Goal: Task Accomplishment & Management: Manage account settings

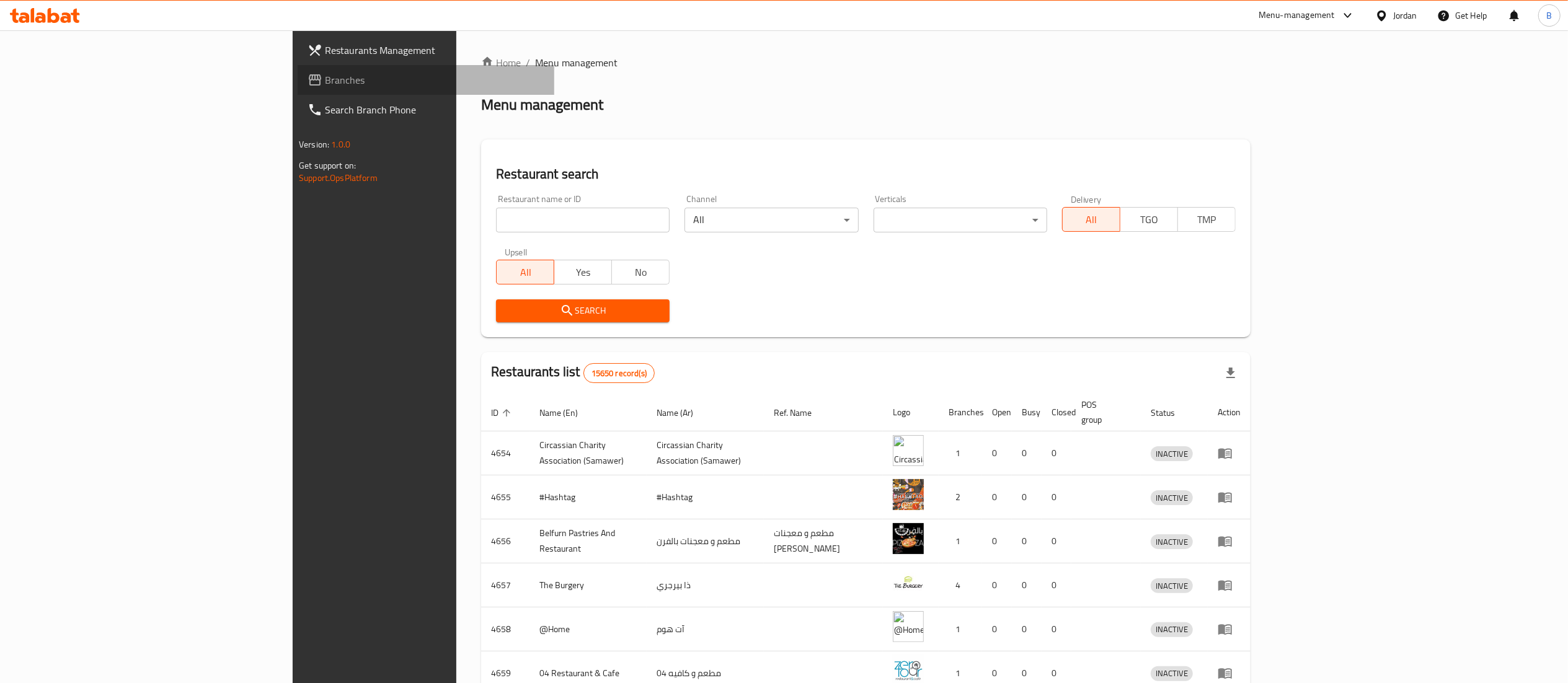
click at [325, 84] on span "Branches" at bounding box center [435, 80] width 220 height 15
click at [496, 220] on input "search" at bounding box center [582, 220] width 174 height 25
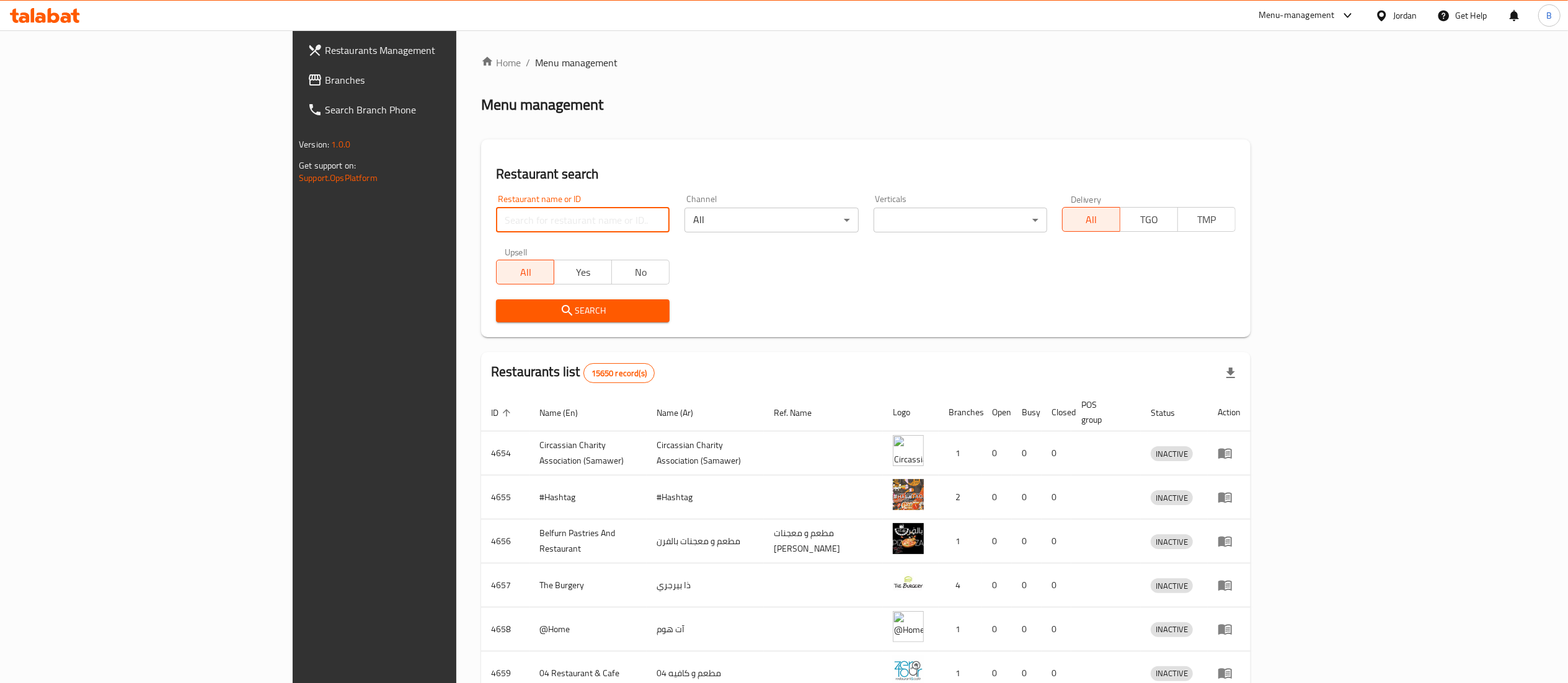
paste input "779536"
type input "779536"
click button "Search" at bounding box center [582, 311] width 174 height 23
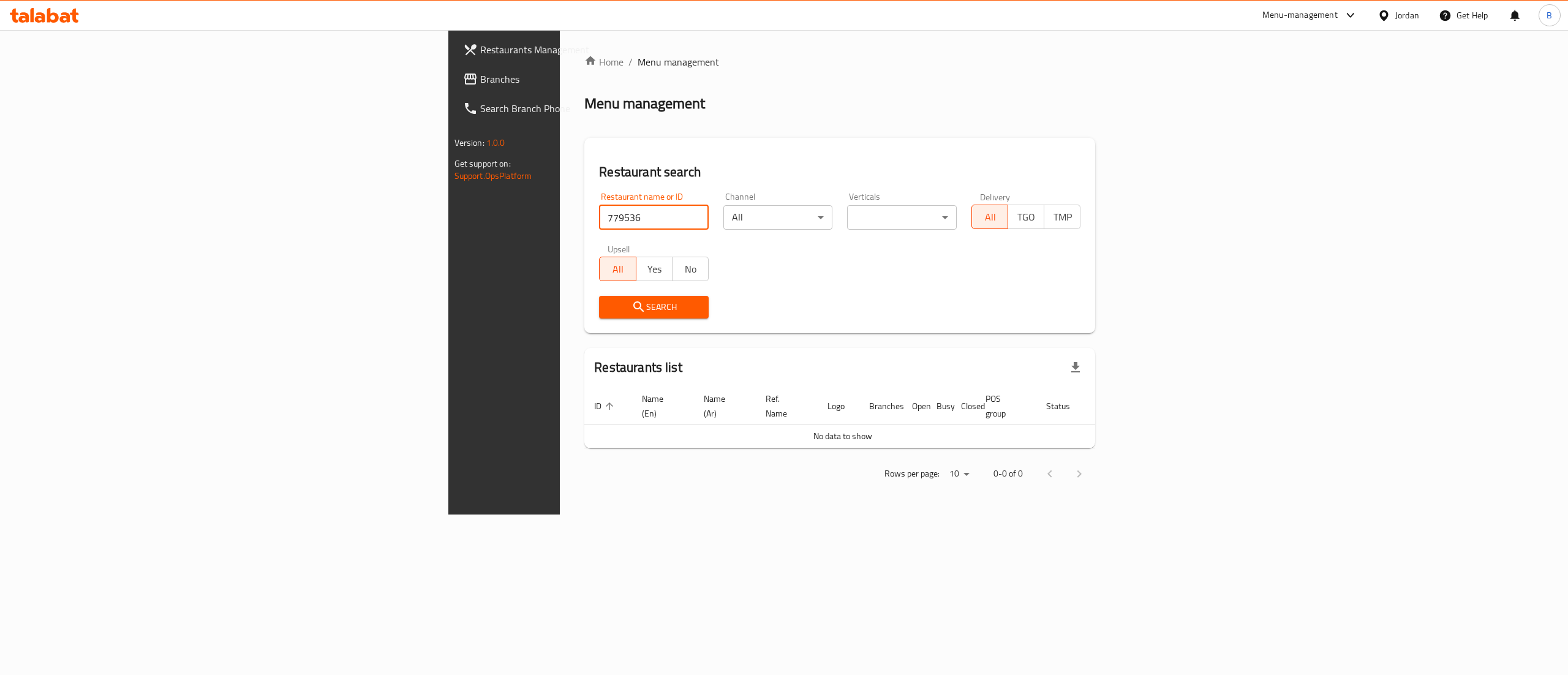
click at [480, 77] on span "Branches" at bounding box center [590, 79] width 220 height 14
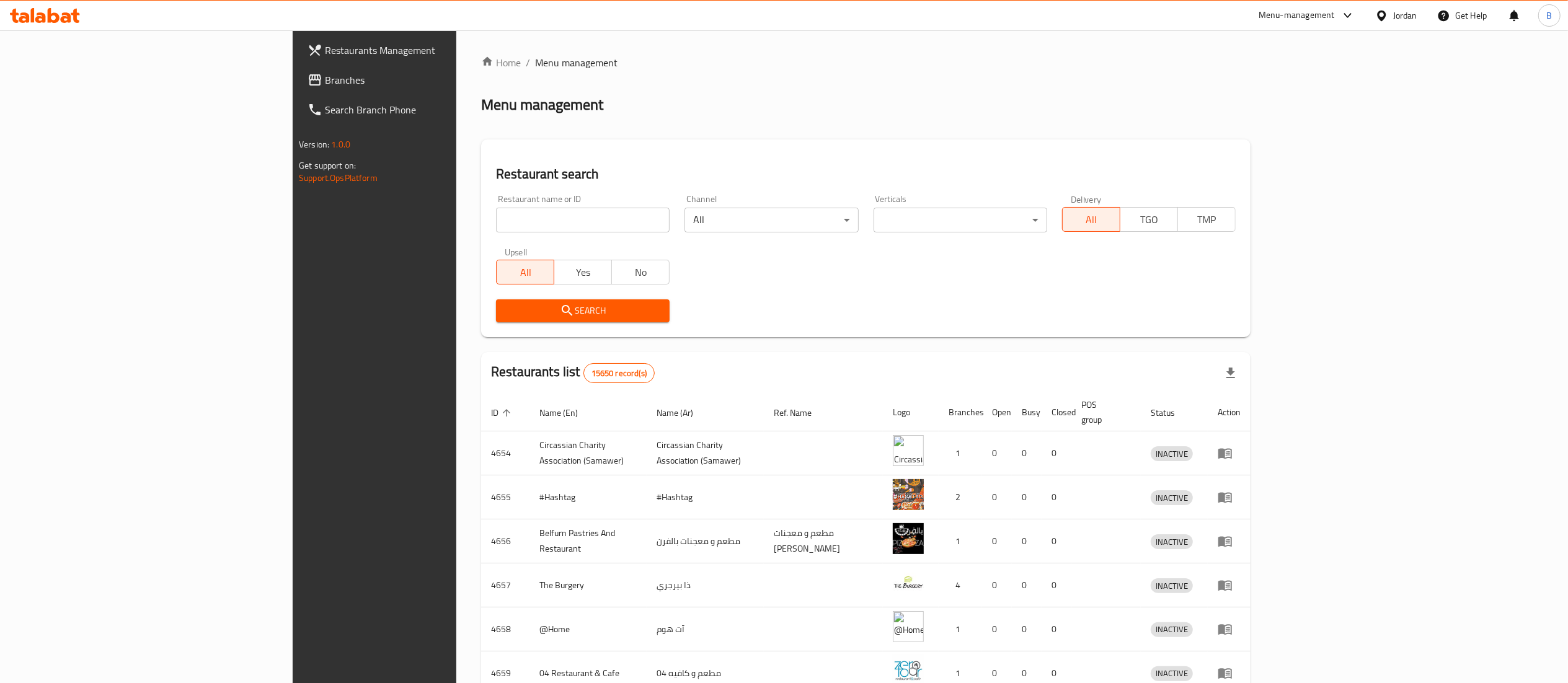
click at [325, 76] on span "Branches" at bounding box center [435, 80] width 220 height 15
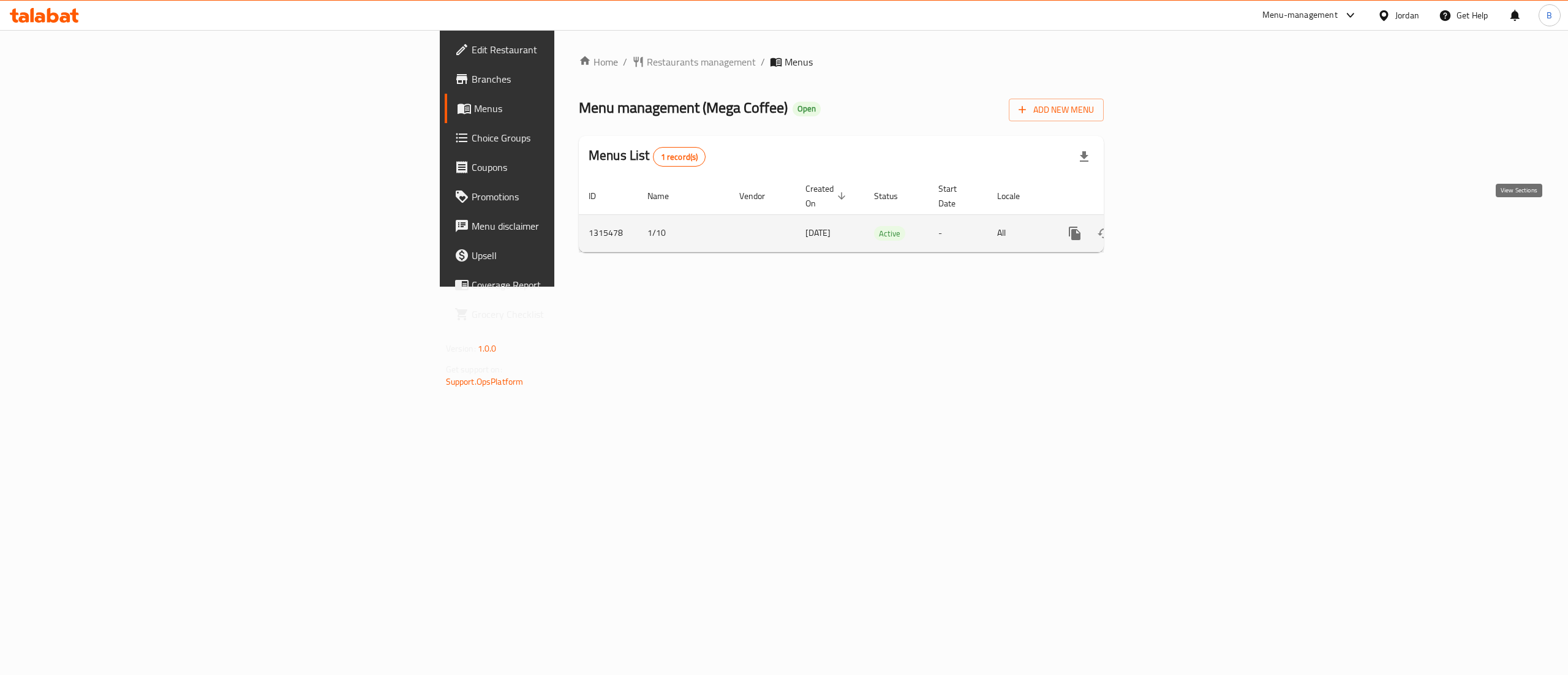
click at [1171, 226] on icon "enhanced table" at bounding box center [1163, 233] width 14 height 14
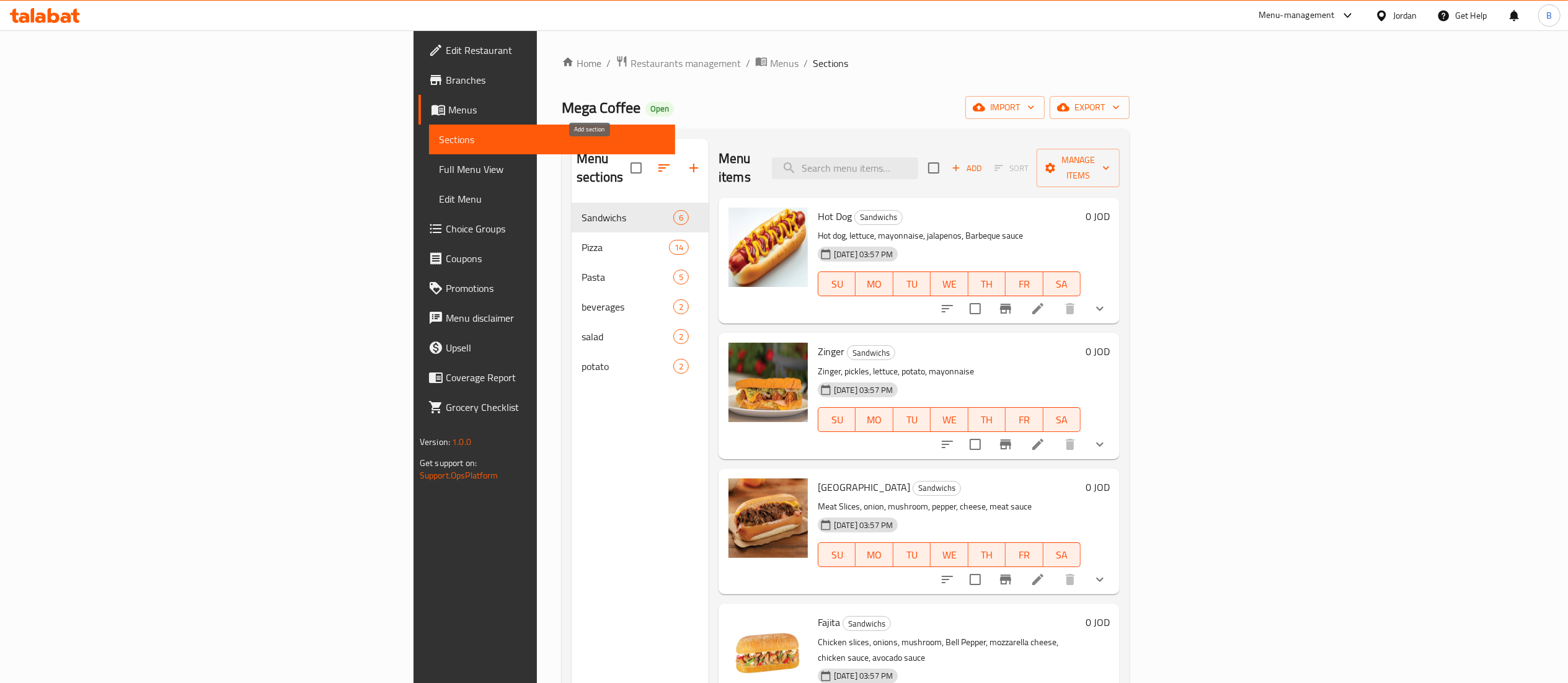
click at [687, 163] on icon "button" at bounding box center [694, 168] width 15 height 15
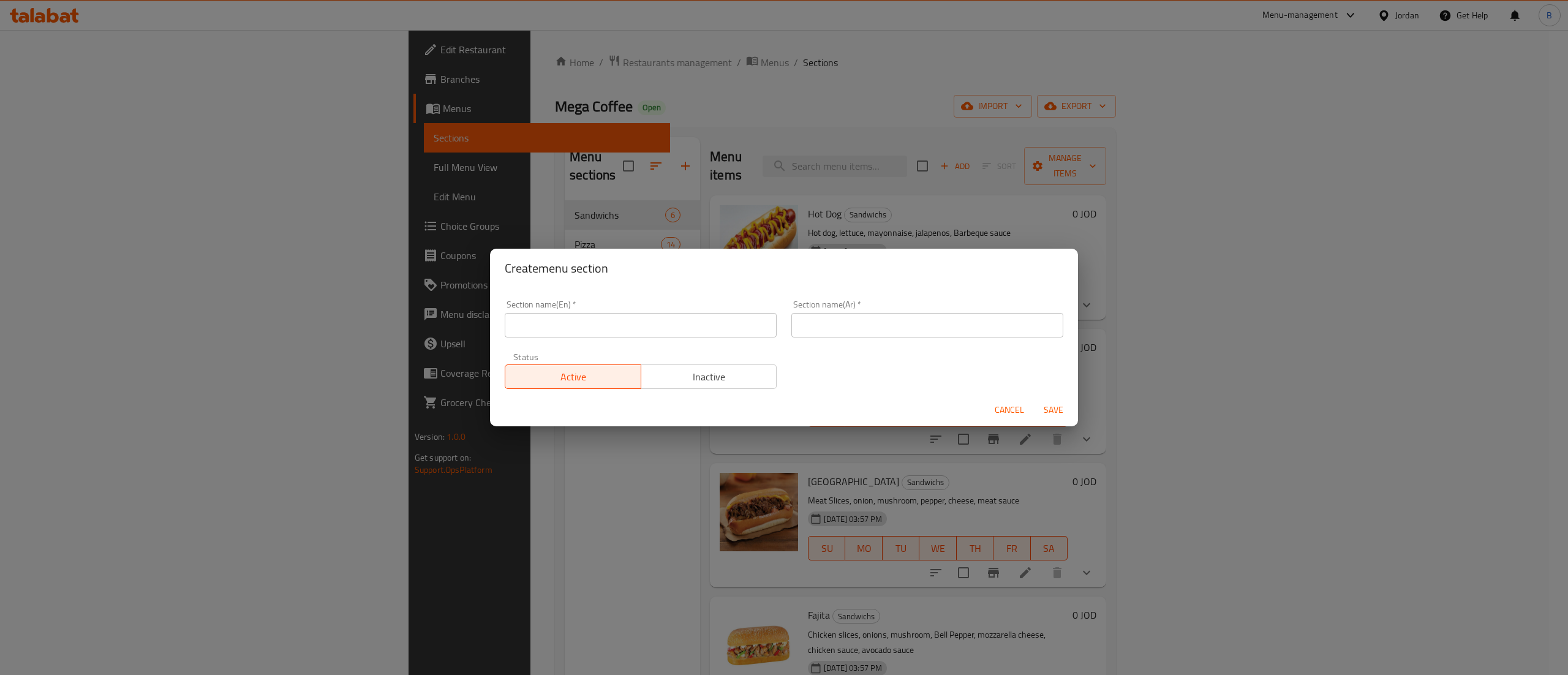
click at [582, 325] on input "text" at bounding box center [640, 325] width 272 height 25
type input "Offers"
click at [902, 315] on input "text" at bounding box center [927, 325] width 272 height 25
type input "العروض"
click at [1058, 411] on span "Save" at bounding box center [1053, 409] width 30 height 15
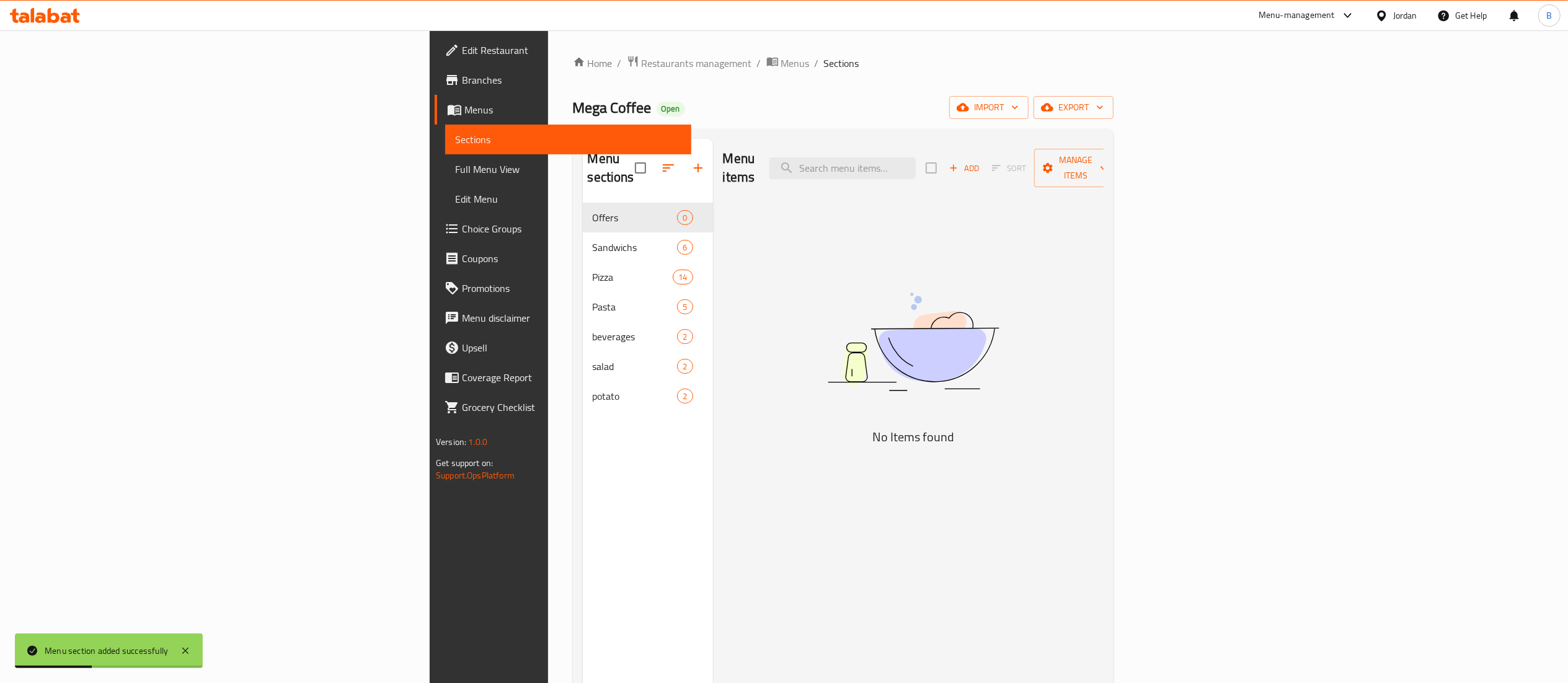
click at [981, 166] on span "Add" at bounding box center [964, 169] width 33 height 15
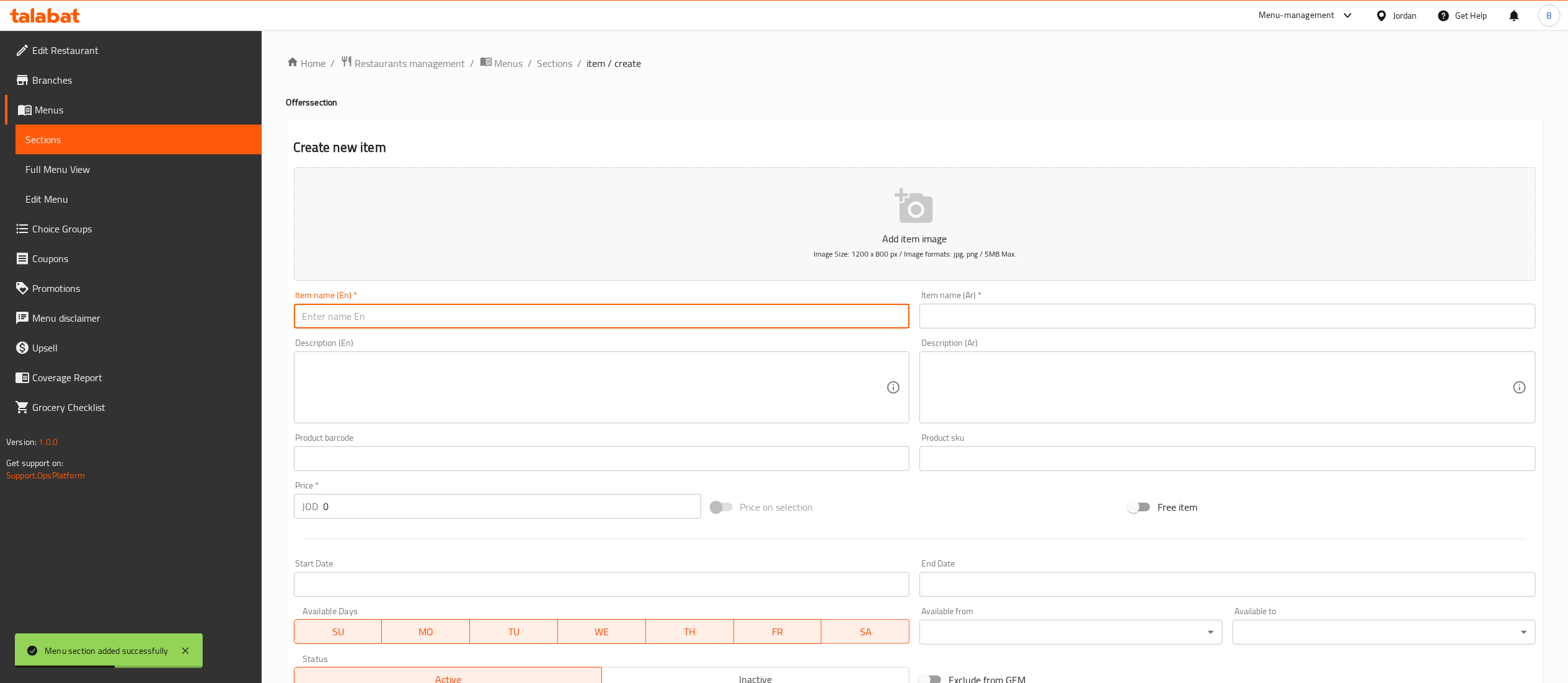
click at [544, 309] on input "text" at bounding box center [602, 316] width 616 height 25
type input "Zinger Box"
click at [1159, 314] on input "text" at bounding box center [1227, 316] width 616 height 25
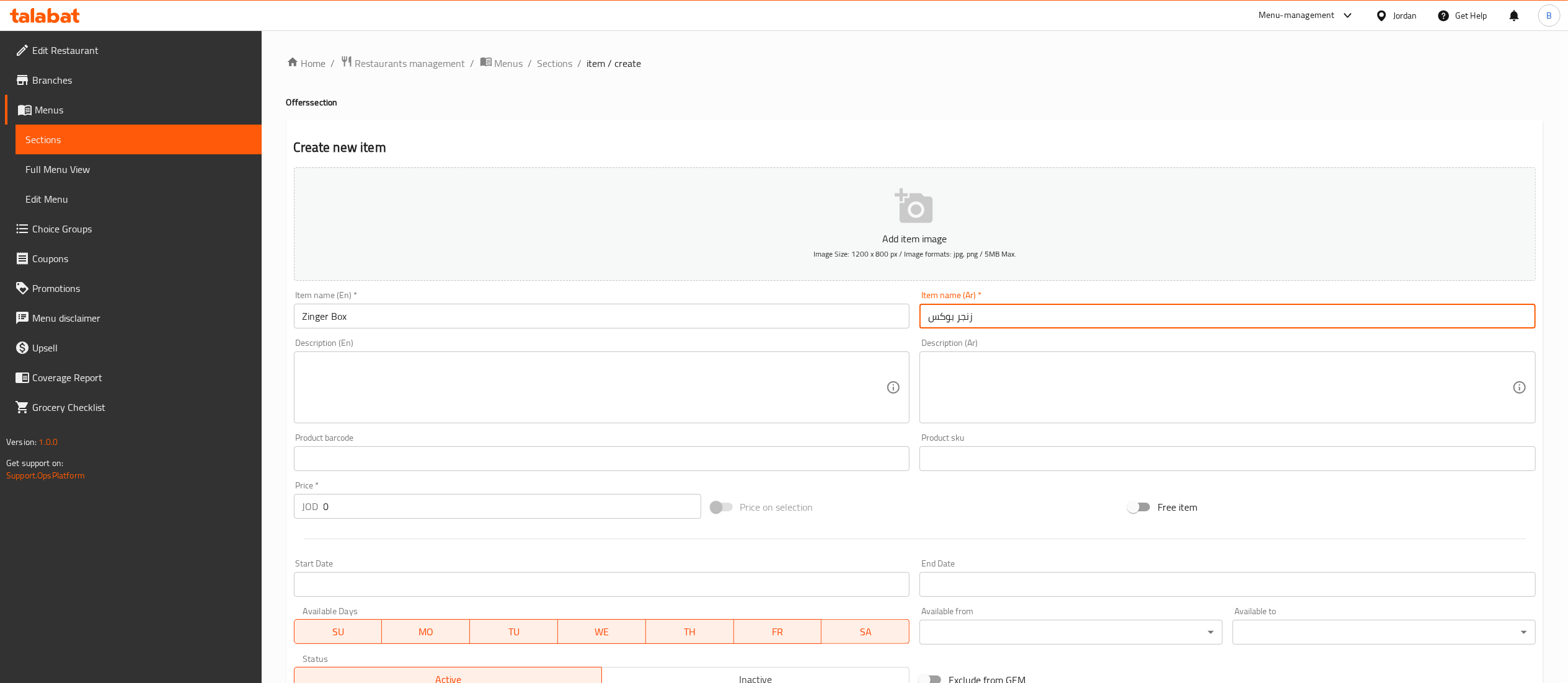
type input "زنجر بوكس"
drag, startPoint x: 469, startPoint y: 505, endPoint x: 0, endPoint y: 496, distance: 469.1
click at [0, 496] on div "Edit Restaurant Branches Menus Sections Full Menu View Edit Menu Choice Groups …" at bounding box center [784, 453] width 1568 height 845
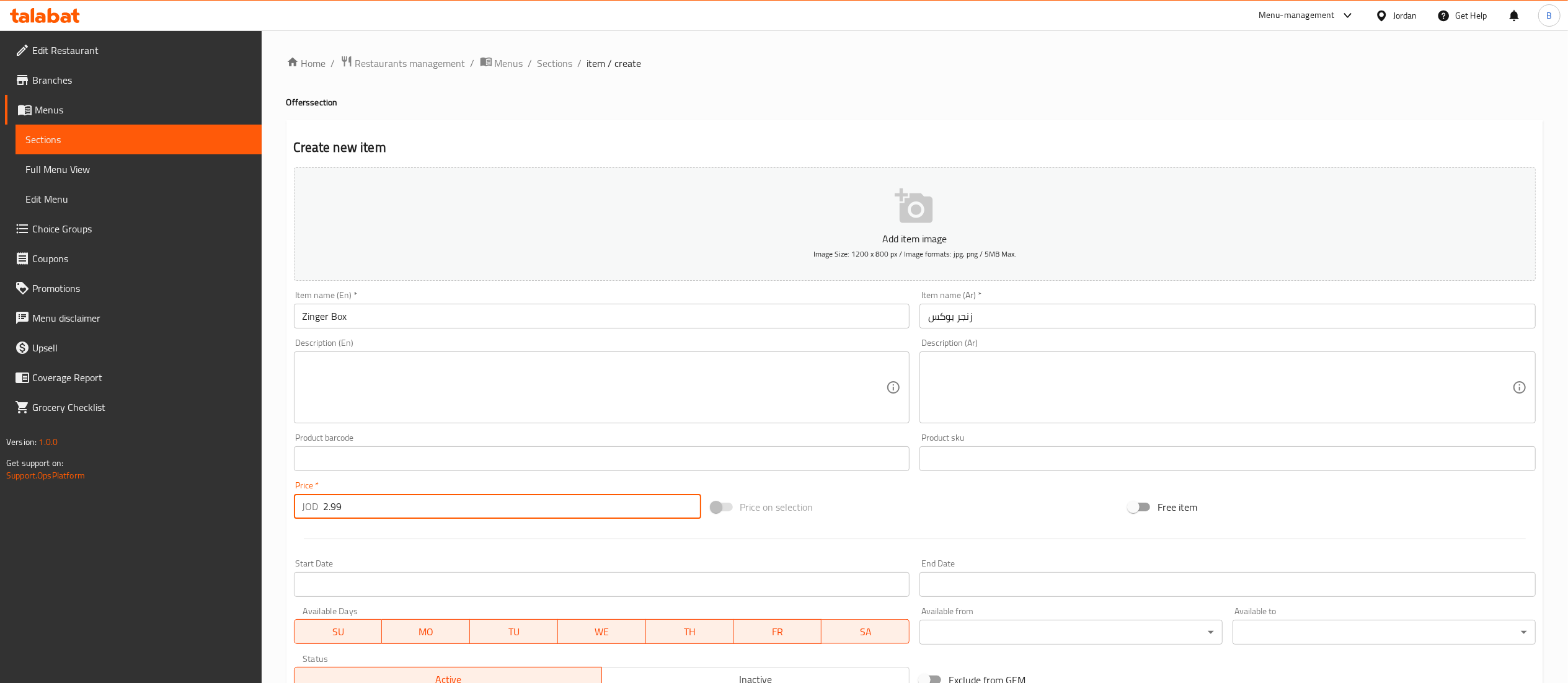
type input "2.99"
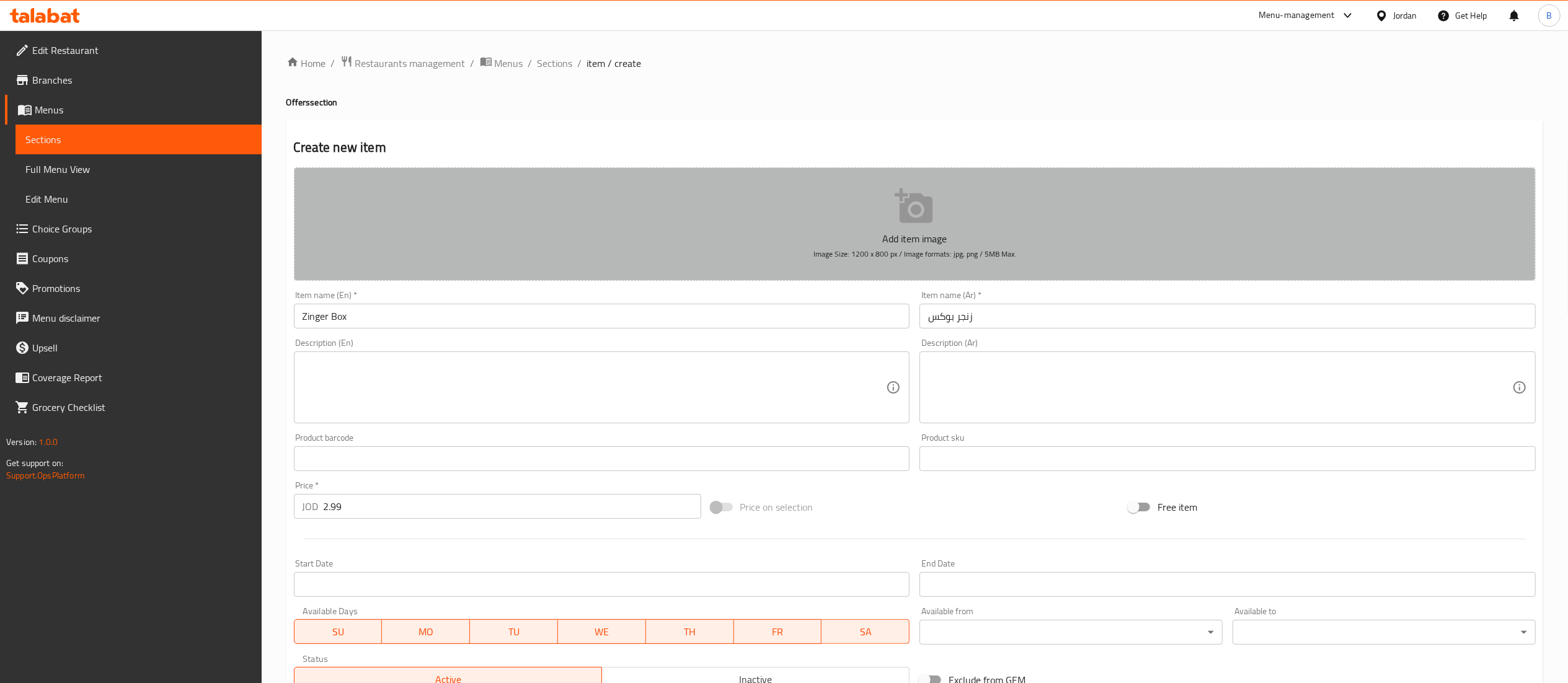
click at [903, 220] on icon "button" at bounding box center [914, 205] width 38 height 35
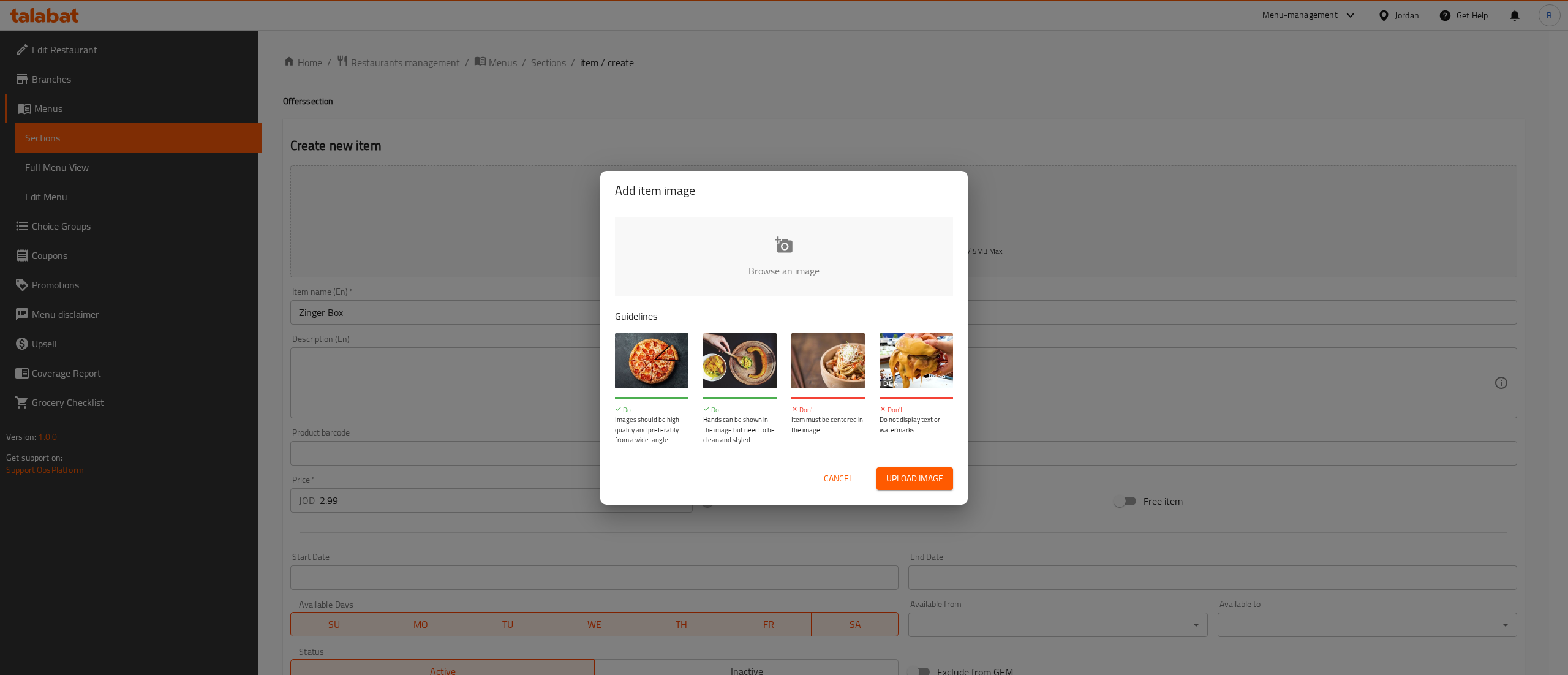
click at [784, 264] on input "file" at bounding box center [1199, 274] width 1167 height 115
type input "C:\fakepath\1.jpeg"
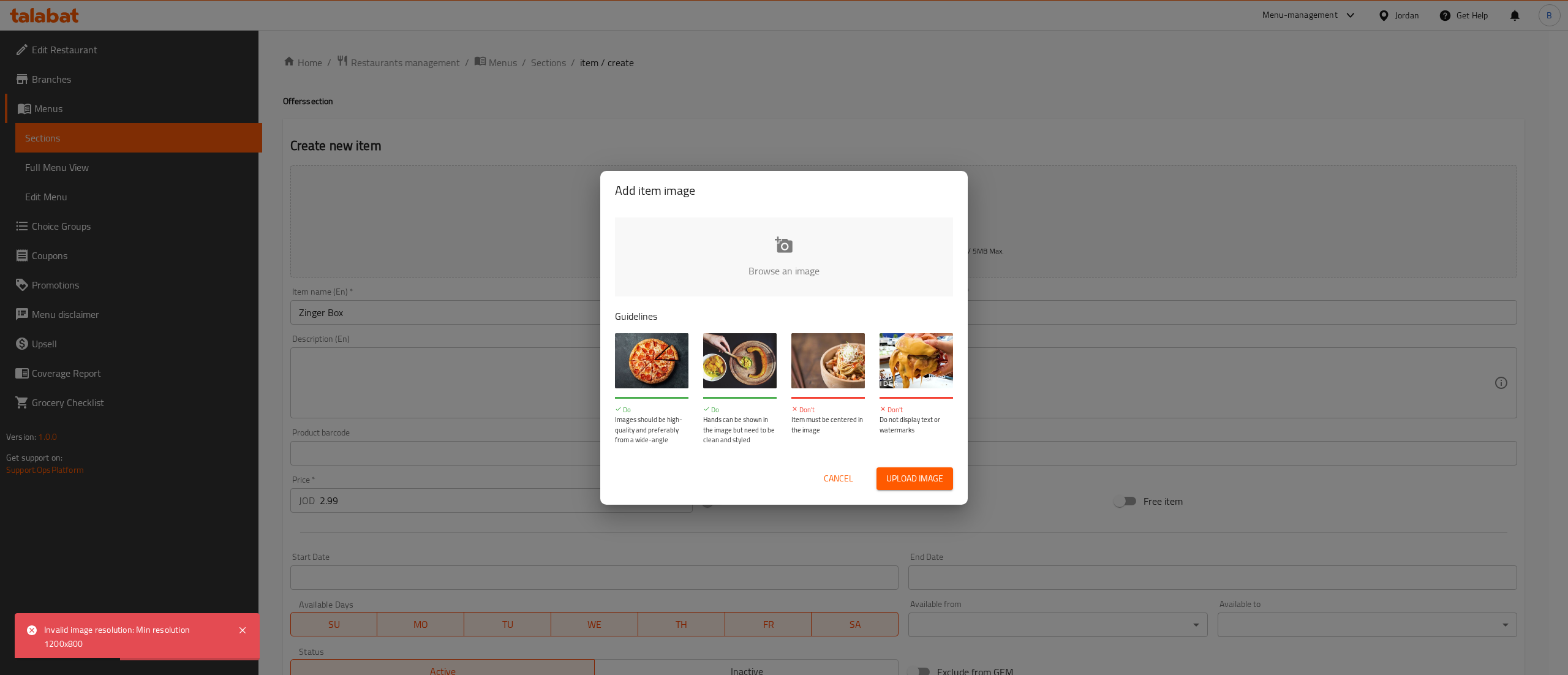
click at [794, 262] on input "file" at bounding box center [1199, 274] width 1167 height 115
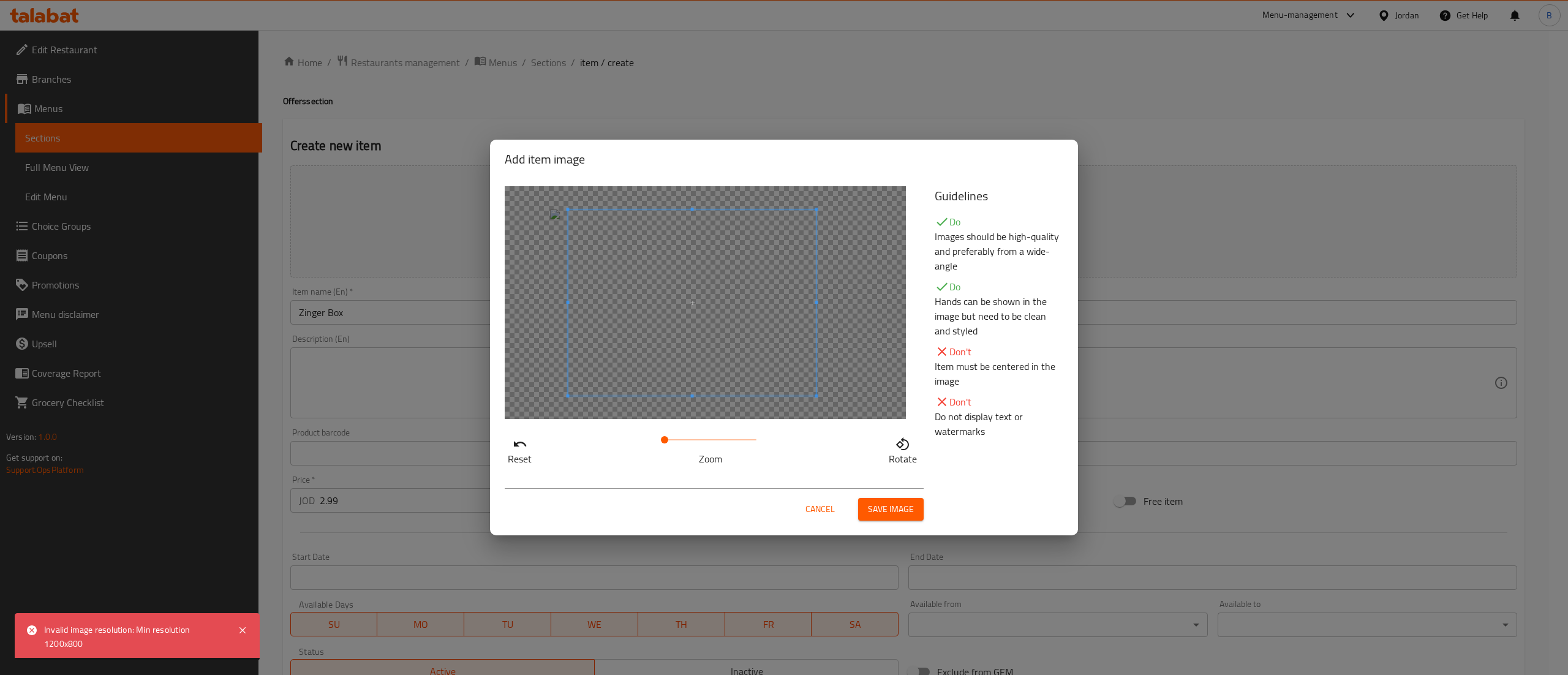
click at [783, 325] on span at bounding box center [692, 302] width 248 height 186
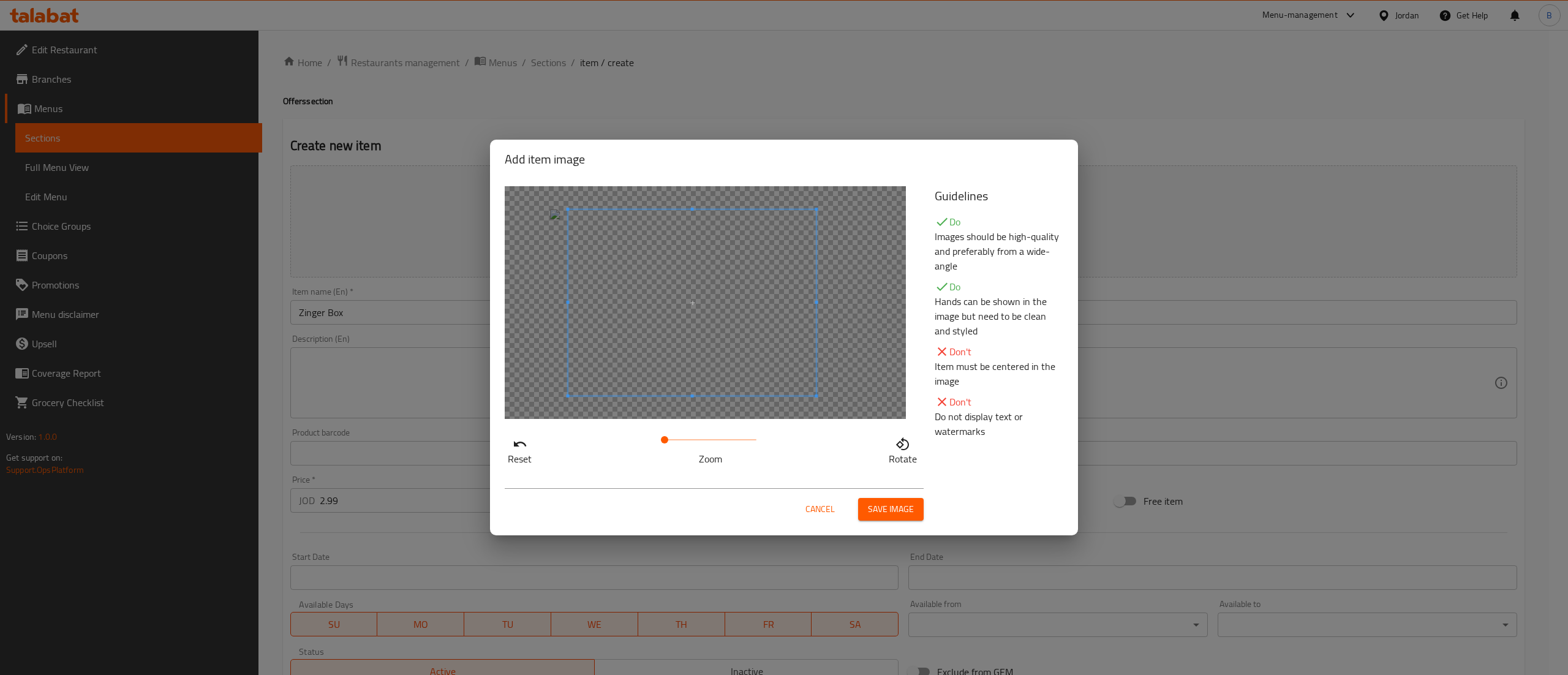
click at [879, 514] on span "Save image" at bounding box center [891, 509] width 46 height 15
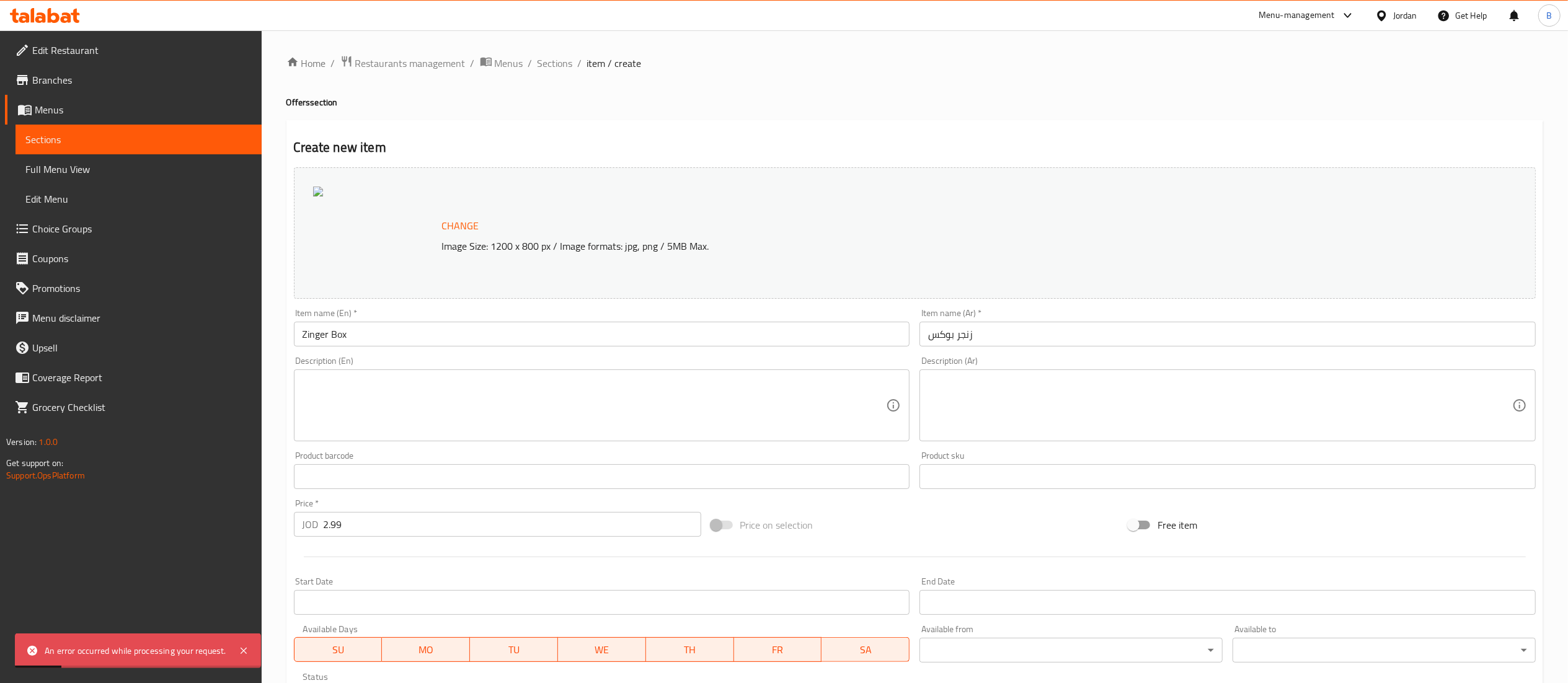
click at [440, 220] on button "Change" at bounding box center [460, 225] width 47 height 25
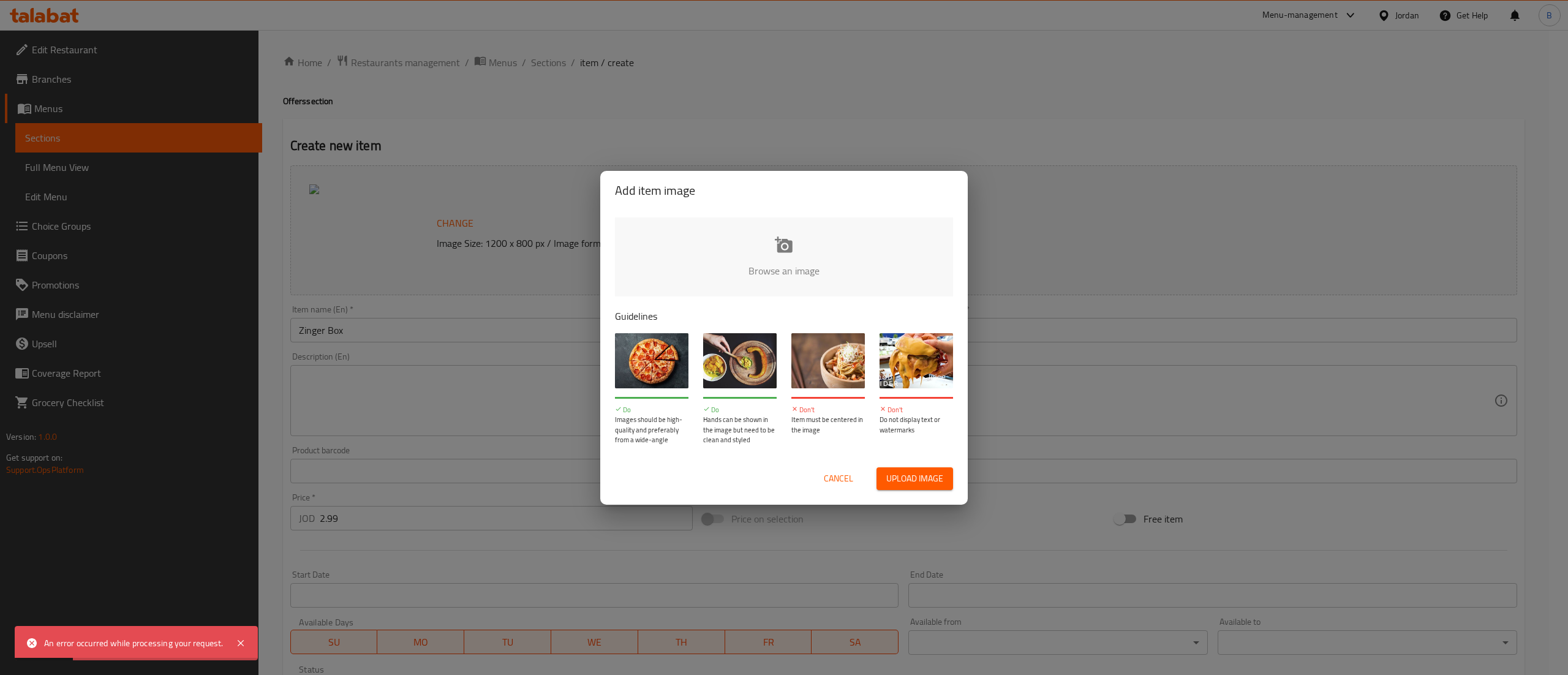
click at [745, 238] on input "file" at bounding box center [1199, 274] width 1167 height 115
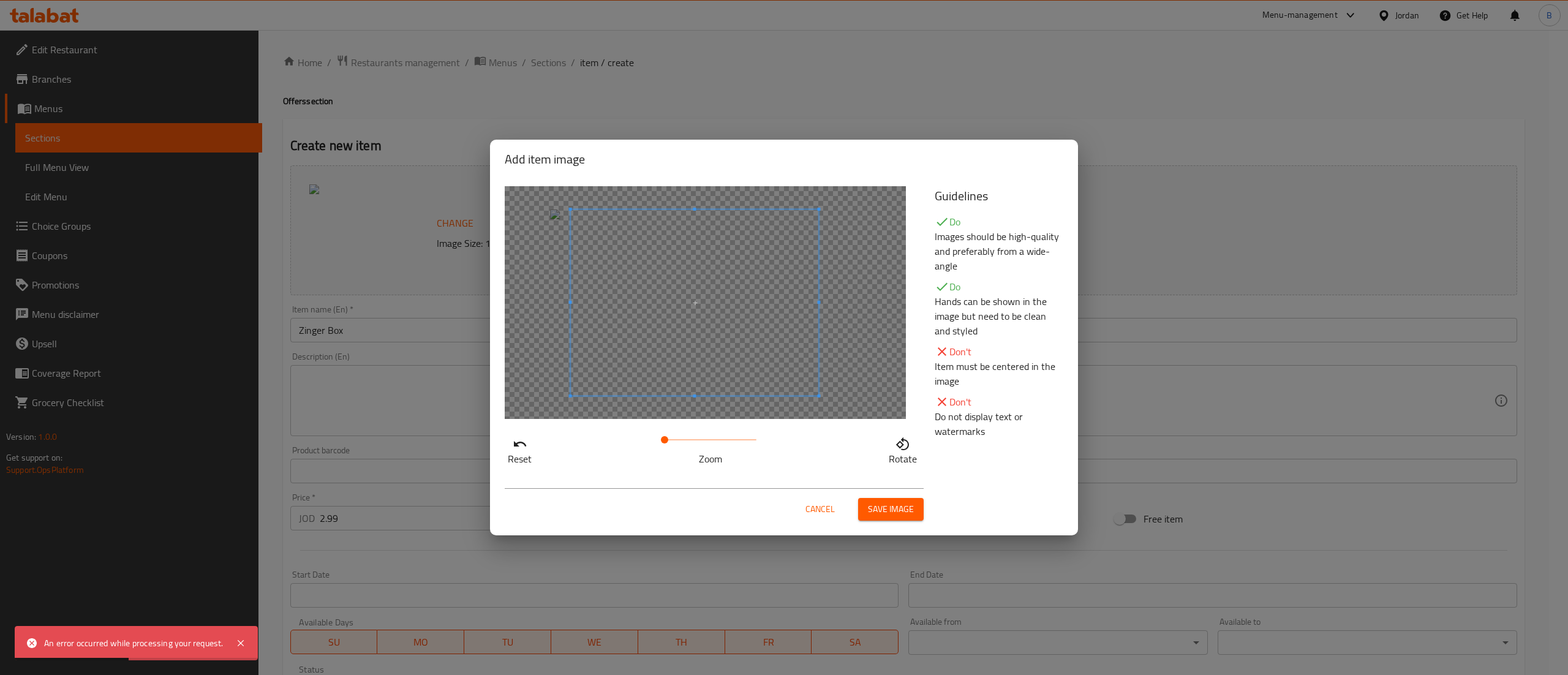
click at [707, 320] on span at bounding box center [694, 302] width 248 height 186
click at [895, 503] on span "Save image" at bounding box center [891, 509] width 46 height 15
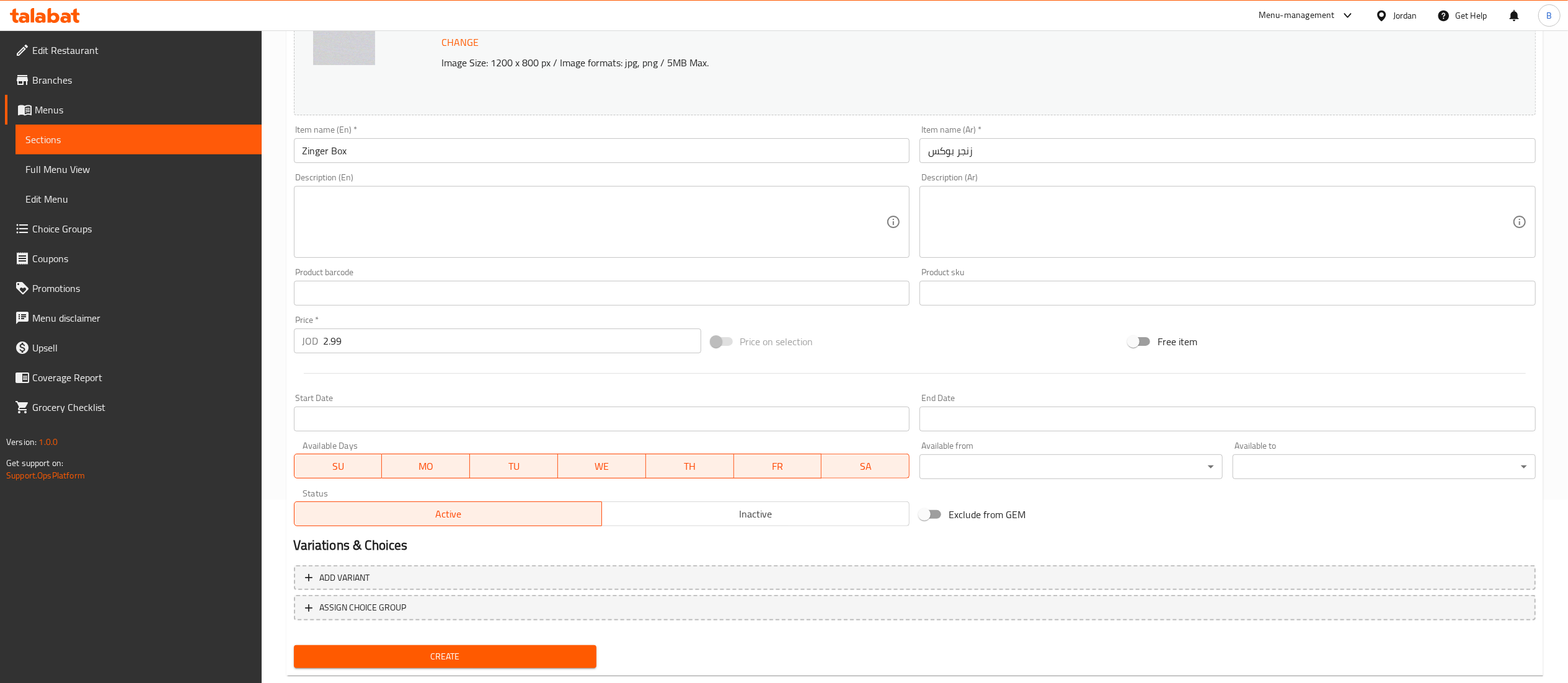
scroll to position [209, 0]
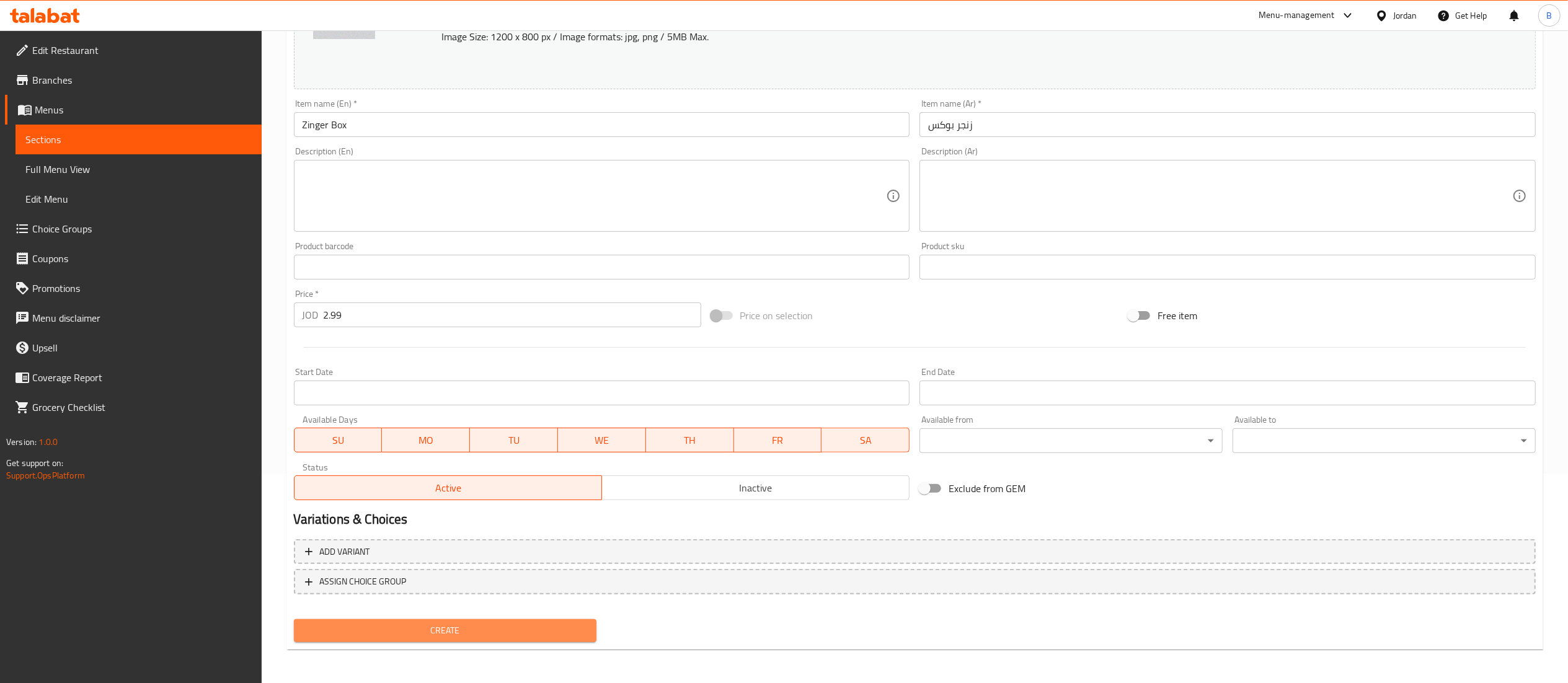
click at [396, 628] on span "Create" at bounding box center [445, 630] width 284 height 15
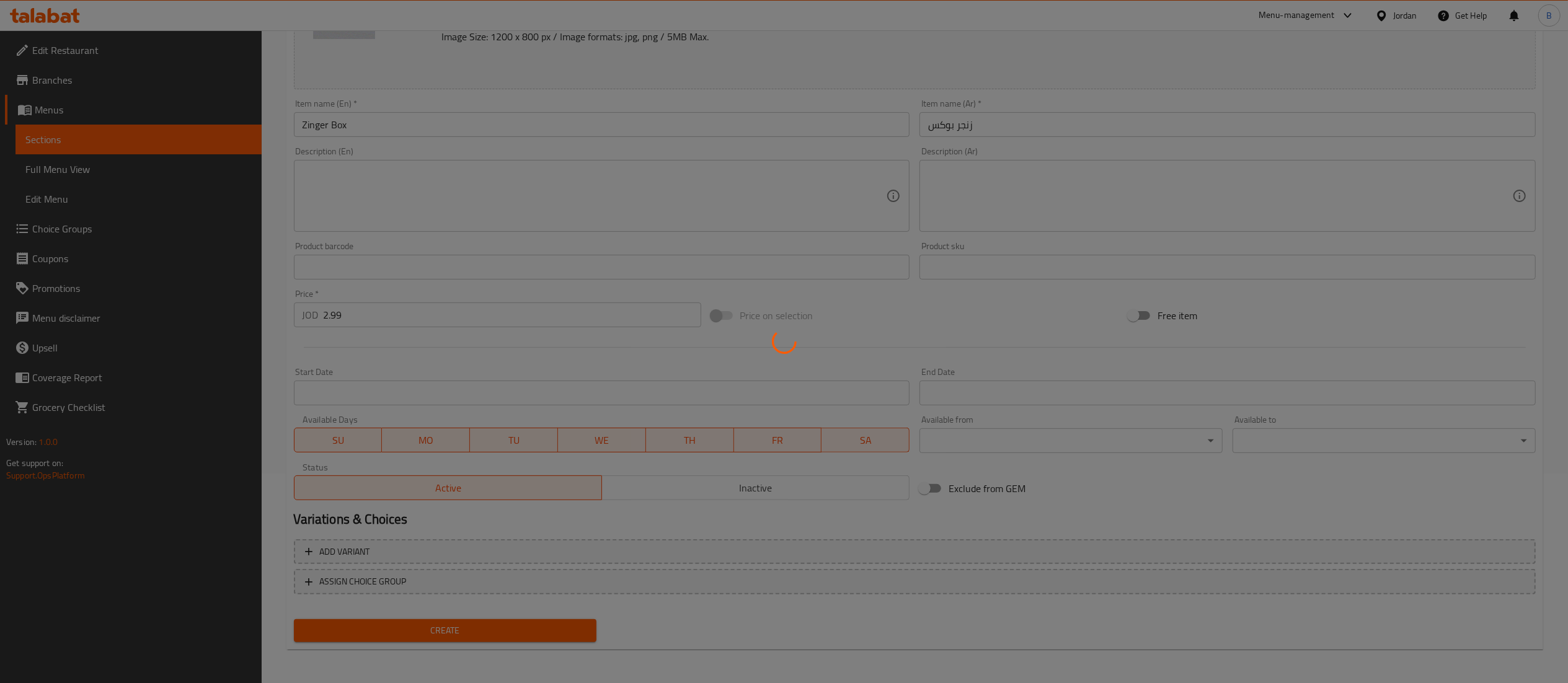
type input "0"
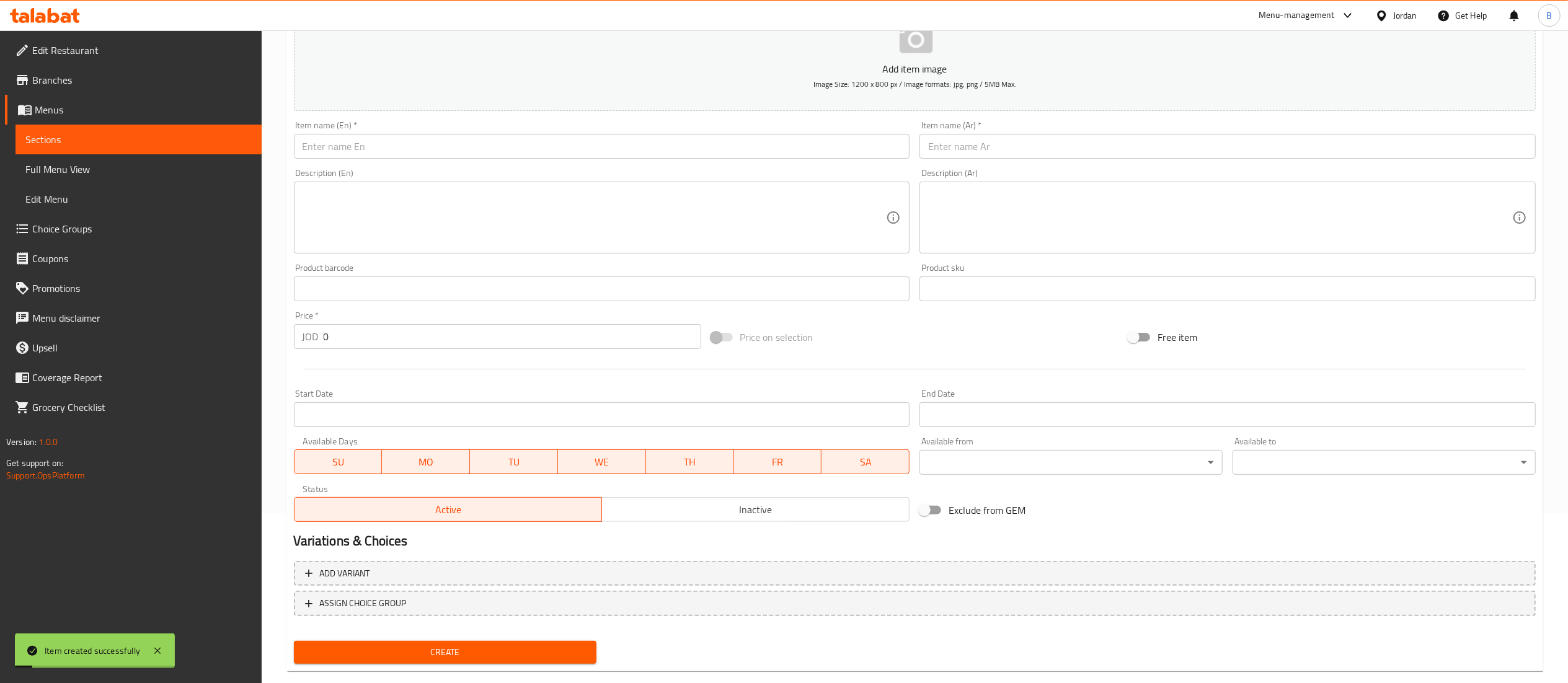
scroll to position [191, 0]
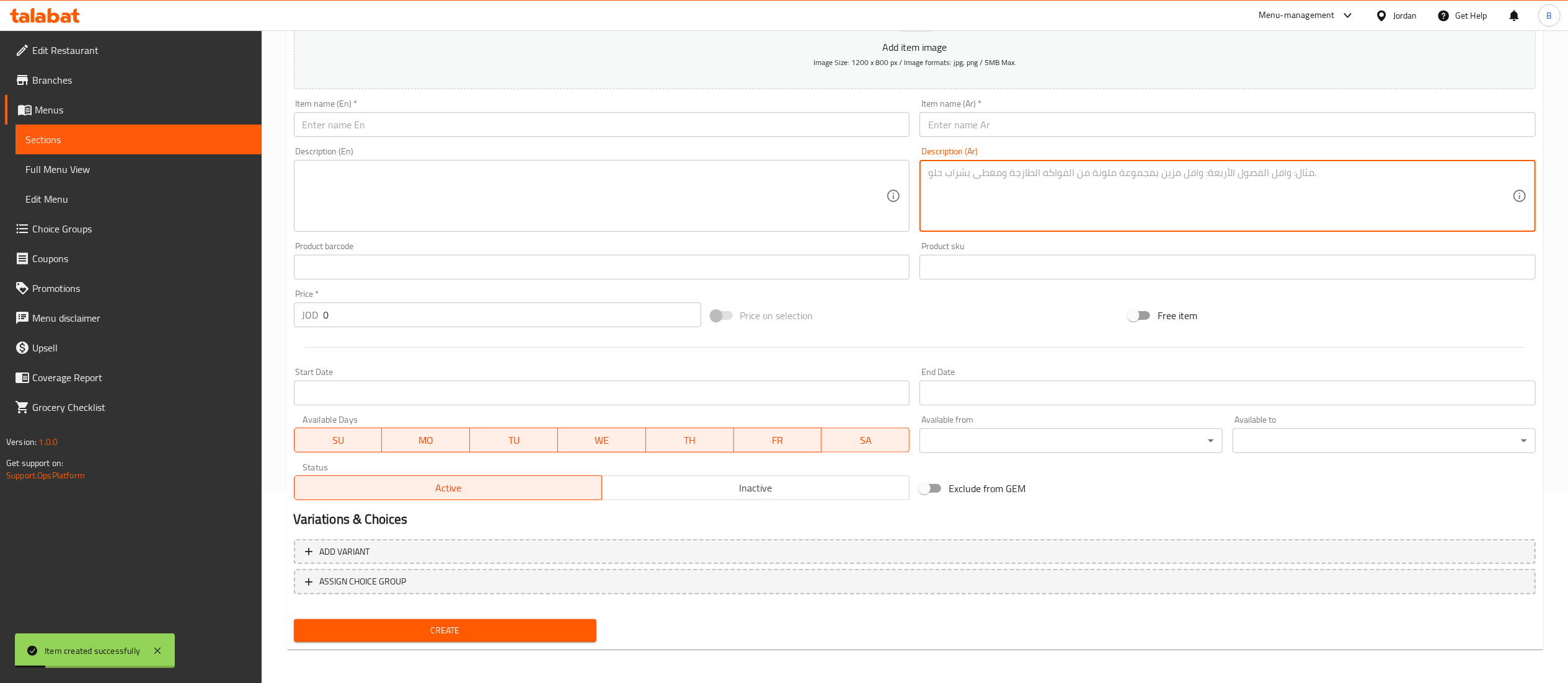
click at [1018, 212] on textarea at bounding box center [1220, 195] width 584 height 59
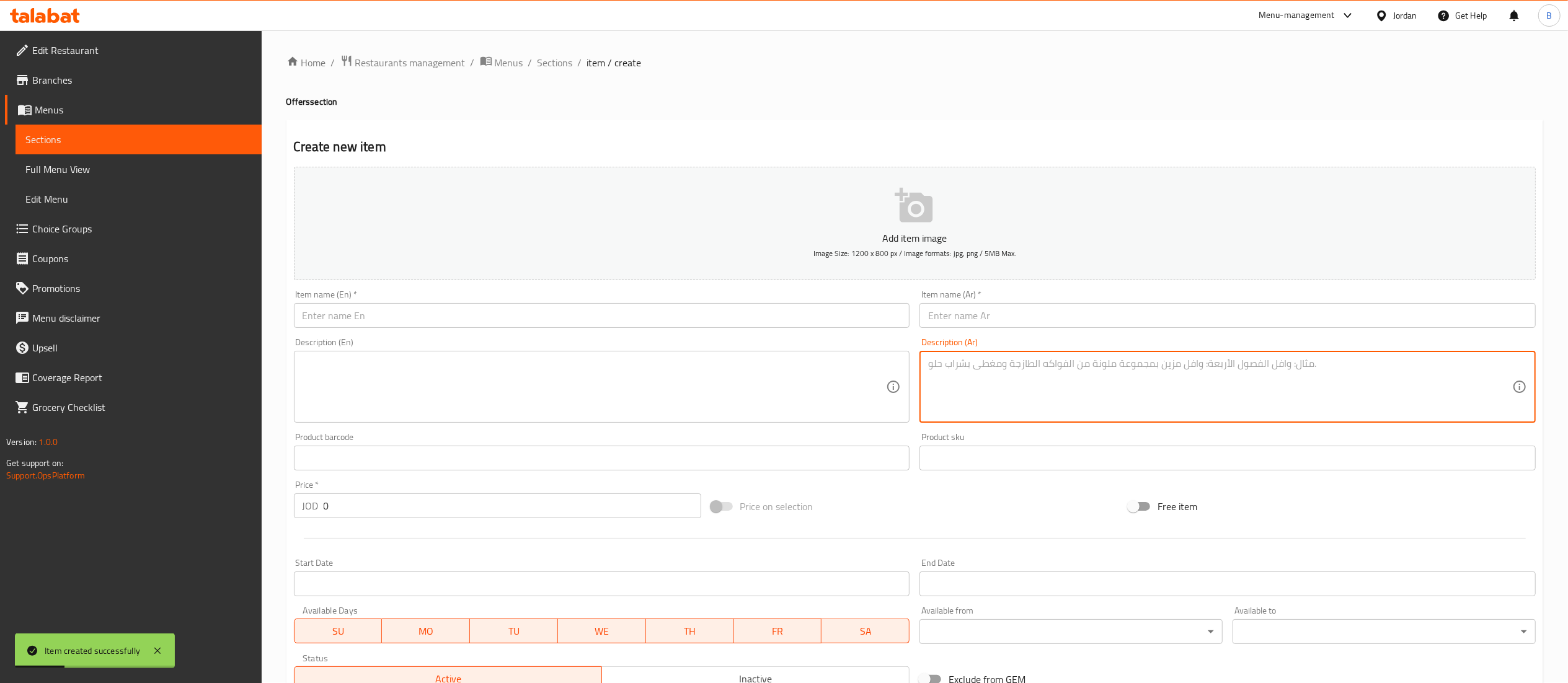
scroll to position [0, 0]
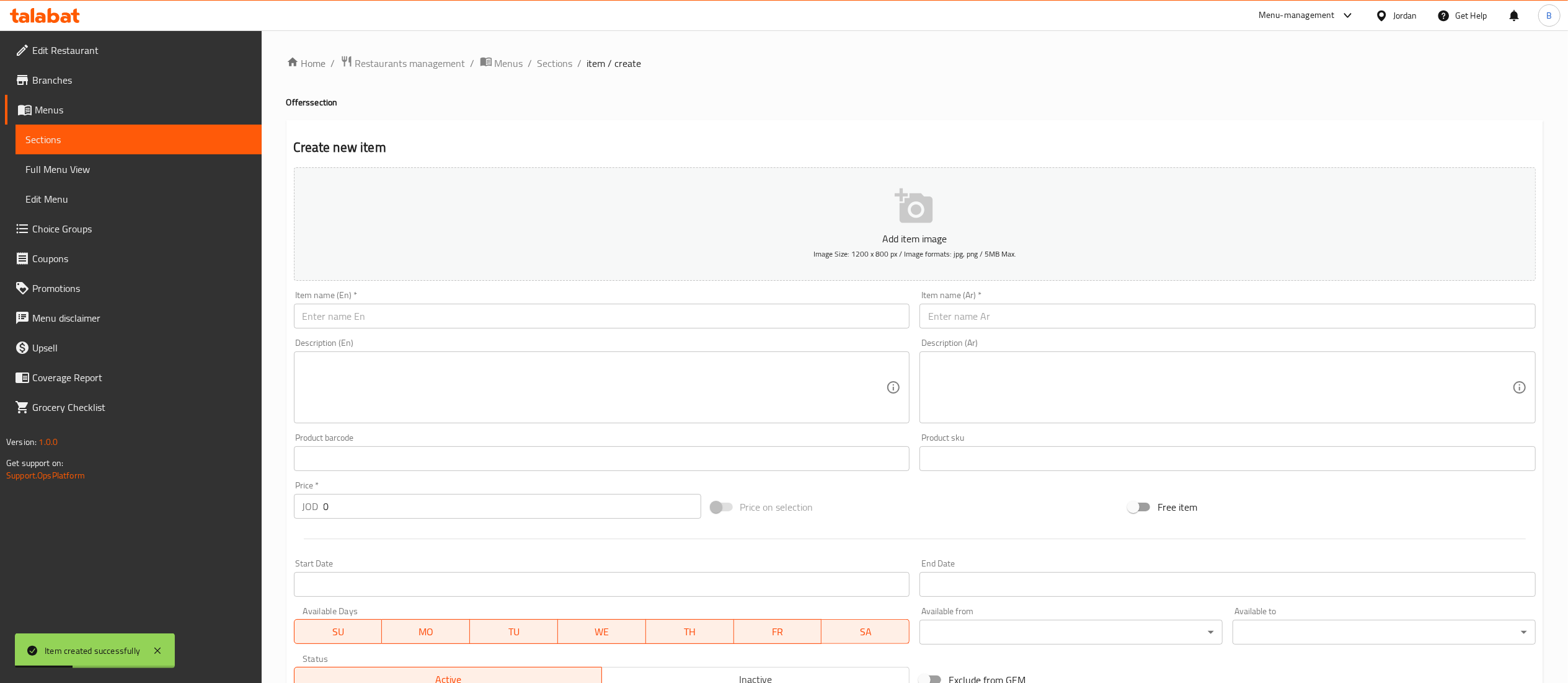
click at [542, 51] on div "Home / Restaurants management / Menus / Sections / item / create Offers section…" at bounding box center [914, 453] width 1306 height 845
click at [549, 67] on span "Sections" at bounding box center [556, 63] width 36 height 15
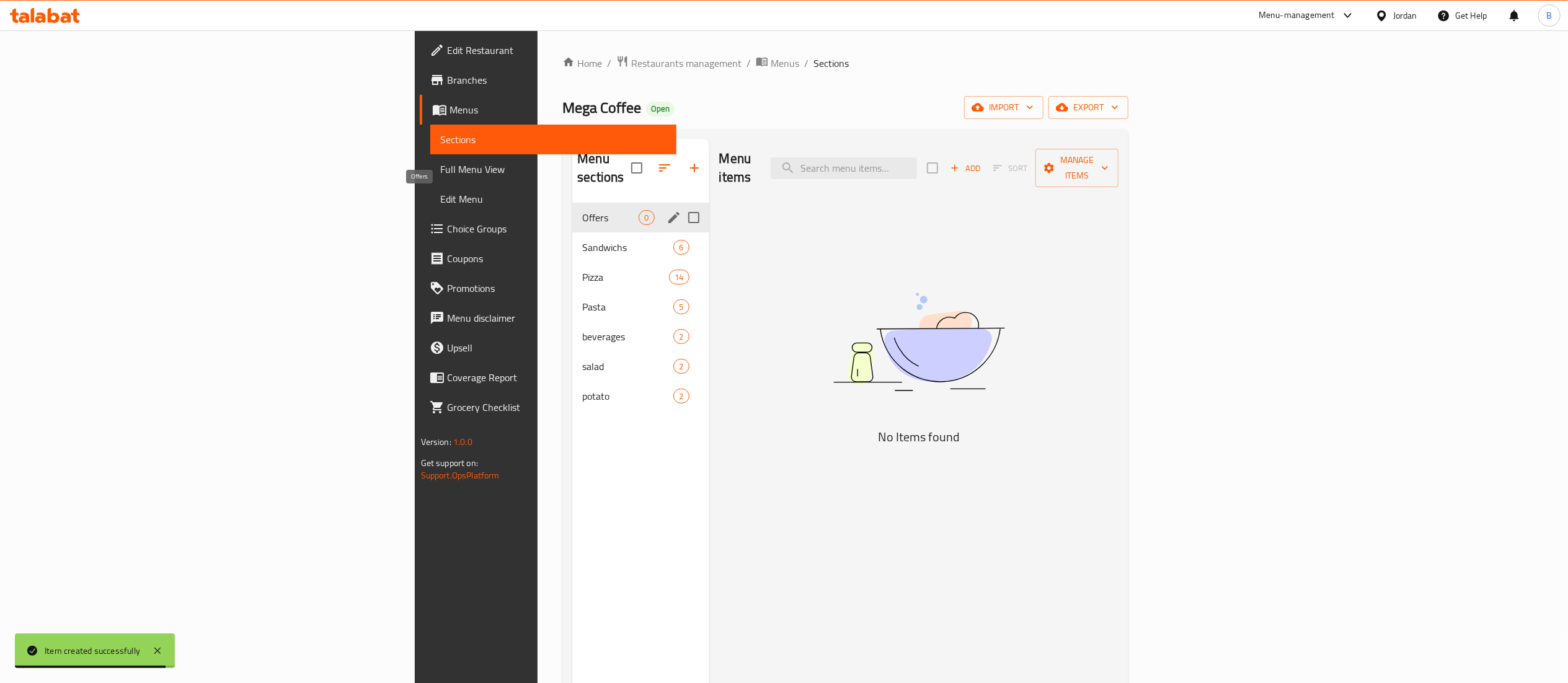
click at [582, 210] on span "Offers" at bounding box center [611, 217] width 57 height 15
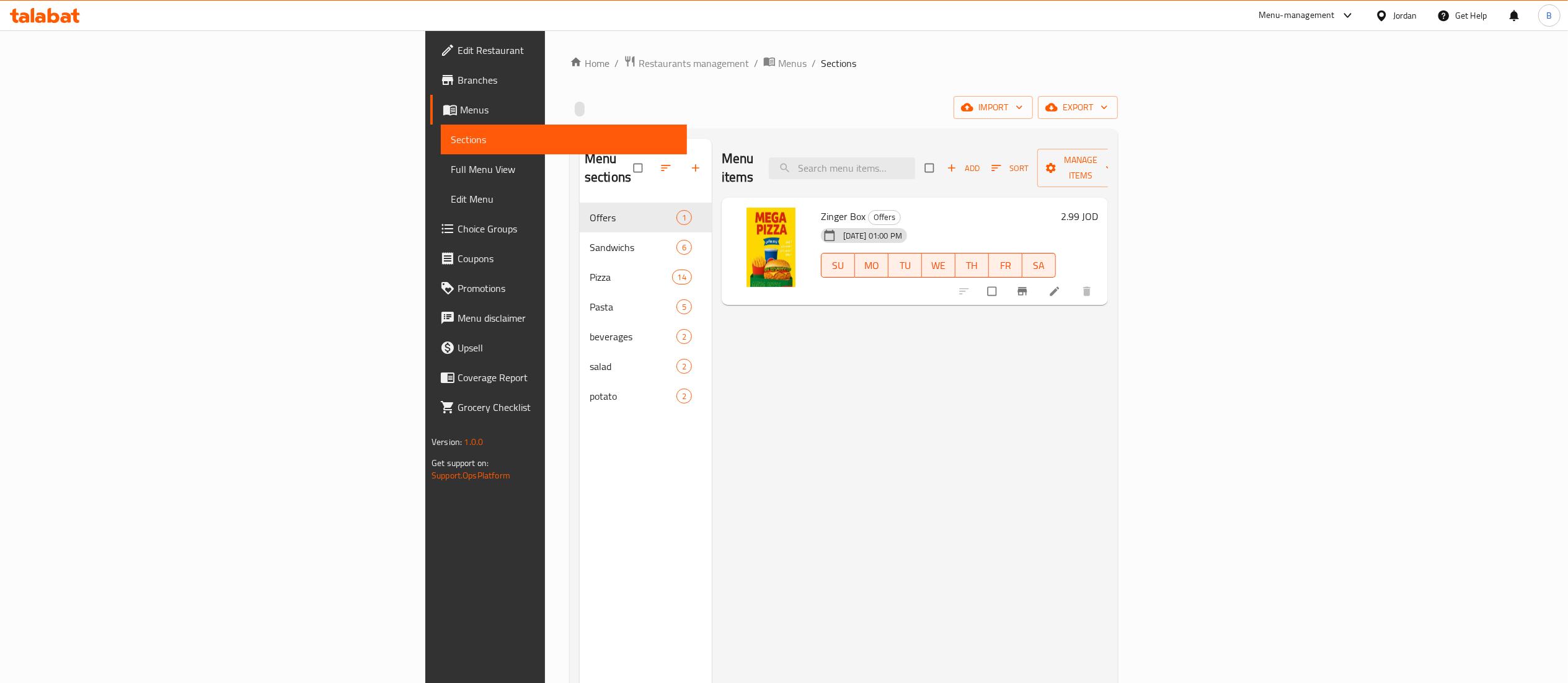
click at [1061, 285] on icon at bounding box center [1054, 291] width 12 height 12
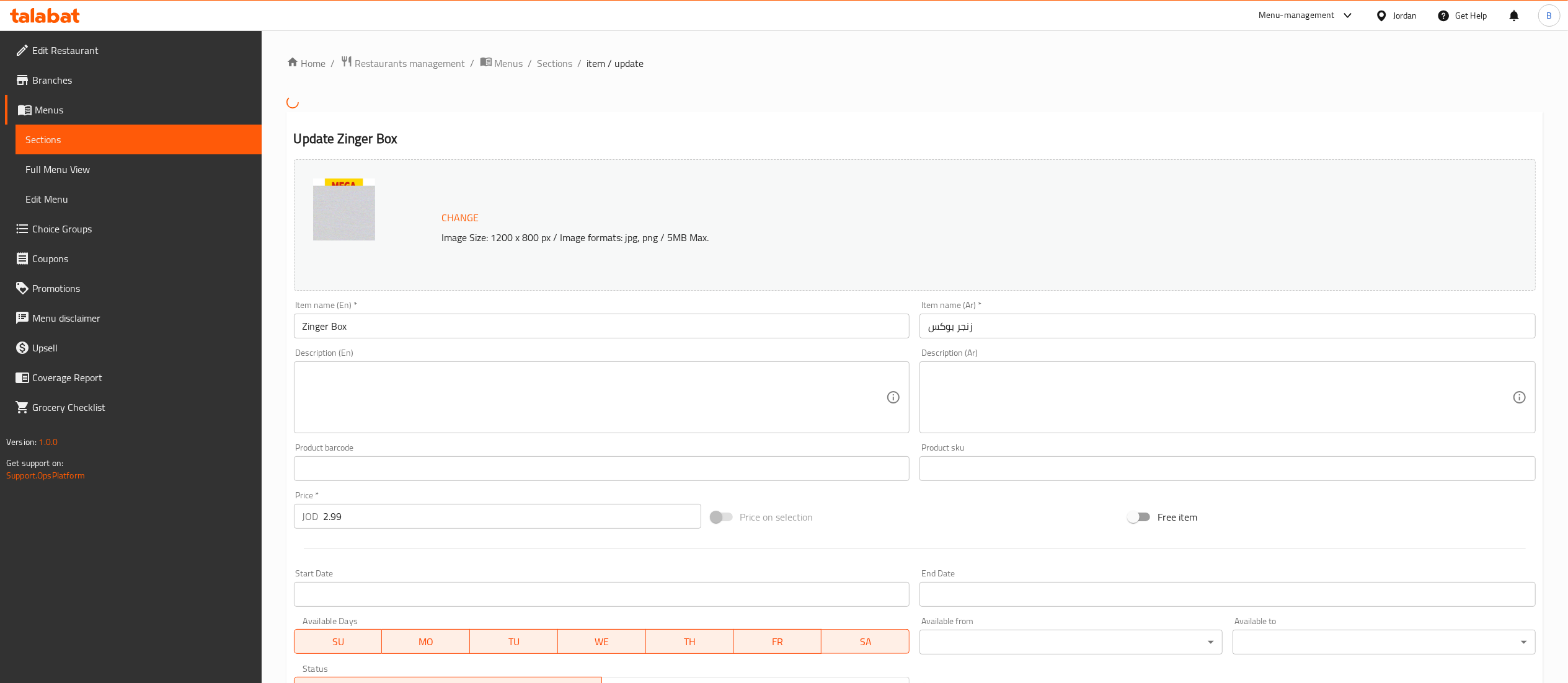
click at [1061, 382] on textarea at bounding box center [1220, 396] width 584 height 59
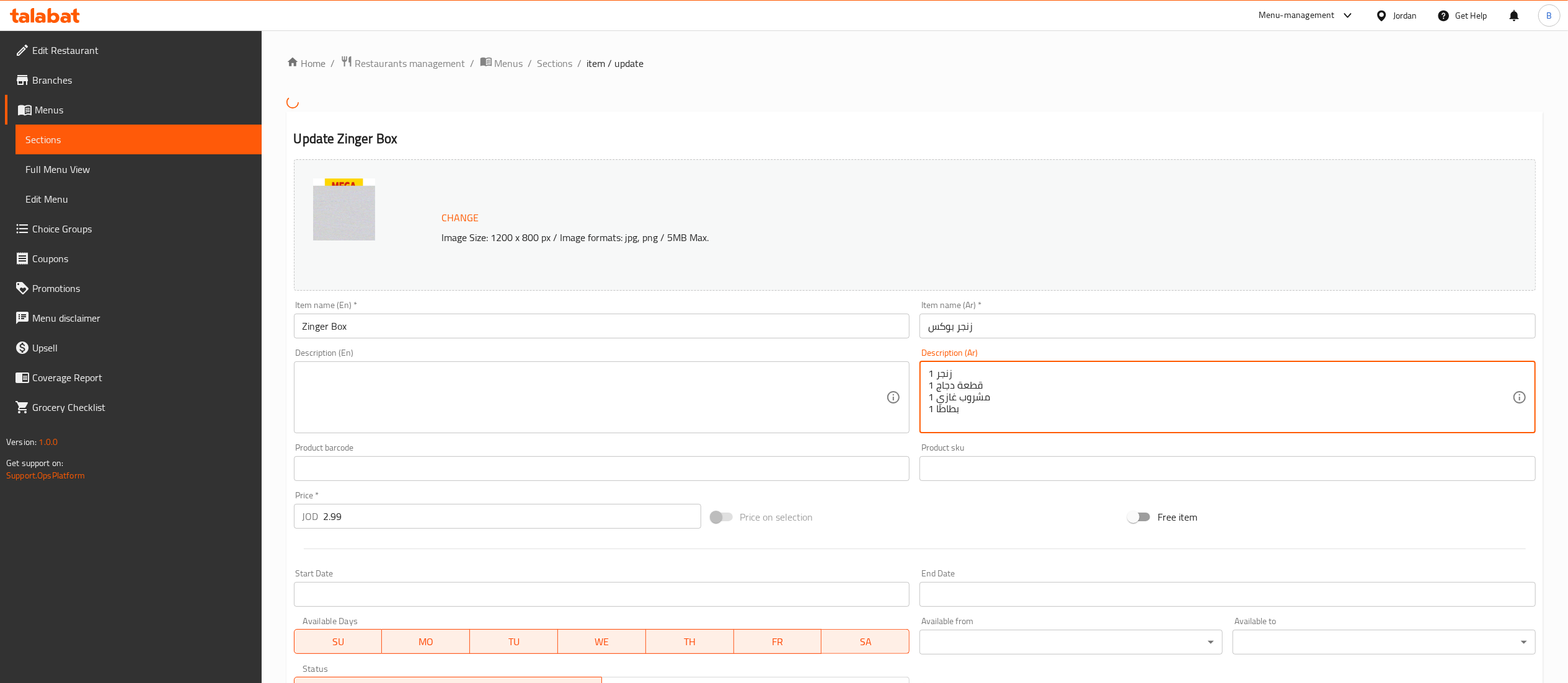
type textarea "1 زنجر 1 قطعة دجاج 1 مشروب غازي 1 بطاطا"
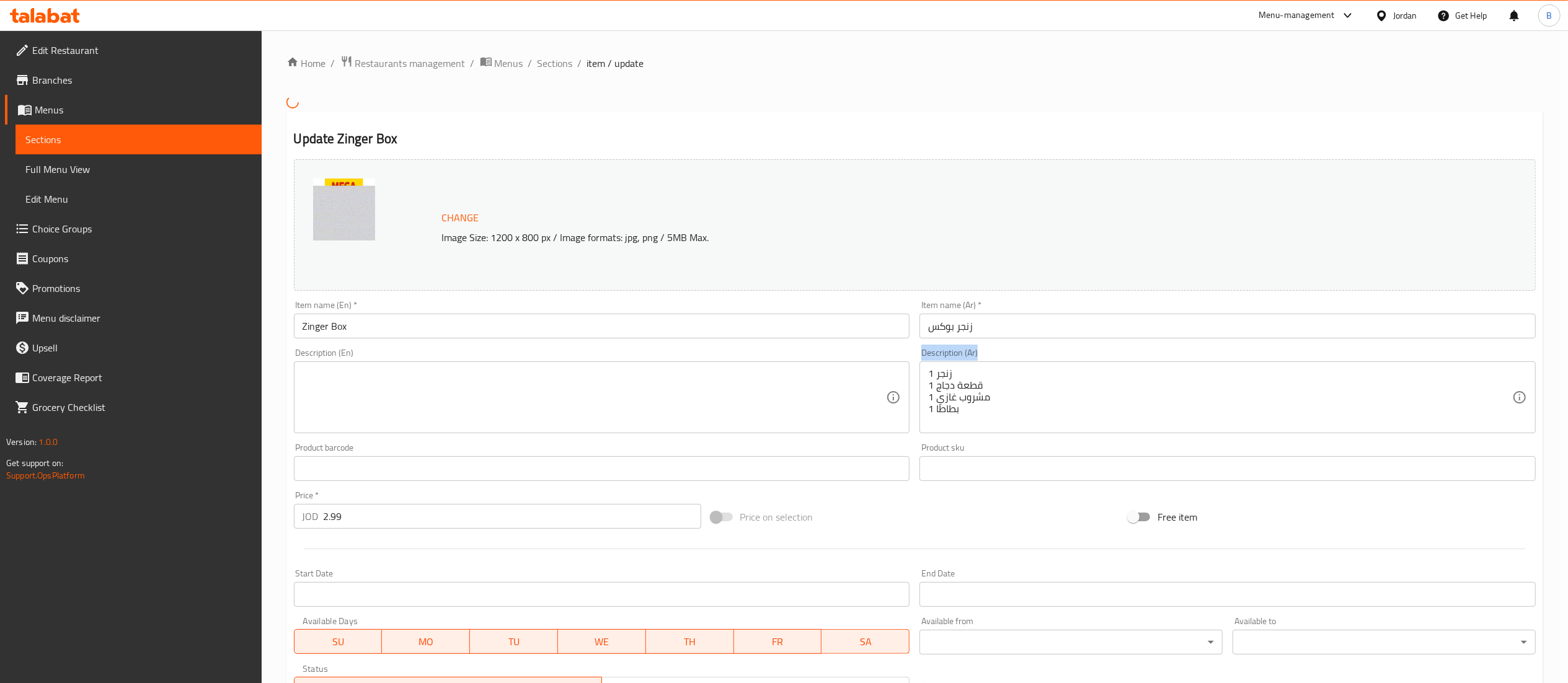
drag, startPoint x: 985, startPoint y: 434, endPoint x: 916, endPoint y: 371, distance: 93.4
click at [916, 371] on div "Description (Ar) 1 زنجر 1 قطعة دجاج 1 مشروب غازي 1 بطاطا Description (Ar)" at bounding box center [1227, 390] width 626 height 94
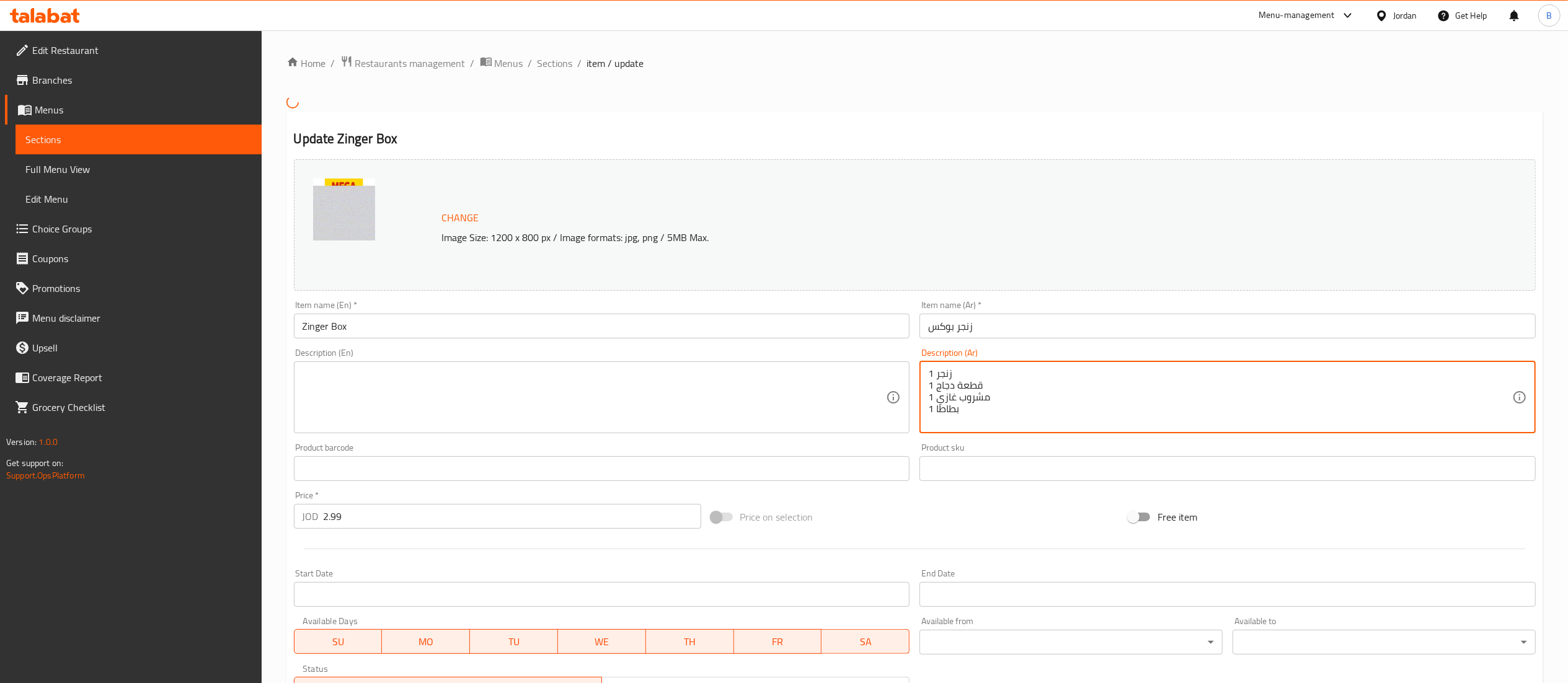
drag, startPoint x: 967, startPoint y: 409, endPoint x: 915, endPoint y: 361, distance: 70.8
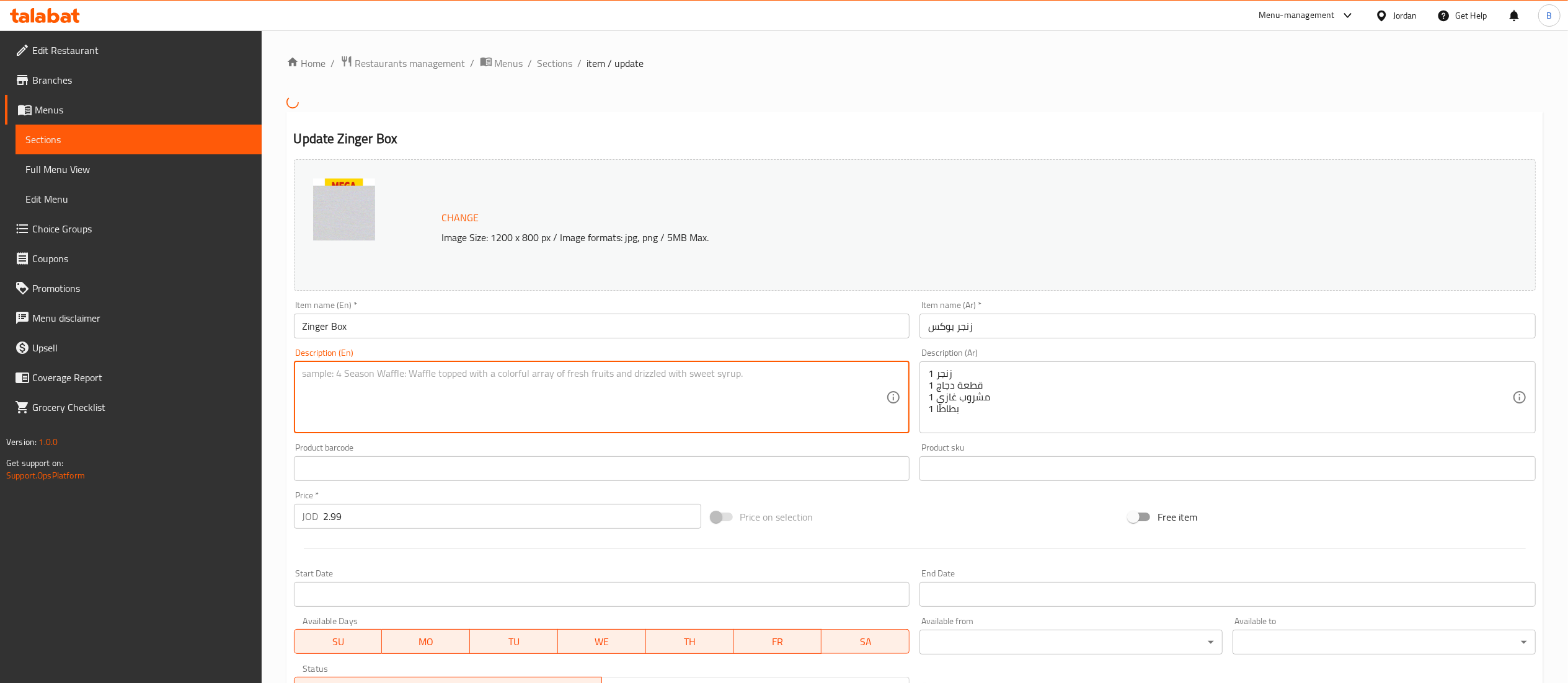
click at [502, 400] on textarea at bounding box center [595, 396] width 584 height 59
paste textarea "1 Zinger 1 Piece of Chicken 1 Soft Drink 1 Fries"
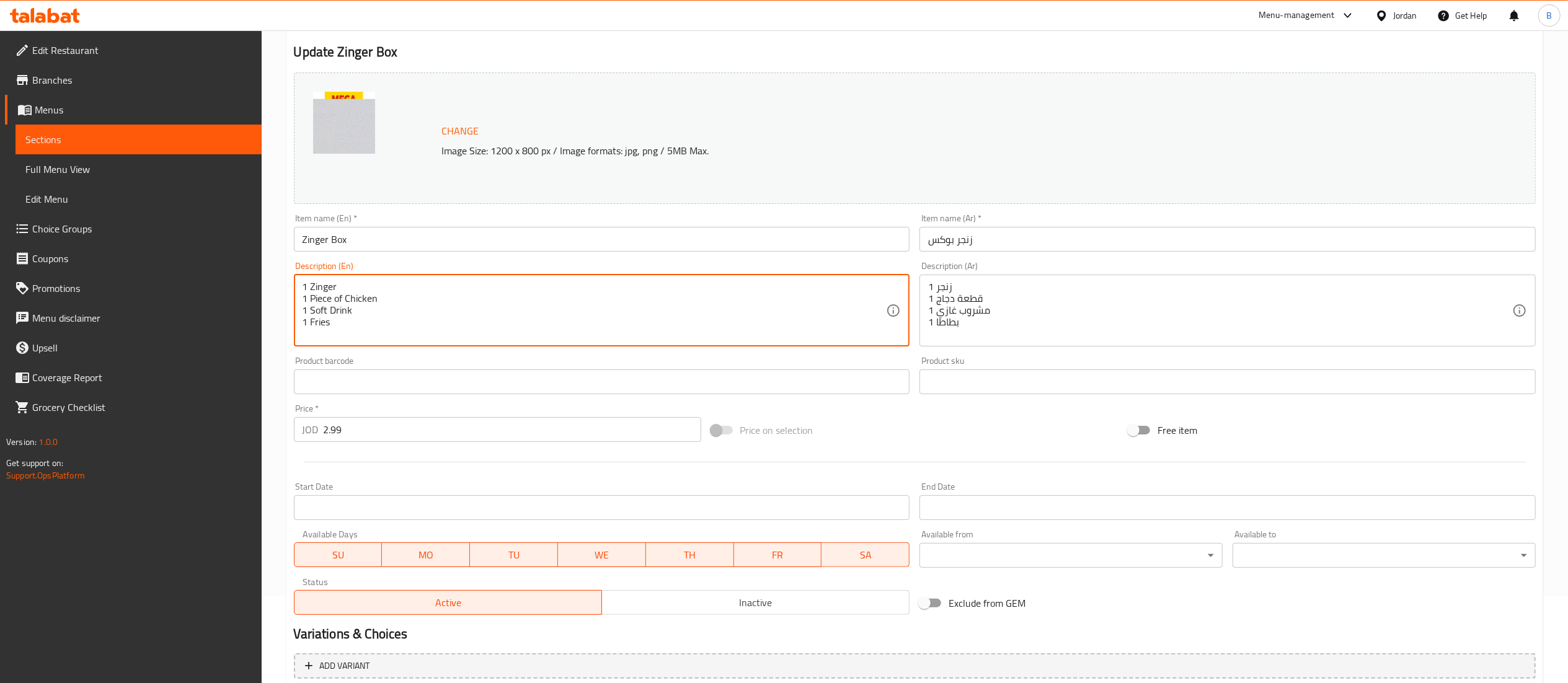
scroll to position [201, 0]
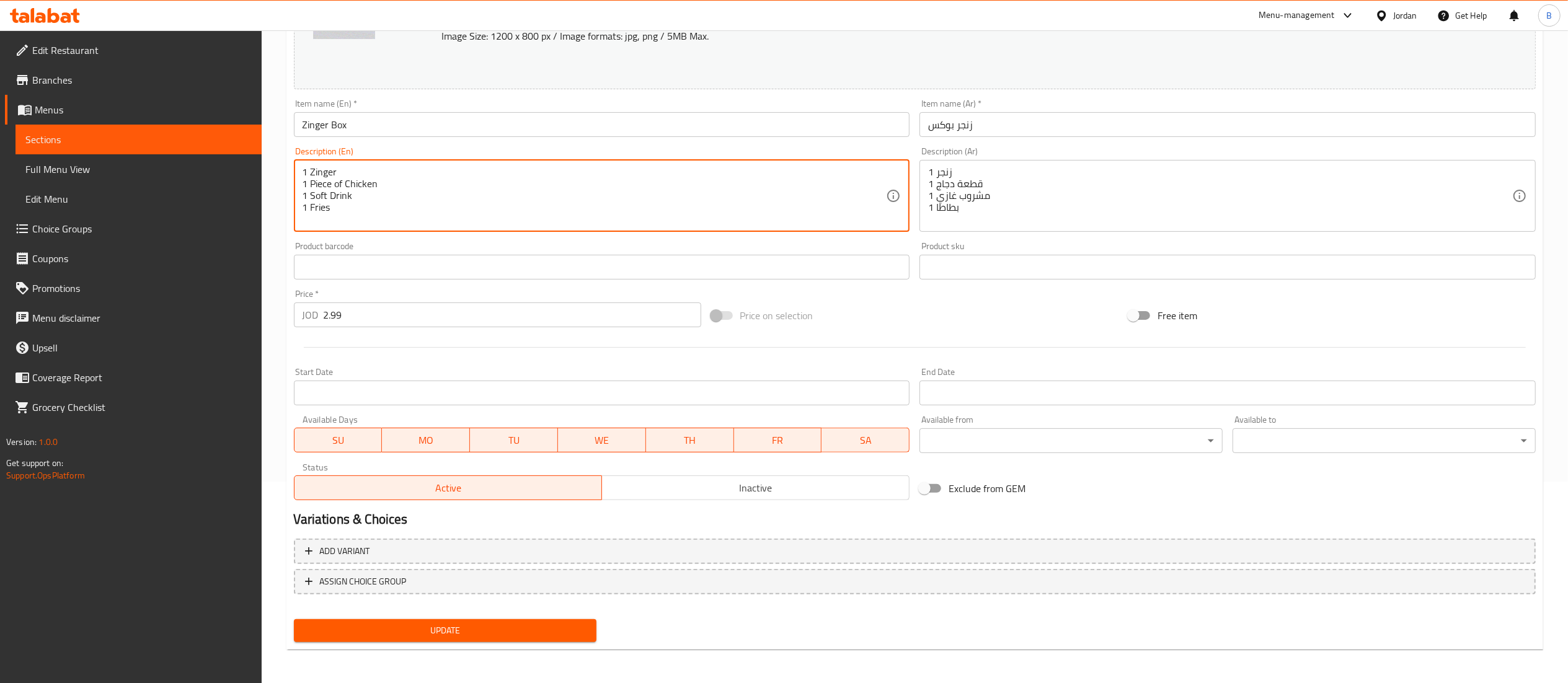
type textarea "1 Zinger 1 Piece of Chicken 1 Soft Drink 1 Fries"
click at [505, 637] on button "Update" at bounding box center [445, 631] width 303 height 23
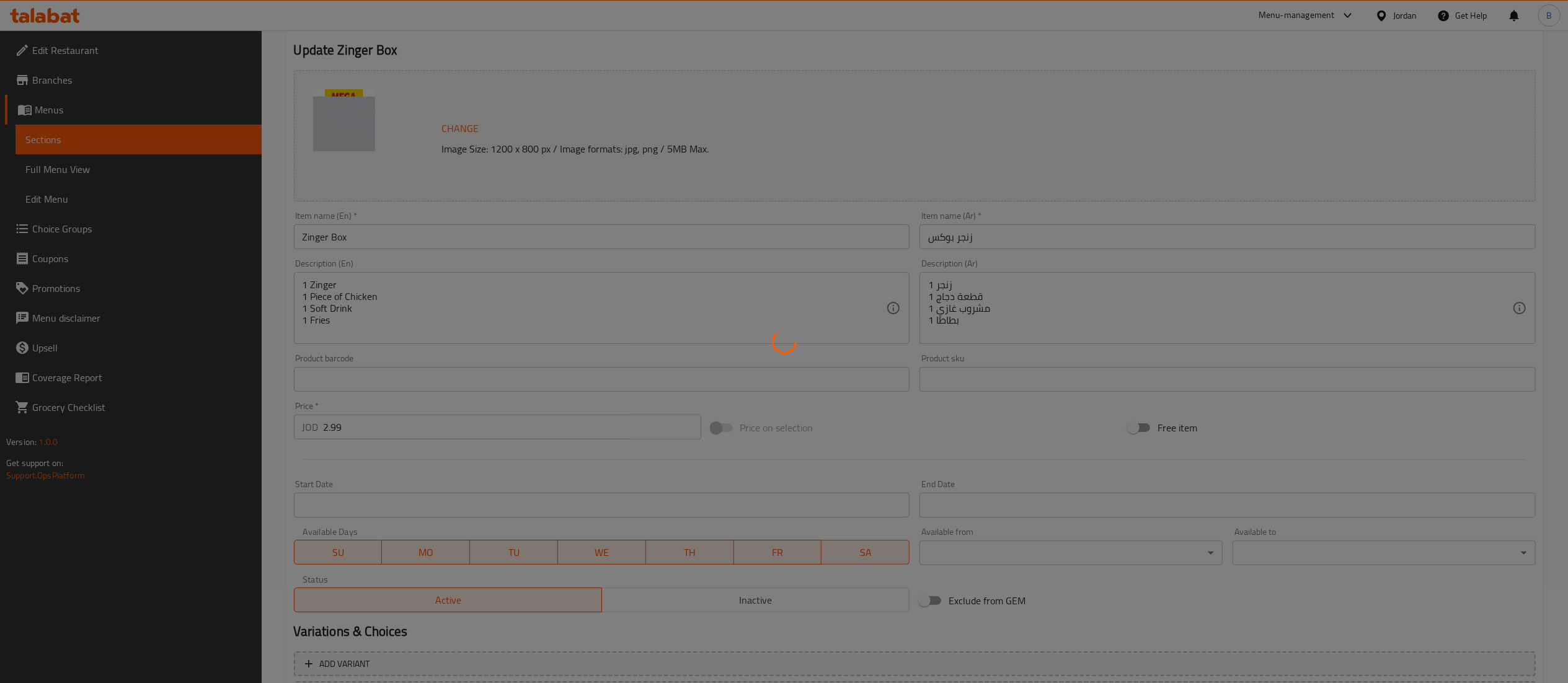
scroll to position [209, 0]
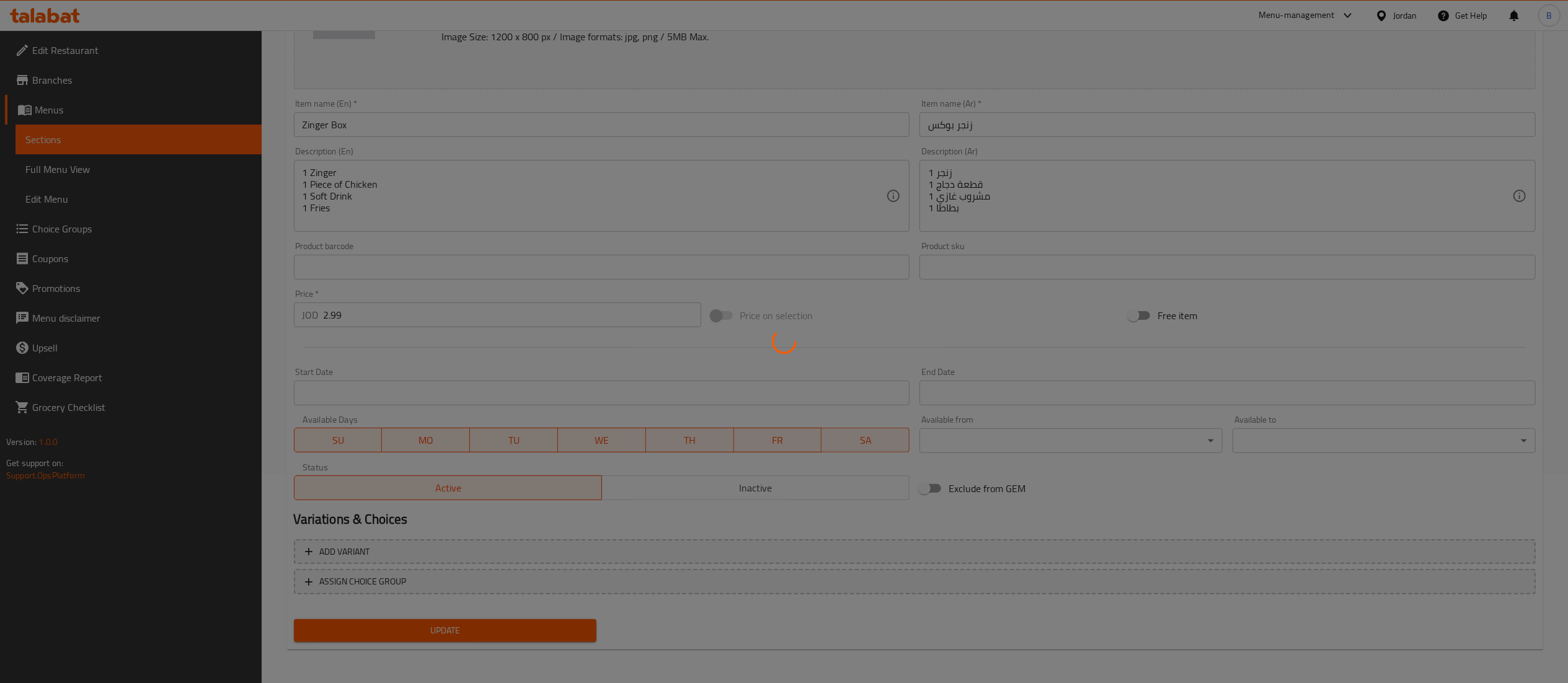
click at [461, 626] on div at bounding box center [784, 342] width 1568 height 683
click at [462, 626] on div at bounding box center [784, 342] width 1568 height 683
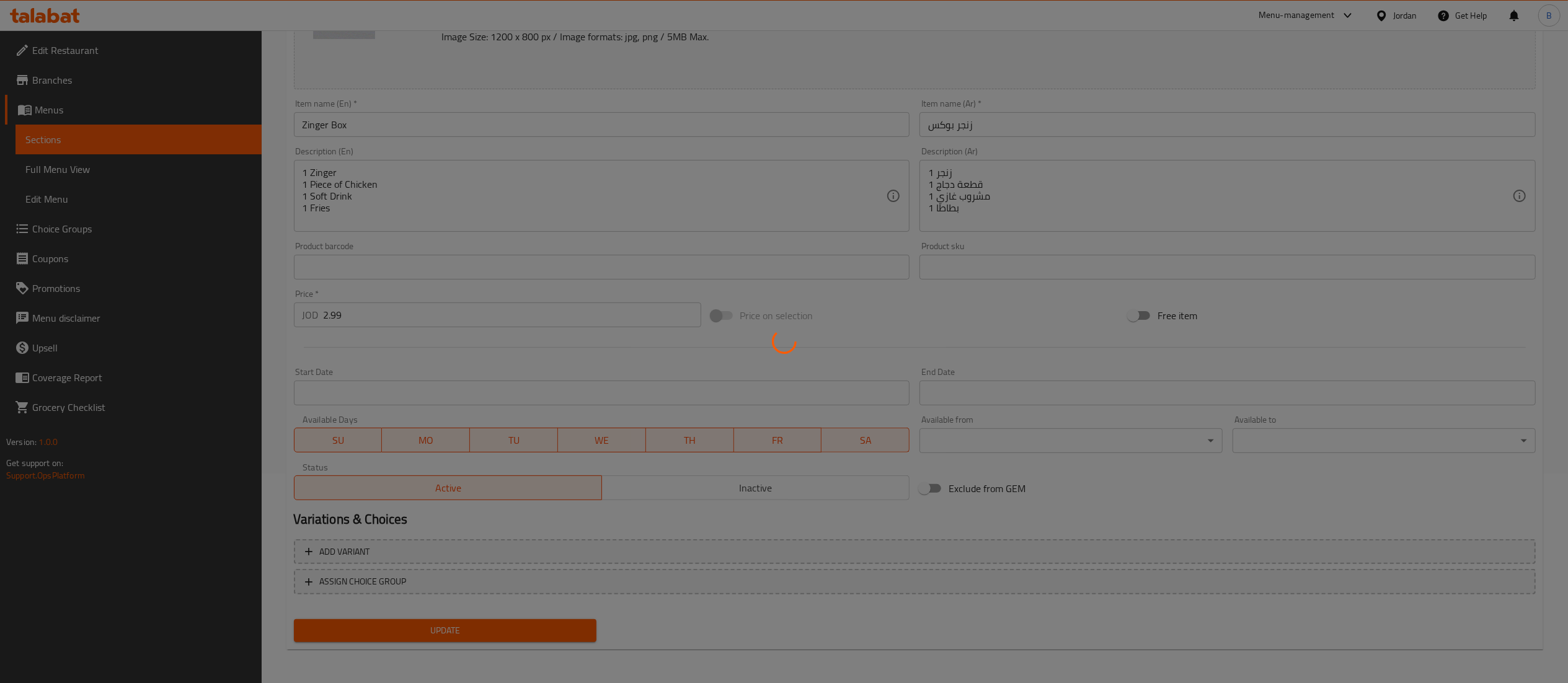
click at [462, 626] on div at bounding box center [784, 342] width 1568 height 683
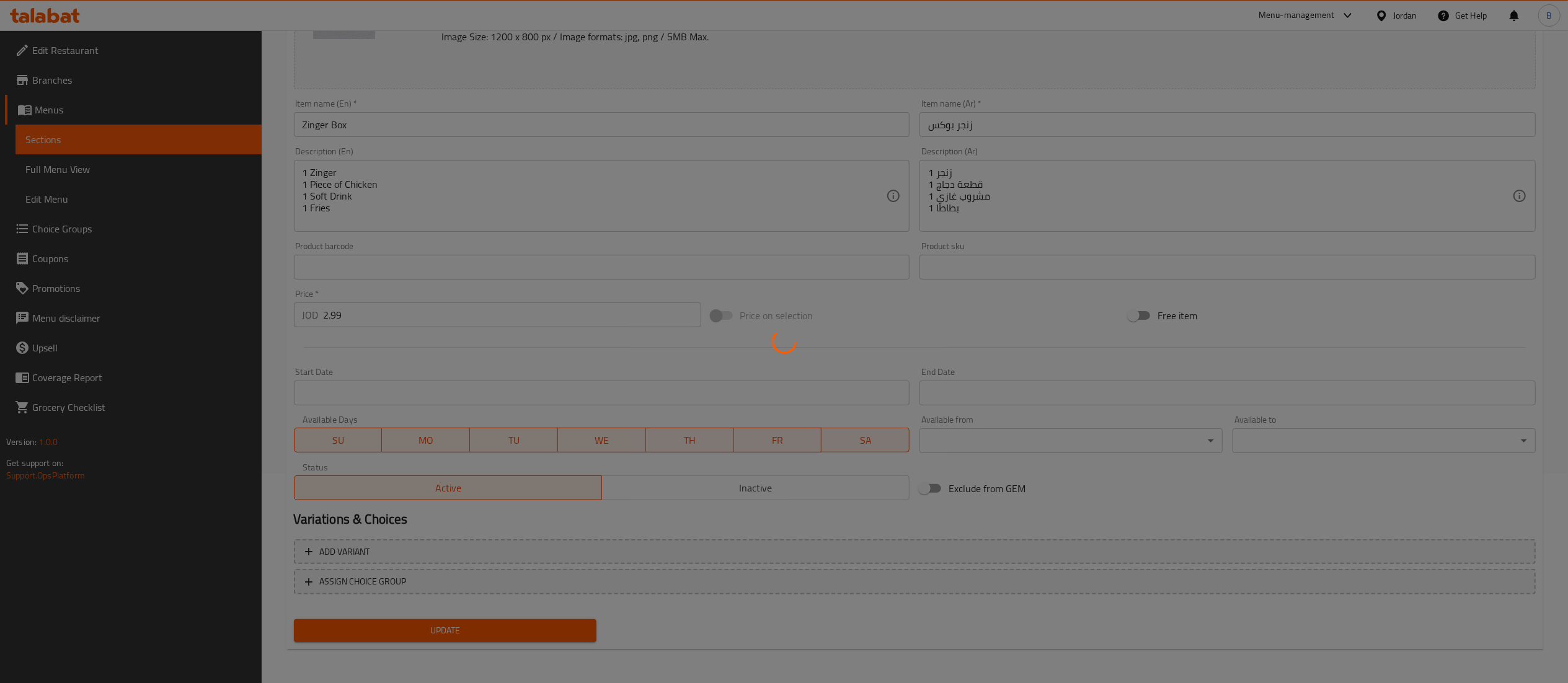
click at [462, 626] on div at bounding box center [784, 342] width 1568 height 683
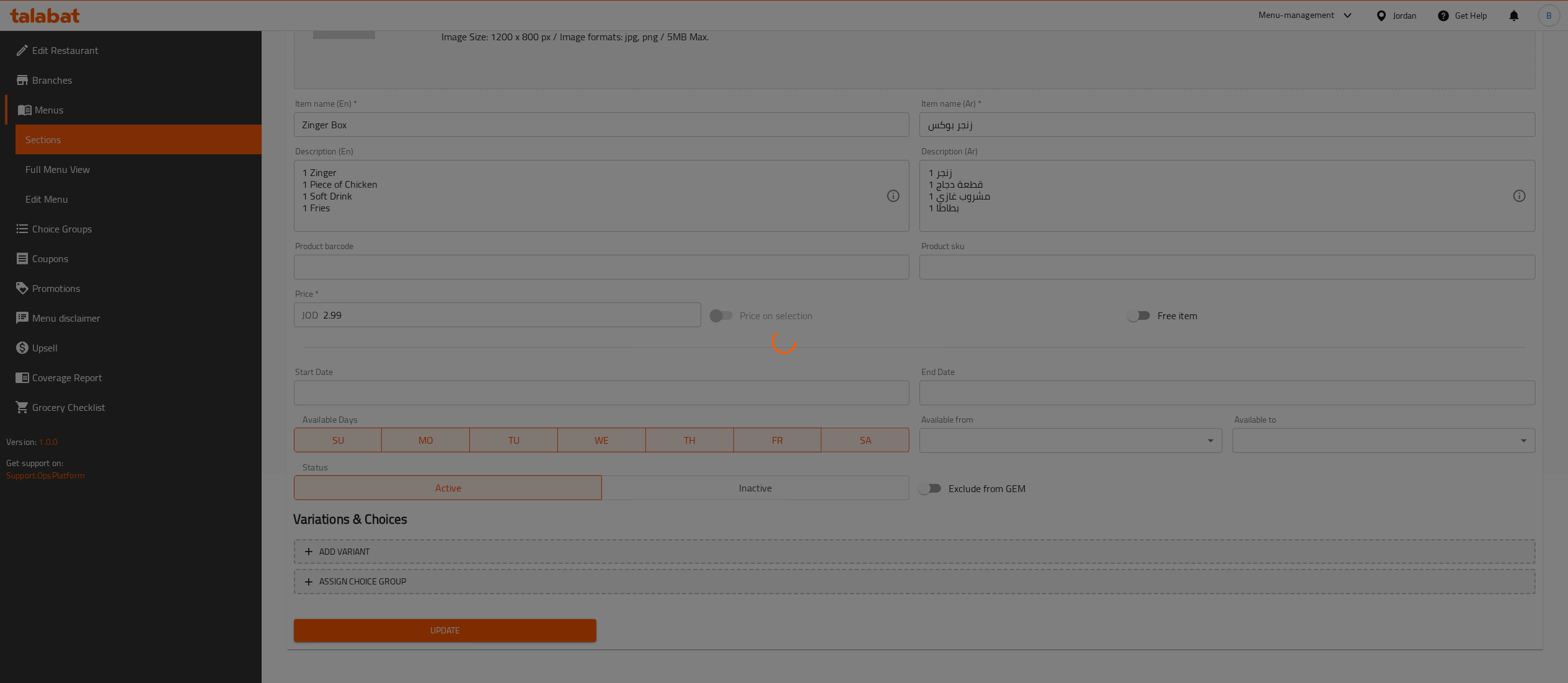
click at [462, 626] on div at bounding box center [784, 342] width 1568 height 683
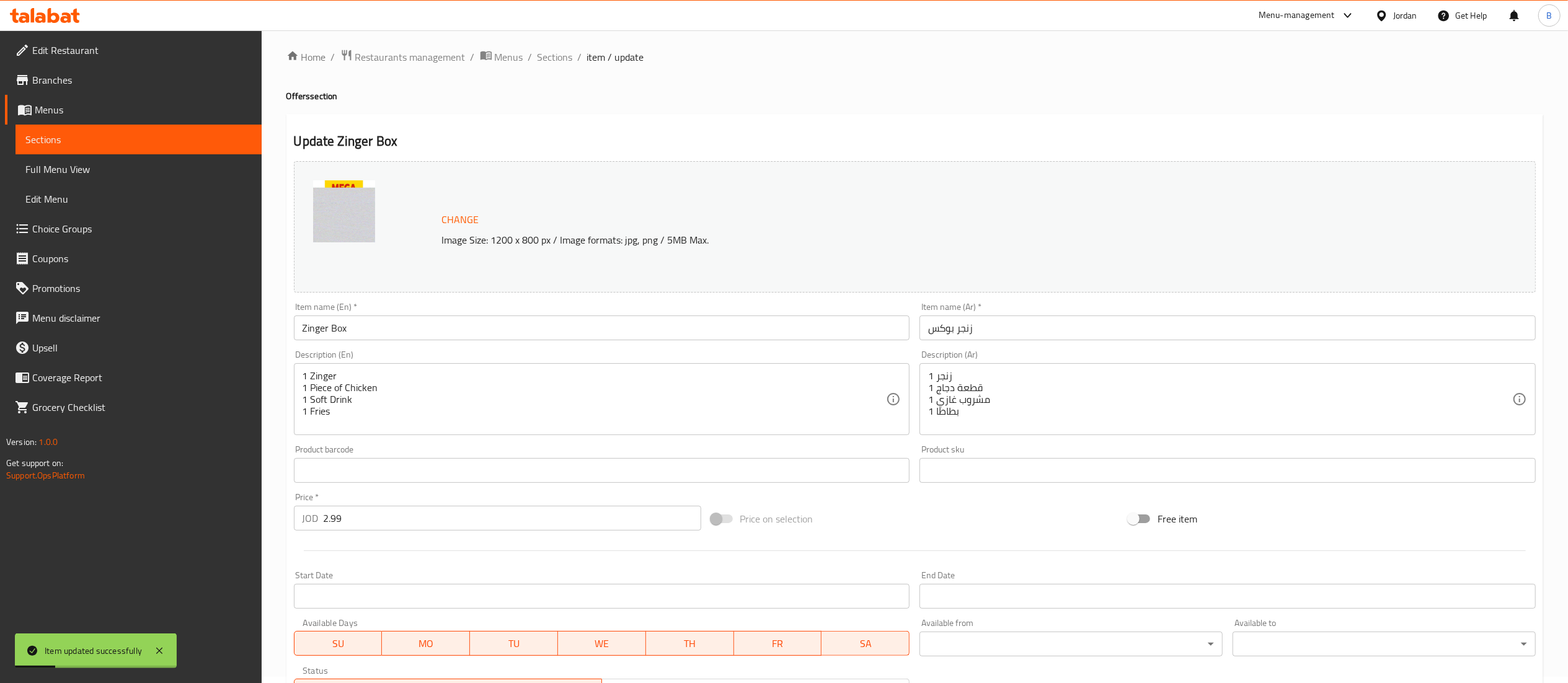
scroll to position [0, 0]
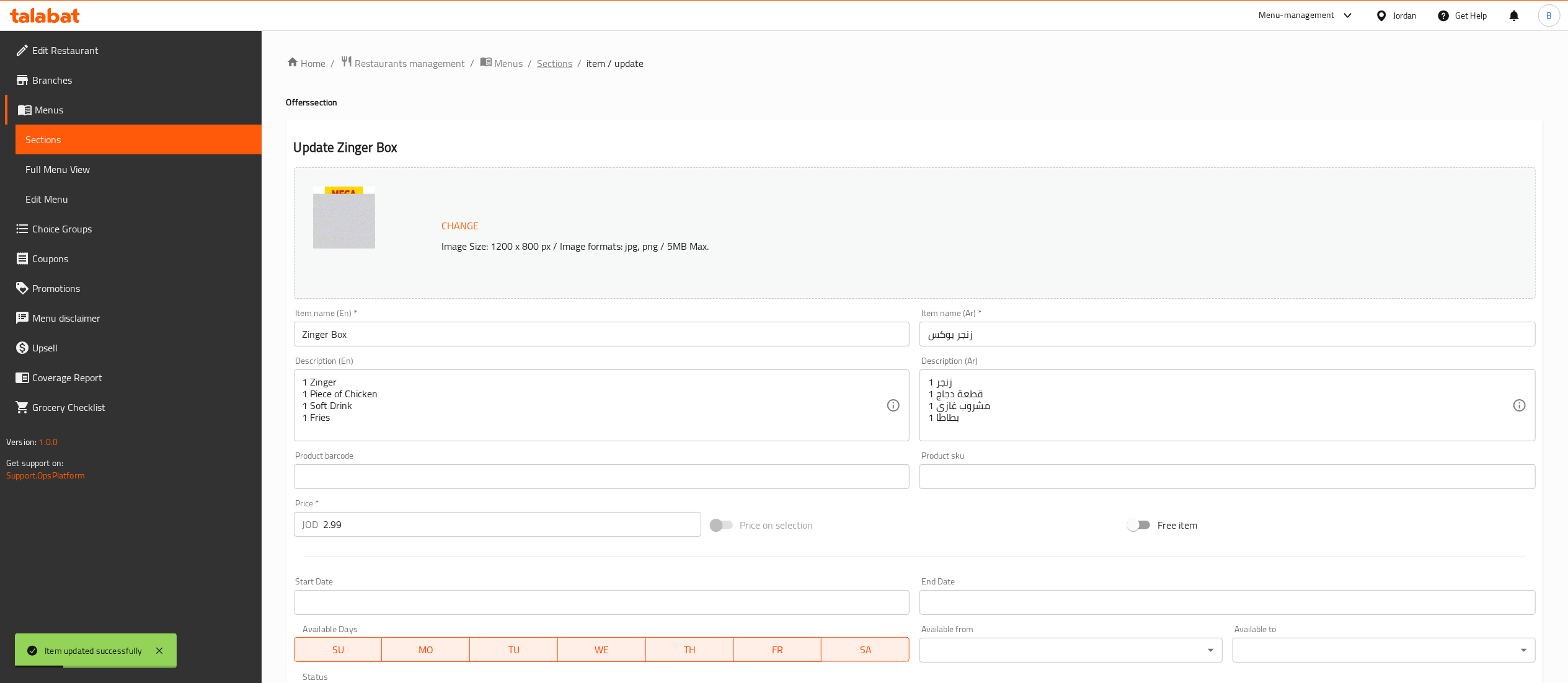
click at [552, 69] on span "Sections" at bounding box center [556, 63] width 36 height 15
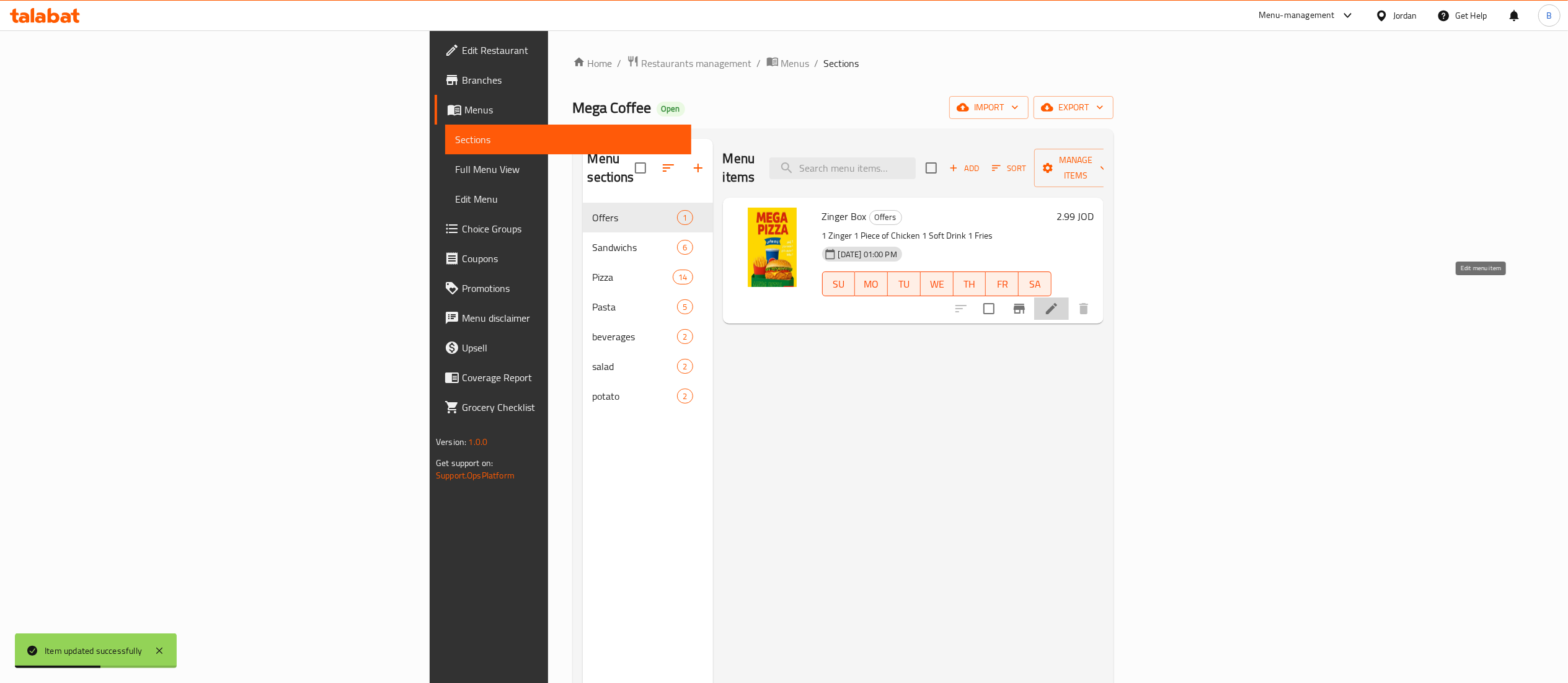
click at [1057, 303] on icon at bounding box center [1052, 308] width 11 height 11
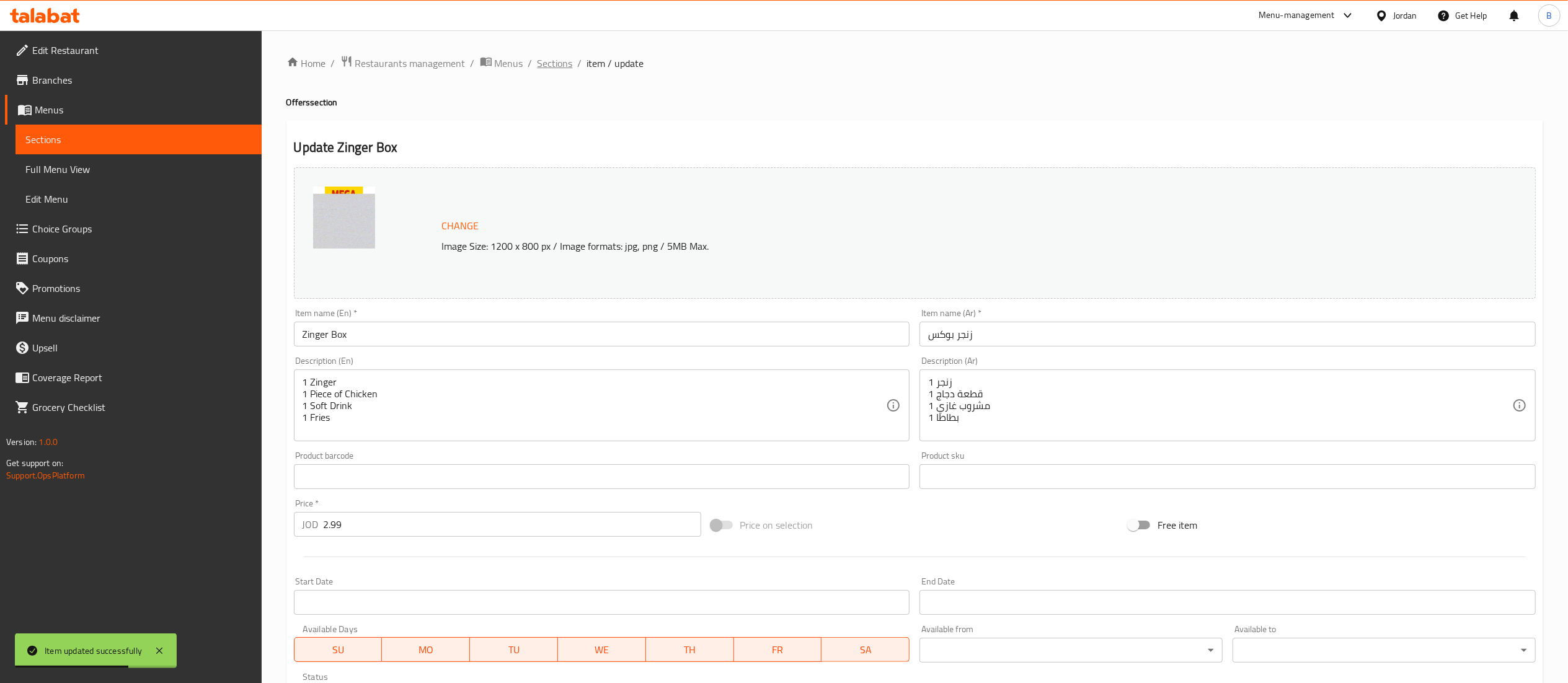
click at [554, 68] on span "Sections" at bounding box center [556, 63] width 36 height 15
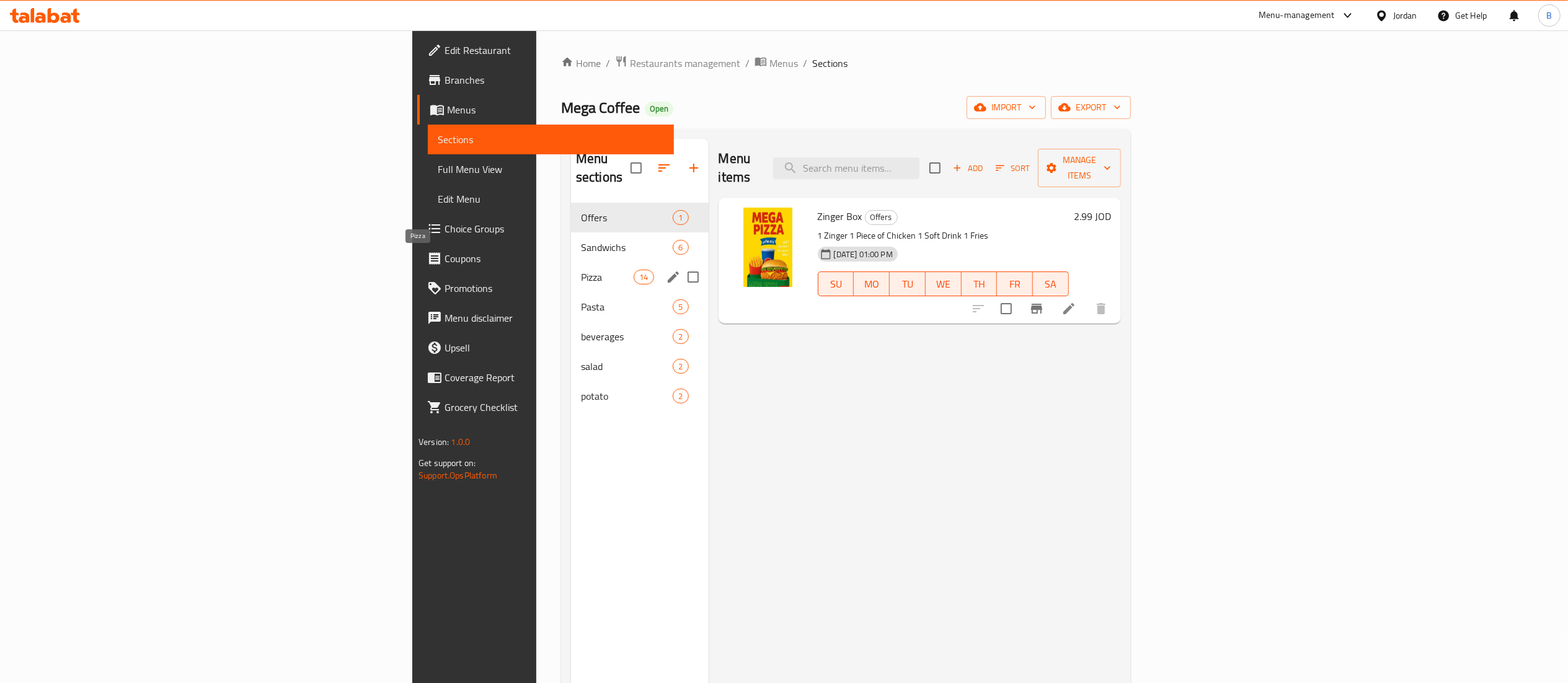
click at [581, 270] on span "Pizza" at bounding box center [607, 277] width 53 height 15
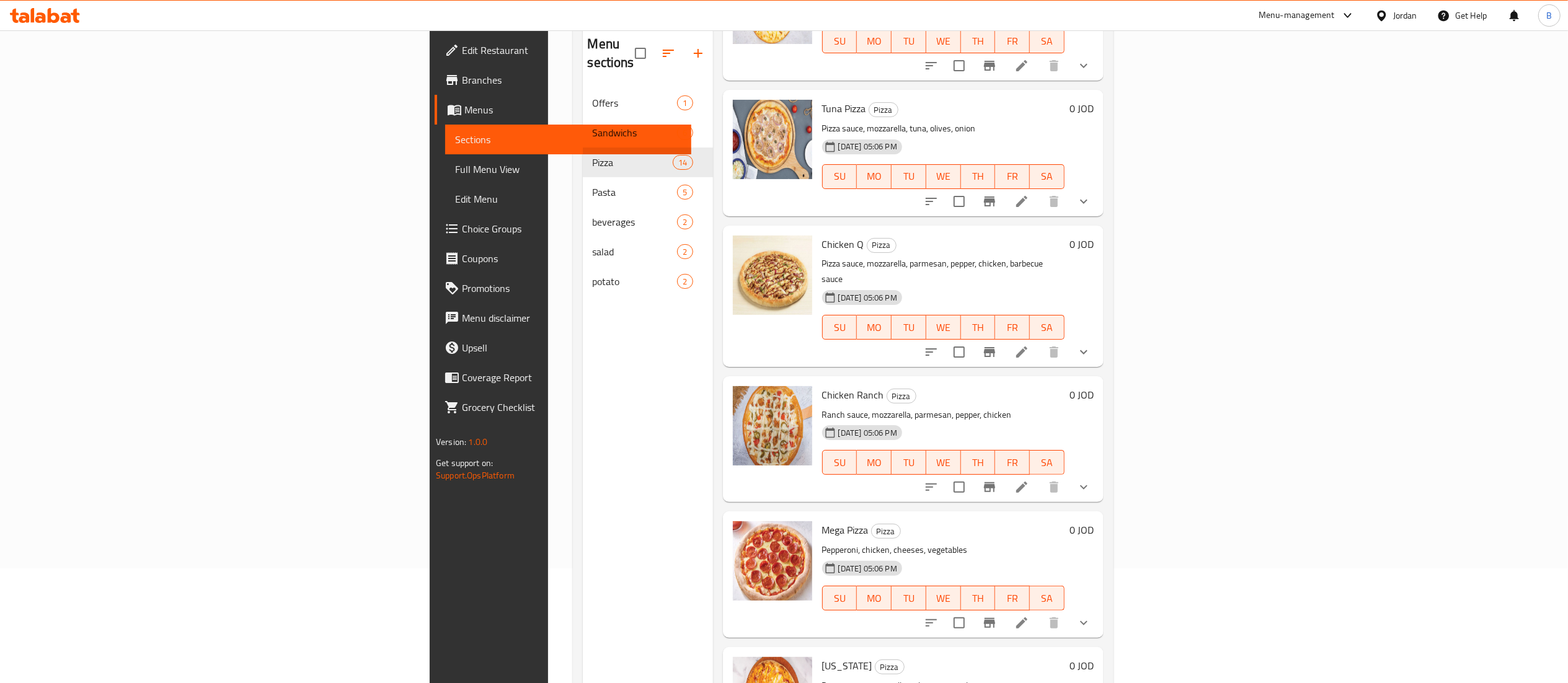
scroll to position [174, 0]
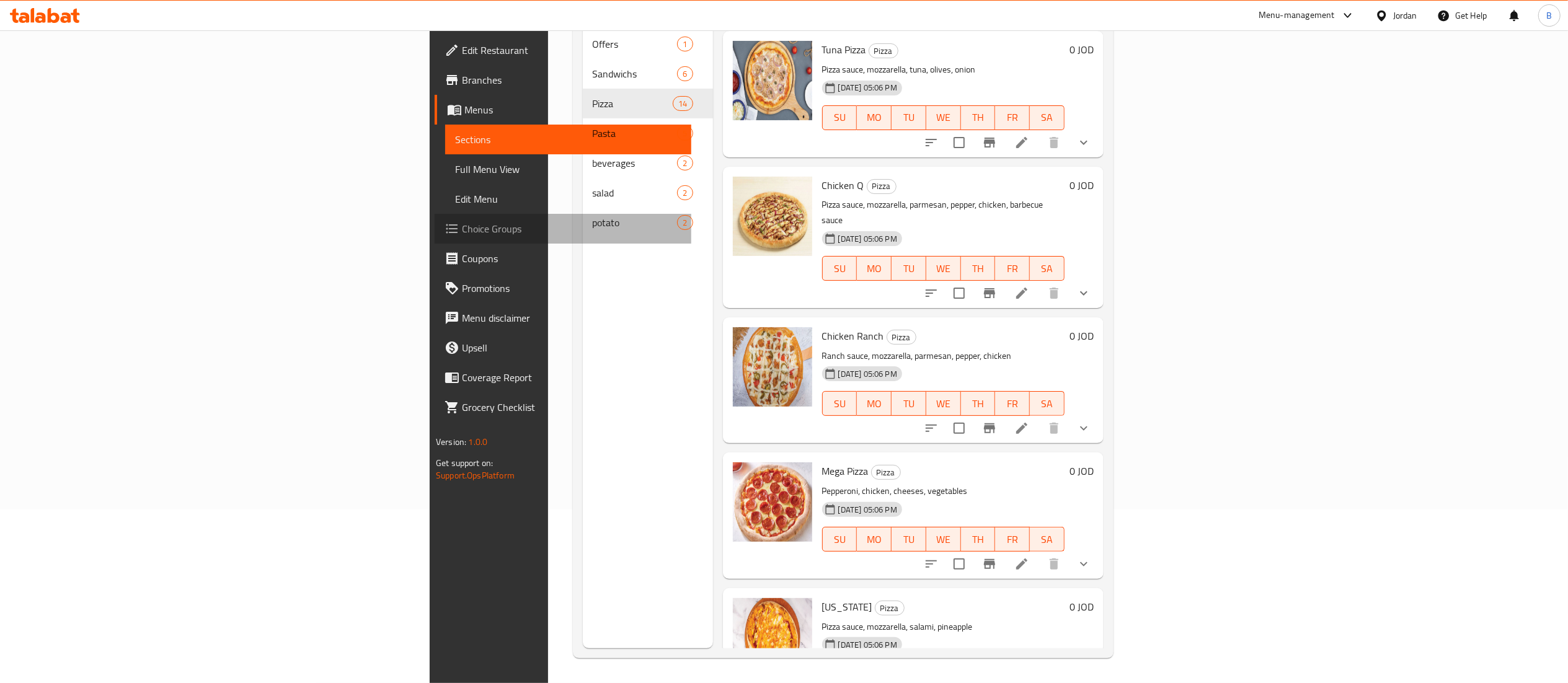
click at [462, 231] on span "Choice Groups" at bounding box center [572, 228] width 220 height 15
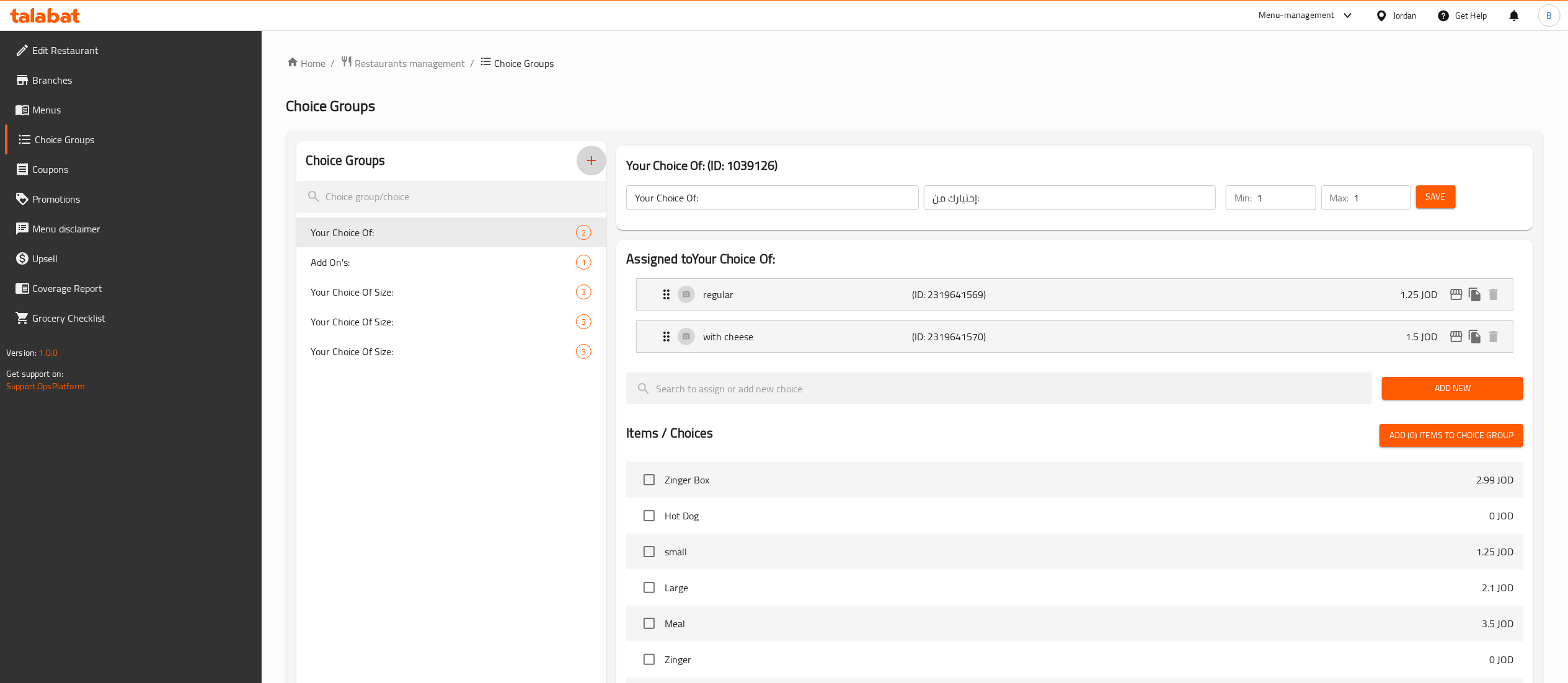
click at [599, 156] on icon "button" at bounding box center [591, 161] width 15 height 15
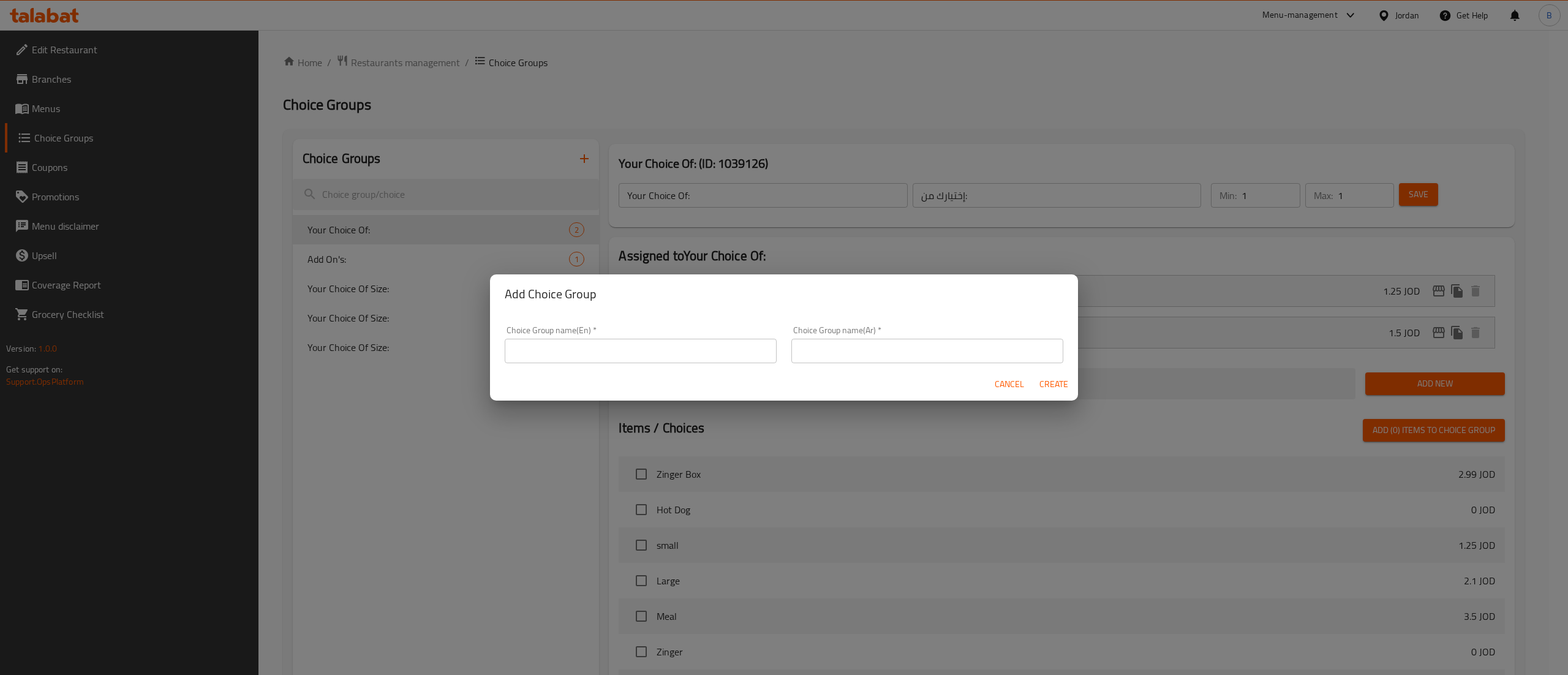
click at [748, 349] on input "text" at bounding box center [640, 350] width 272 height 25
type input "your choice of 1st small pizza"
click at [925, 352] on input "text" at bounding box center [927, 350] width 272 height 25
type input "اختيارك للبيتزا الصغيرة الاولى"
click at [1059, 389] on span "Create" at bounding box center [1053, 384] width 30 height 15
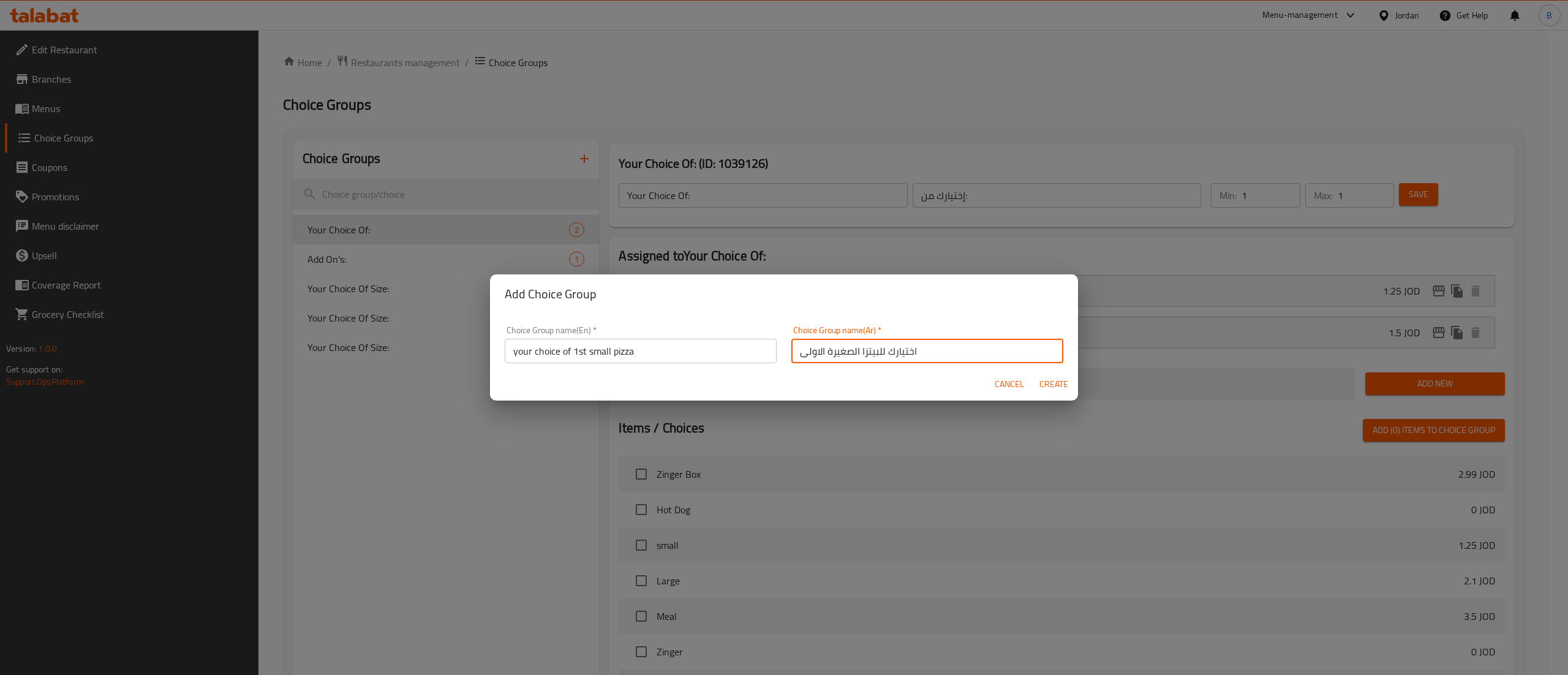
type input "your choice of 1st small pizza"
type input "اختيارك للبيتزا الصغيرة الاولى"
type input "0"
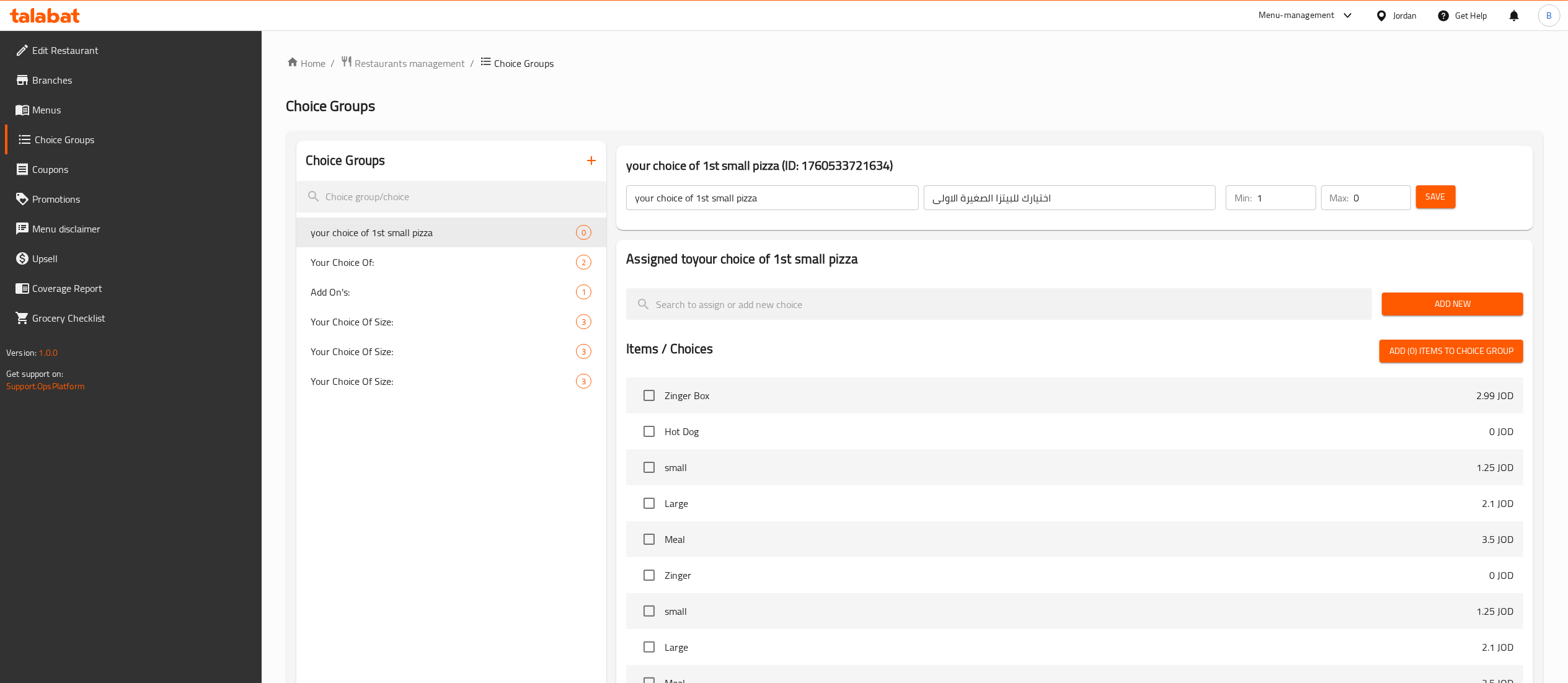
type input "1"
click at [1305, 193] on input "1" at bounding box center [1286, 198] width 59 height 25
type input "1"
click at [1397, 190] on input "1" at bounding box center [1382, 198] width 57 height 25
click at [1429, 199] on span "Save" at bounding box center [1436, 196] width 20 height 15
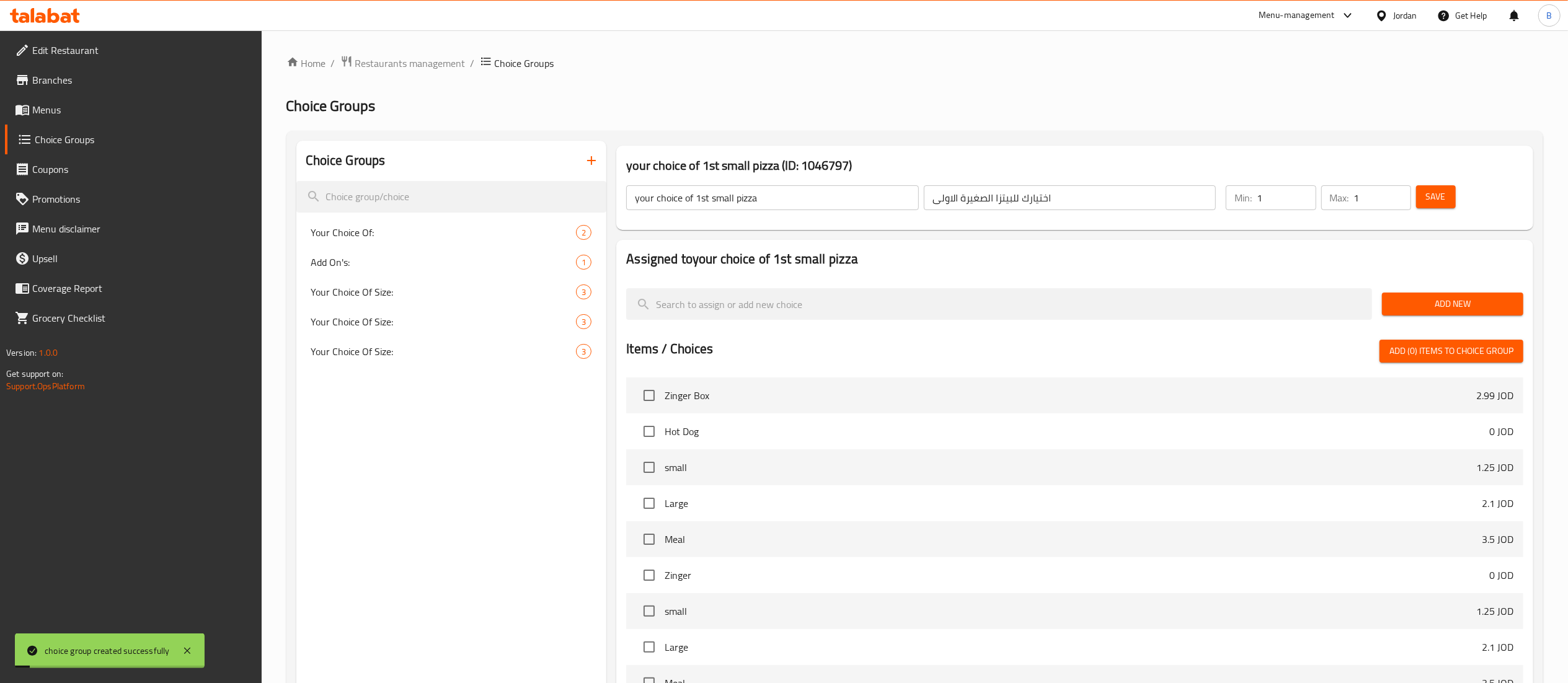
click at [1434, 354] on span "Add (0) items to choice group" at bounding box center [1452, 350] width 124 height 15
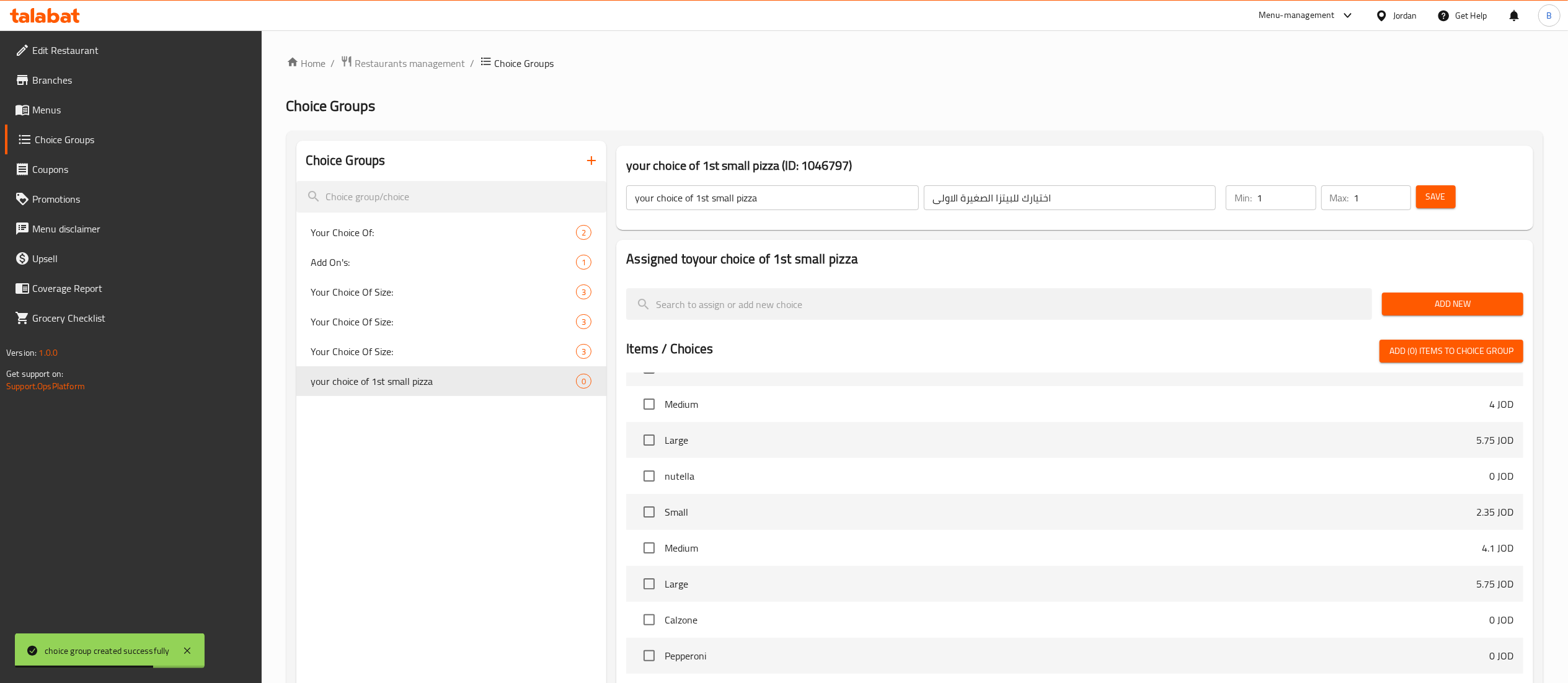
scroll to position [868, 0]
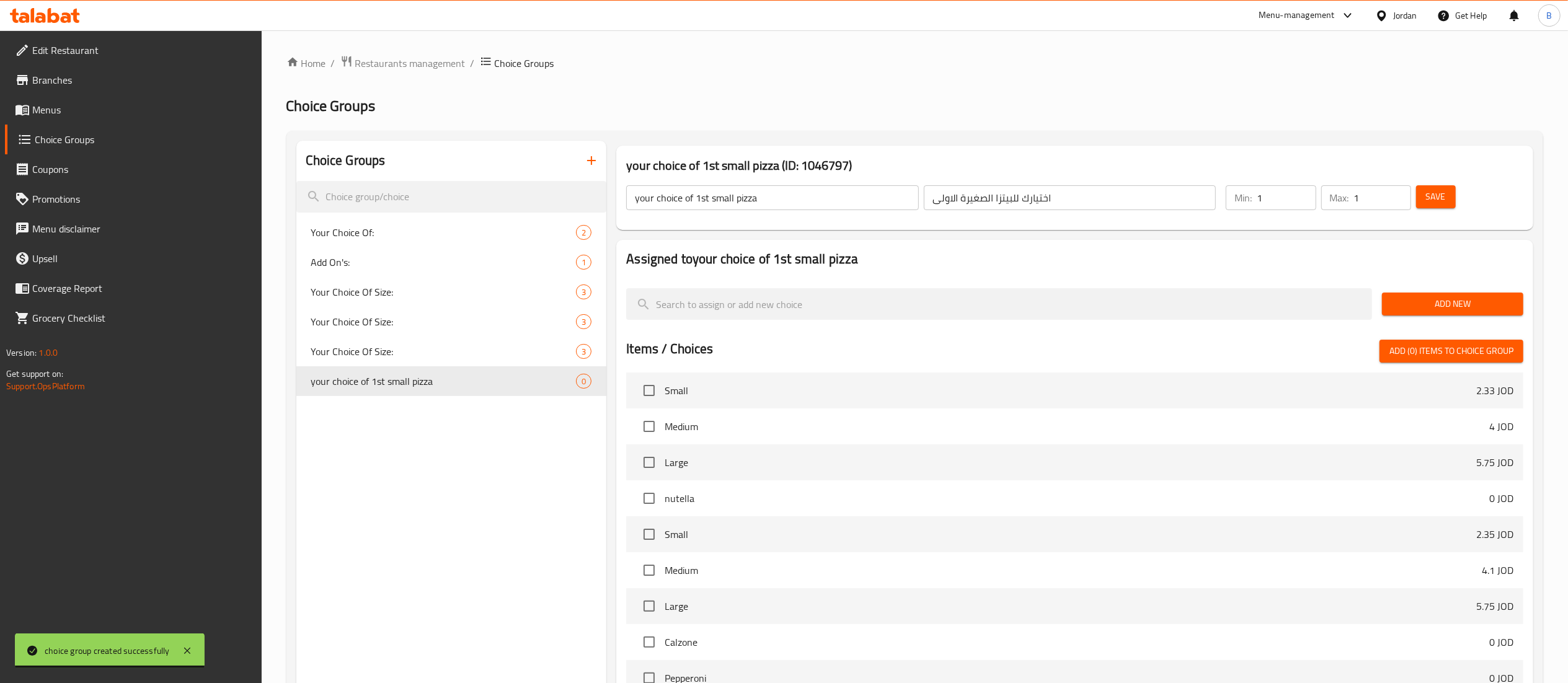
drag, startPoint x: 78, startPoint y: 119, endPoint x: 88, endPoint y: 115, distance: 10.8
click at [78, 118] on link "Menus" at bounding box center [133, 109] width 257 height 30
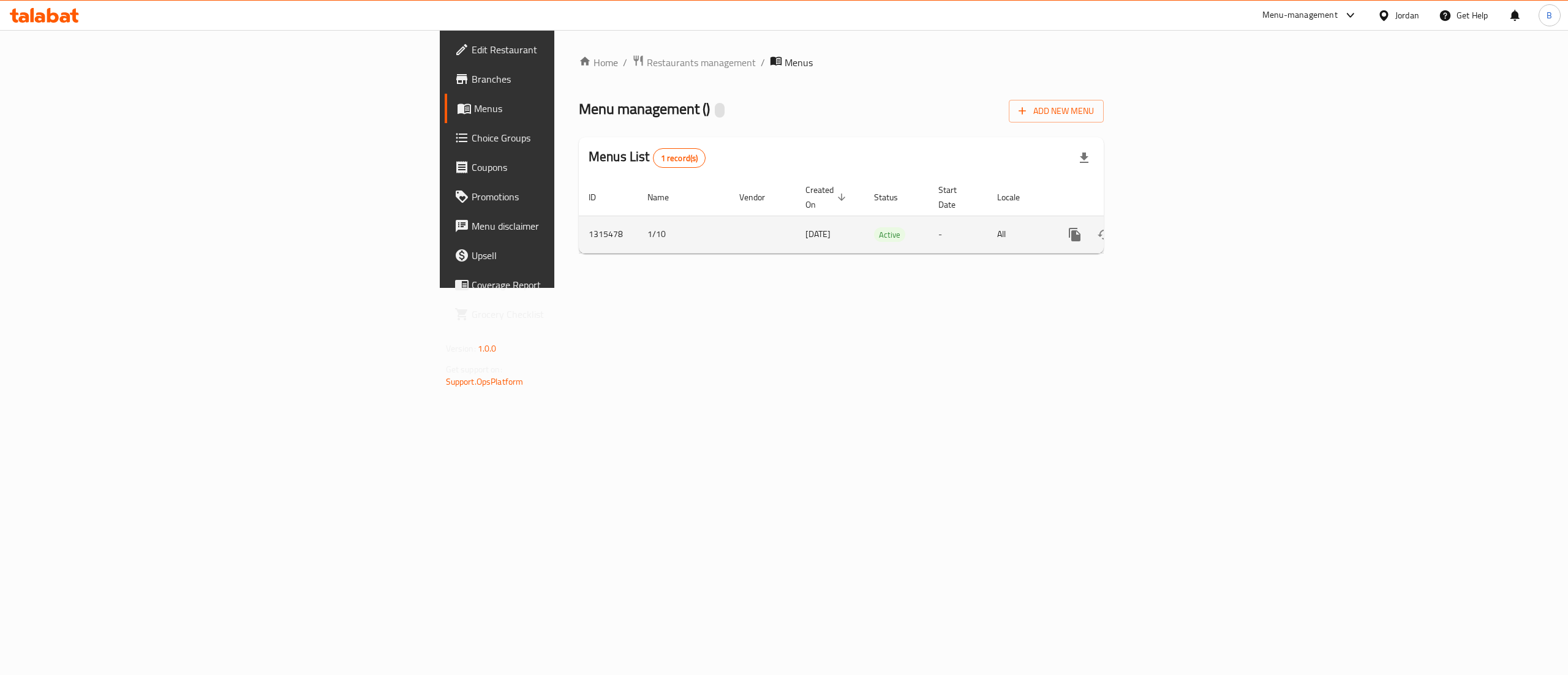
click at [1171, 227] on icon "enhanced table" at bounding box center [1163, 235] width 14 height 14
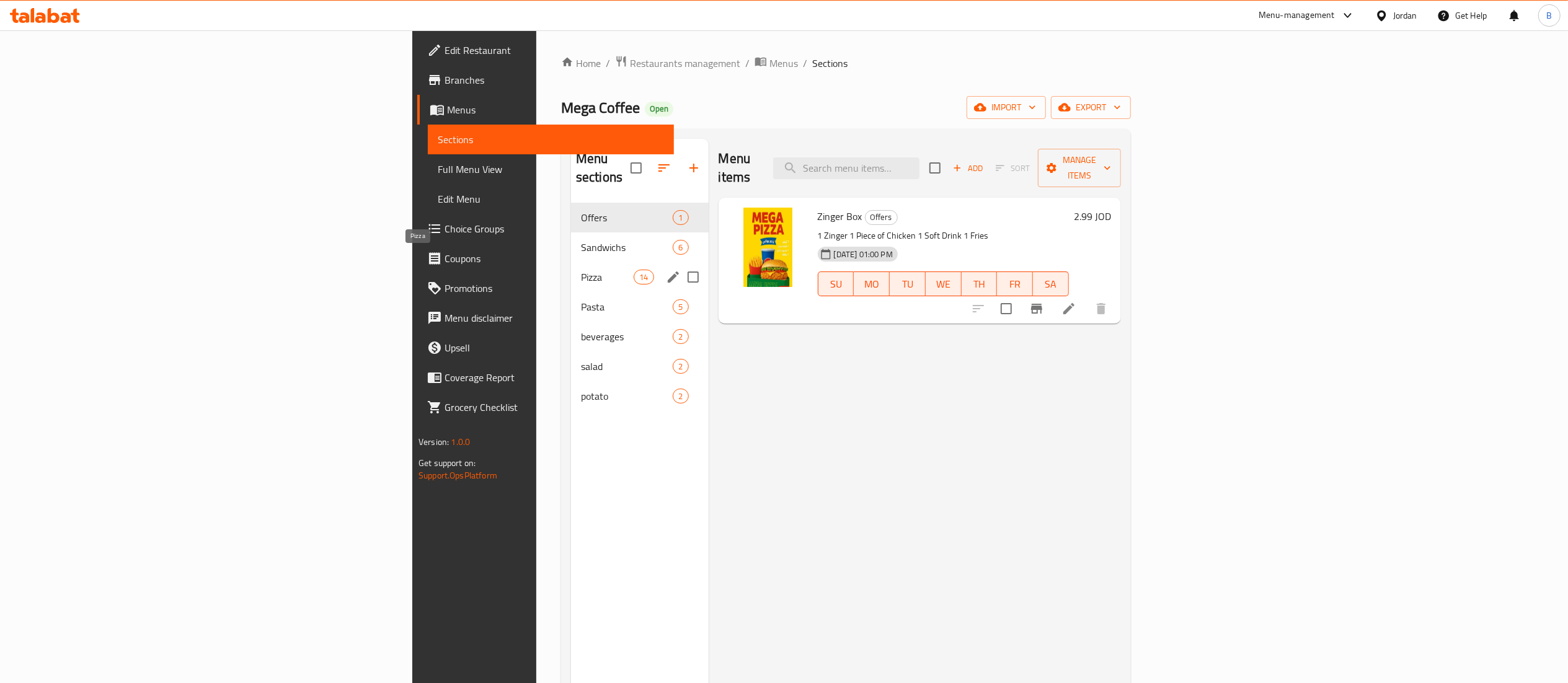
click at [581, 270] on span "Pizza" at bounding box center [607, 277] width 53 height 15
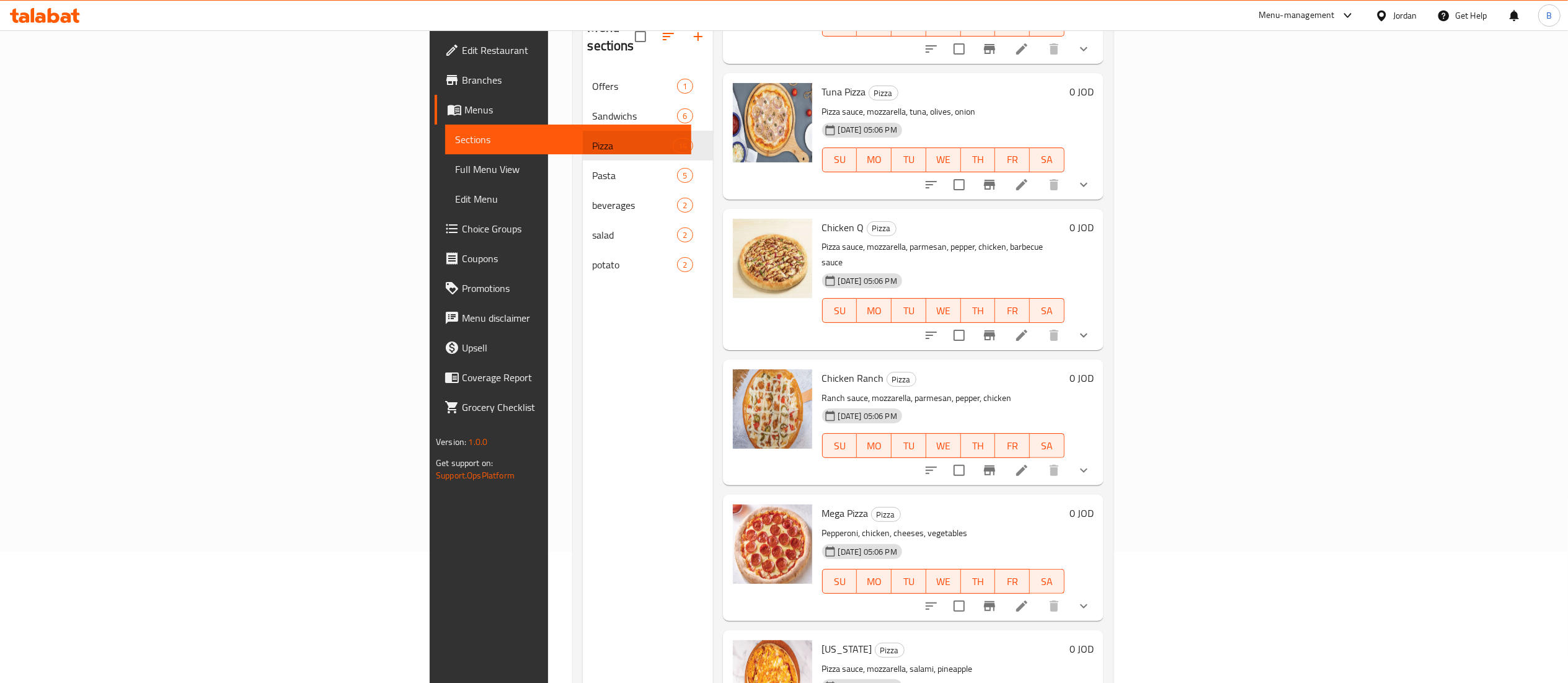
scroll to position [174, 0]
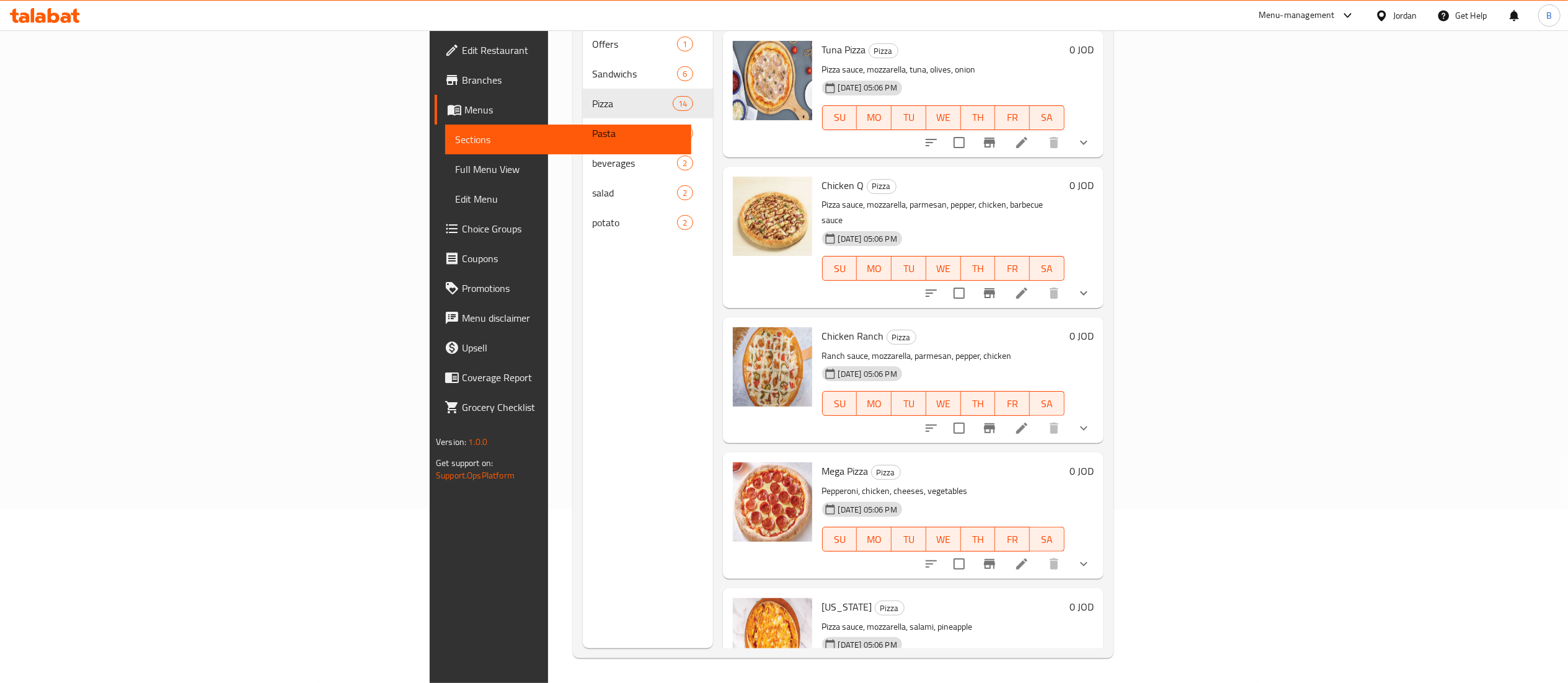
click at [462, 233] on span "Choice Groups" at bounding box center [572, 228] width 220 height 15
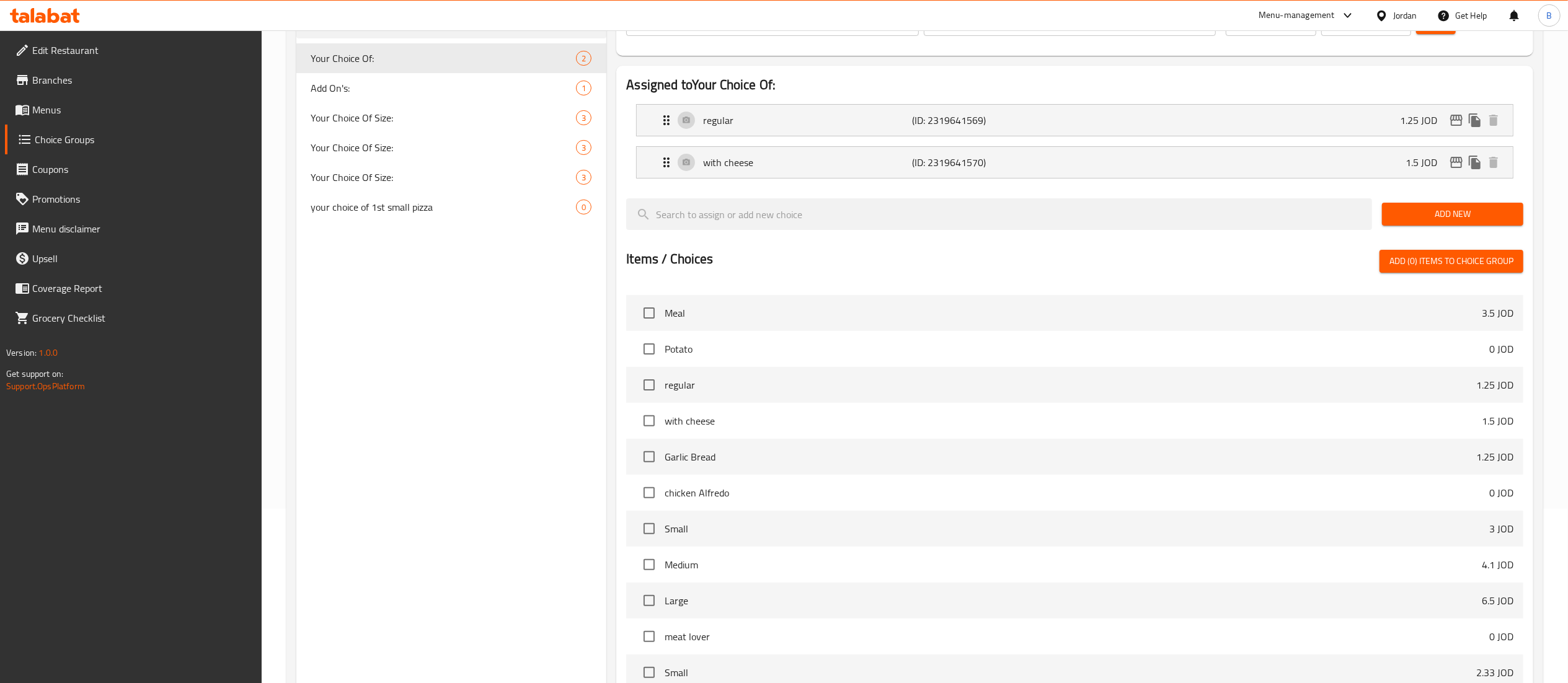
scroll to position [744, 0]
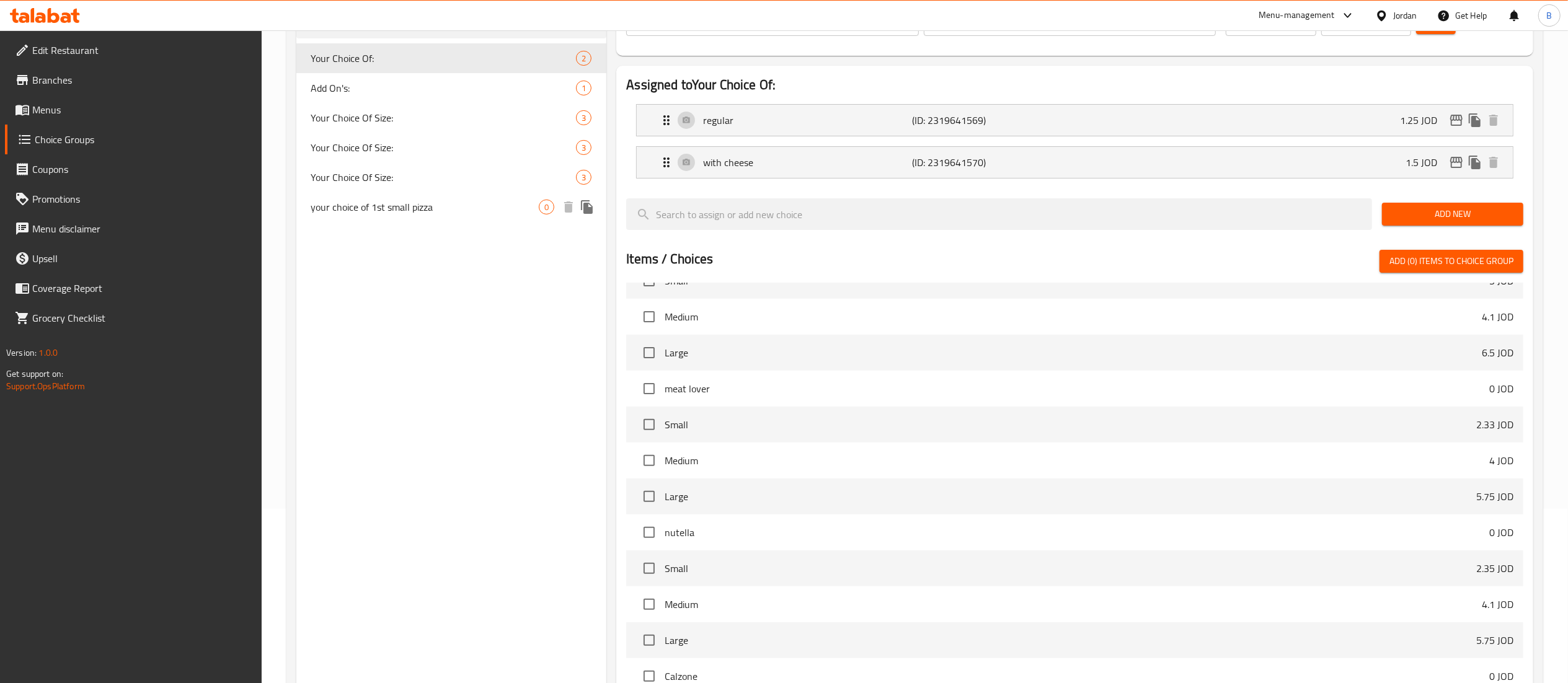
click at [401, 212] on span "your choice of 1st small pizza" at bounding box center [425, 207] width 228 height 15
type input "your choice of 1st small pizza"
type input "اختيارك للبيتزا الصغيرة الاولى"
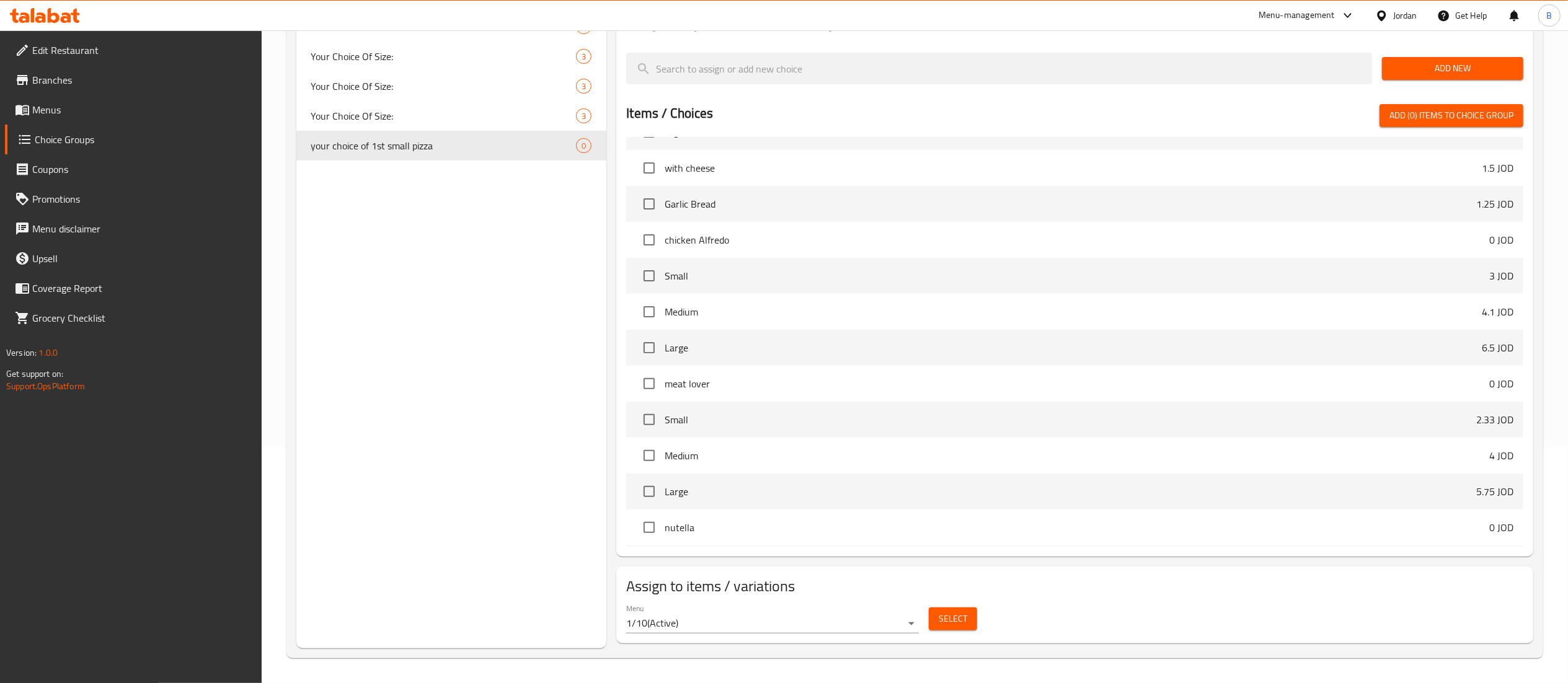
scroll to position [549, 0]
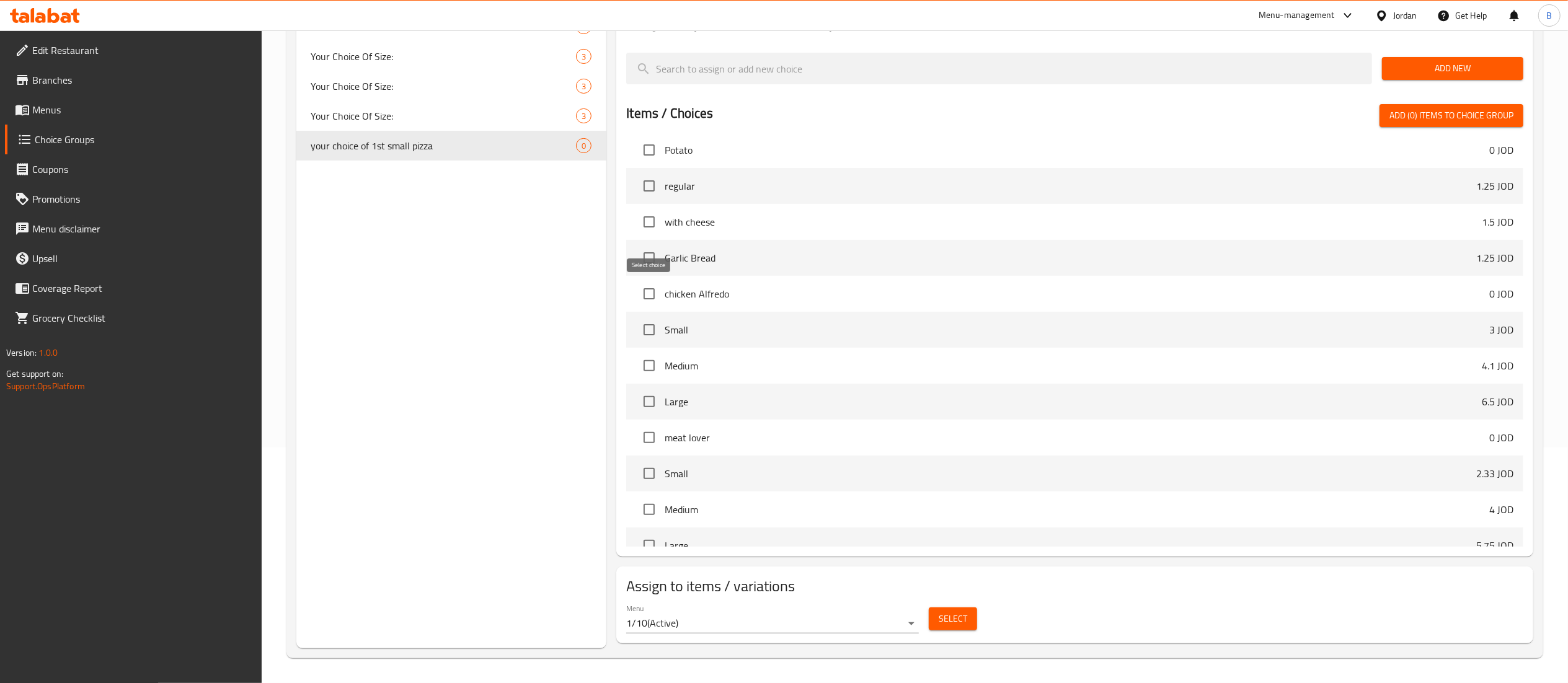
click at [644, 297] on input "checkbox" at bounding box center [649, 294] width 26 height 26
checkbox input "true"
click at [653, 438] on input "checkbox" at bounding box center [649, 438] width 26 height 26
checkbox input "true"
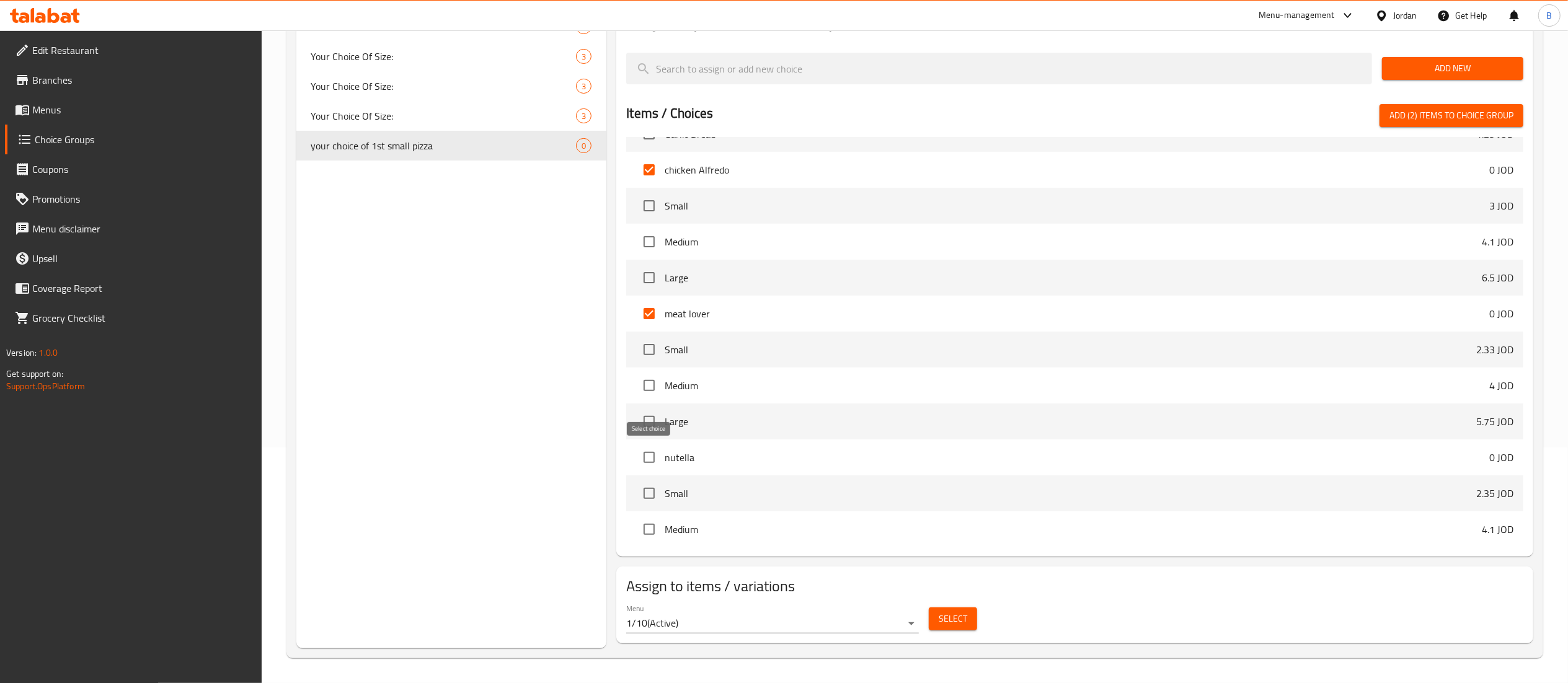
click at [644, 460] on input "checkbox" at bounding box center [649, 457] width 26 height 26
checkbox input "true"
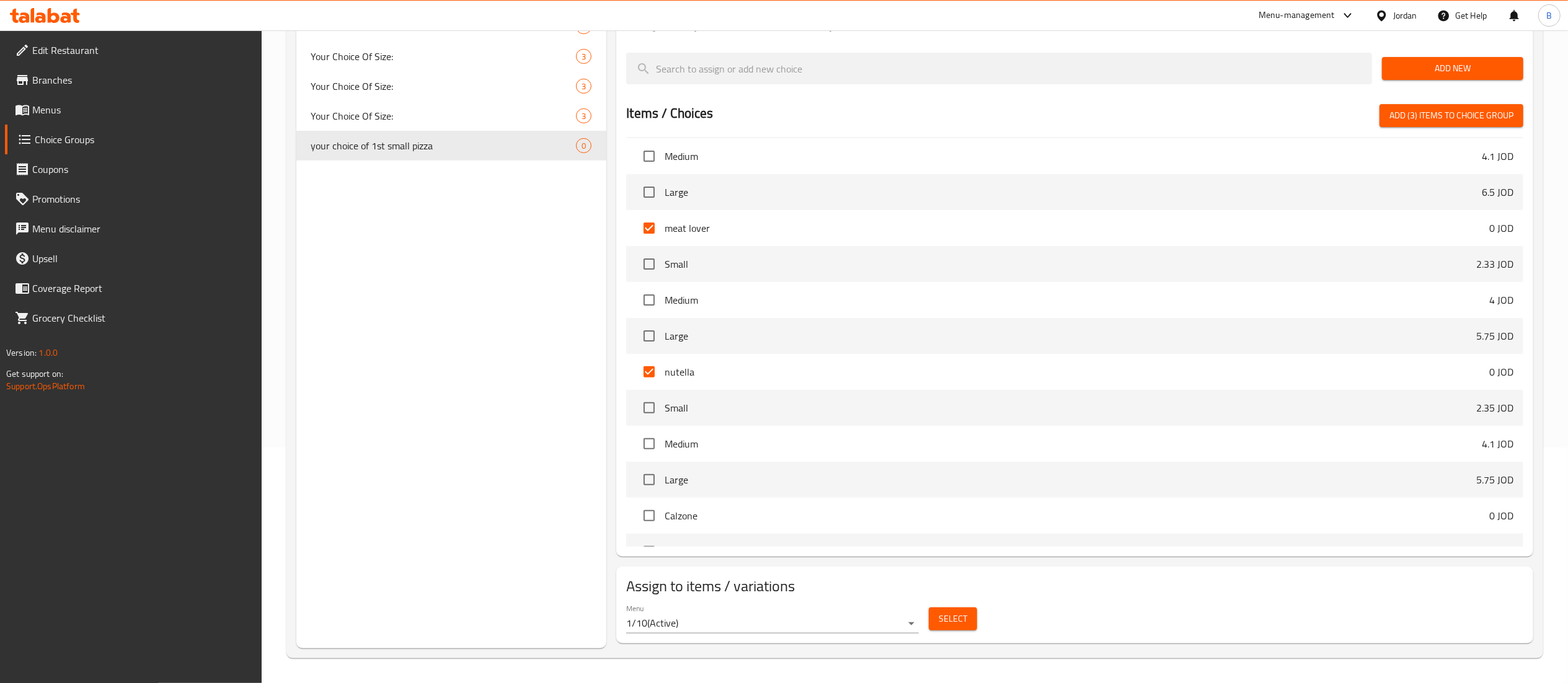
scroll to position [797, 0]
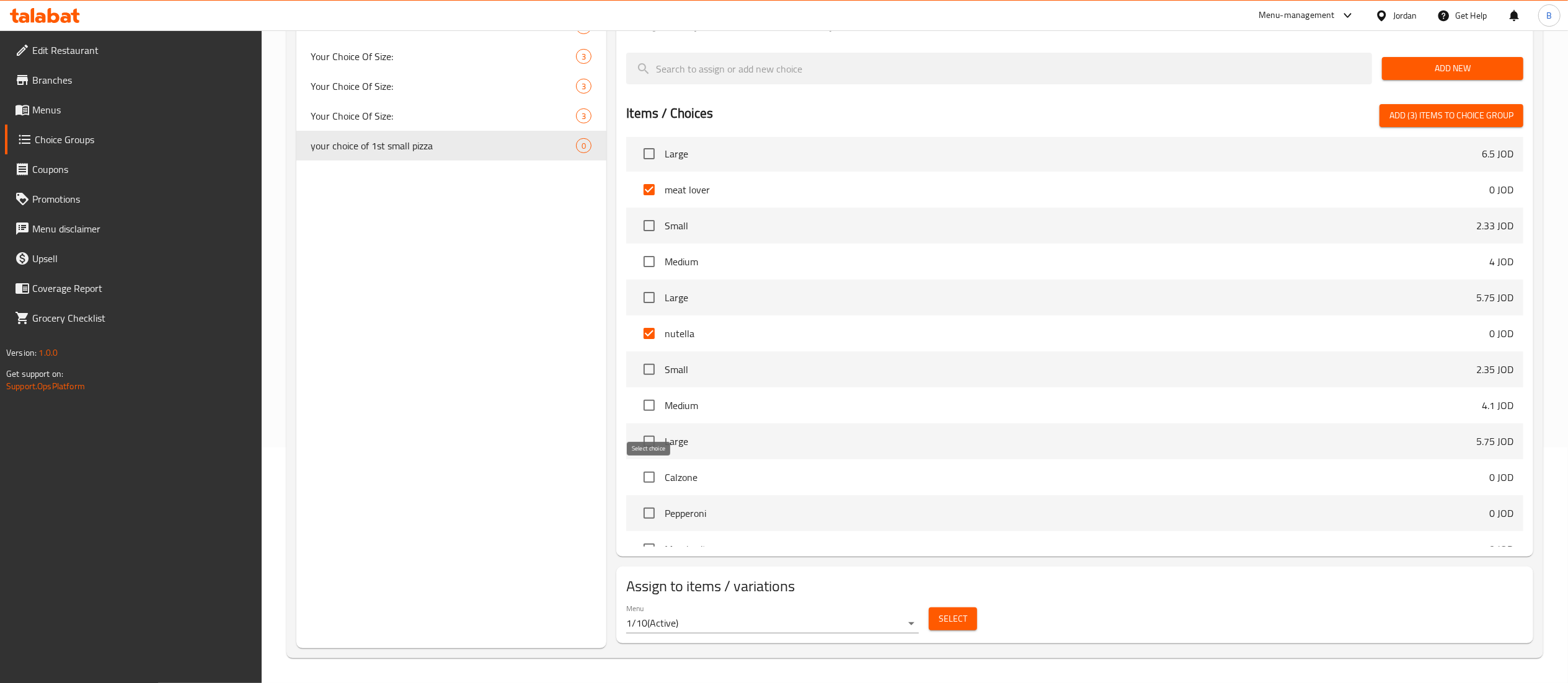
click at [641, 471] on input "checkbox" at bounding box center [649, 477] width 26 height 26
checkbox input "true"
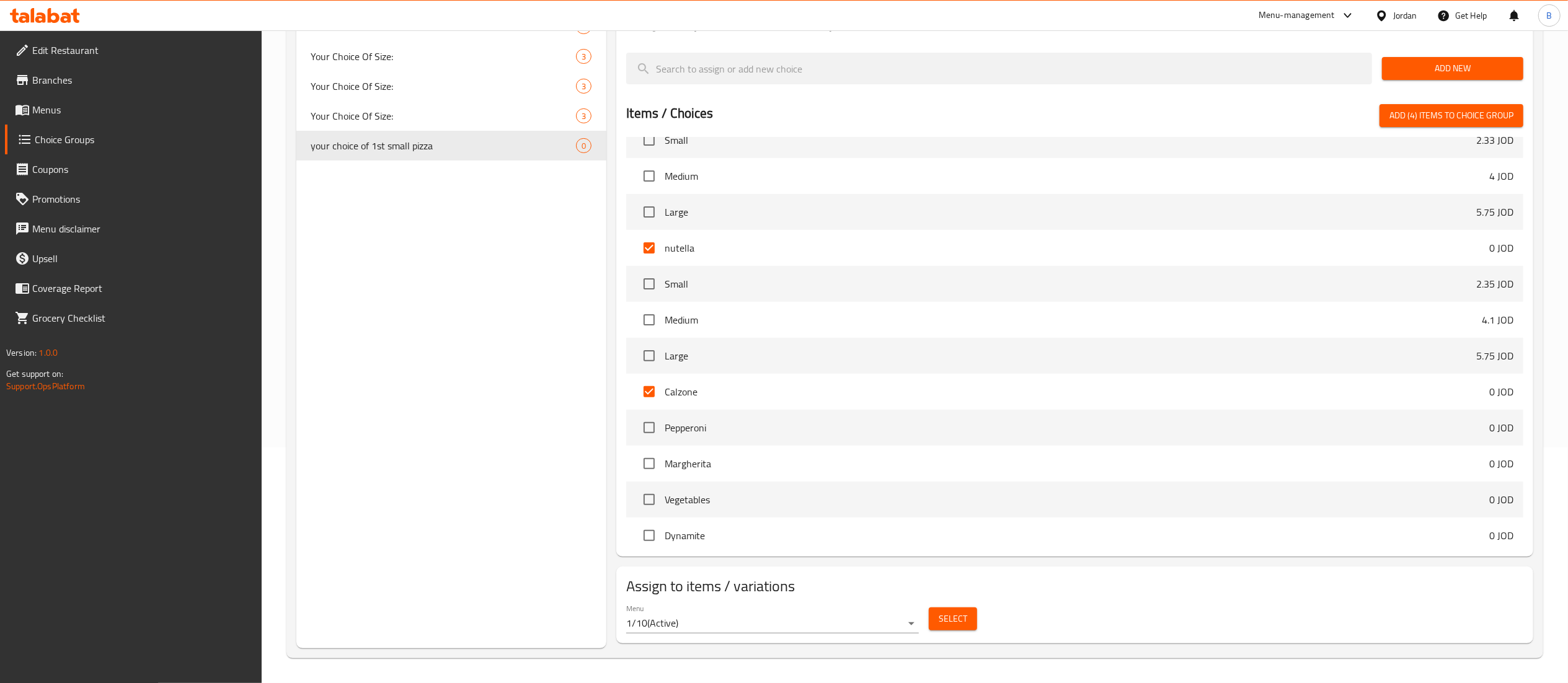
scroll to position [921, 0]
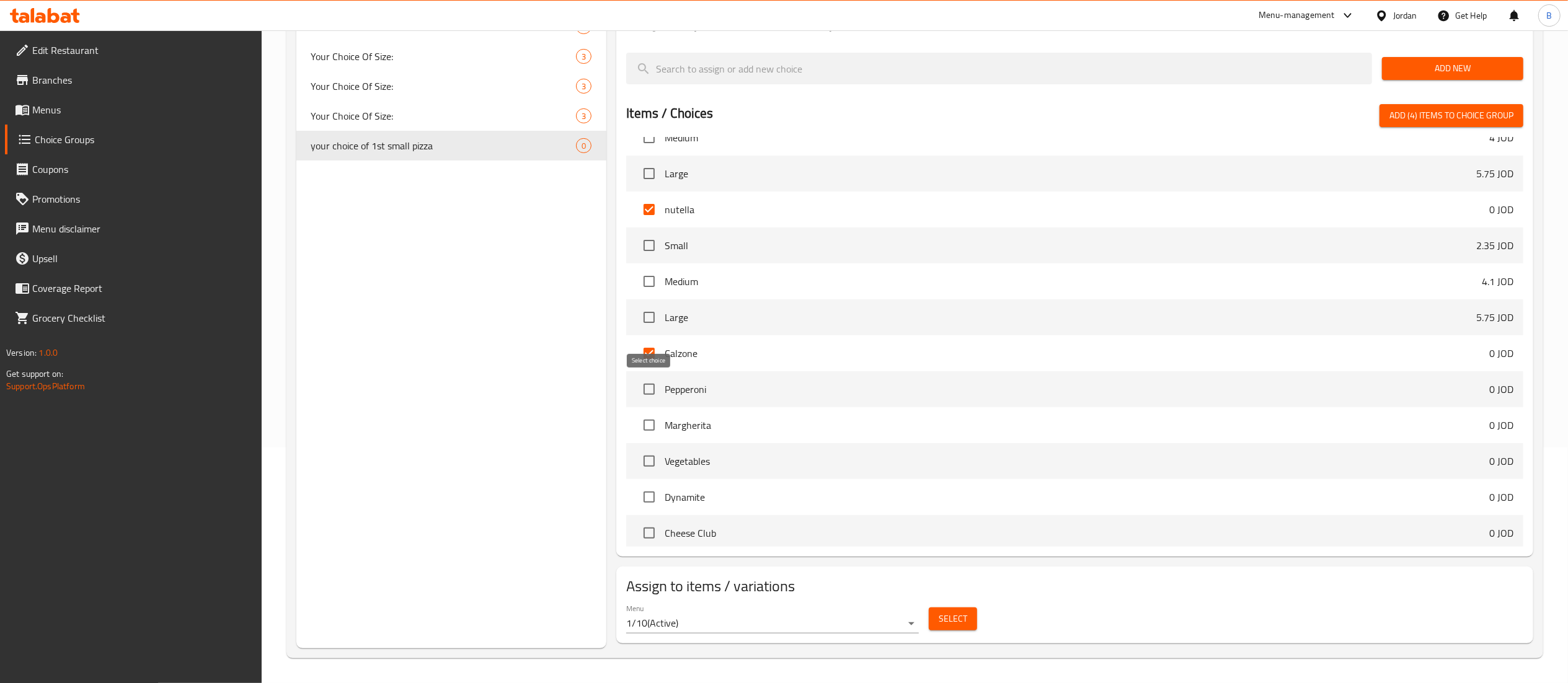
click at [644, 387] on input "checkbox" at bounding box center [649, 389] width 26 height 26
checkbox input "true"
click at [648, 419] on input "checkbox" at bounding box center [649, 425] width 26 height 26
checkbox input "true"
click at [643, 455] on input "checkbox" at bounding box center [649, 461] width 26 height 26
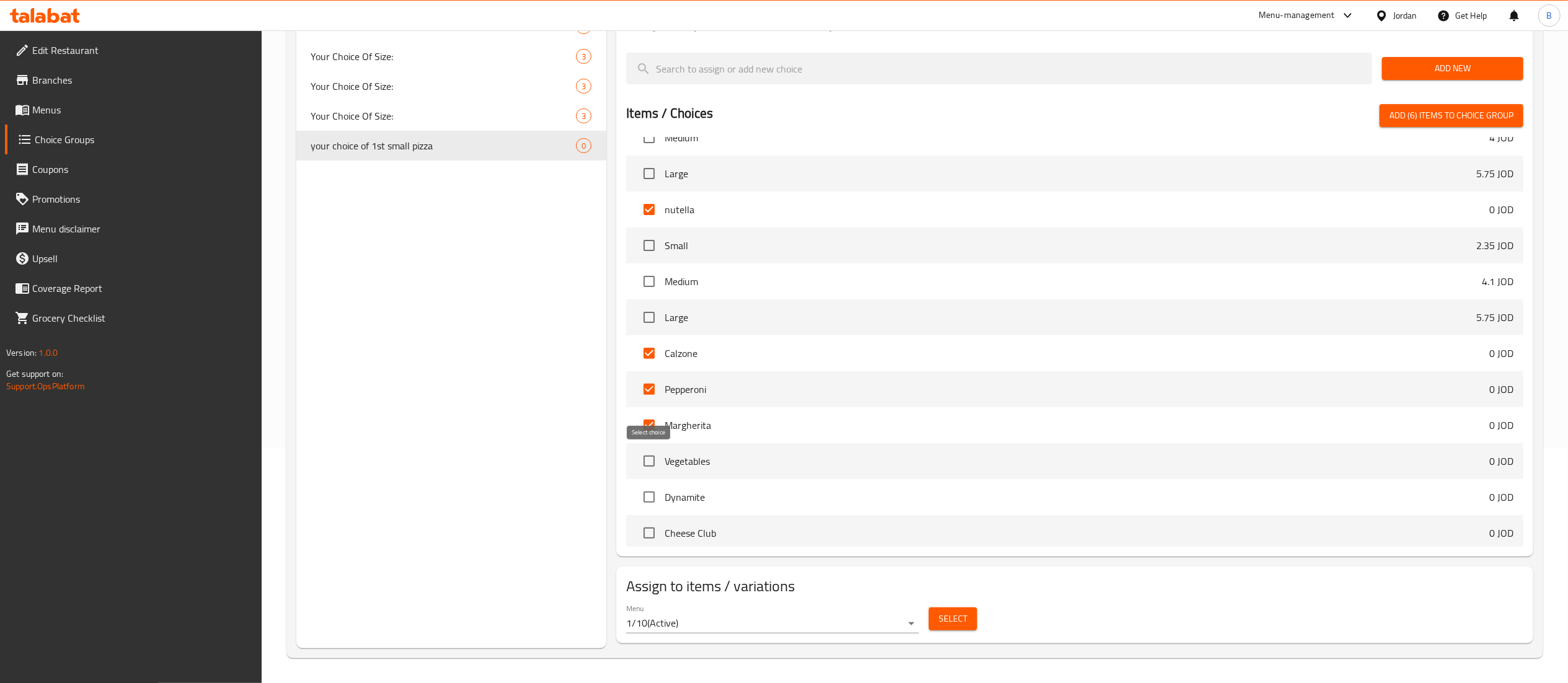
checkbox input "true"
click at [645, 497] on input "checkbox" at bounding box center [649, 497] width 26 height 26
checkbox input "true"
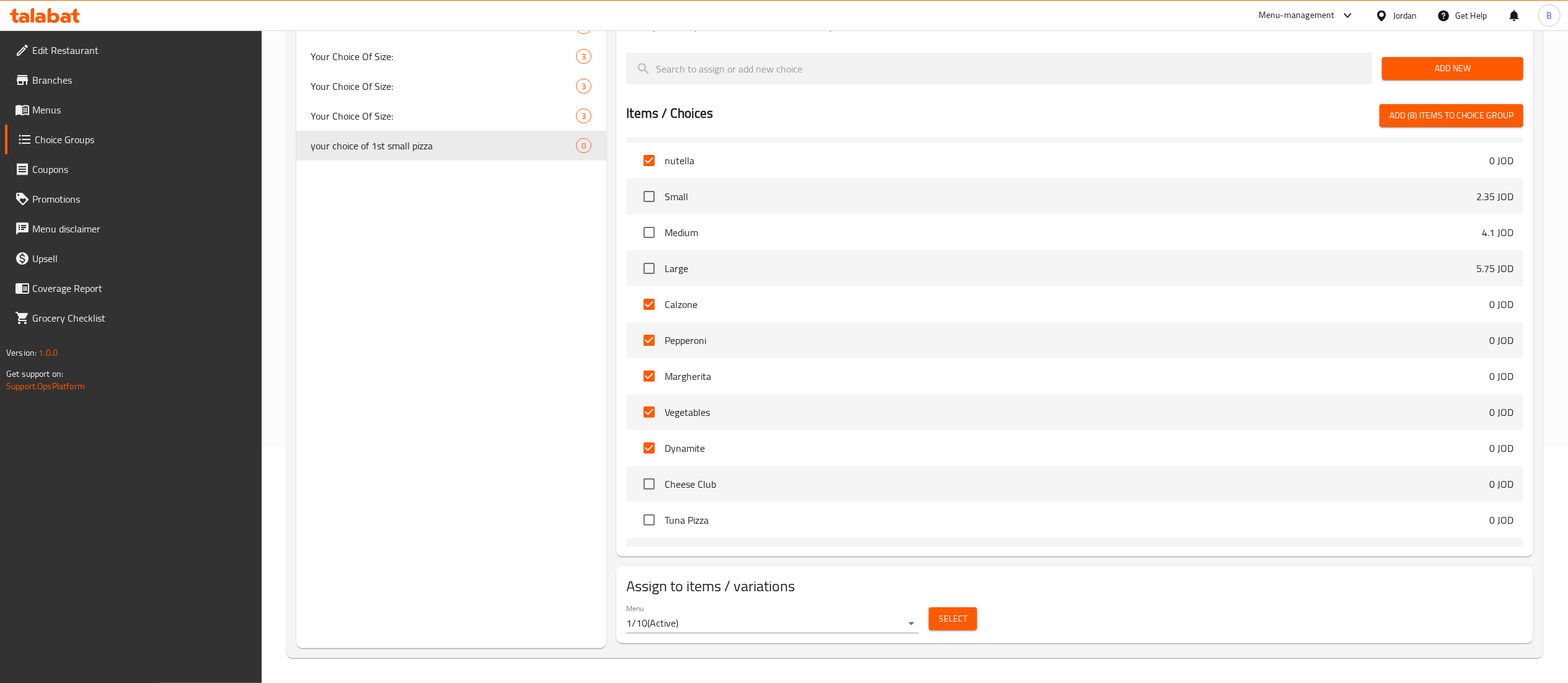
scroll to position [1045, 0]
click at [637, 409] on input "checkbox" at bounding box center [649, 409] width 26 height 26
checkbox input "true"
click at [645, 448] on input "checkbox" at bounding box center [649, 445] width 26 height 26
checkbox input "true"
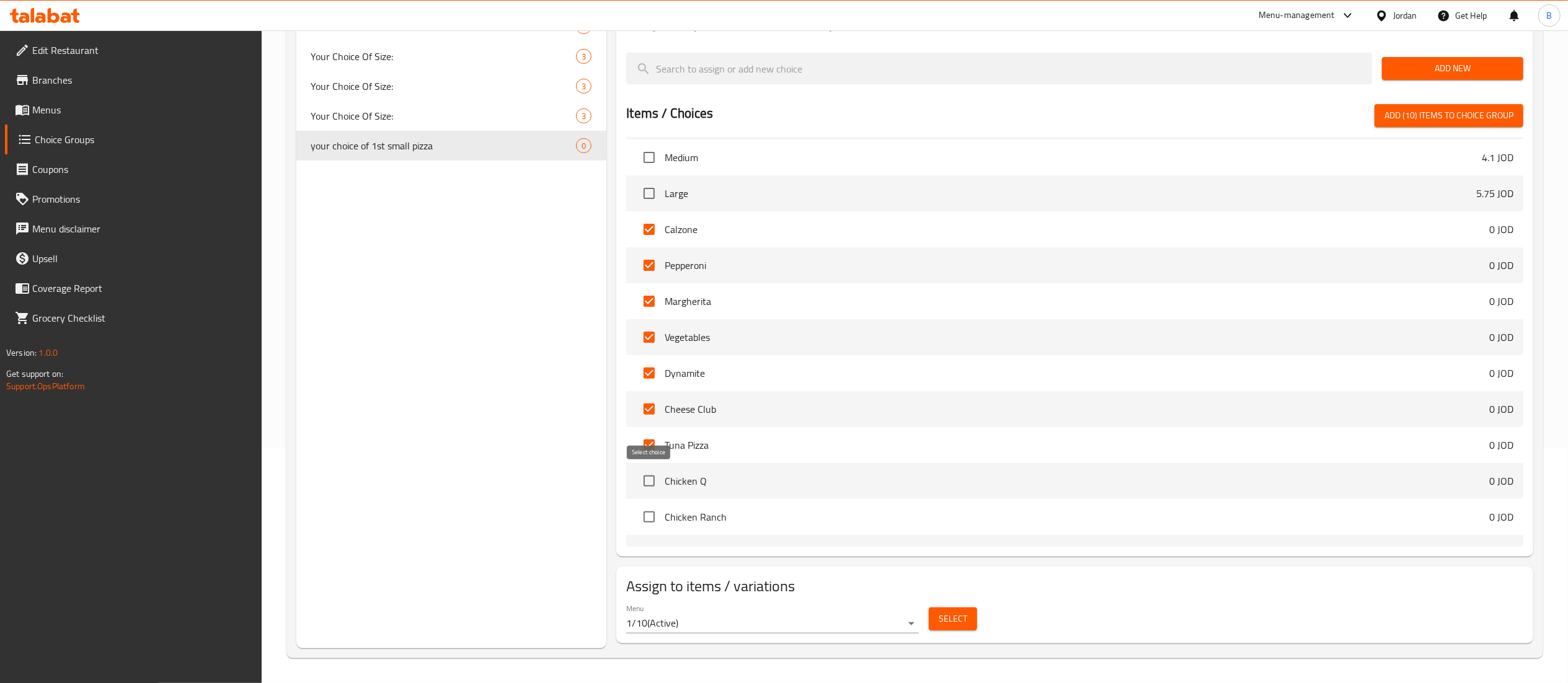
click at [649, 481] on input "checkbox" at bounding box center [649, 481] width 26 height 26
checkbox input "true"
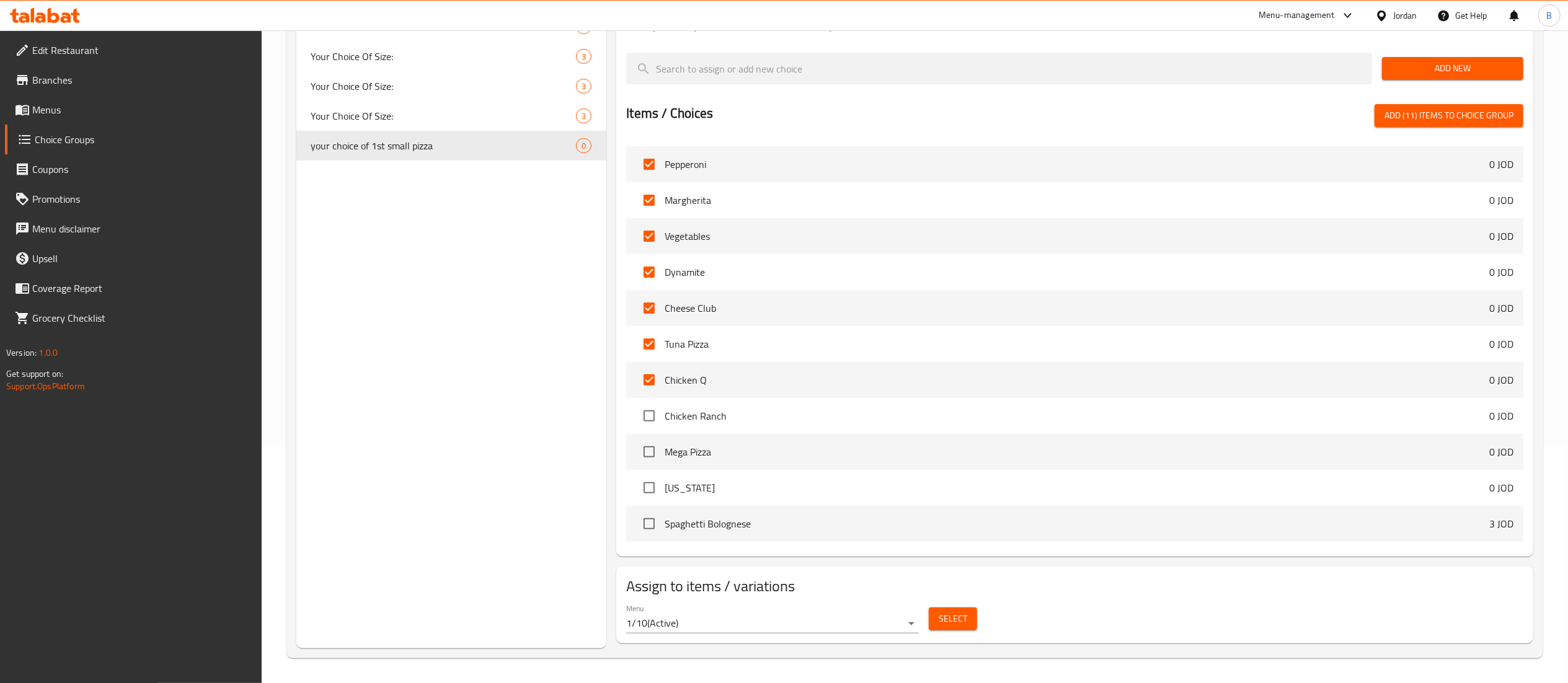
scroll to position [1169, 0]
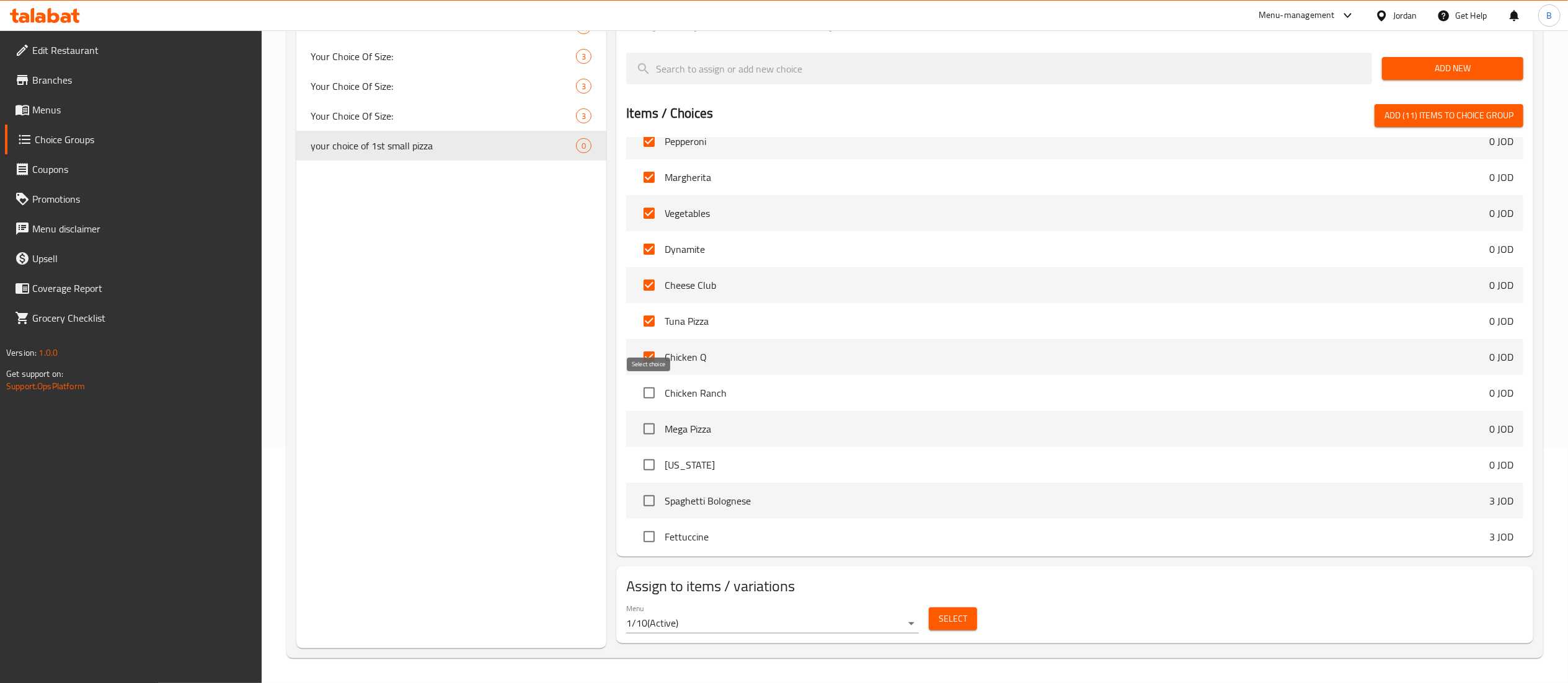
click at [645, 396] on input "checkbox" at bounding box center [649, 393] width 26 height 26
checkbox input "true"
click at [637, 426] on input "checkbox" at bounding box center [649, 429] width 26 height 26
checkbox input "true"
click at [642, 463] on input "checkbox" at bounding box center [649, 465] width 26 height 26
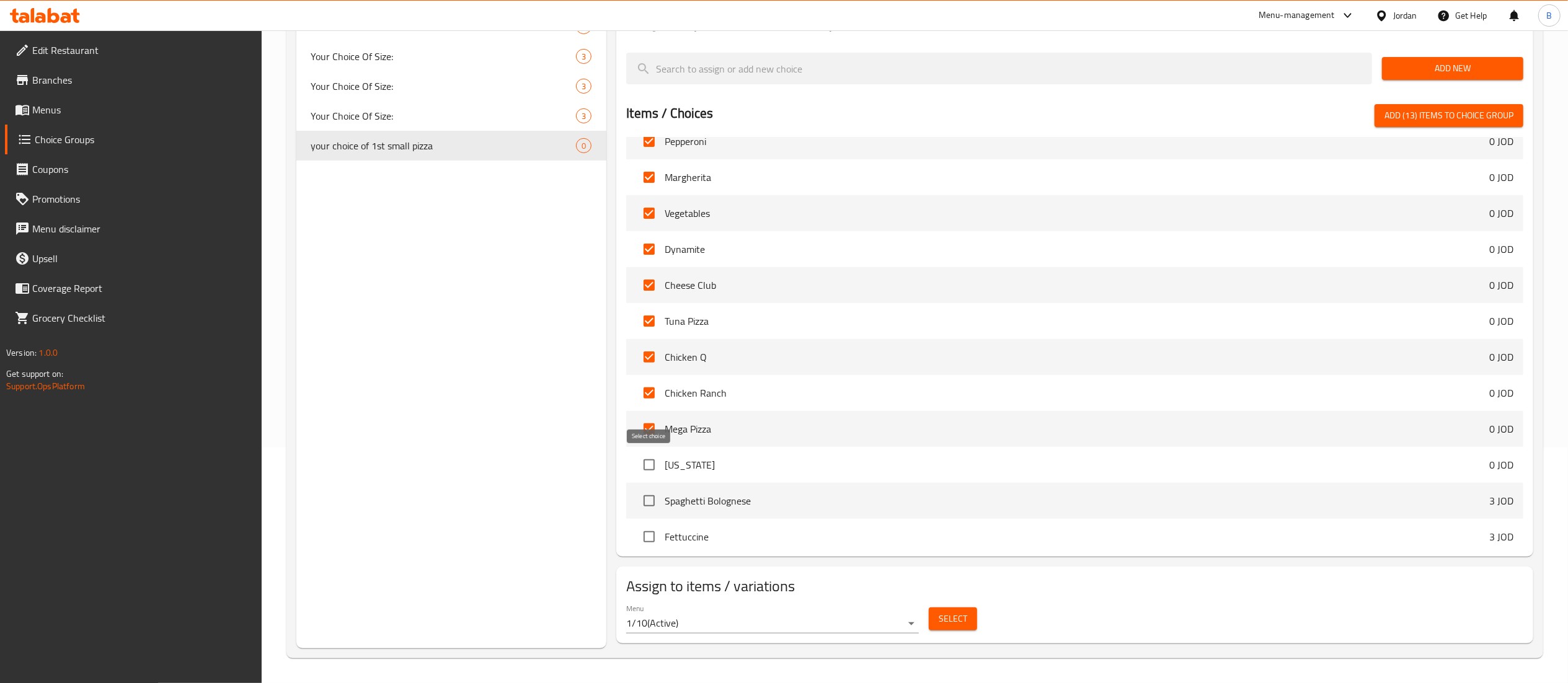
checkbox input "true"
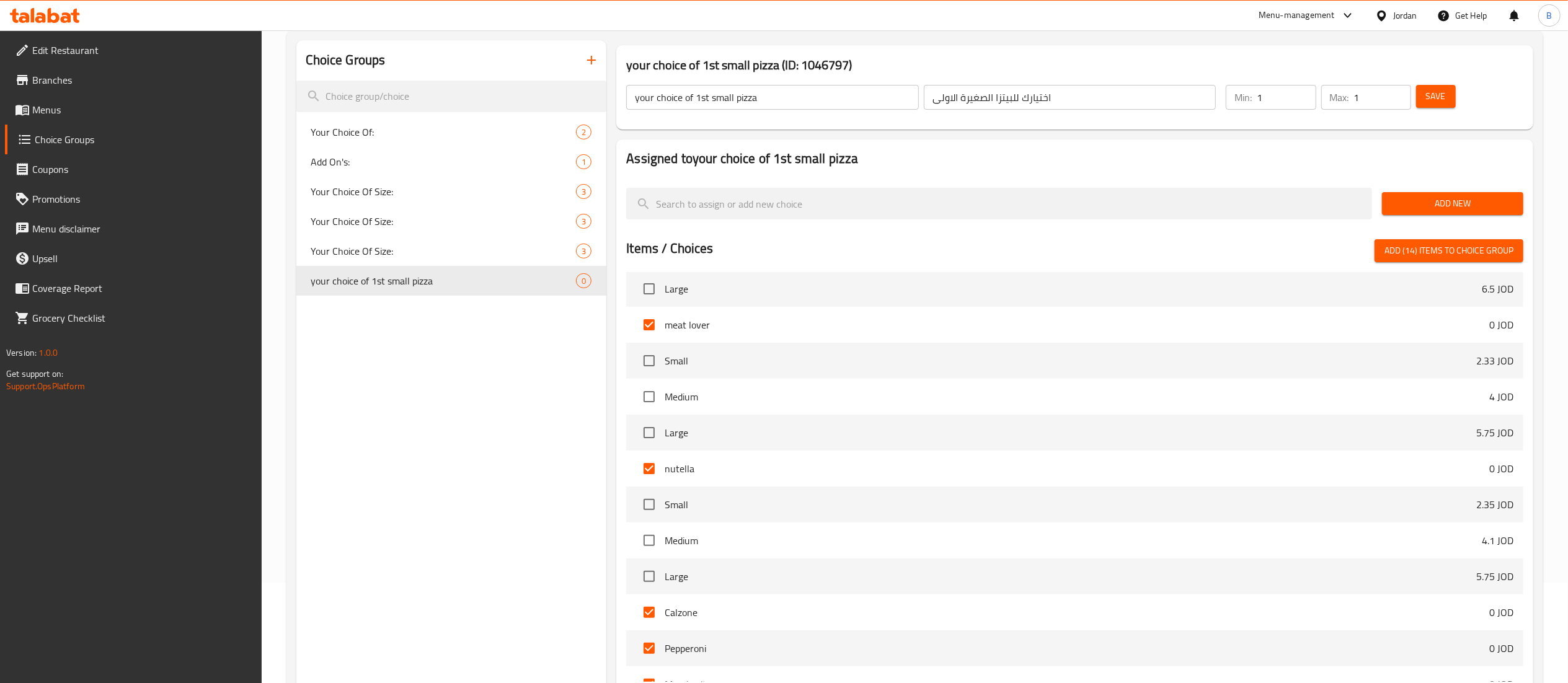
scroll to position [0, 0]
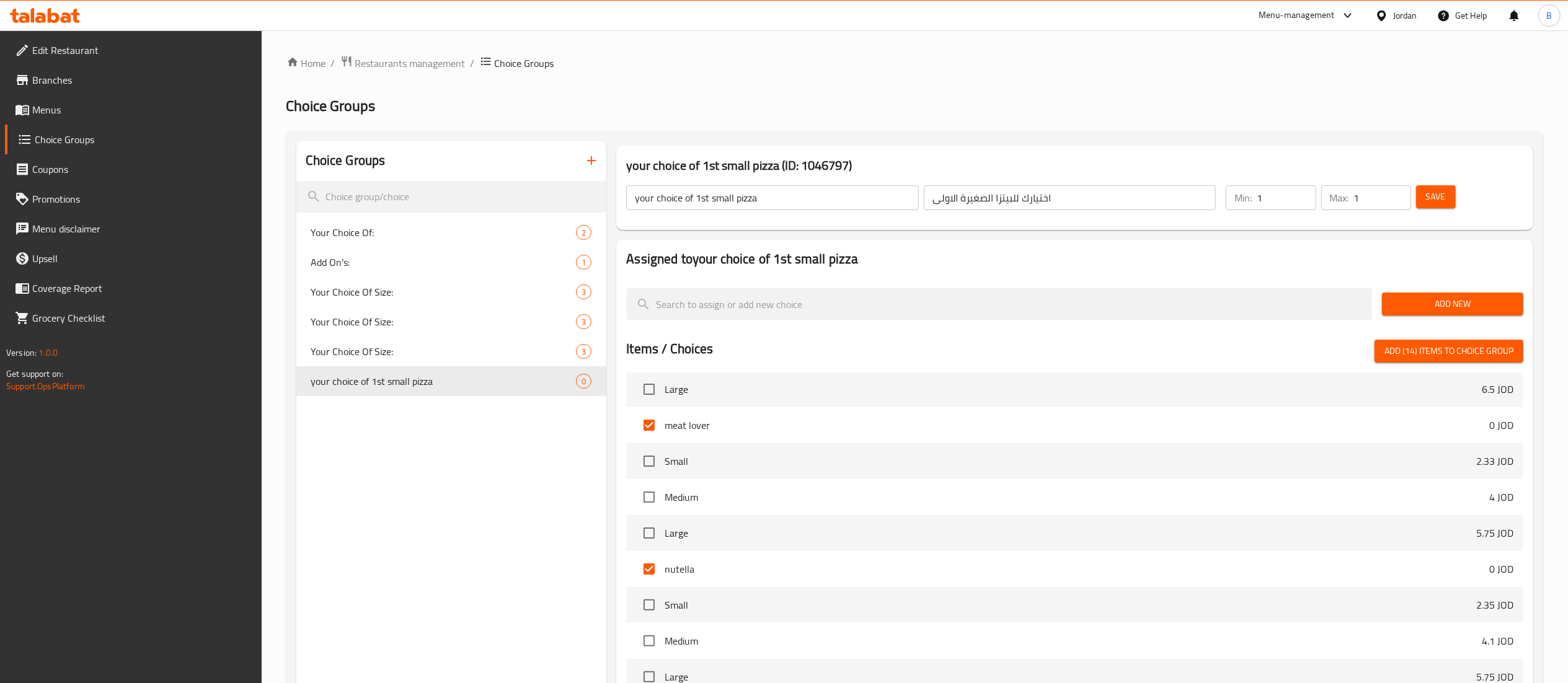
click at [1416, 349] on span "Add (14) items to choice group" at bounding box center [1449, 350] width 129 height 15
checkbox input "false"
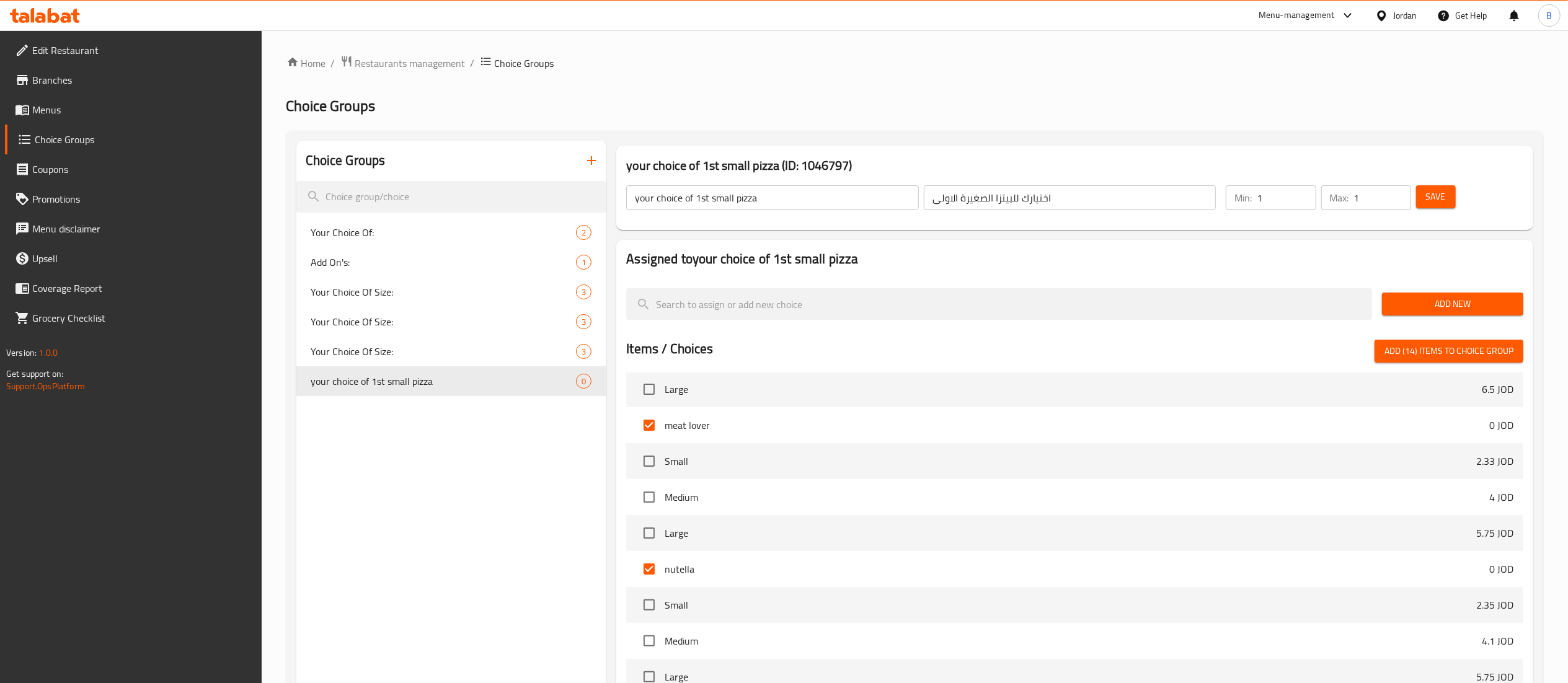
checkbox input "false"
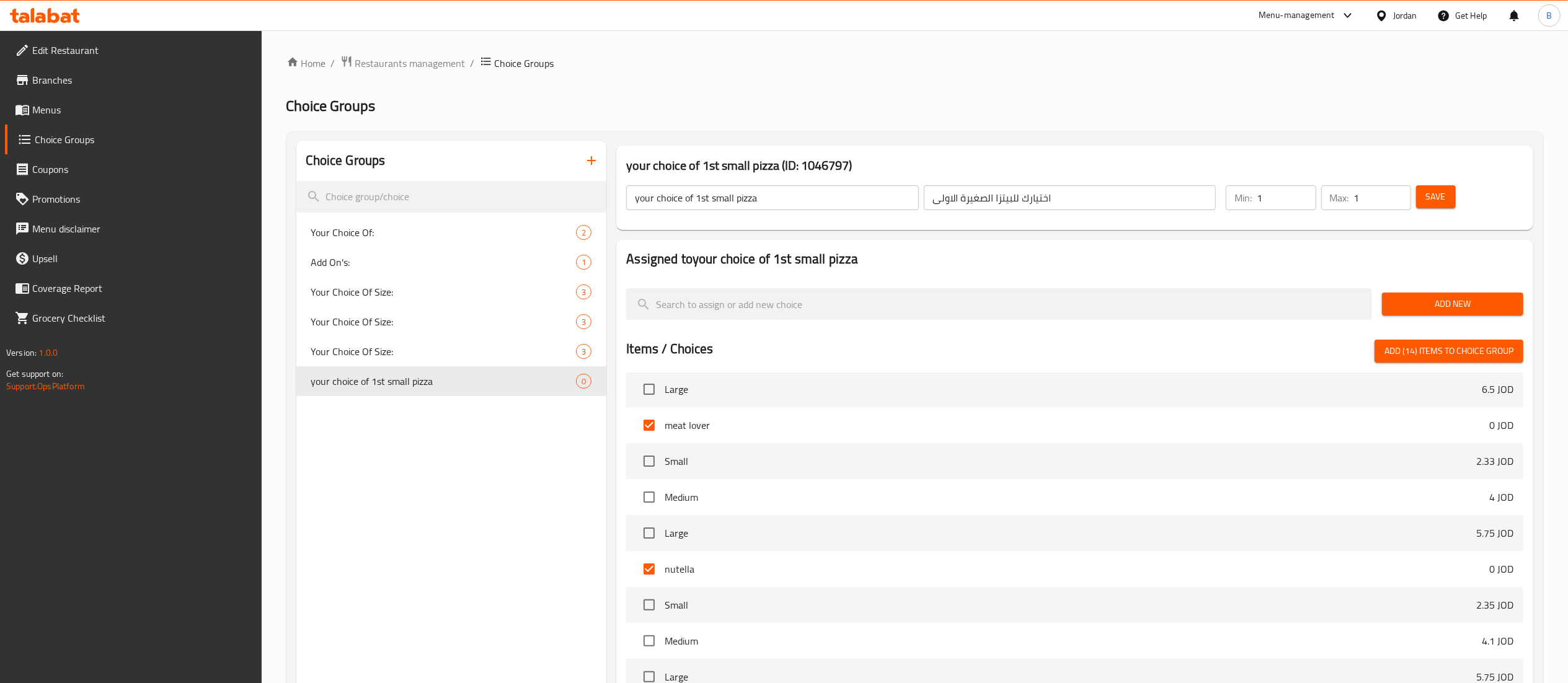
checkbox input "false"
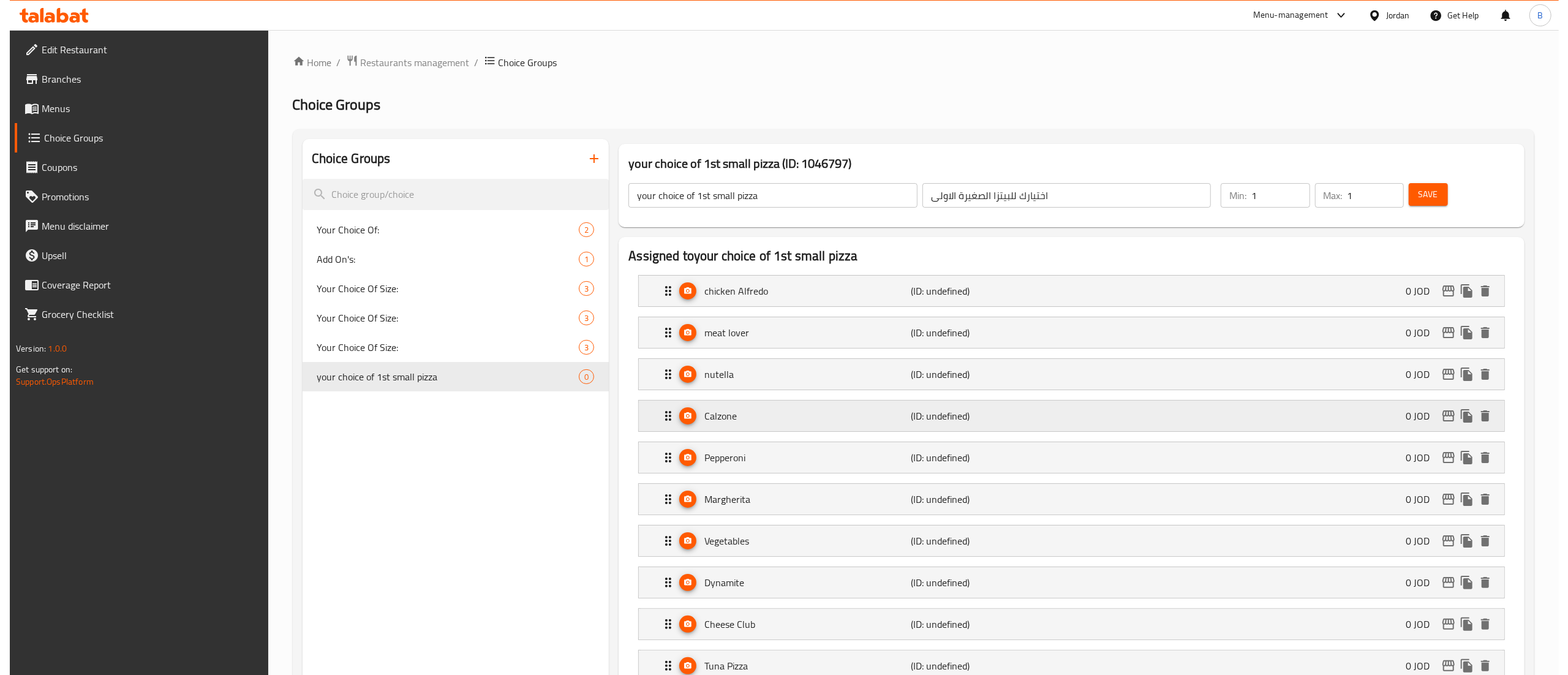
scroll to position [245, 0]
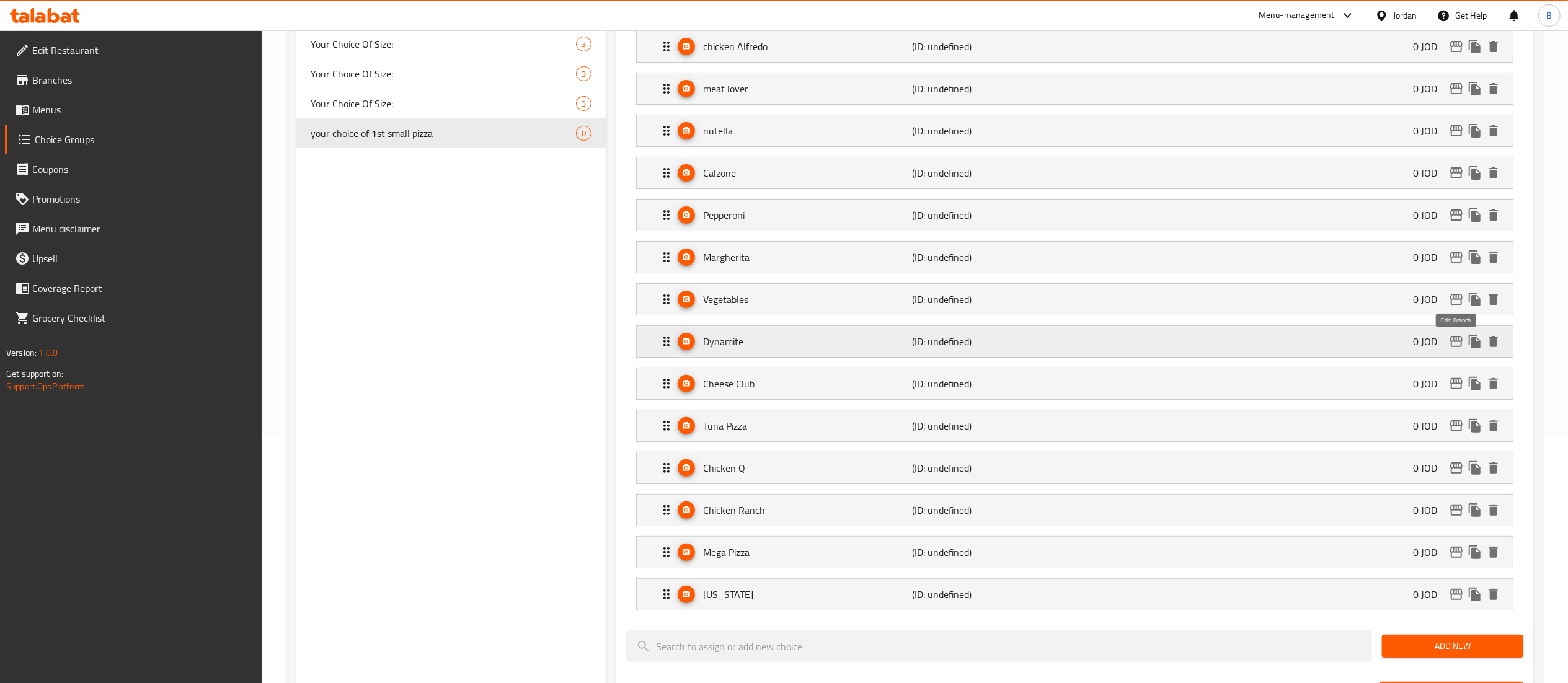
click at [1457, 341] on icon "edit" at bounding box center [1457, 342] width 15 height 15
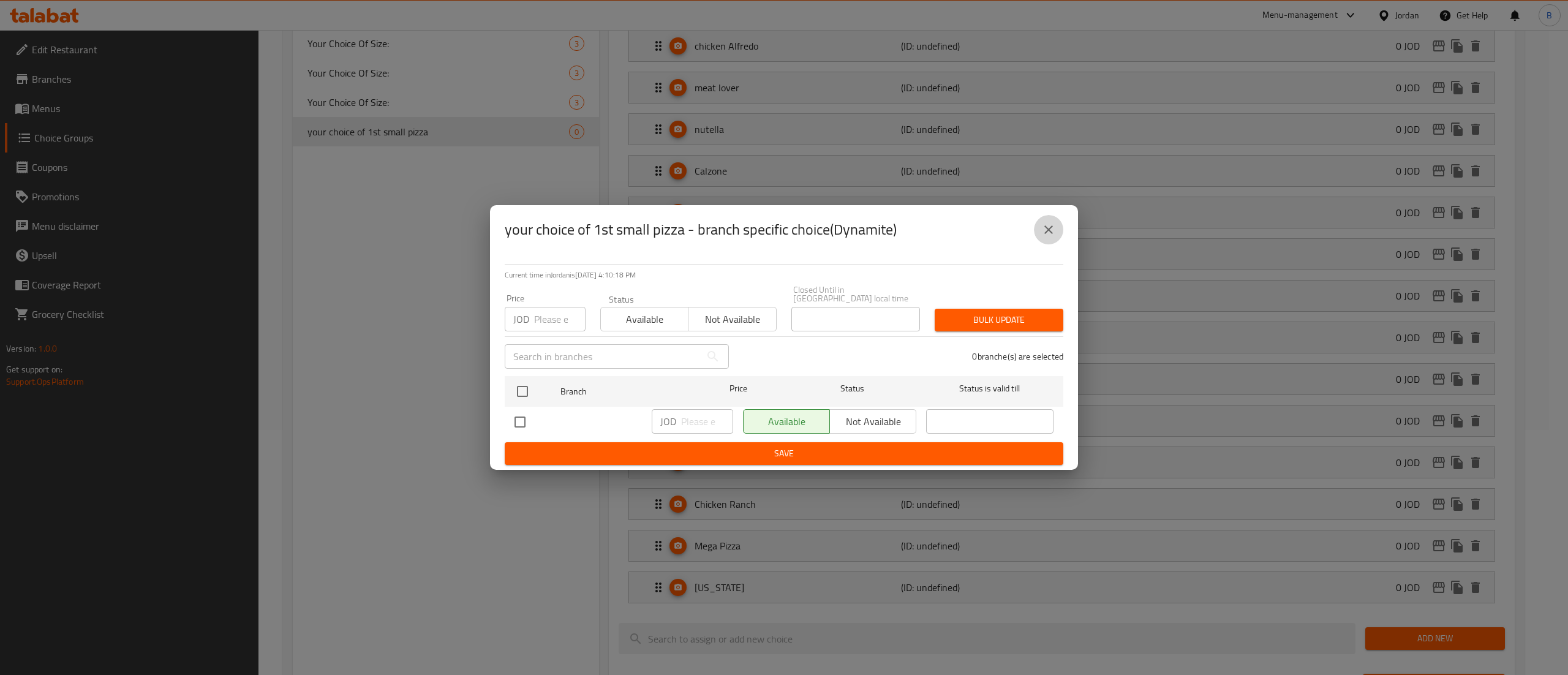
click at [1045, 231] on icon "close" at bounding box center [1049, 229] width 9 height 9
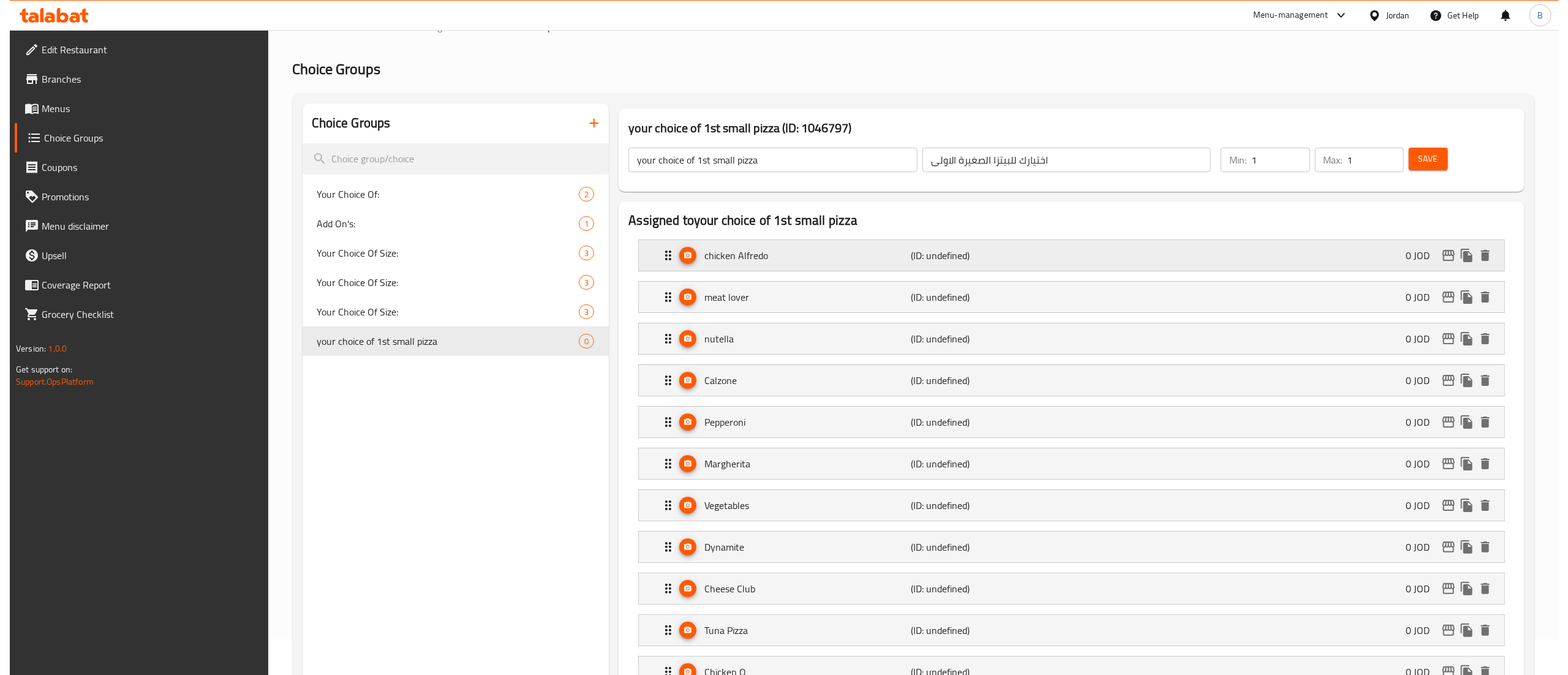
scroll to position [0, 0]
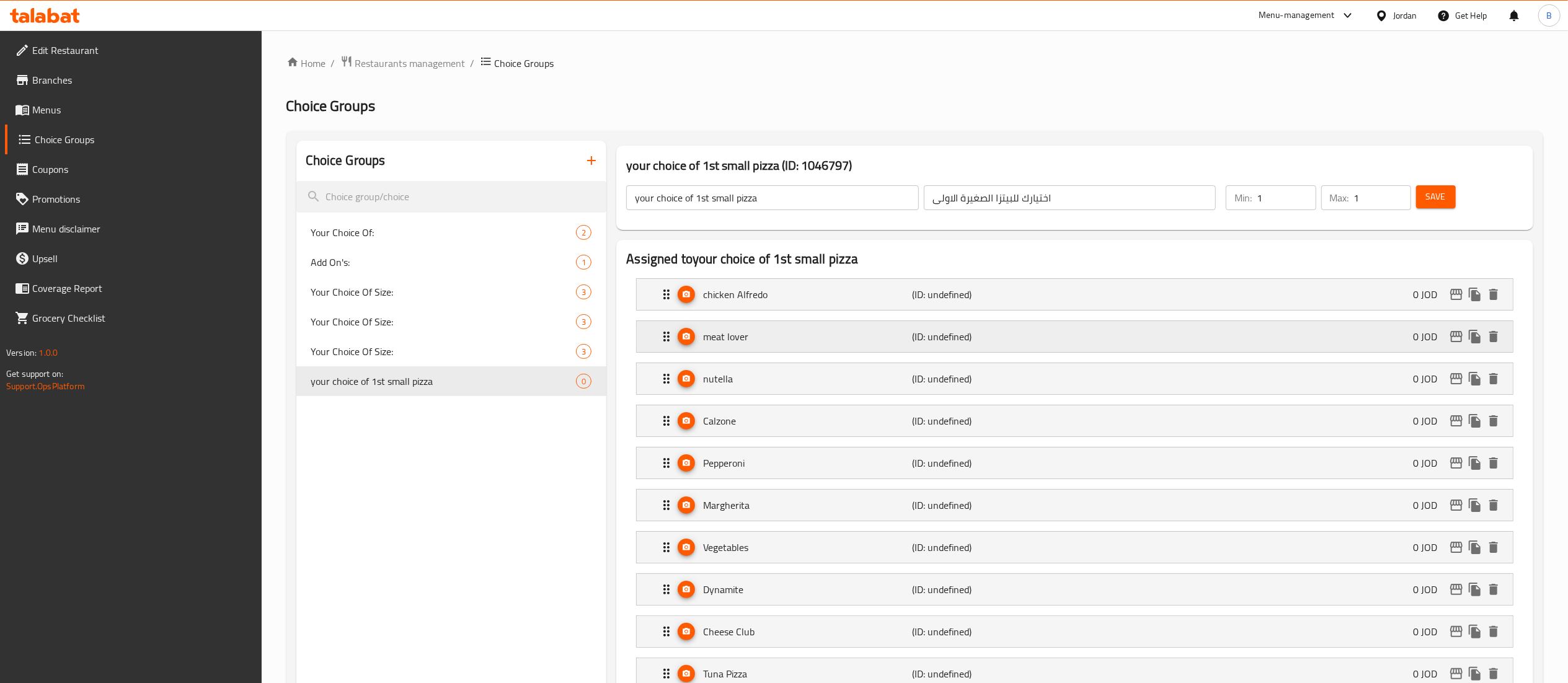
click at [1457, 337] on icon "edit" at bounding box center [1456, 337] width 12 height 11
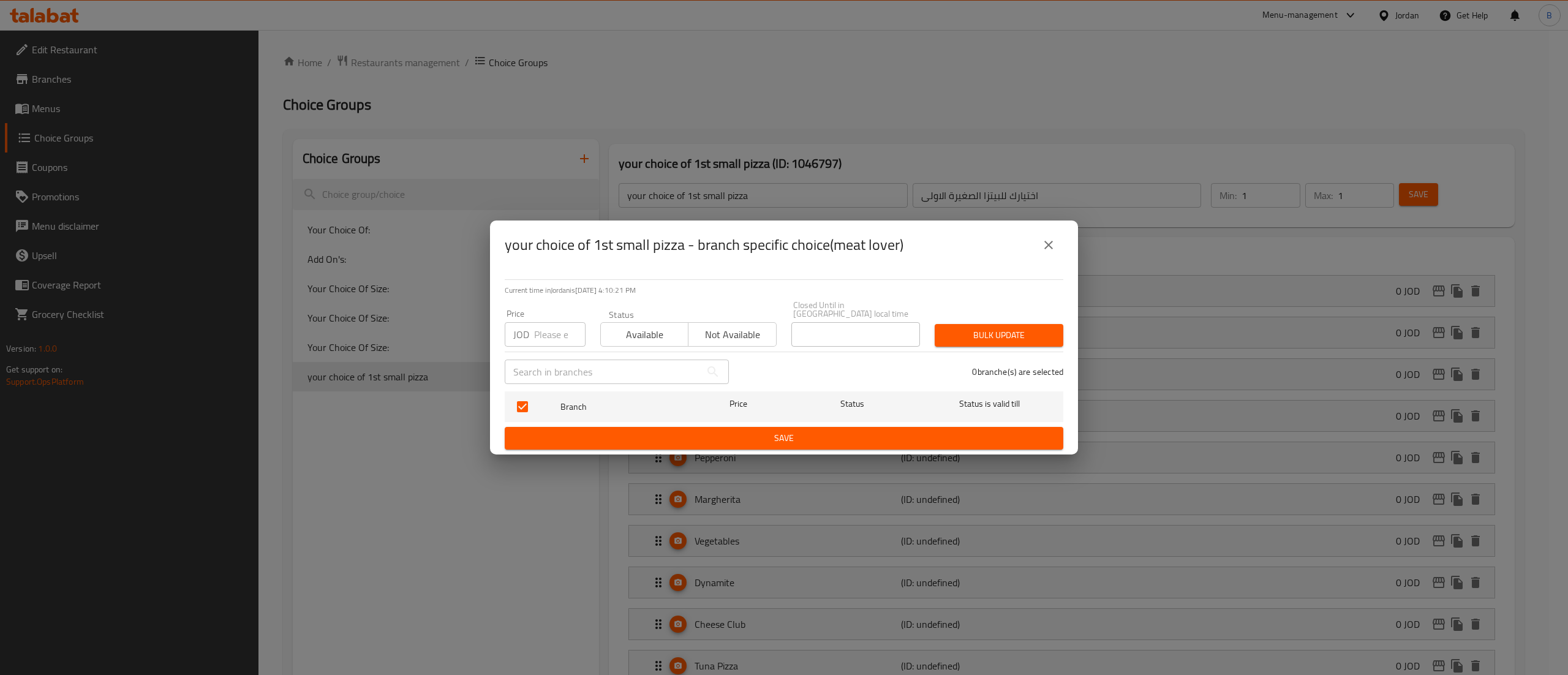
click at [1049, 249] on icon "close" at bounding box center [1049, 245] width 9 height 9
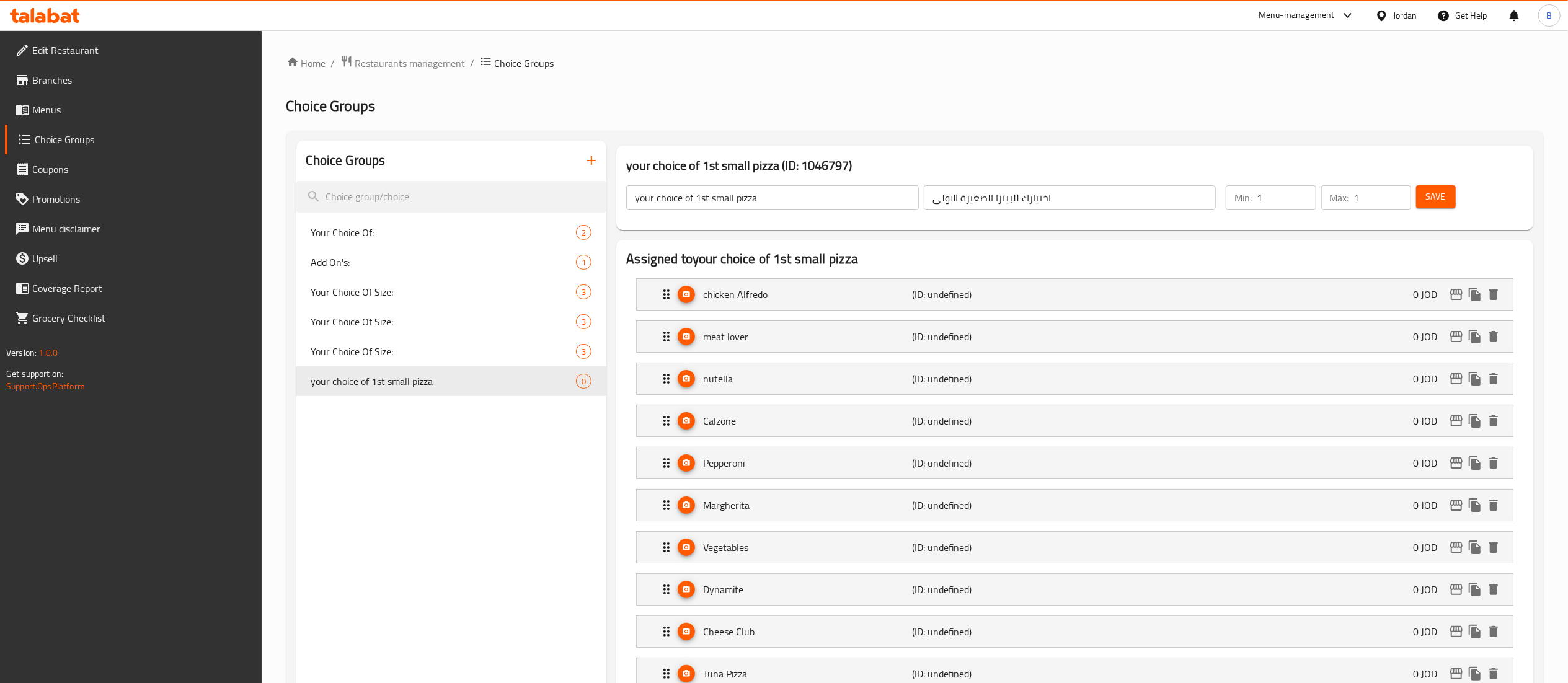
click at [1423, 193] on button "Save" at bounding box center [1436, 197] width 40 height 23
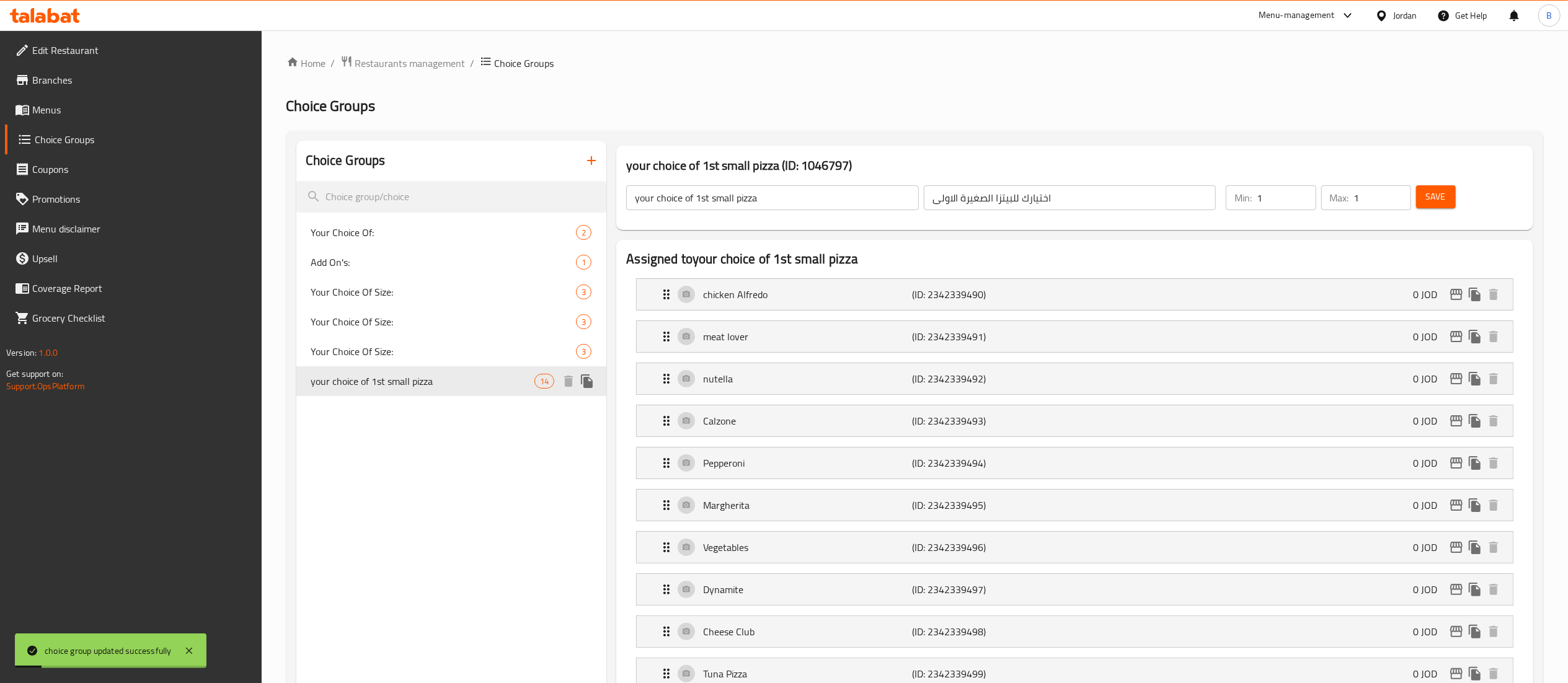
click at [588, 380] on icon "duplicate" at bounding box center [586, 381] width 12 height 14
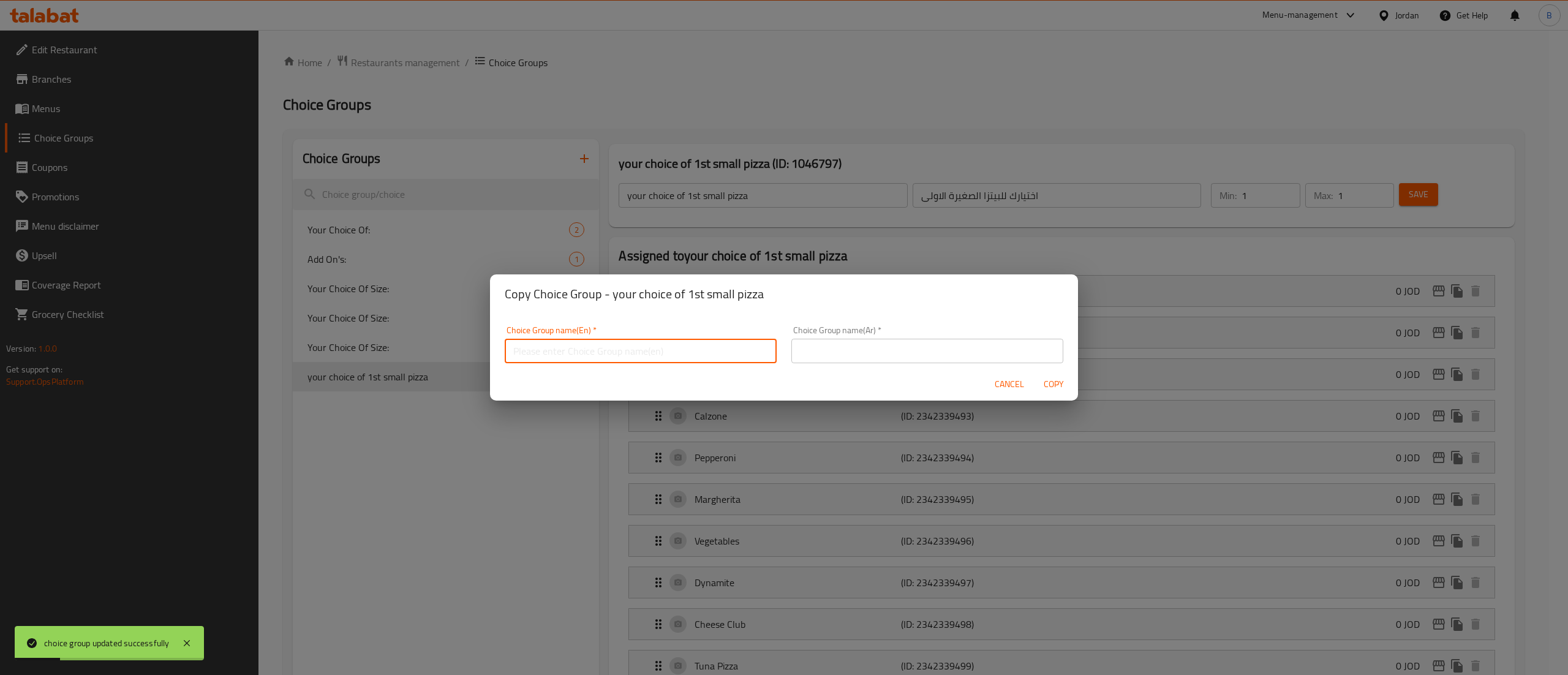
click at [621, 354] on input "text" at bounding box center [640, 350] width 272 height 25
type input "your choice of 2nd small pizza"
click at [957, 347] on input "text" at bounding box center [927, 350] width 272 height 25
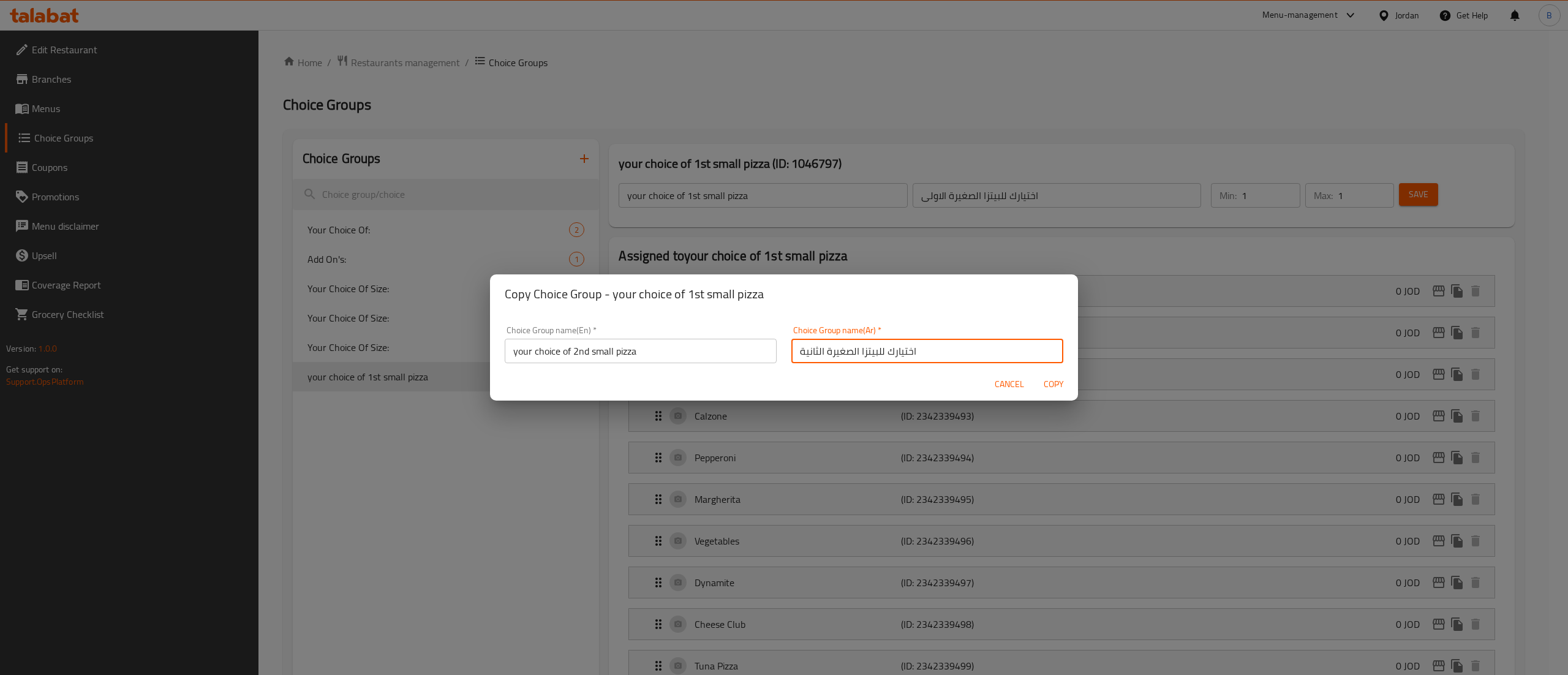
type input "اختيارك للبيتزا الصغيرة الثانية"
click at [1059, 392] on button "Copy" at bounding box center [1053, 384] width 39 height 22
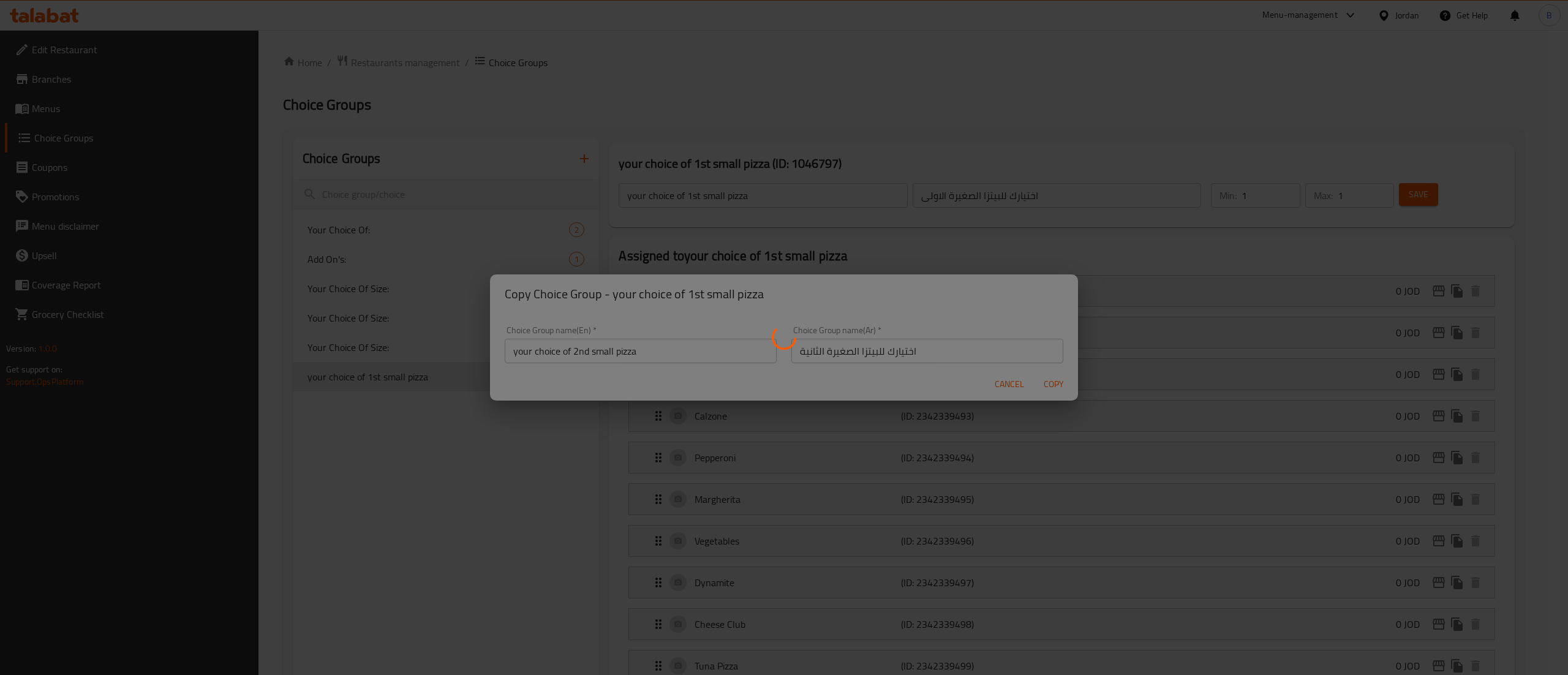
type input "your choice of 2nd small pizza"
type input "اختيارك للبيتزا الصغيرة الثانية"
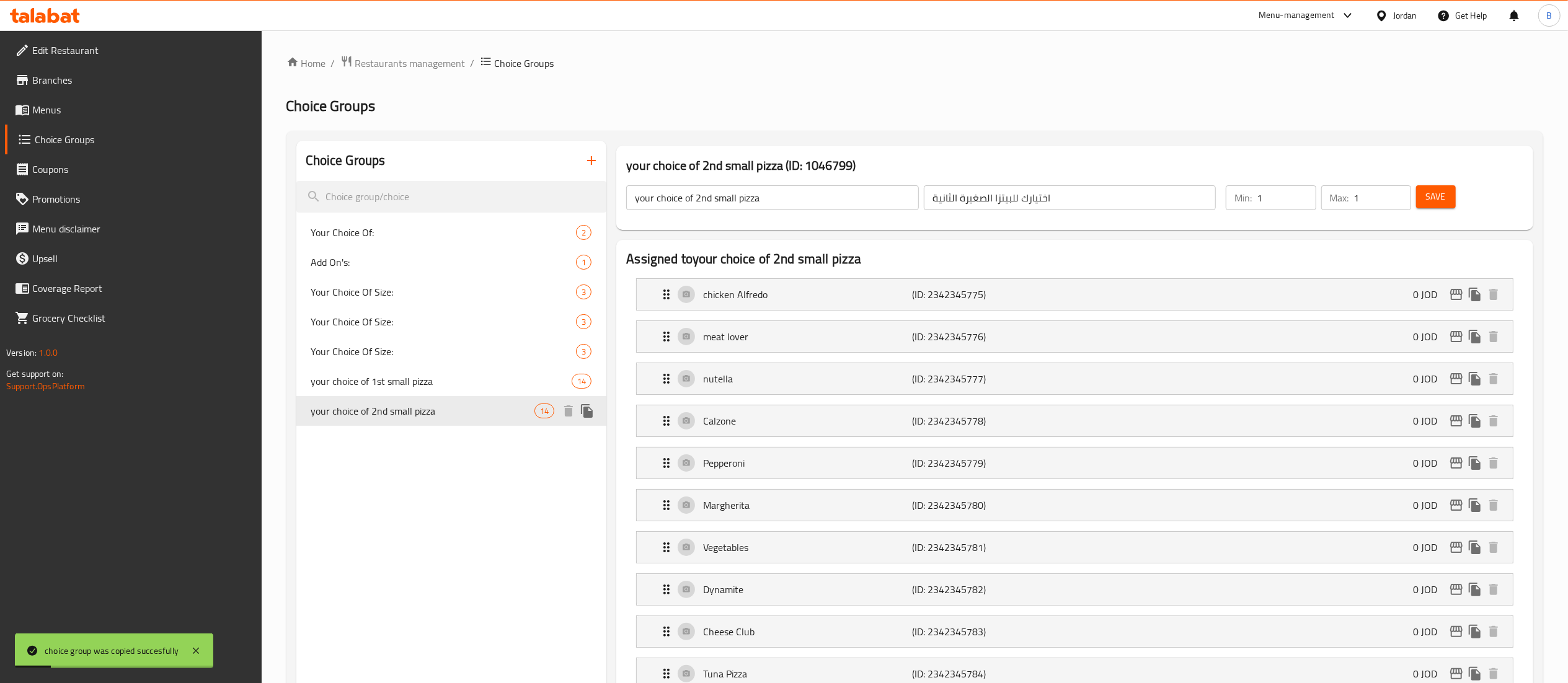
click at [586, 410] on icon "duplicate" at bounding box center [586, 410] width 12 height 14
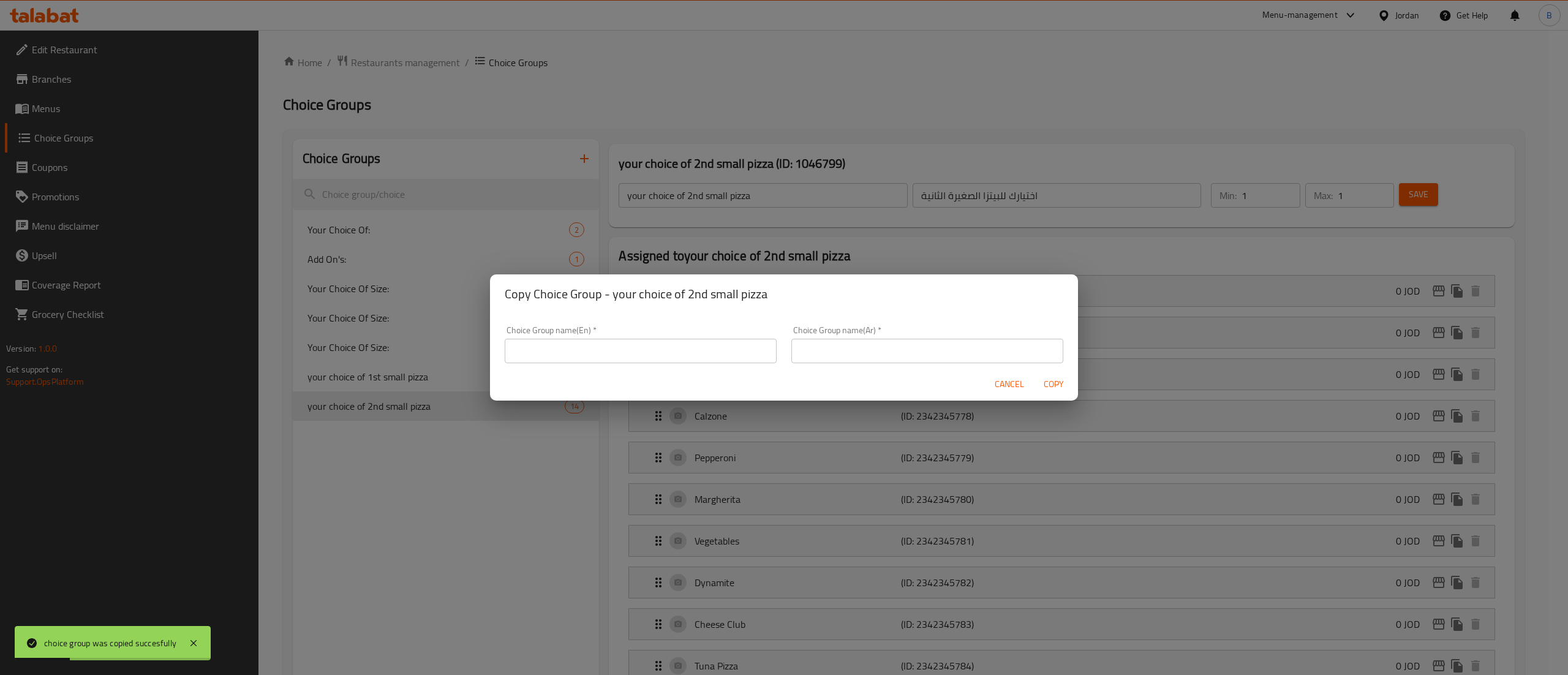
click at [662, 353] on input "text" at bounding box center [640, 350] width 272 height 25
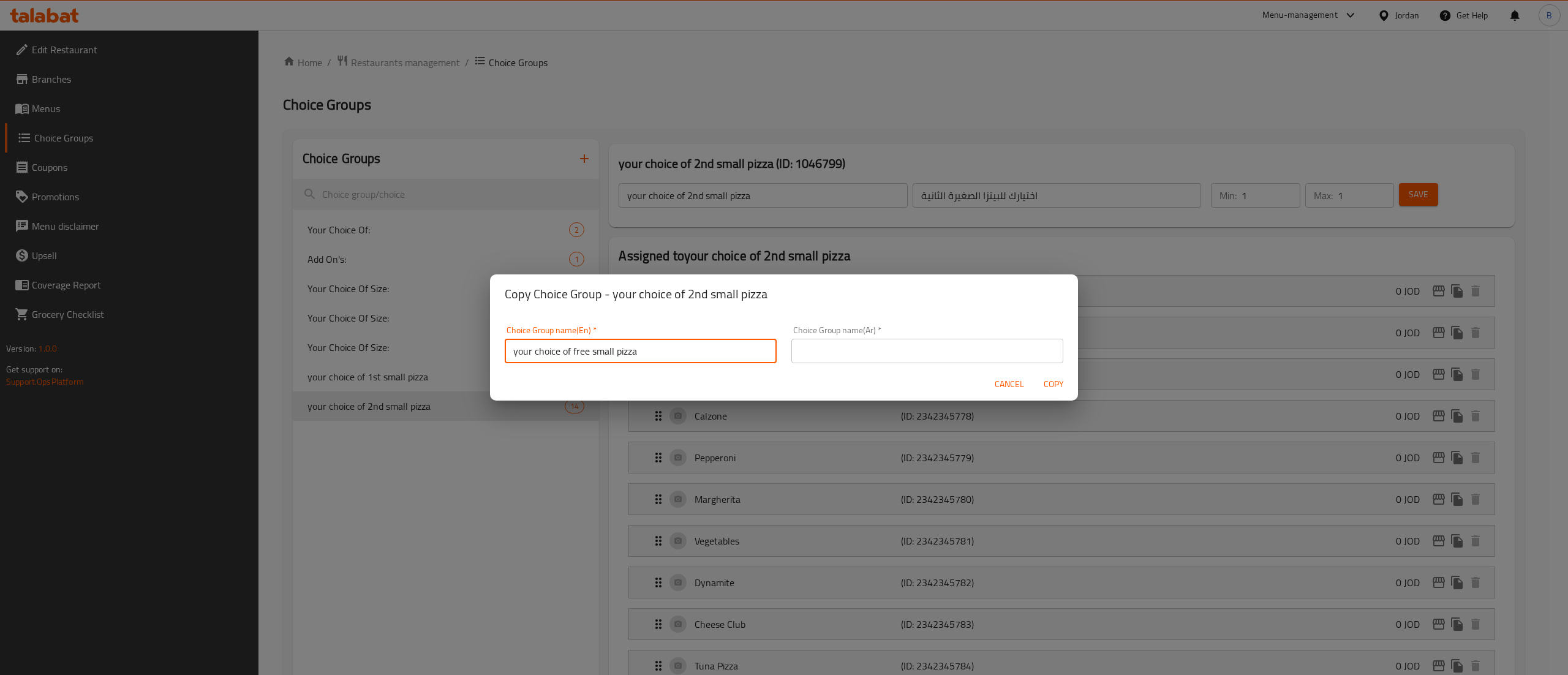
type input "your choice of free small pizza"
drag, startPoint x: 979, startPoint y: 350, endPoint x: 974, endPoint y: 355, distance: 7.1
click at [977, 352] on input "text" at bounding box center [927, 350] width 272 height 25
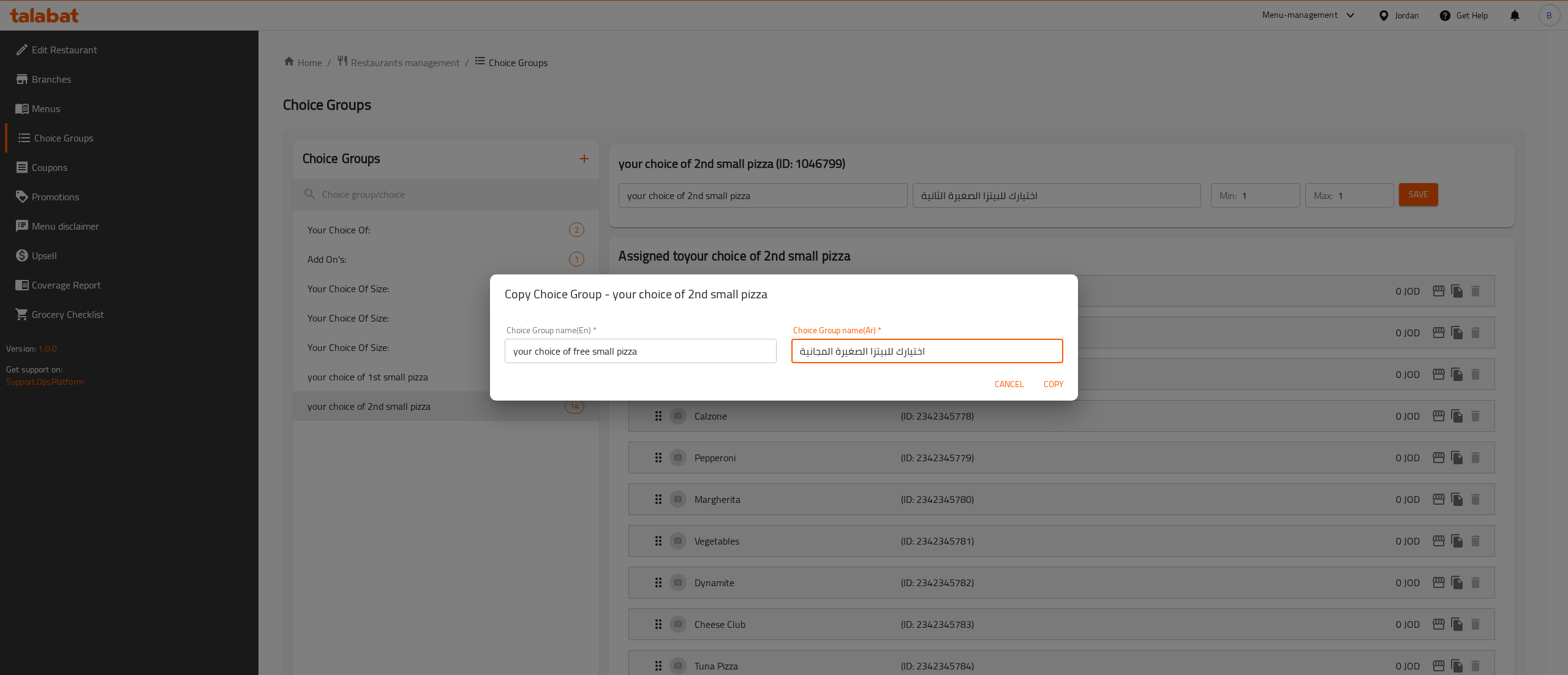
type input "اختيارك للبيتزا الصغيرة المجانية"
click at [1055, 384] on span "Copy" at bounding box center [1053, 384] width 30 height 15
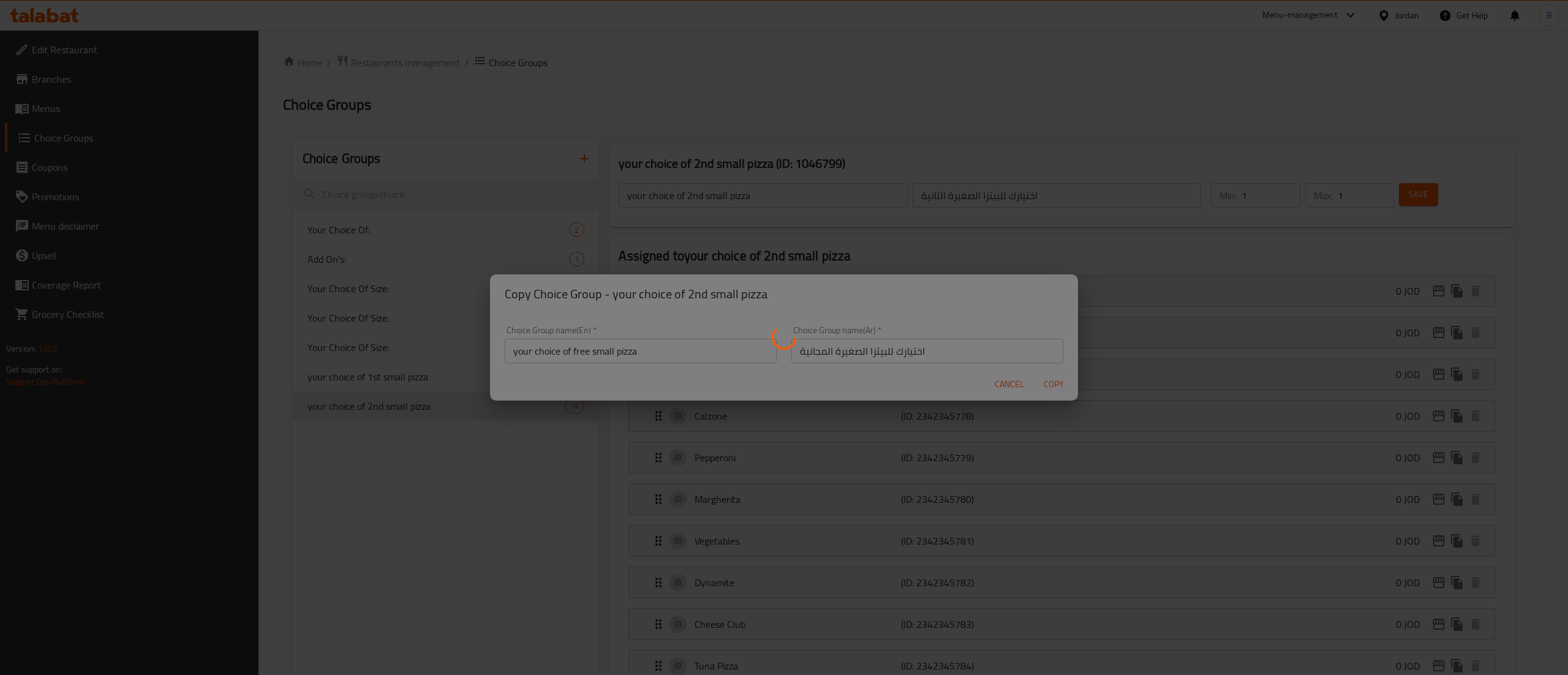
type input "your choice of free small pizza"
type input "اختيارك للبيتزا الصغيرة المجانية"
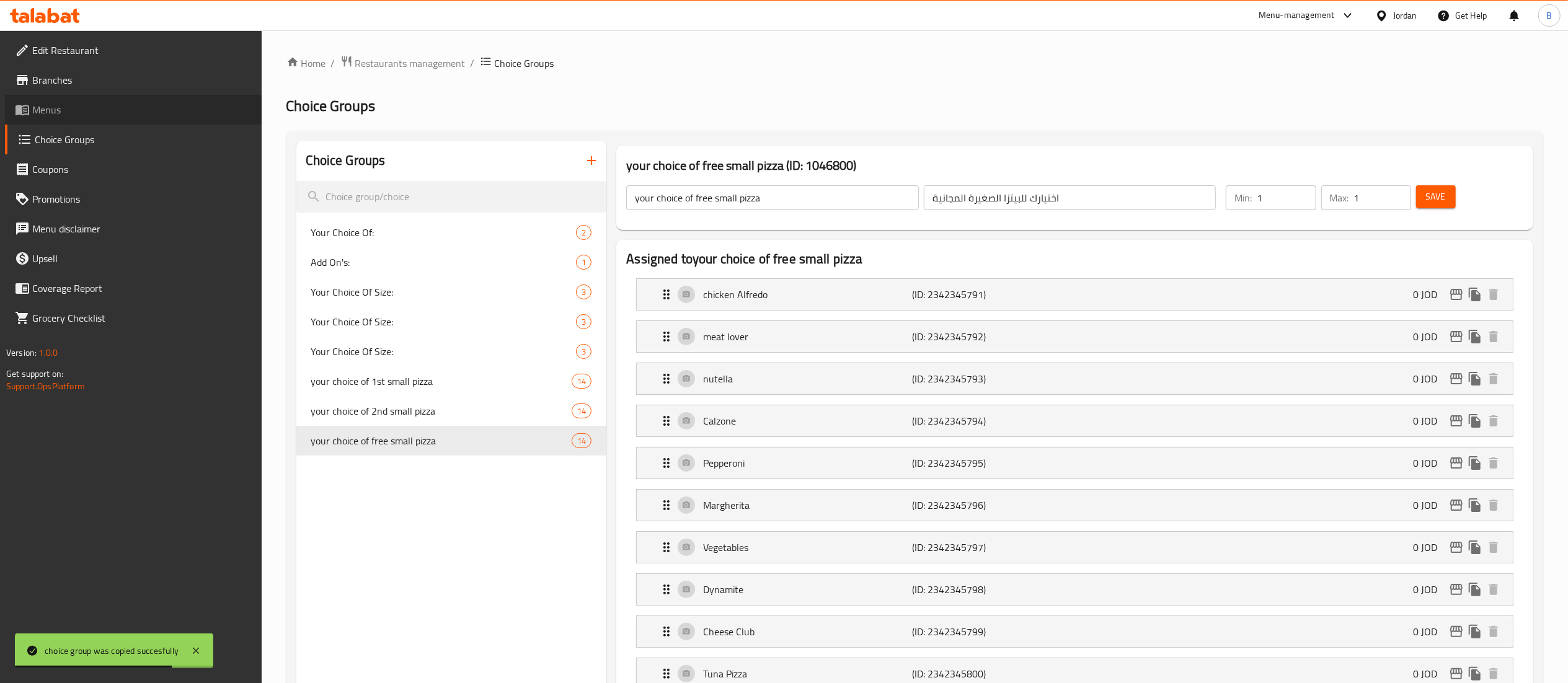
click at [67, 111] on span "Menus" at bounding box center [142, 110] width 220 height 15
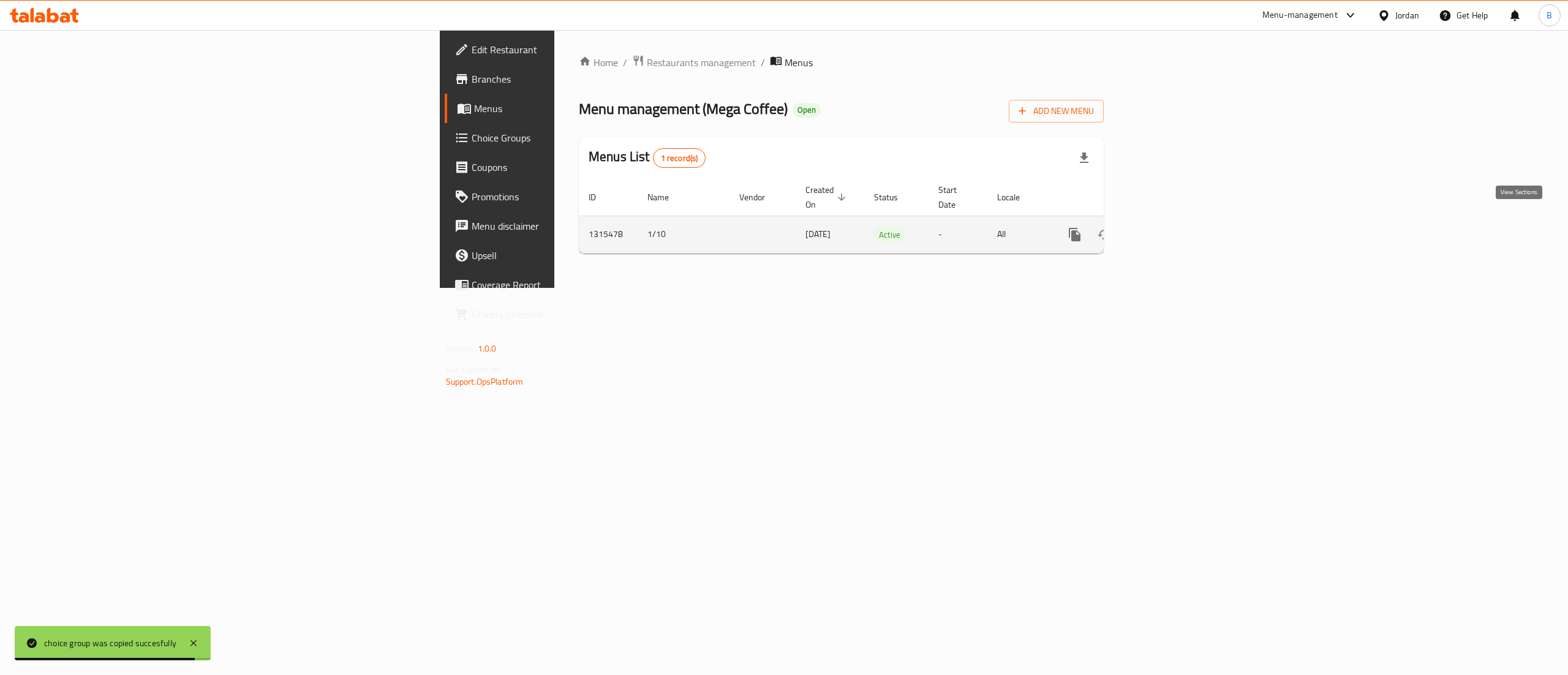
click at [1178, 220] on link "enhanced table" at bounding box center [1163, 235] width 30 height 30
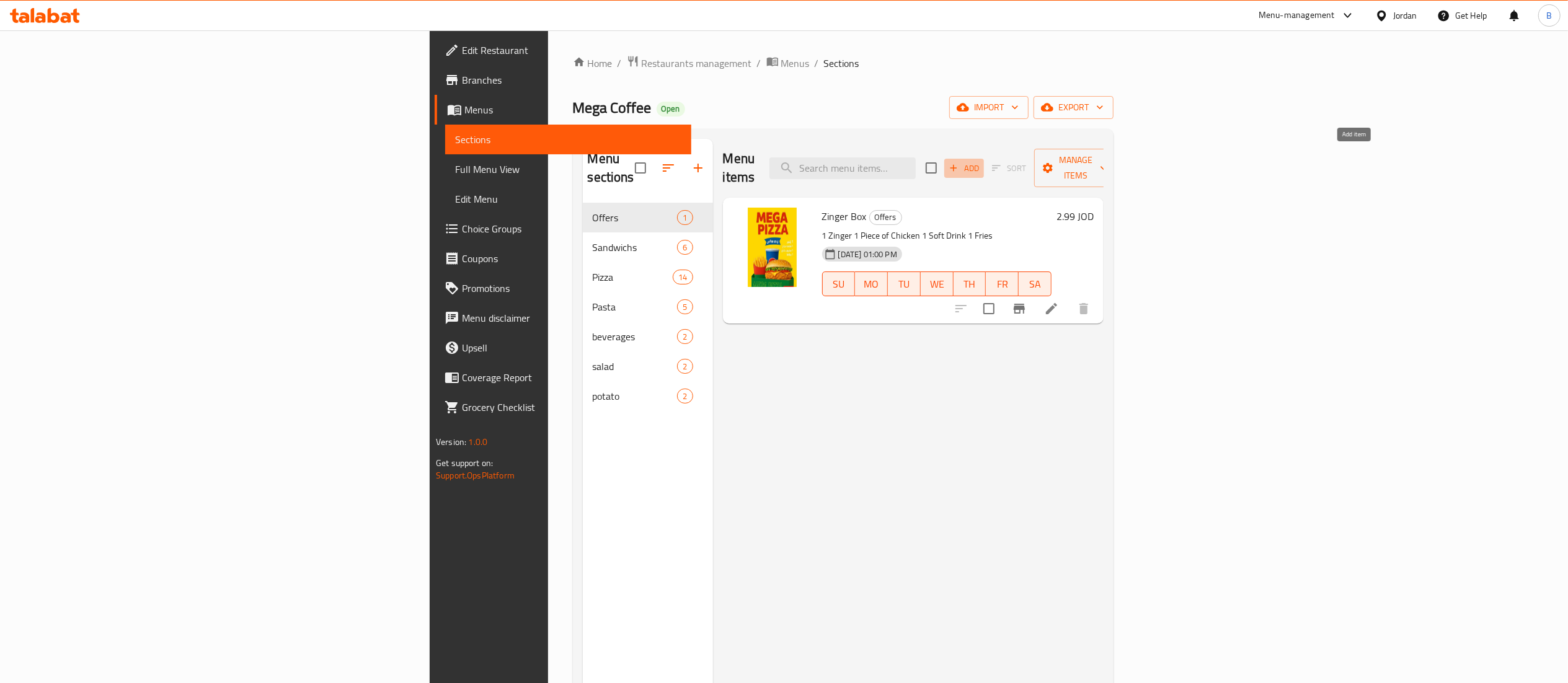
click at [981, 166] on span "Add" at bounding box center [964, 169] width 33 height 15
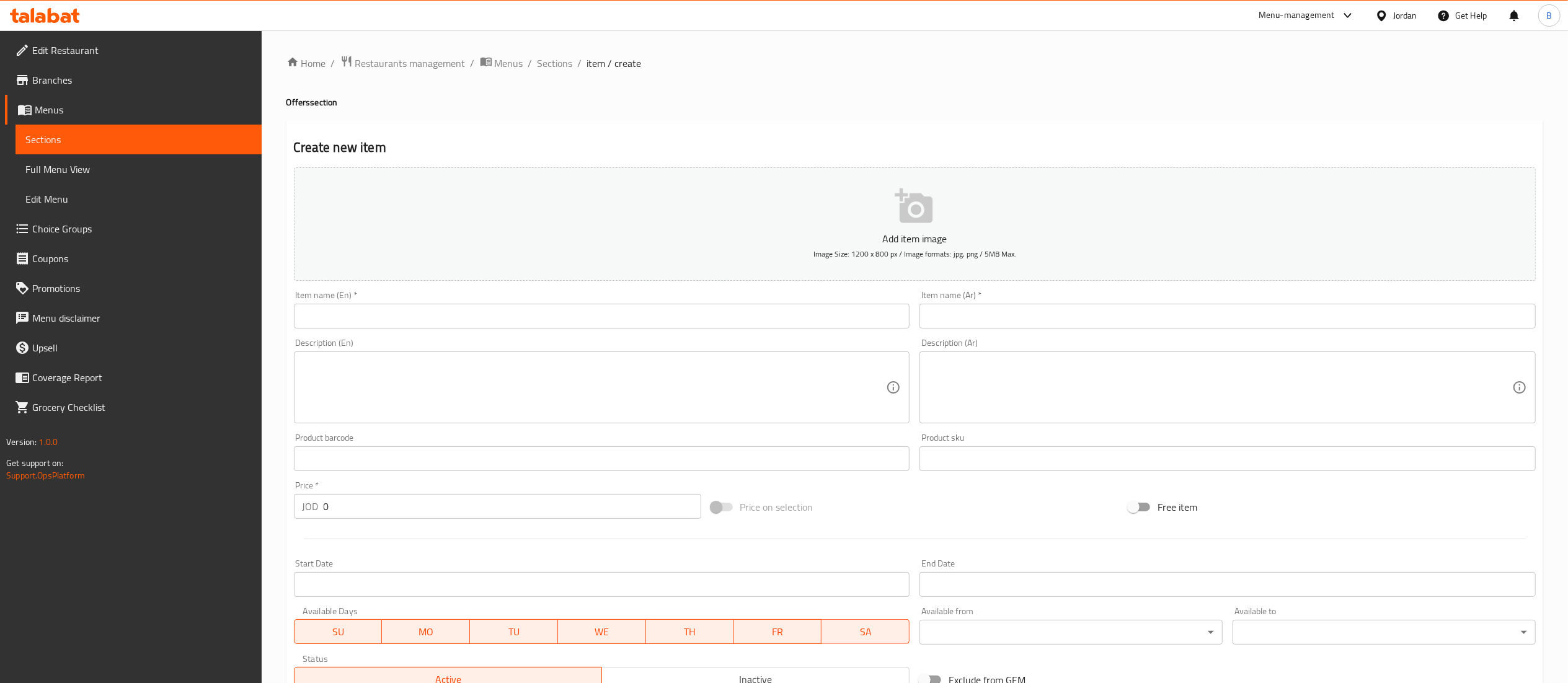
drag, startPoint x: 551, startPoint y: 308, endPoint x: 558, endPoint y: 312, distance: 8.1
click at [551, 308] on input "text" at bounding box center [602, 316] width 616 height 25
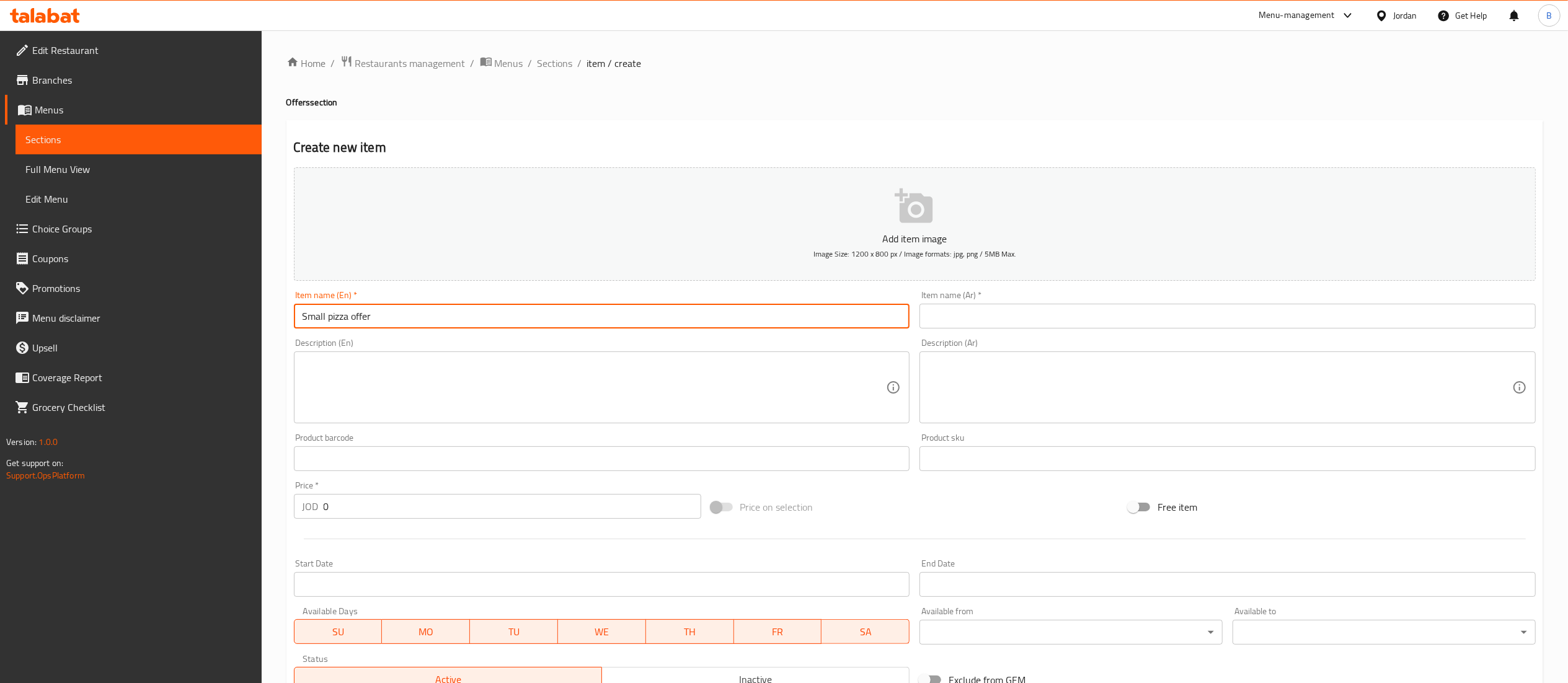
type input "Small pizza offer"
click at [968, 317] on input "text" at bounding box center [1227, 316] width 616 height 25
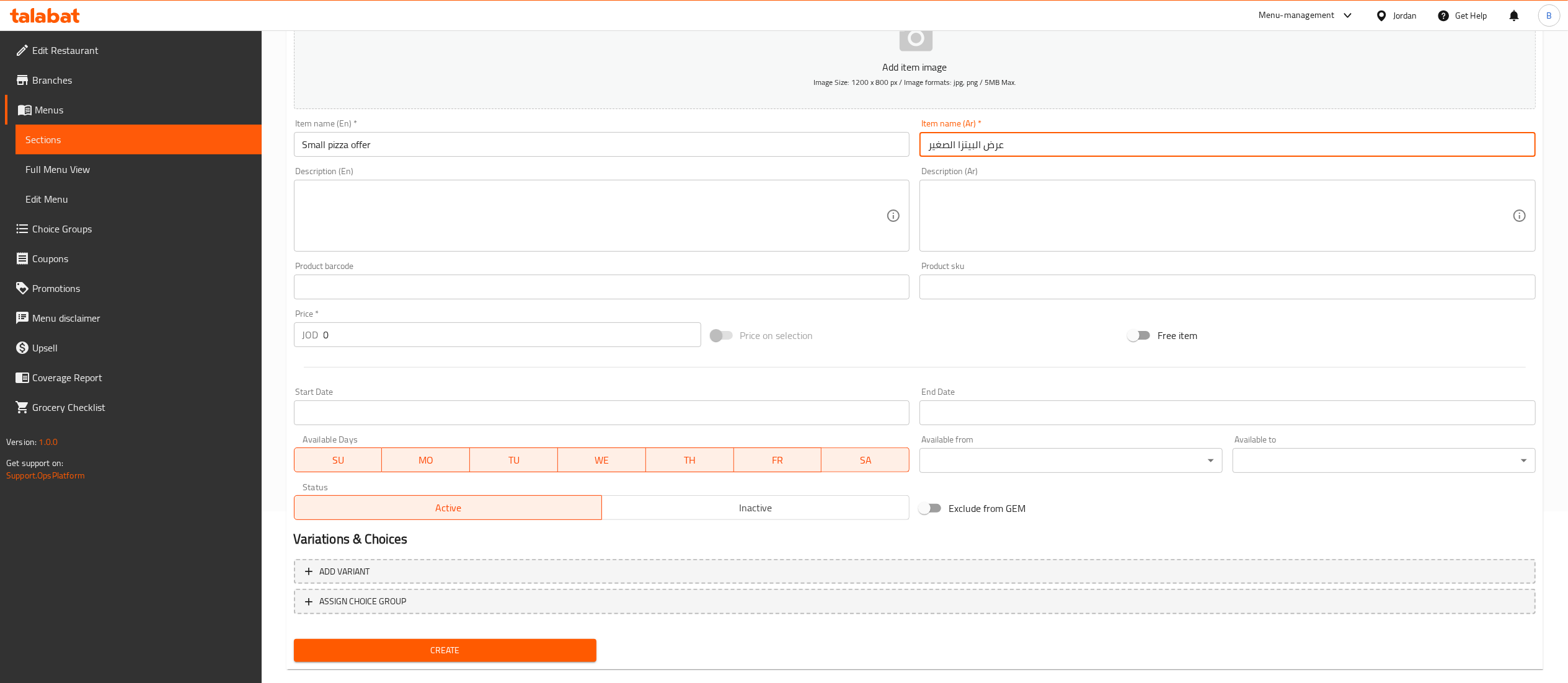
scroll to position [191, 0]
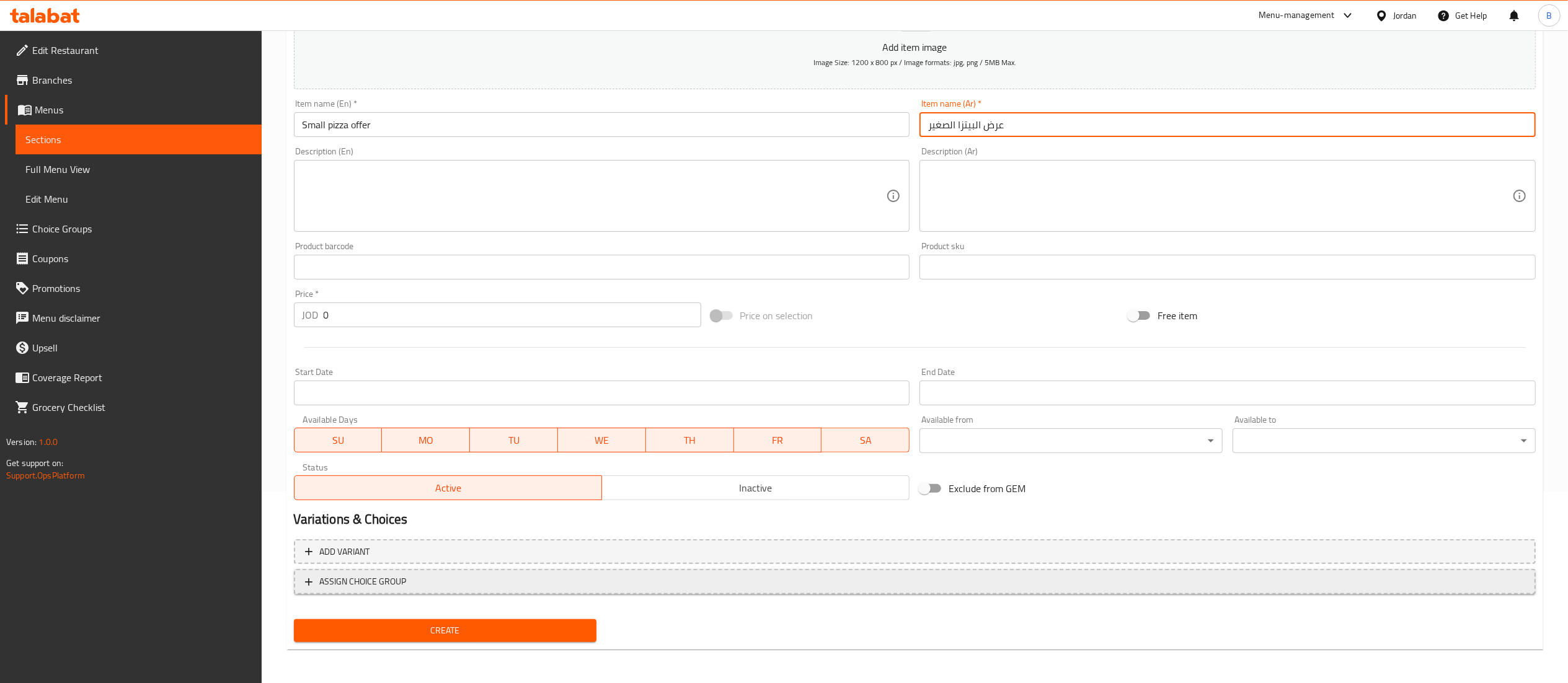
type input "عرض البيتزا الصغير"
click at [442, 588] on span "ASSIGN CHOICE GROUP" at bounding box center [915, 581] width 1220 height 15
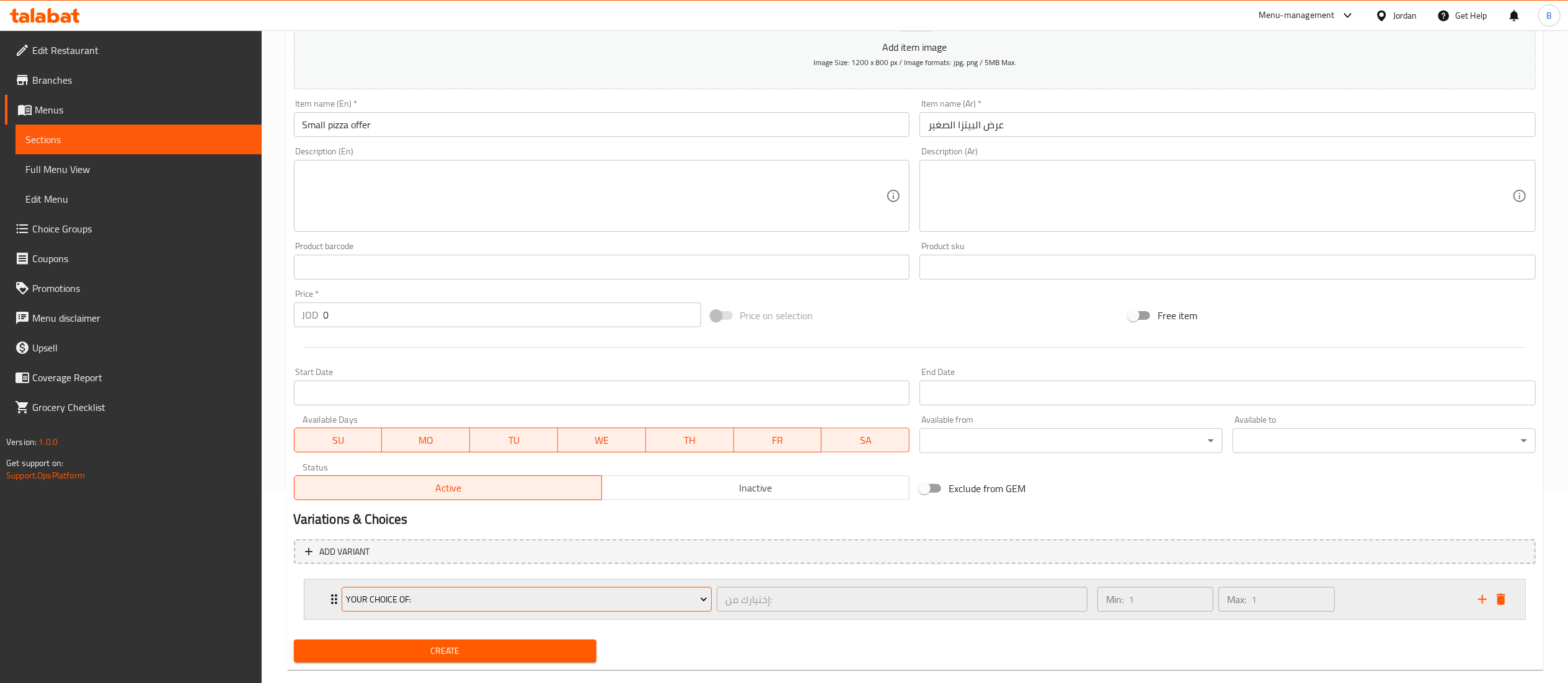
click at [505, 604] on span "Your Choice Of:" at bounding box center [527, 599] width 362 height 15
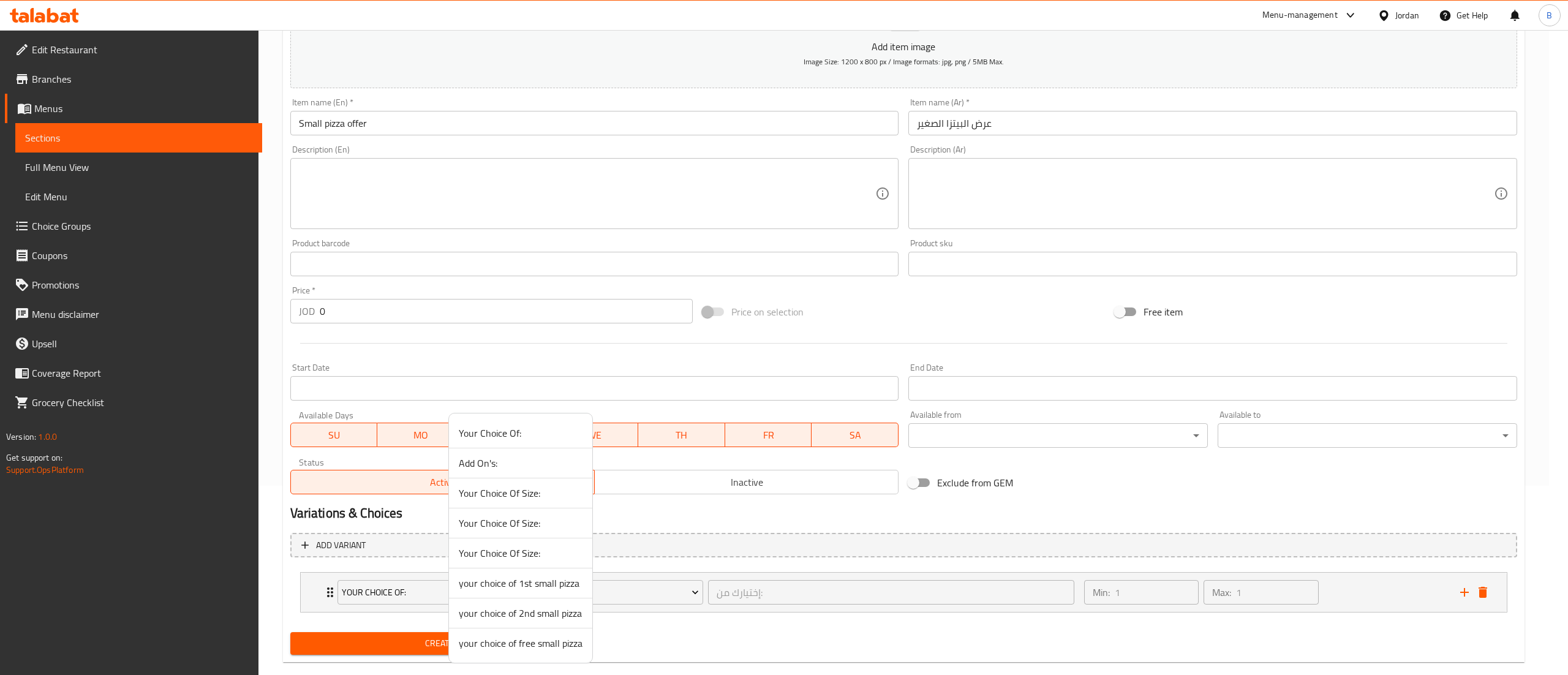
click at [533, 582] on span "your choice of 1st small pizza" at bounding box center [520, 583] width 124 height 14
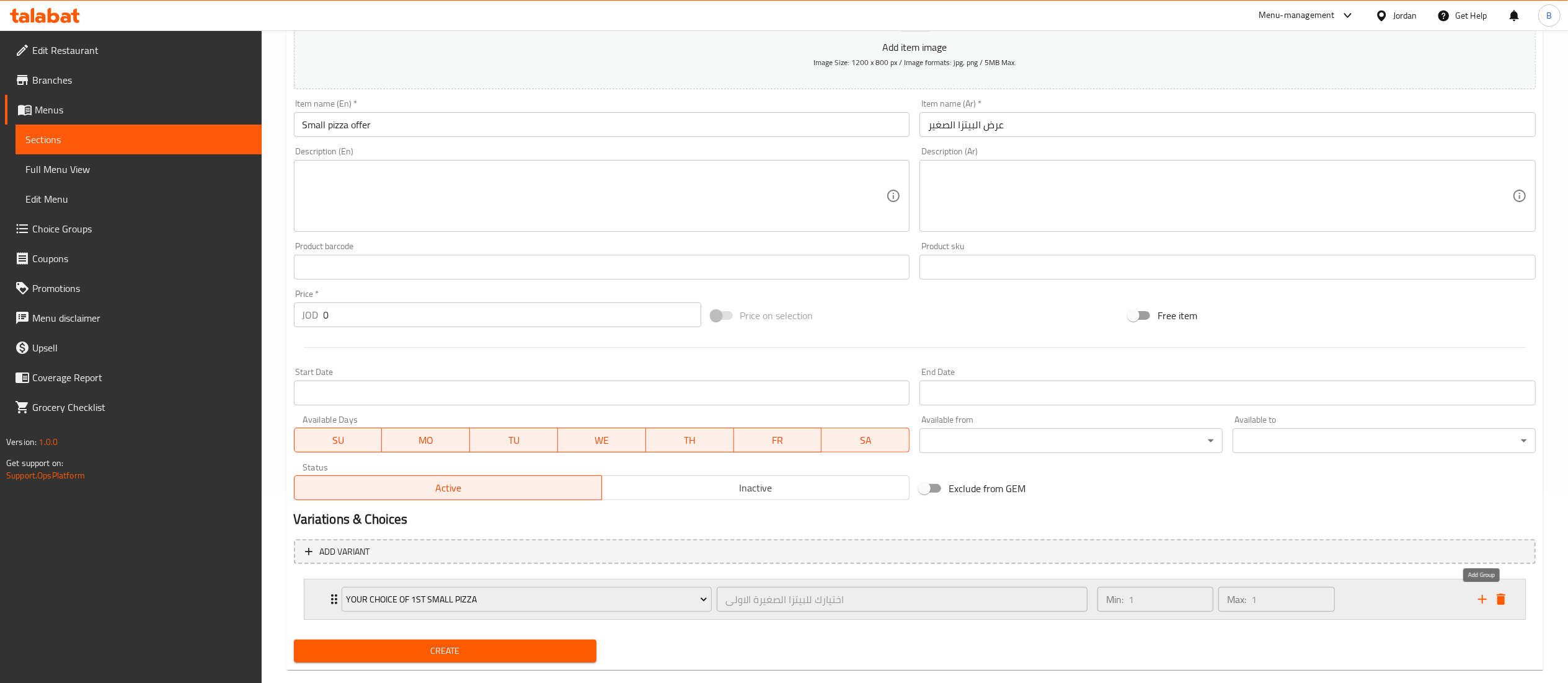
click at [1485, 599] on icon "add" at bounding box center [1482, 599] width 9 height 9
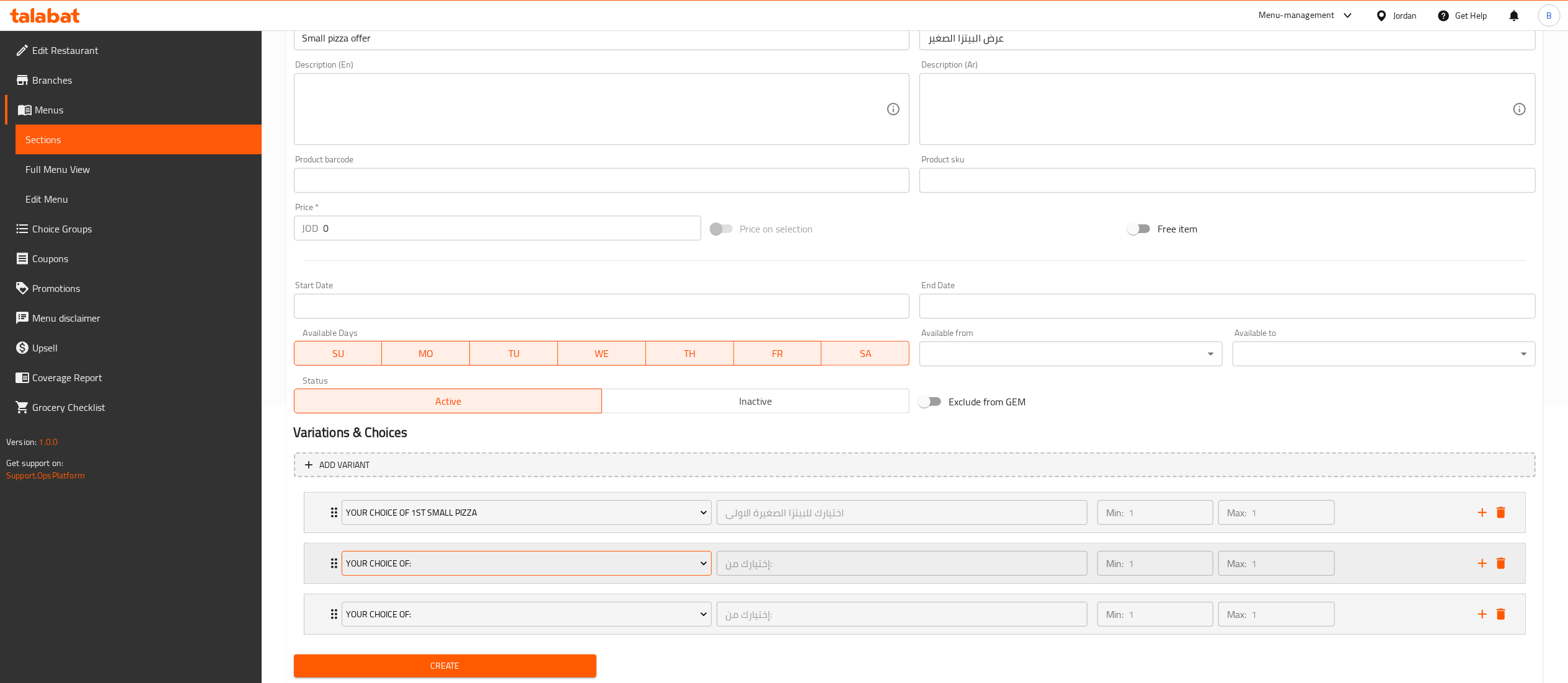
scroll to position [317, 0]
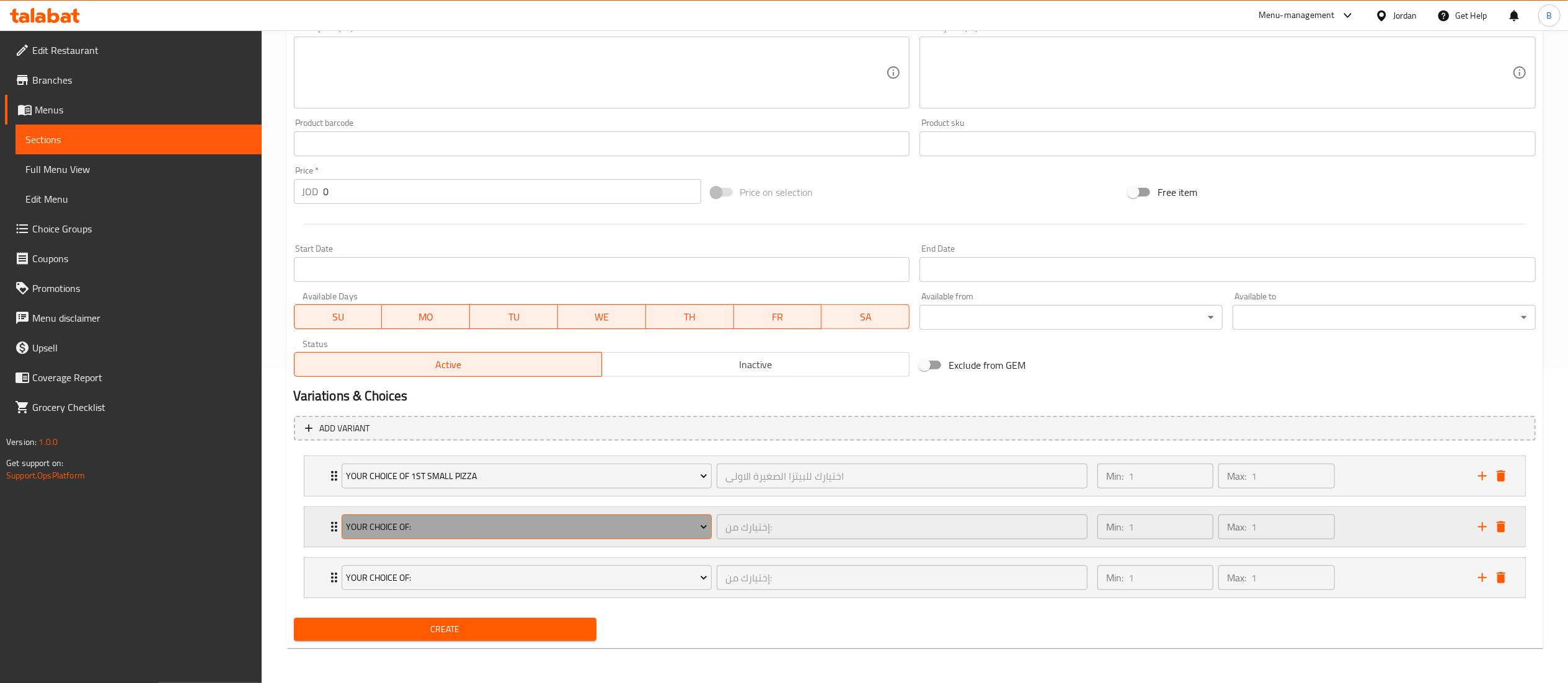
click at [464, 522] on span "Your Choice Of:" at bounding box center [527, 526] width 362 height 15
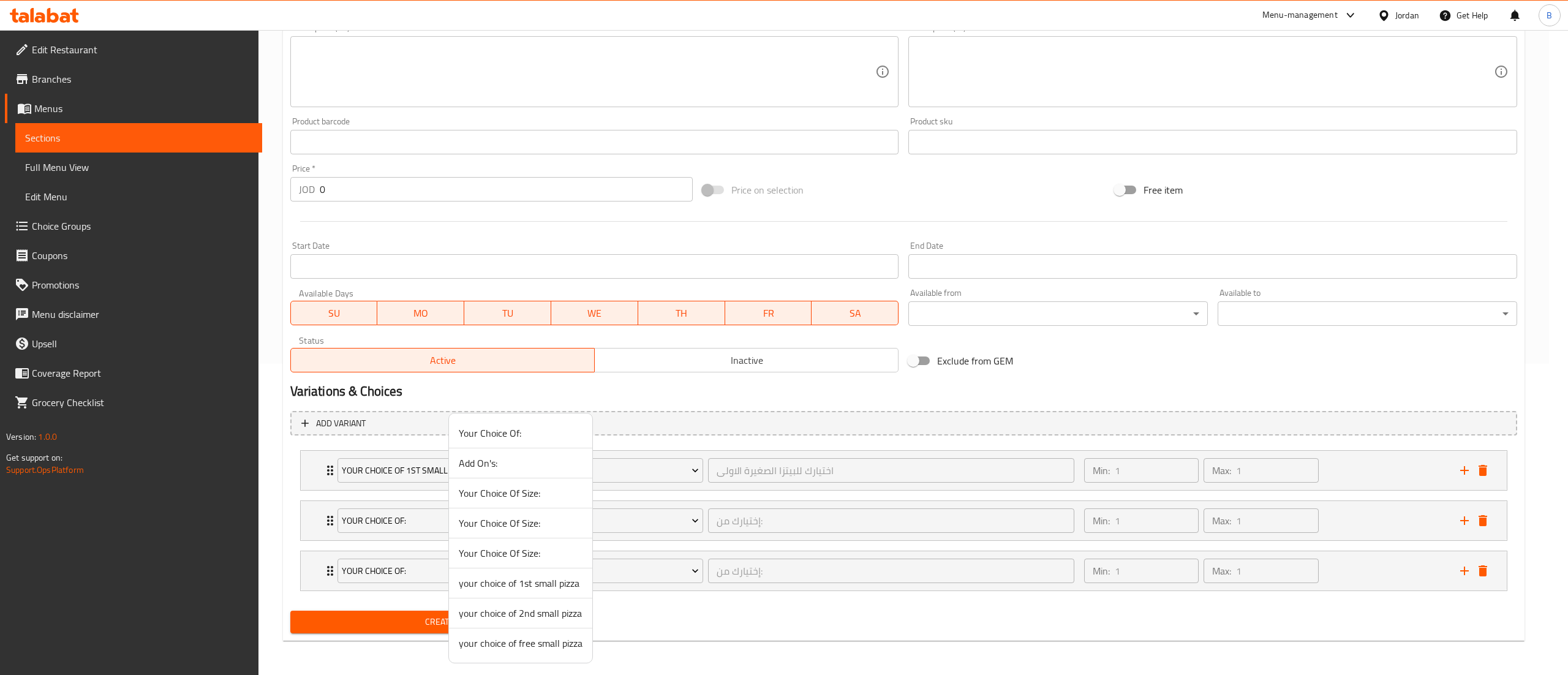
click at [530, 618] on span "your choice of 2nd small pizza" at bounding box center [520, 613] width 124 height 14
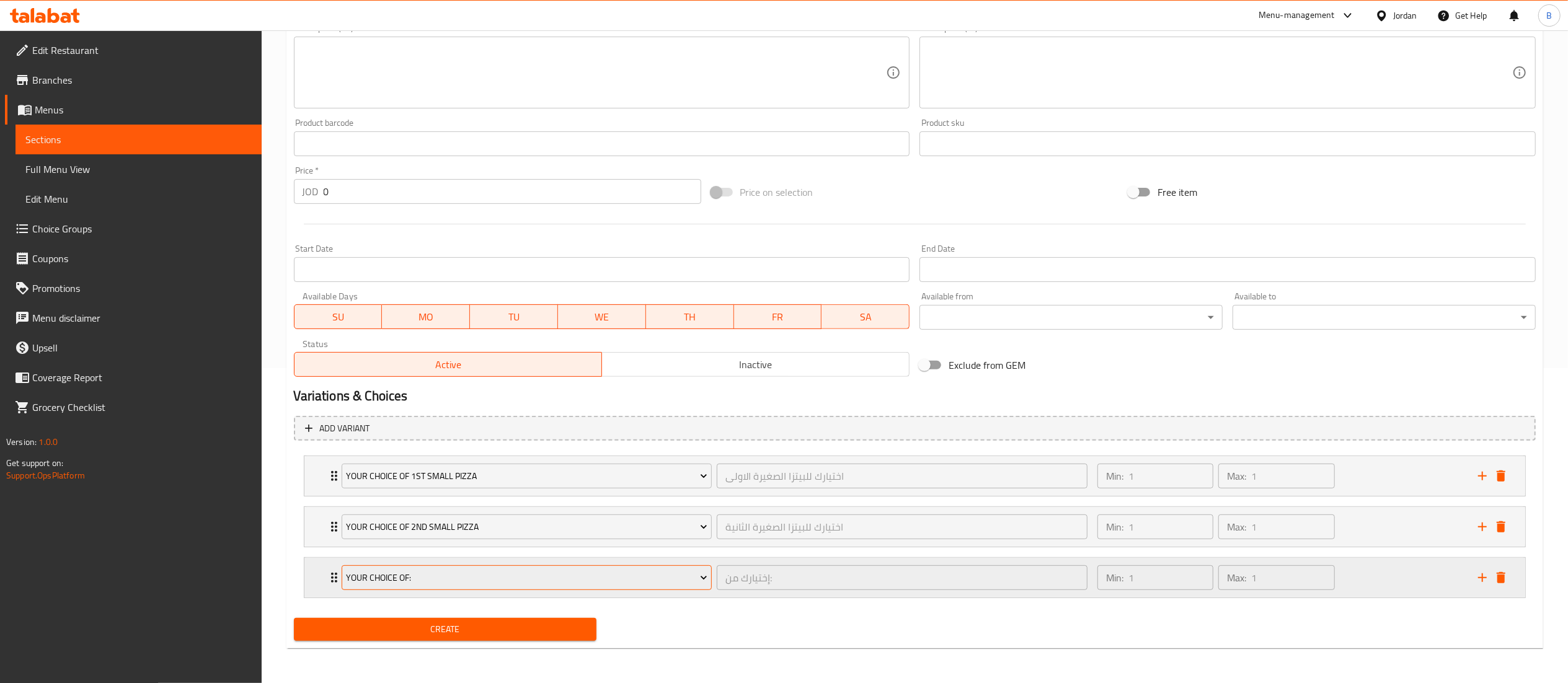
click at [531, 585] on button "Your Choice Of:" at bounding box center [527, 577] width 371 height 25
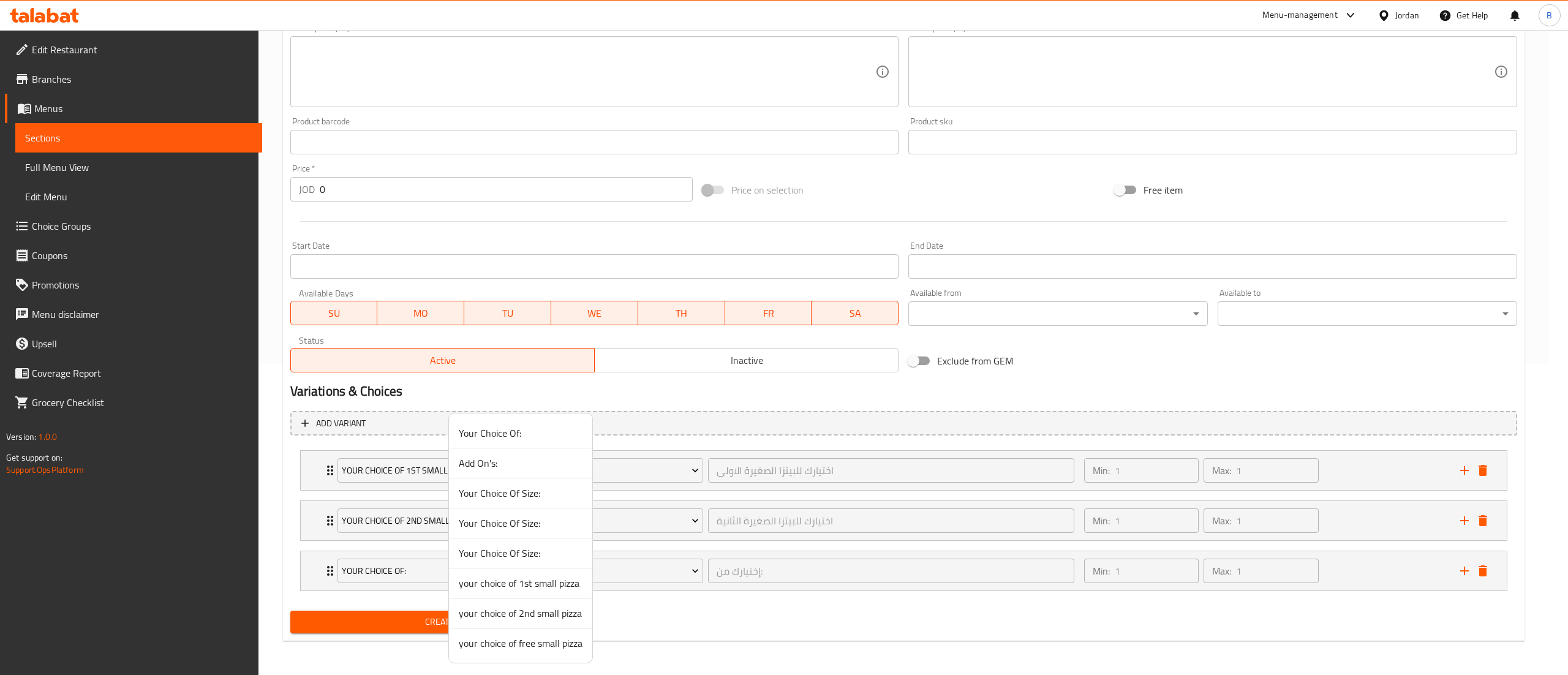
click at [559, 650] on span "your choice of free small pizza" at bounding box center [520, 643] width 124 height 14
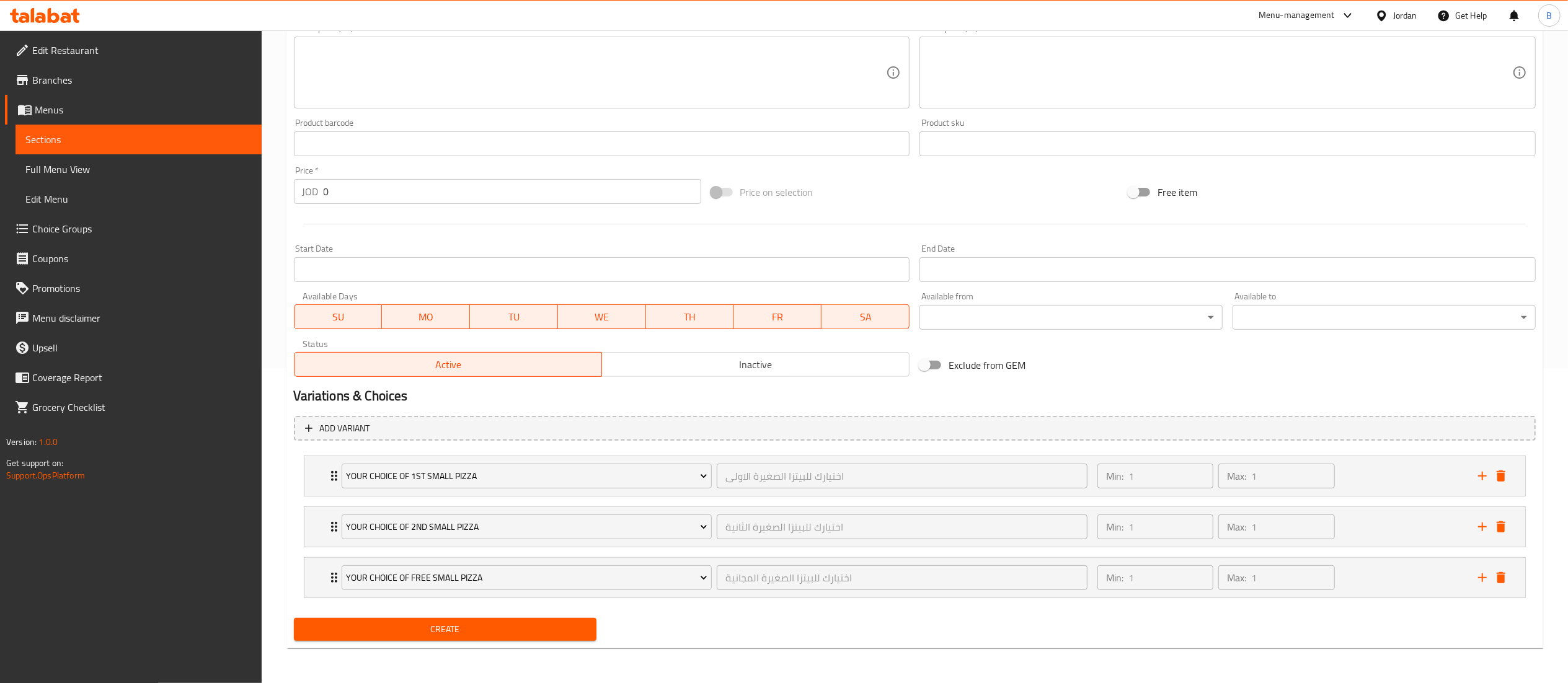
click at [515, 626] on span "Create" at bounding box center [445, 629] width 284 height 15
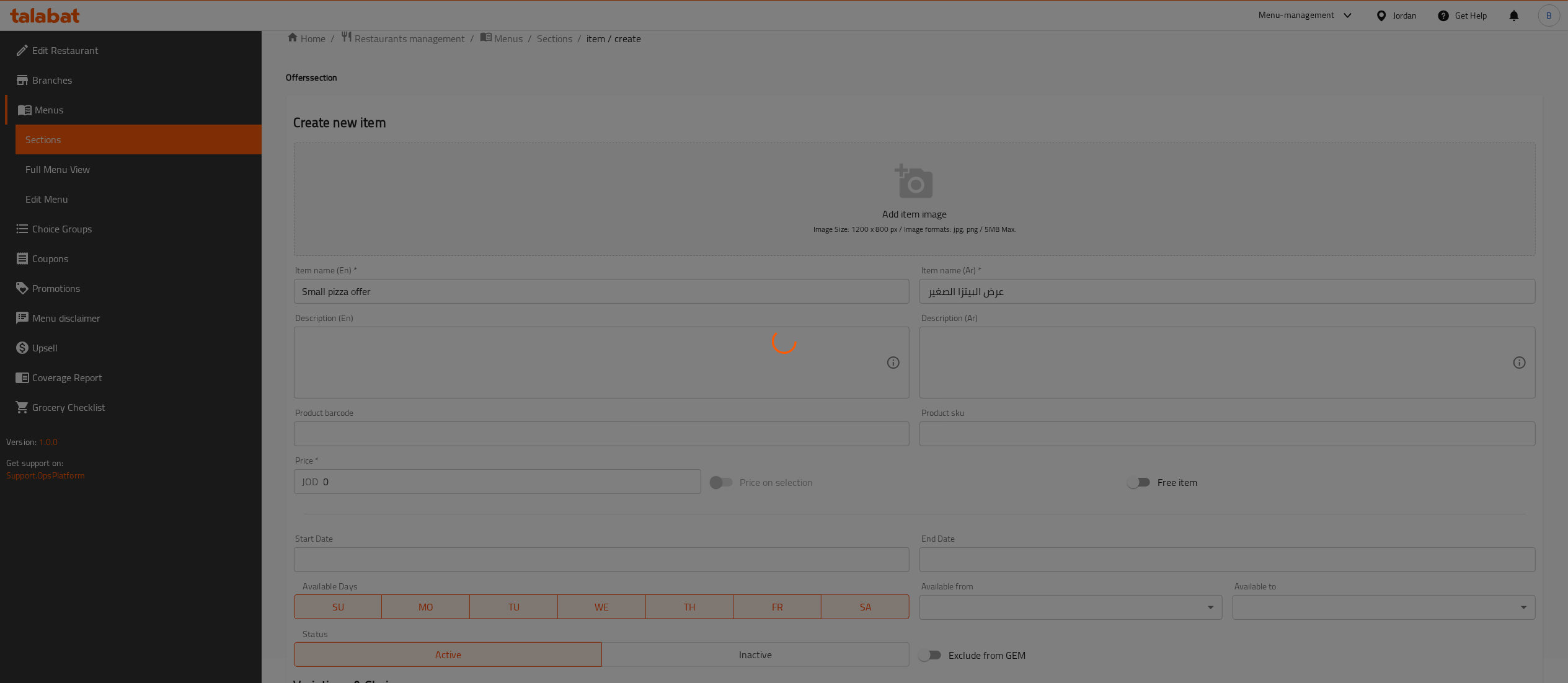
scroll to position [0, 0]
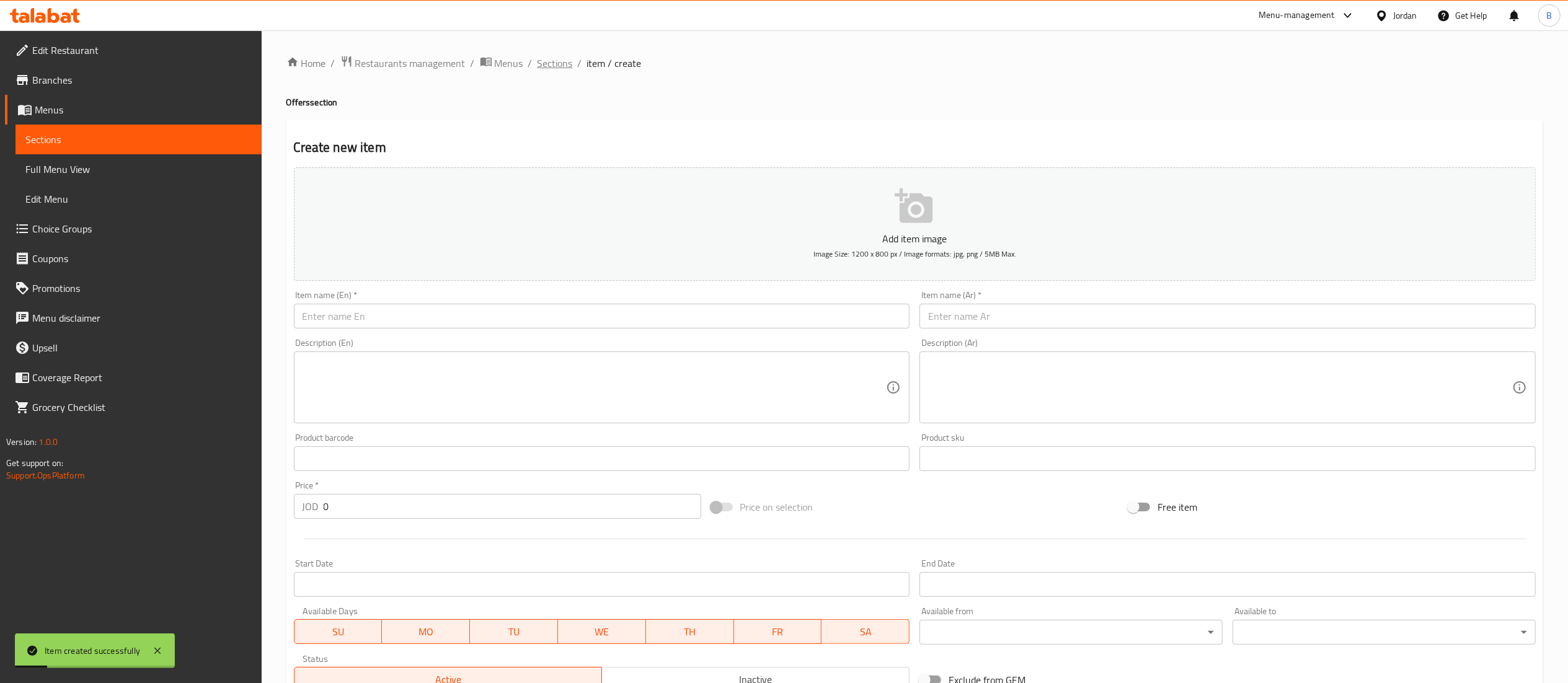
click at [552, 69] on span "Sections" at bounding box center [556, 63] width 36 height 15
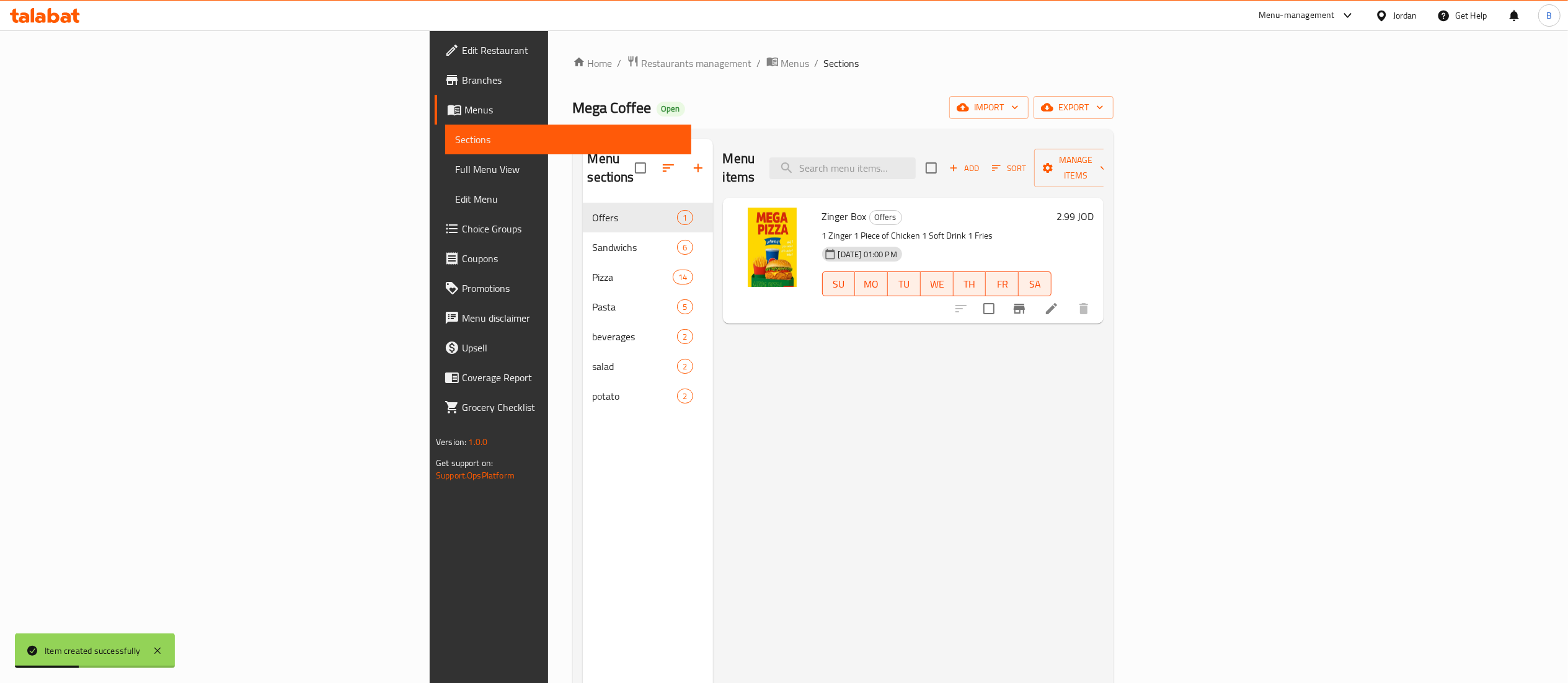
click at [462, 233] on span "Choice Groups" at bounding box center [572, 228] width 220 height 15
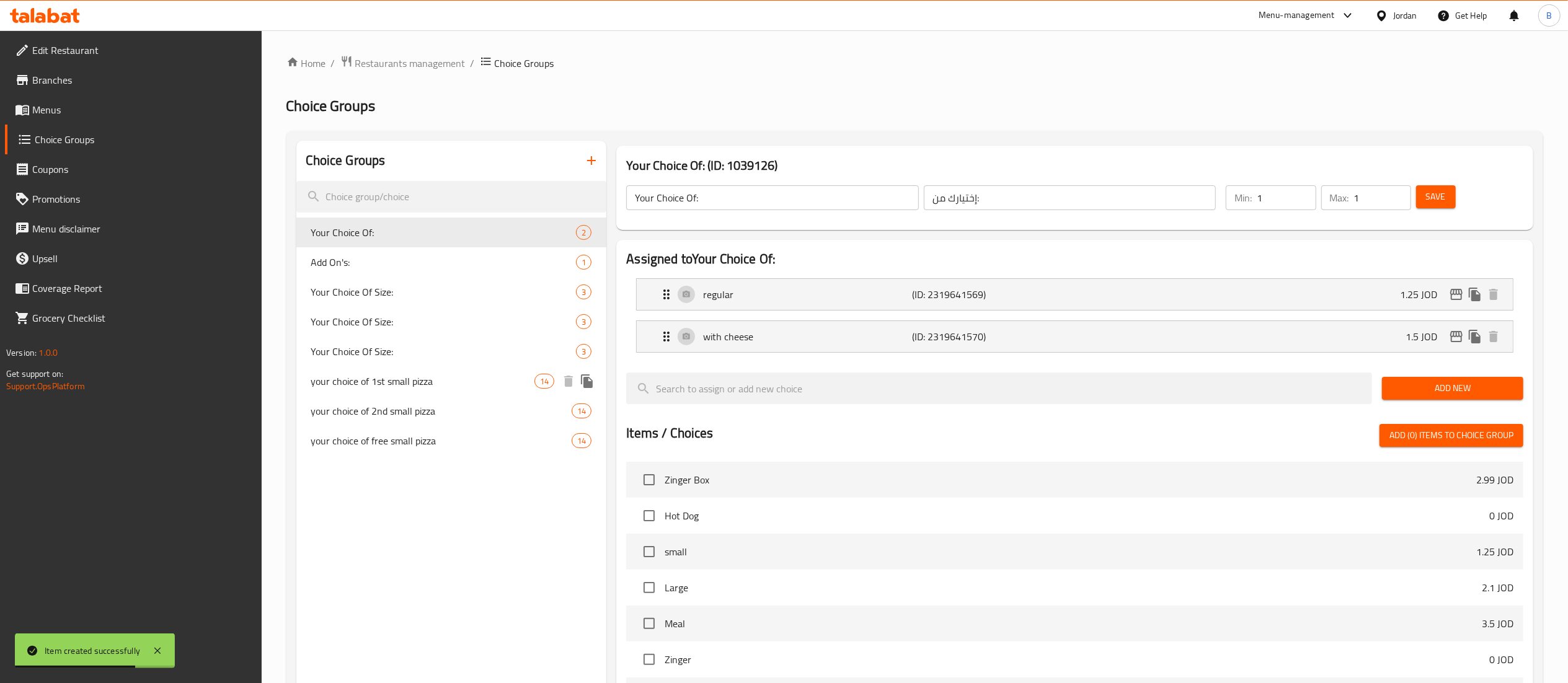
click at [591, 382] on icon "duplicate" at bounding box center [586, 381] width 12 height 14
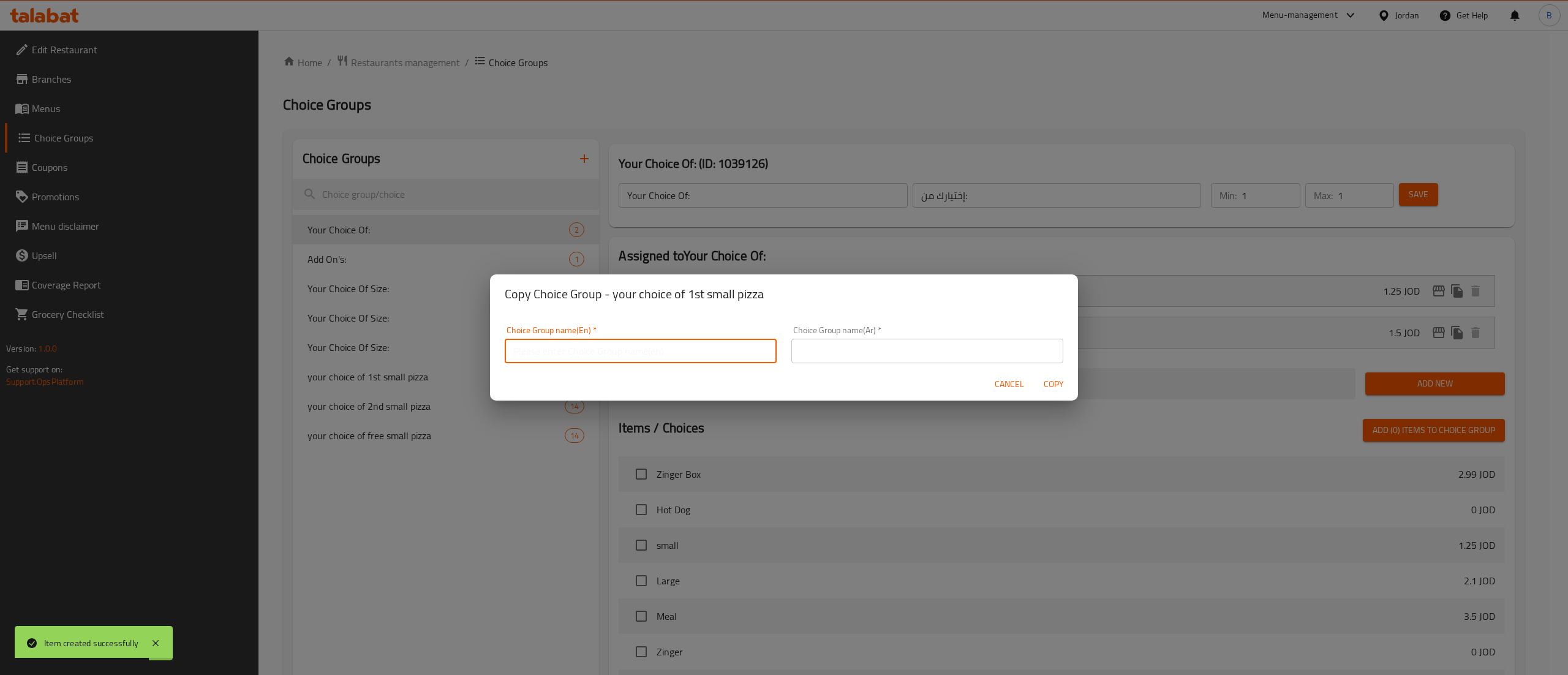
click at [577, 357] on input "text" at bounding box center [640, 350] width 272 height 25
type input "your choice of 1st medium pizza"
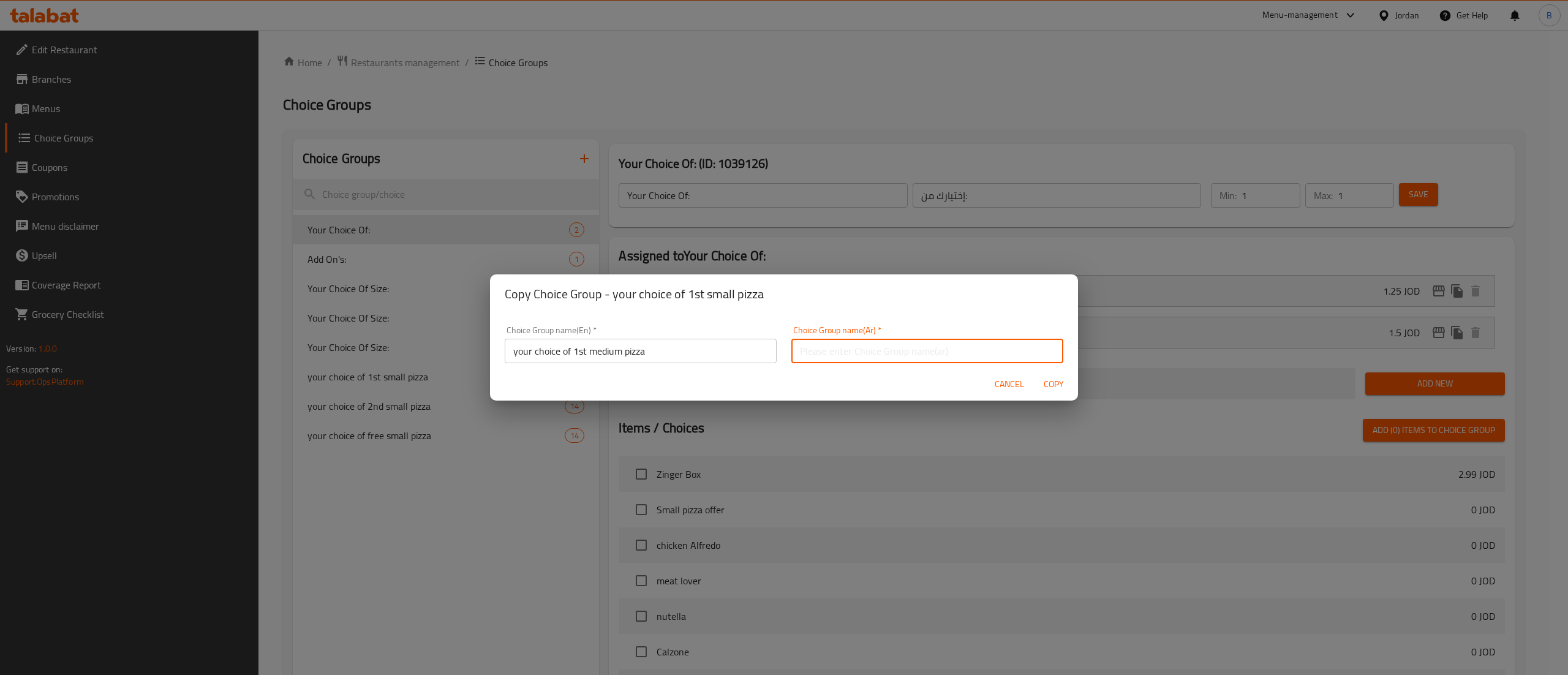
click at [902, 352] on input "text" at bounding box center [927, 350] width 272 height 25
type input "اختيارك للبيتزا الوسط الاولى"
click at [1064, 380] on span "Copy" at bounding box center [1053, 384] width 30 height 15
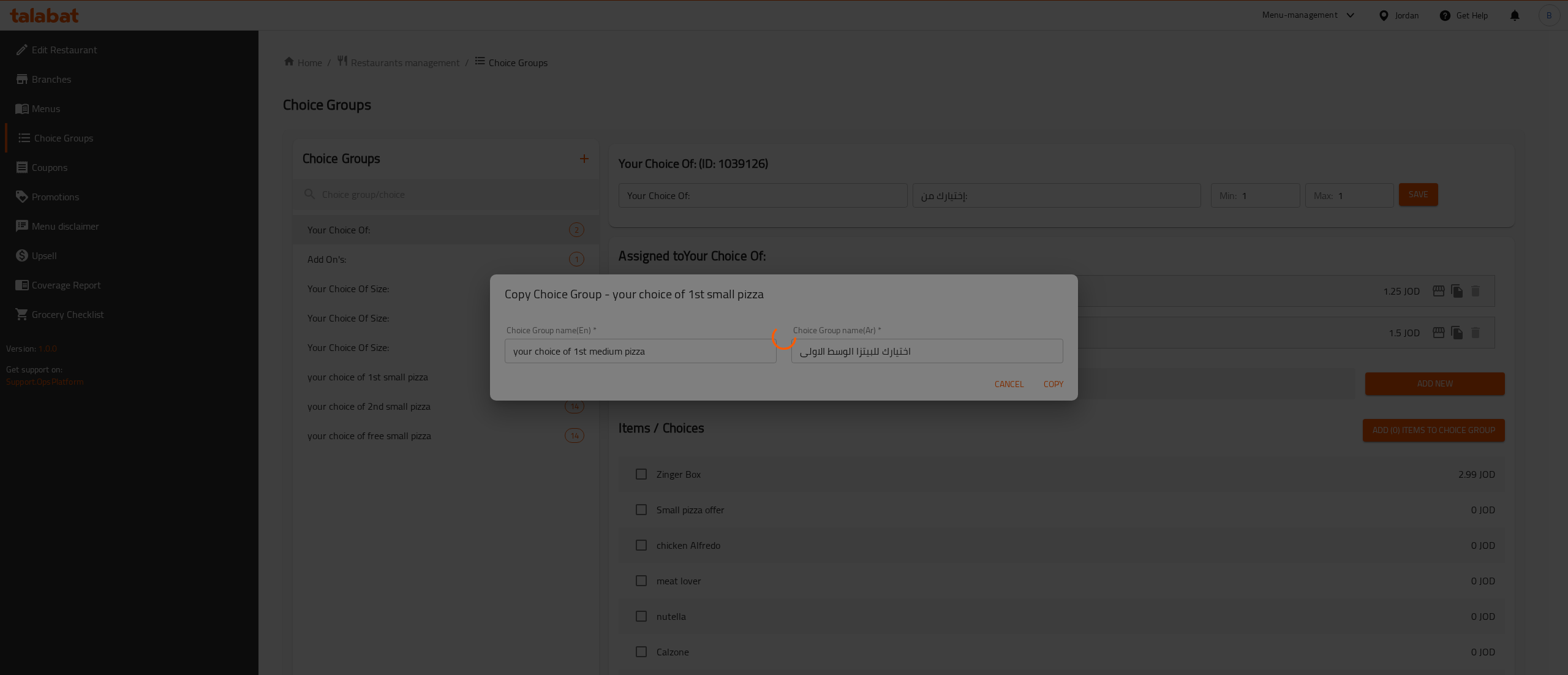
type input "your choice of 1st medium pizza"
type input "اختيارك للبيتزا الوسط الاولى"
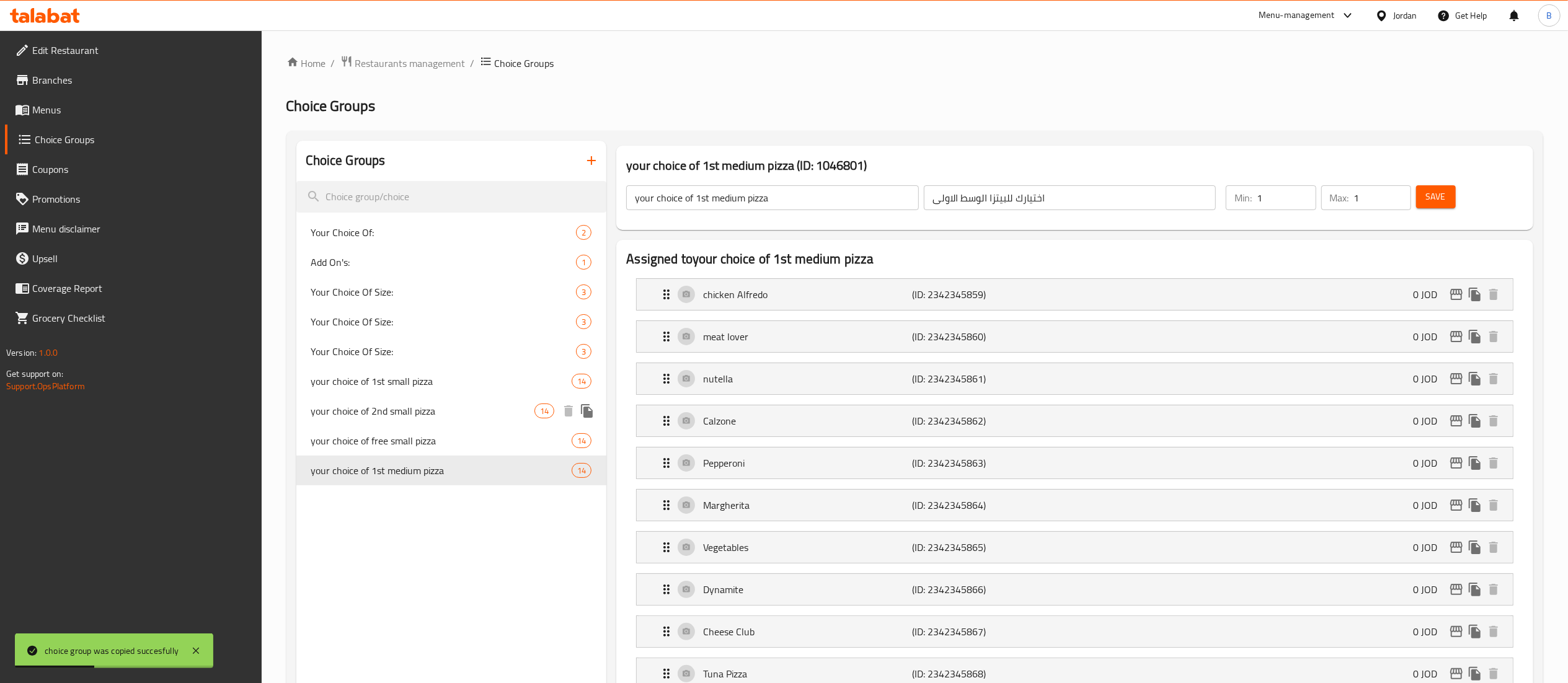
click at [591, 413] on icon "duplicate" at bounding box center [586, 410] width 12 height 14
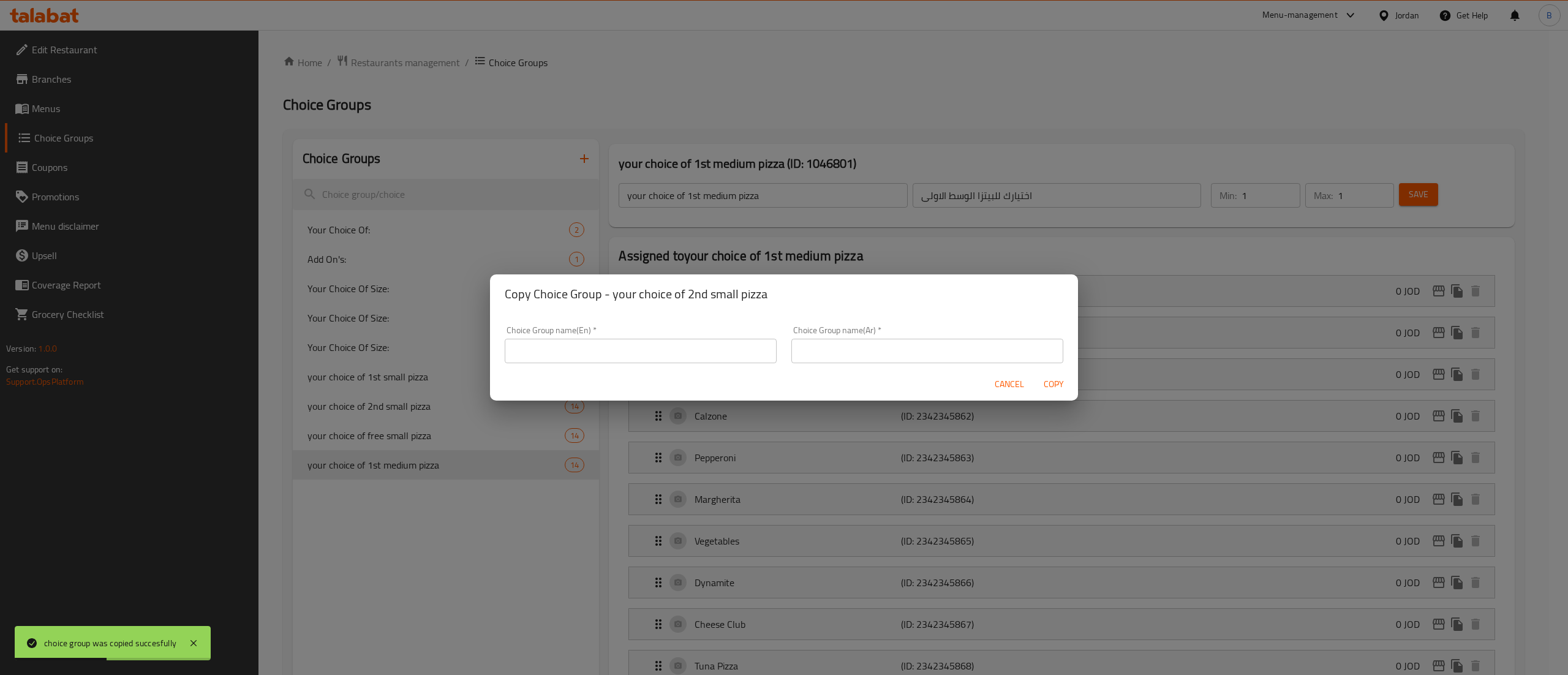
click at [703, 349] on input "text" at bounding box center [640, 350] width 272 height 25
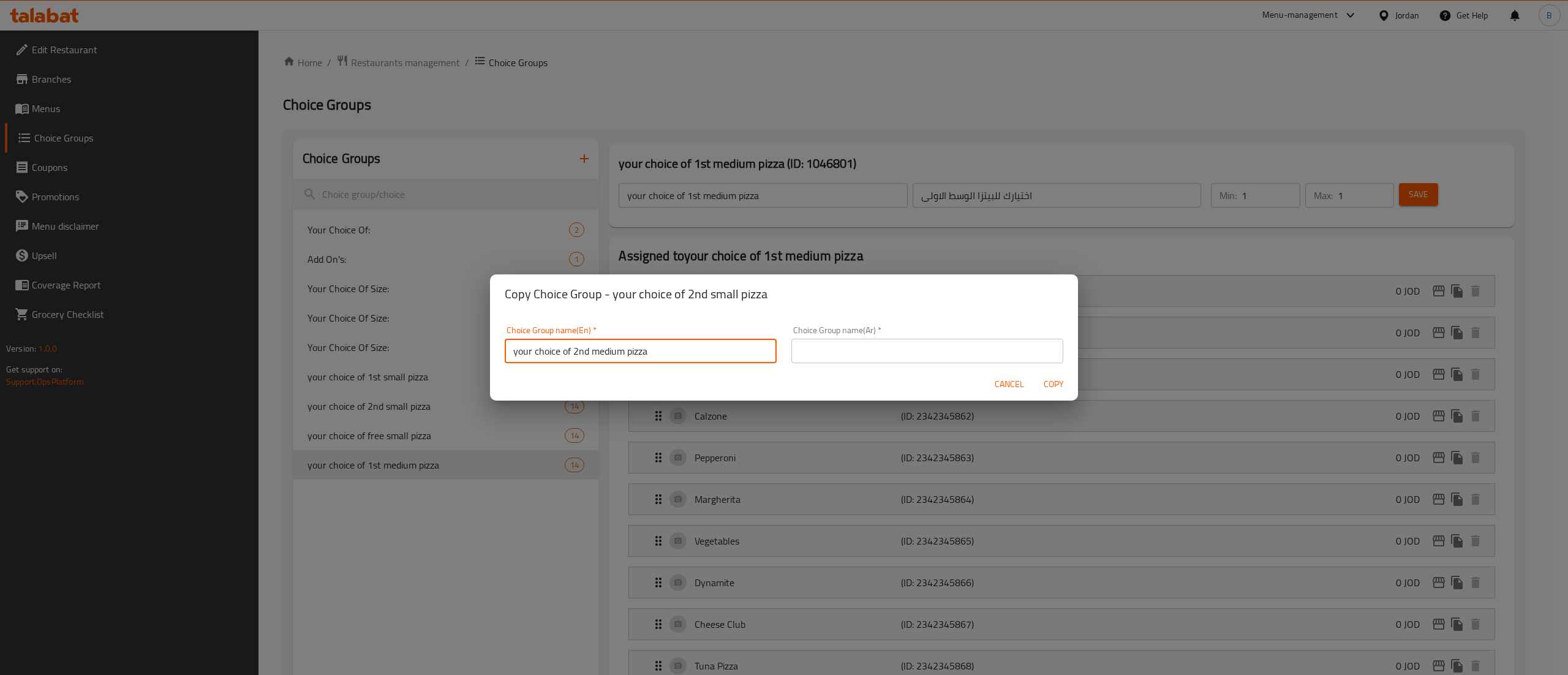
type input "your choice of 2nd medium pizza"
click at [850, 360] on input "text" at bounding box center [927, 350] width 272 height 25
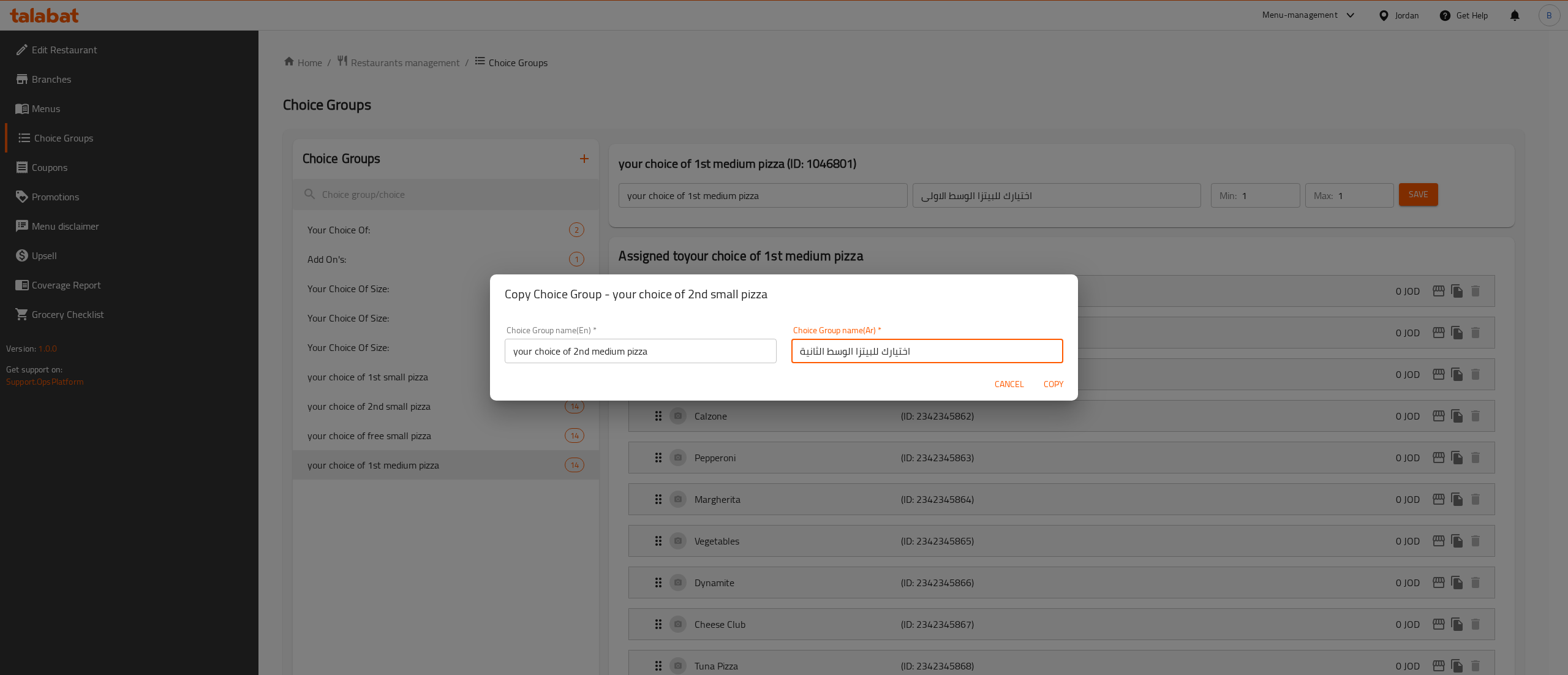
type input "اختيارك للبيتزا الوسط الثانية"
click at [1053, 381] on span "Copy" at bounding box center [1053, 384] width 30 height 15
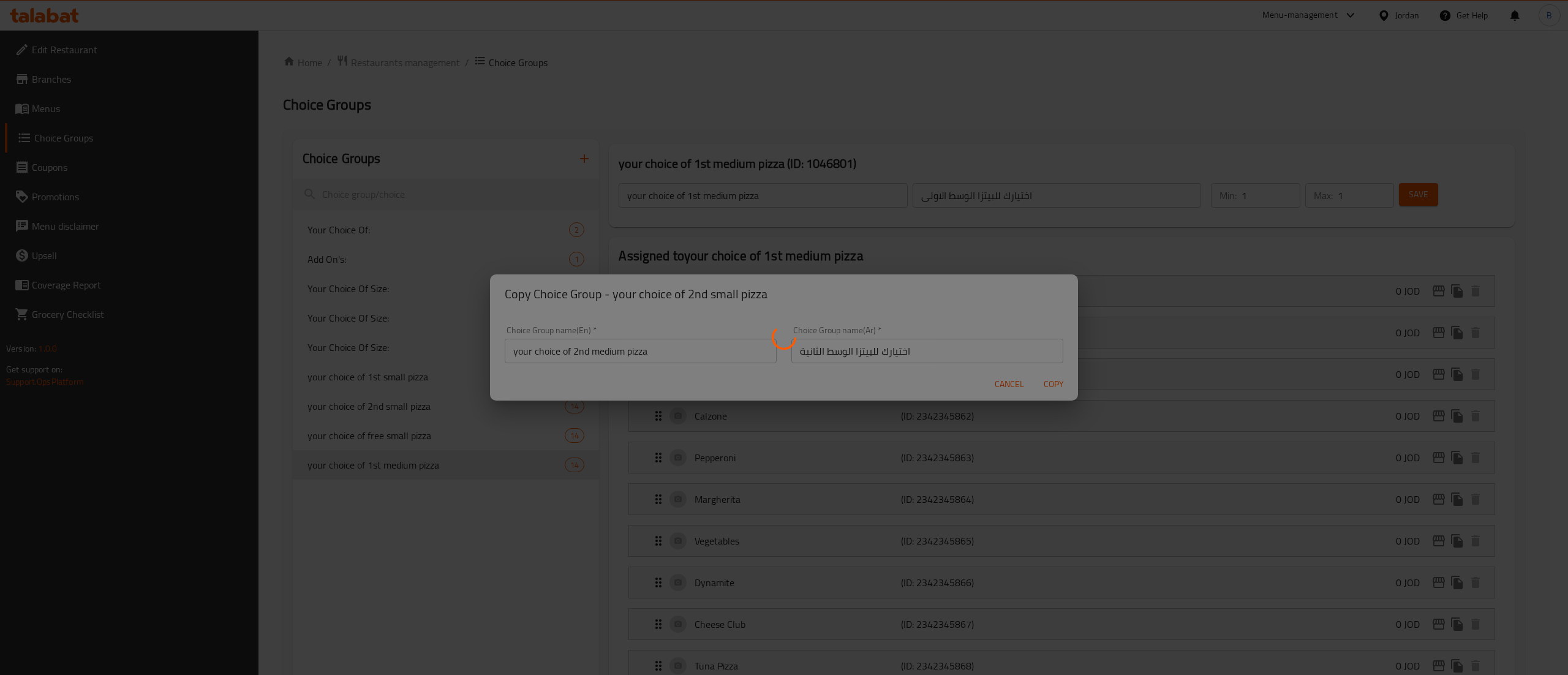
type input "your choice of 2nd medium pizza"
type input "اختيارك للبيتزا الوسط الثانية"
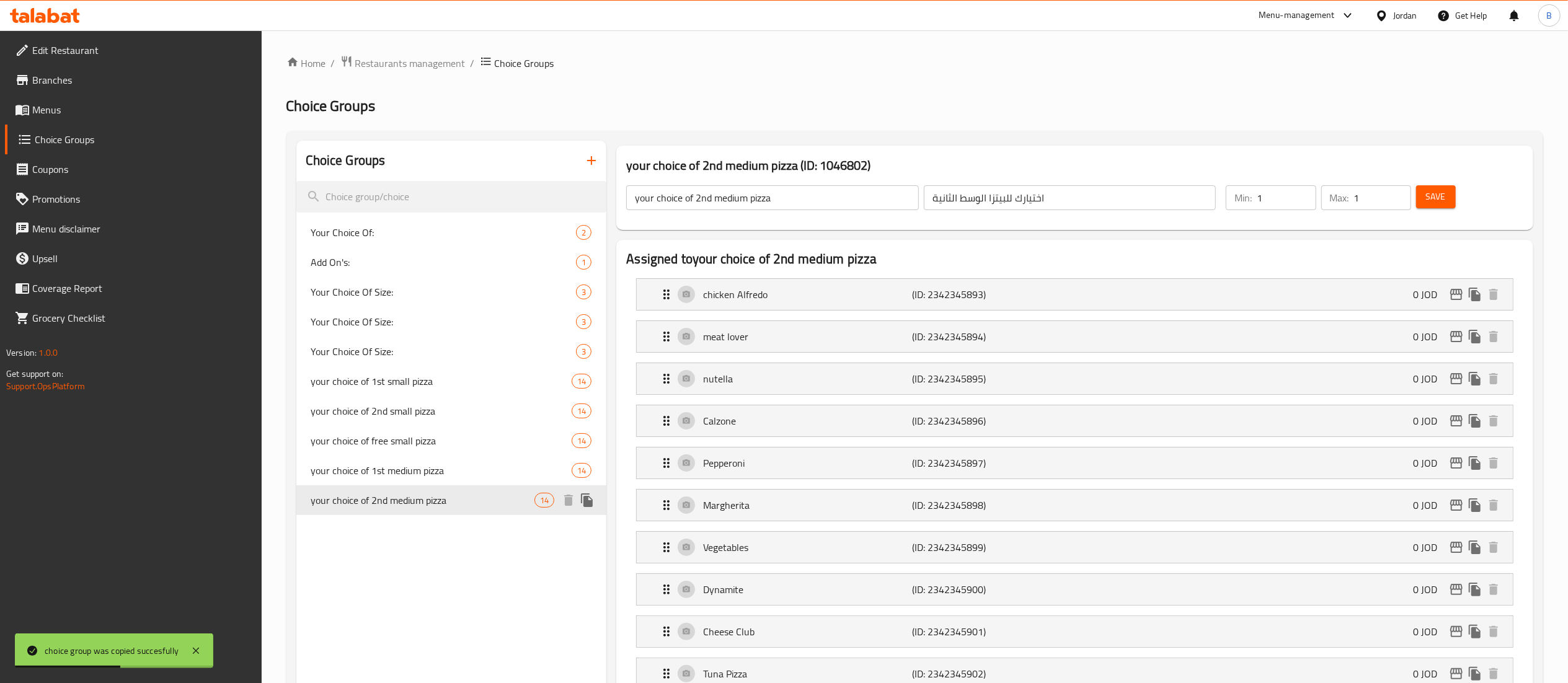
click at [593, 505] on icon "duplicate" at bounding box center [586, 500] width 12 height 14
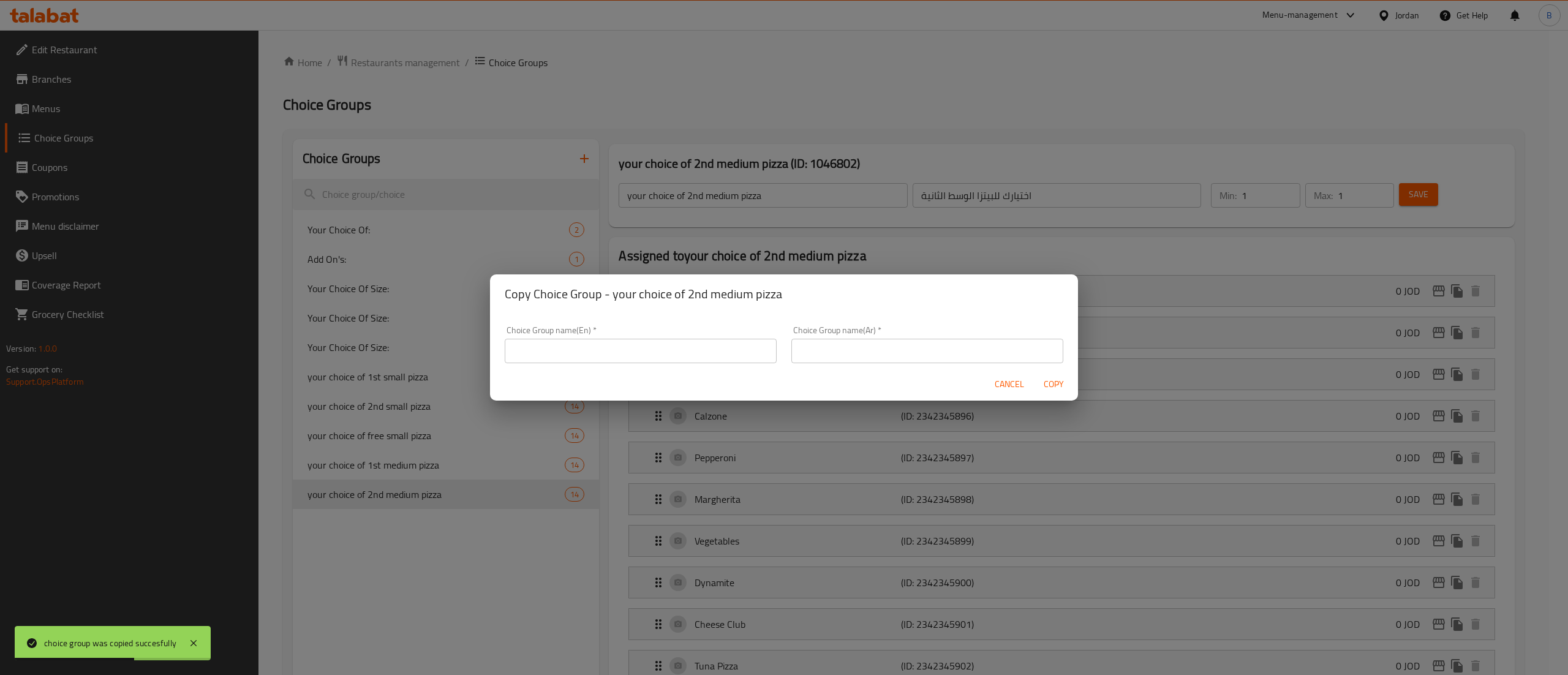
click at [660, 353] on input "text" at bounding box center [640, 350] width 272 height 25
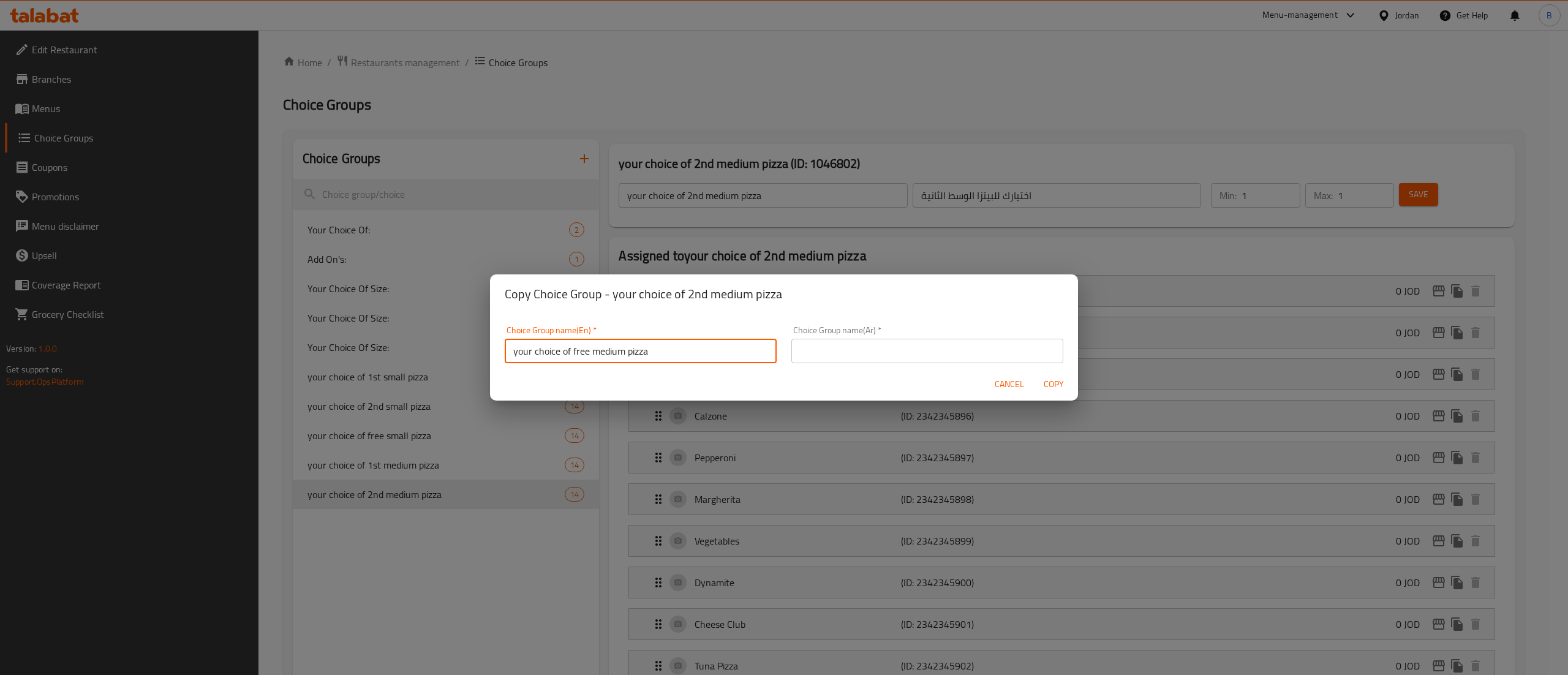
type input "your choice of free medium pizza"
click at [905, 341] on input "text" at bounding box center [927, 350] width 272 height 25
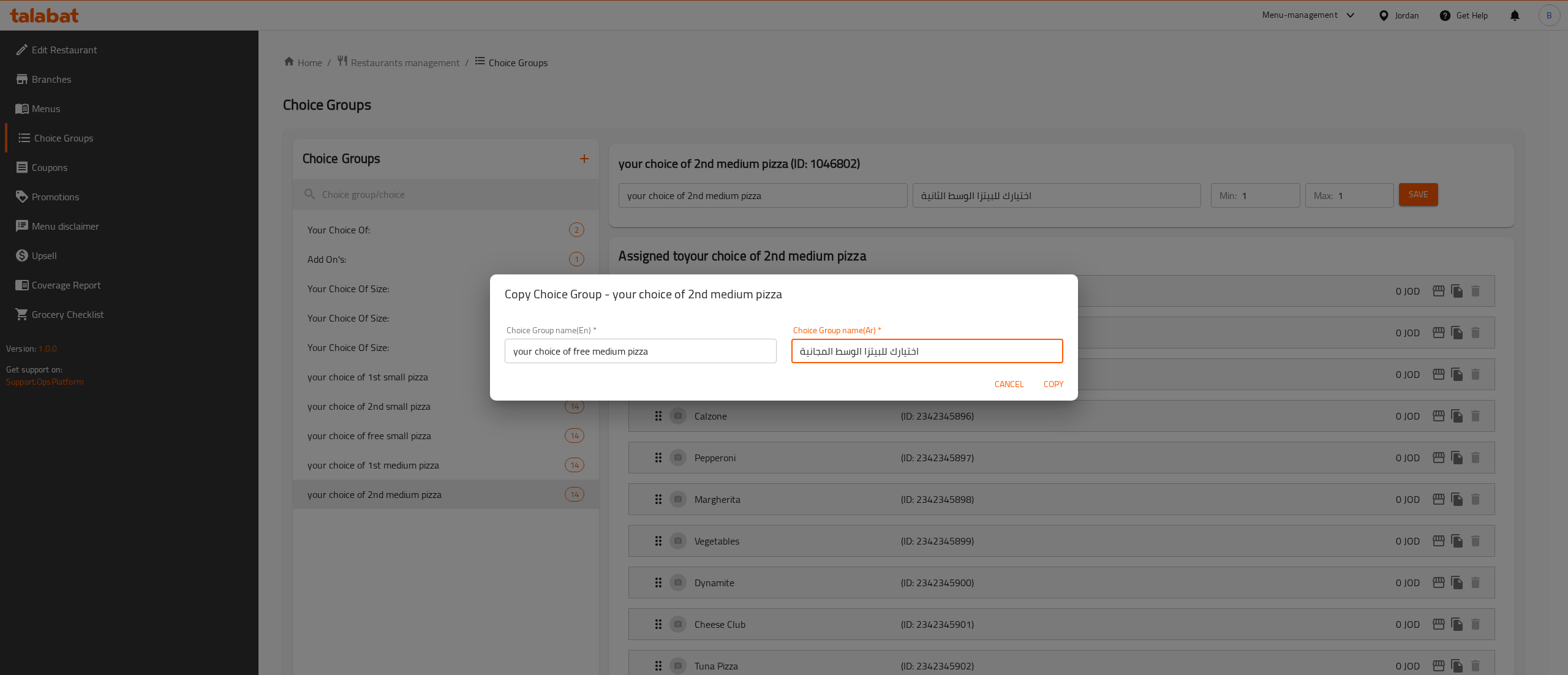
type input "اختيارك للبيتزا الوسط المجانية"
click at [1066, 386] on span "Copy" at bounding box center [1053, 384] width 30 height 15
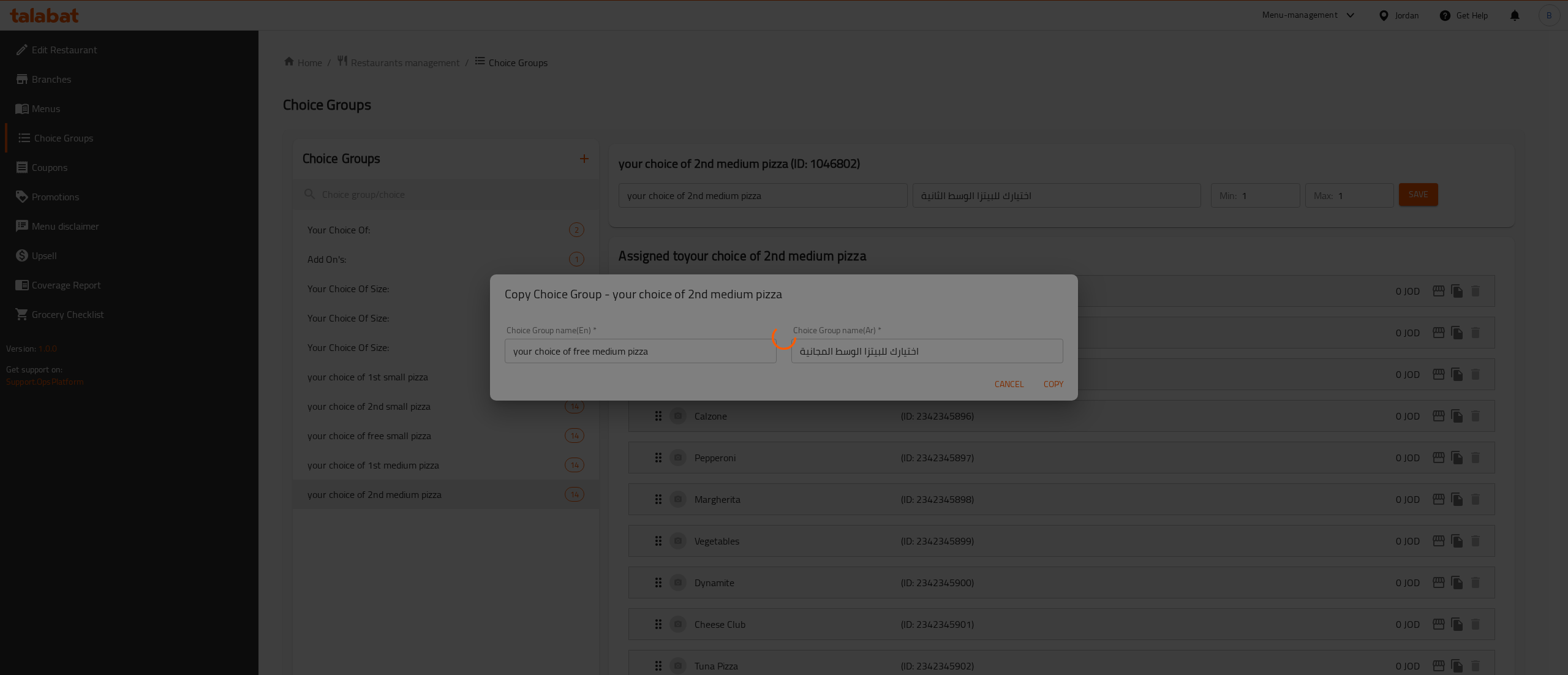
type input "your choice of free medium pizza"
type input "اختيارك للبيتزا الوسط المجانية"
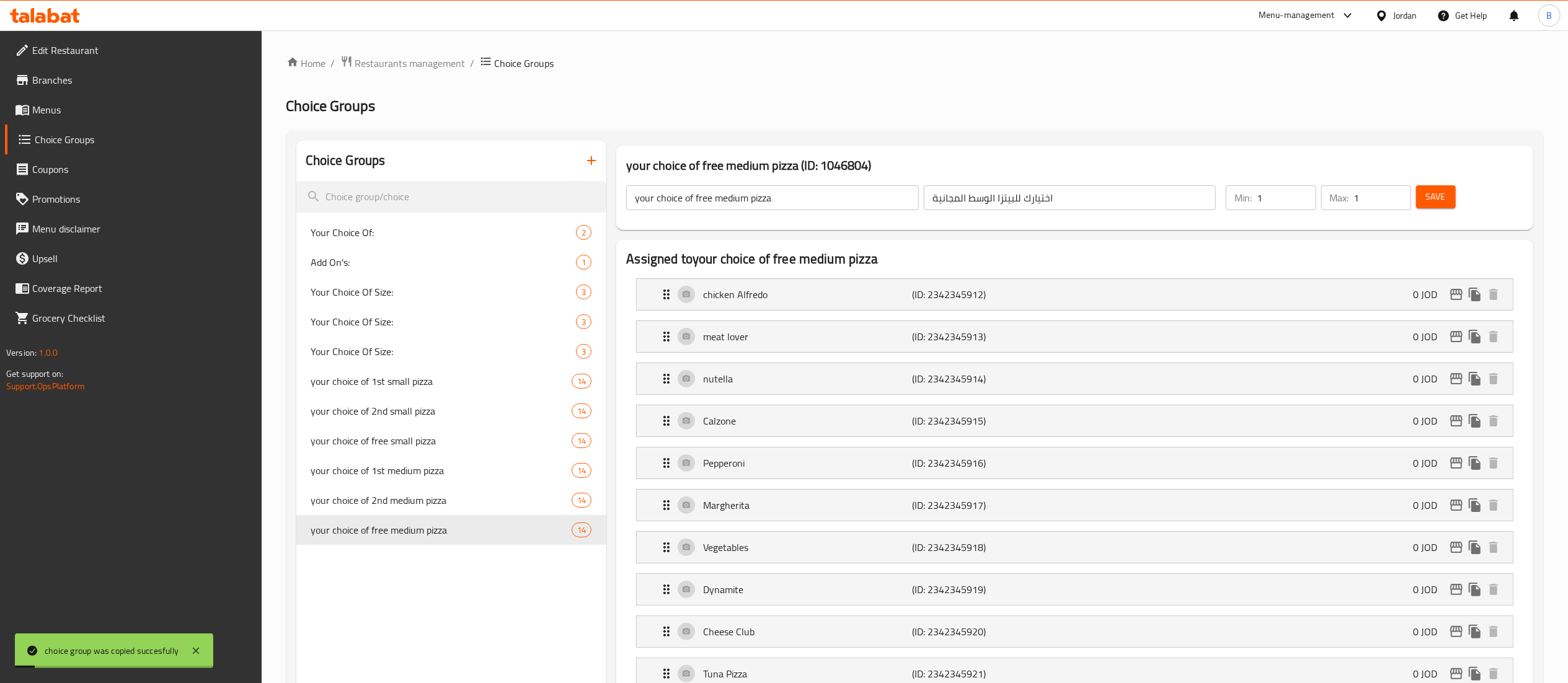
drag, startPoint x: 53, startPoint y: 111, endPoint x: 140, endPoint y: 111, distance: 87.0
click at [53, 111] on span "Menus" at bounding box center [142, 110] width 220 height 15
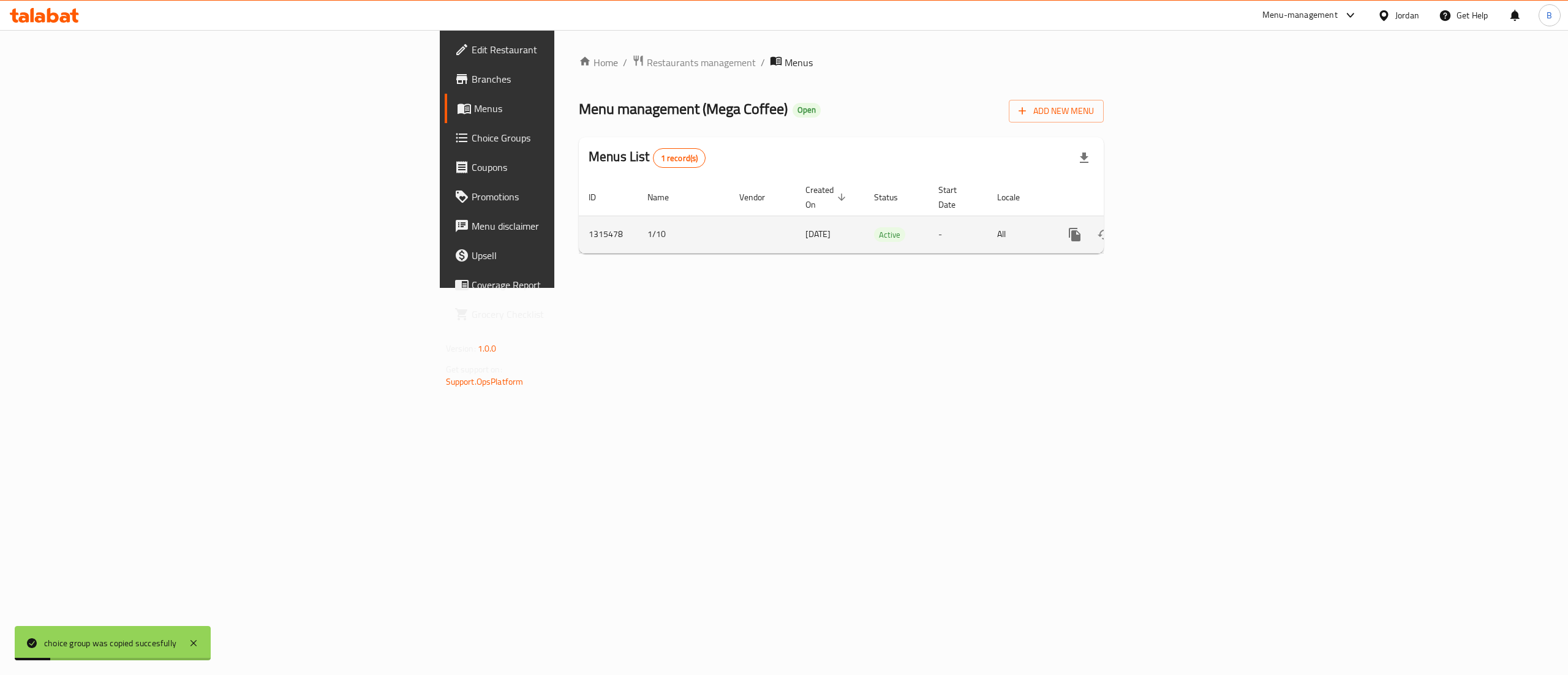
click at [1178, 222] on link "enhanced table" at bounding box center [1163, 235] width 30 height 30
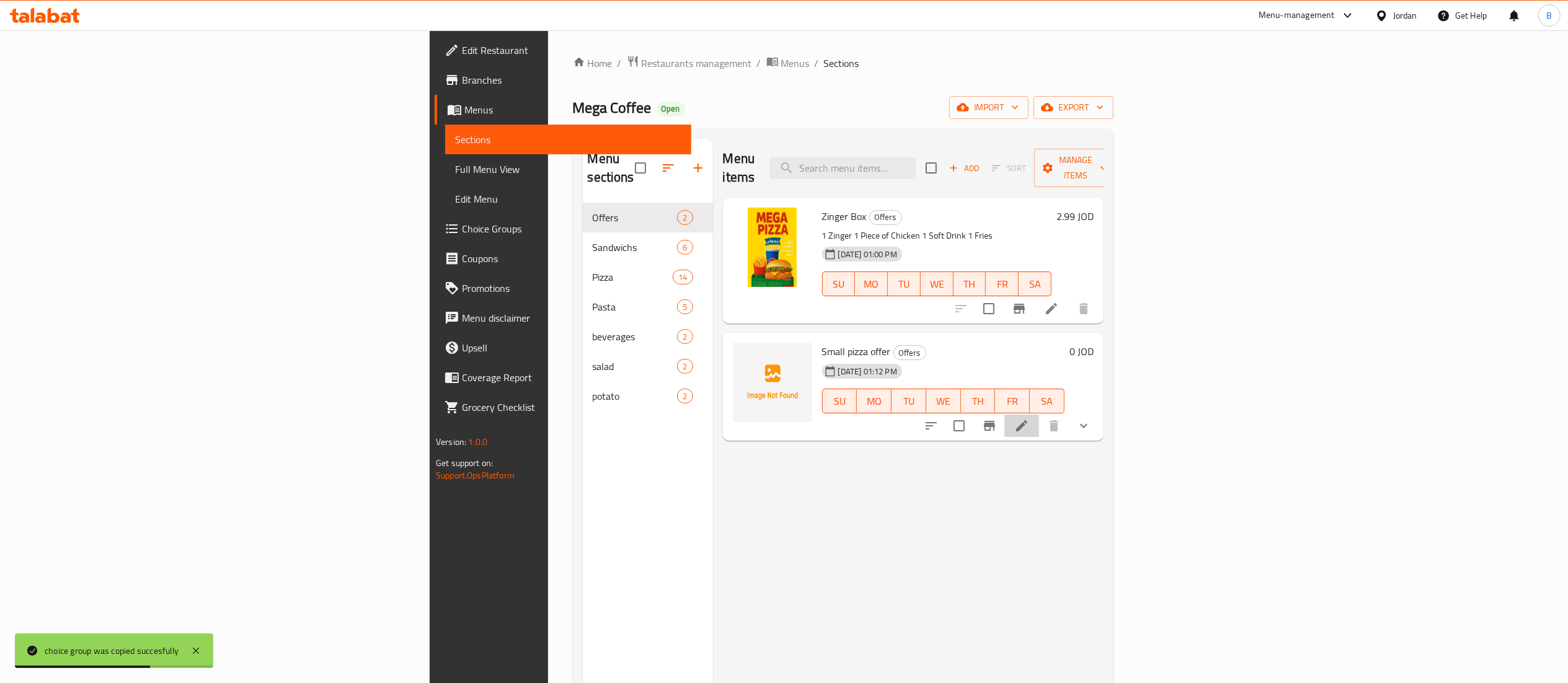
click at [1039, 415] on li at bounding box center [1022, 426] width 35 height 23
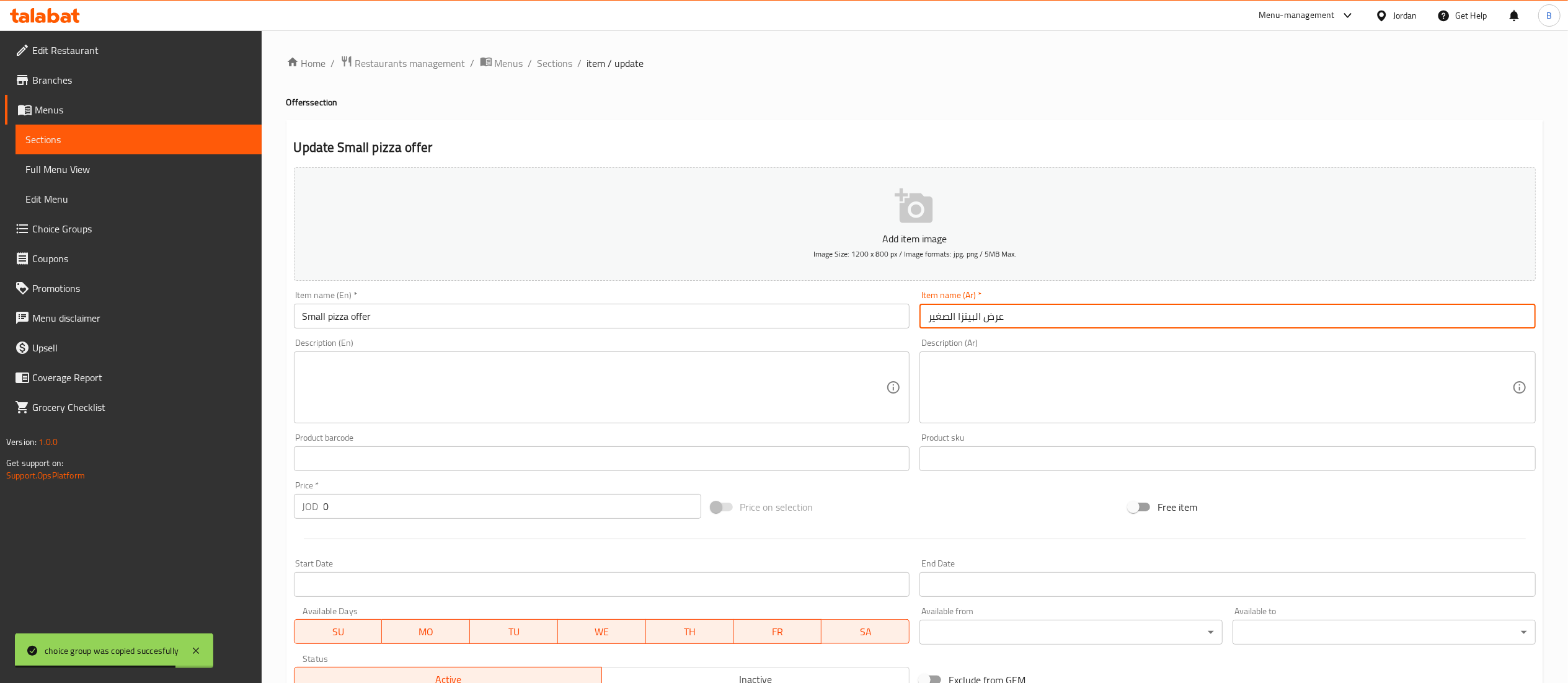
drag, startPoint x: 1010, startPoint y: 322, endPoint x: 787, endPoint y: 316, distance: 223.1
click at [787, 316] on div "Add item image Image Size: 1200 x 800 px / Image formats: jpg, png / 5MB Max. I…" at bounding box center [915, 429] width 1252 height 534
click at [564, 66] on span "Sections" at bounding box center [556, 63] width 36 height 15
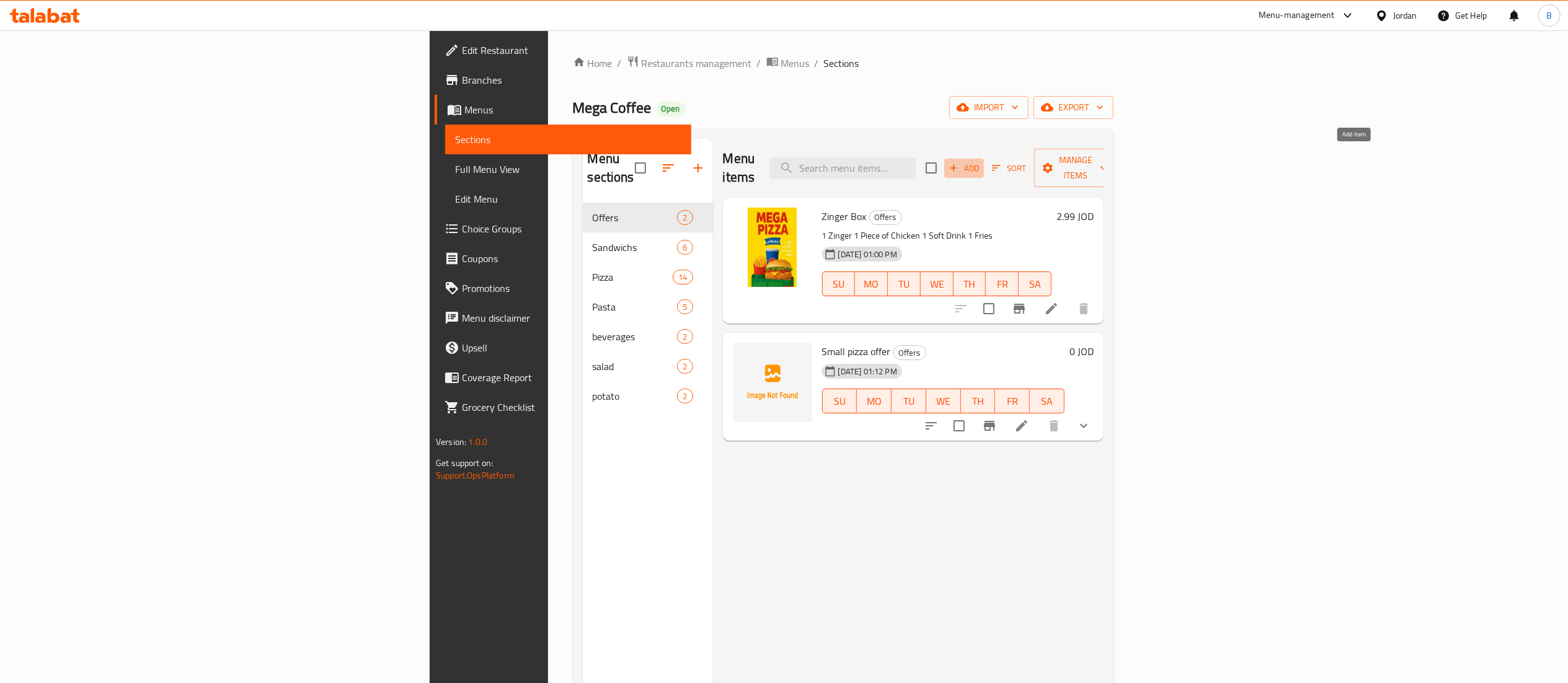
click at [981, 161] on span "Add" at bounding box center [964, 169] width 33 height 15
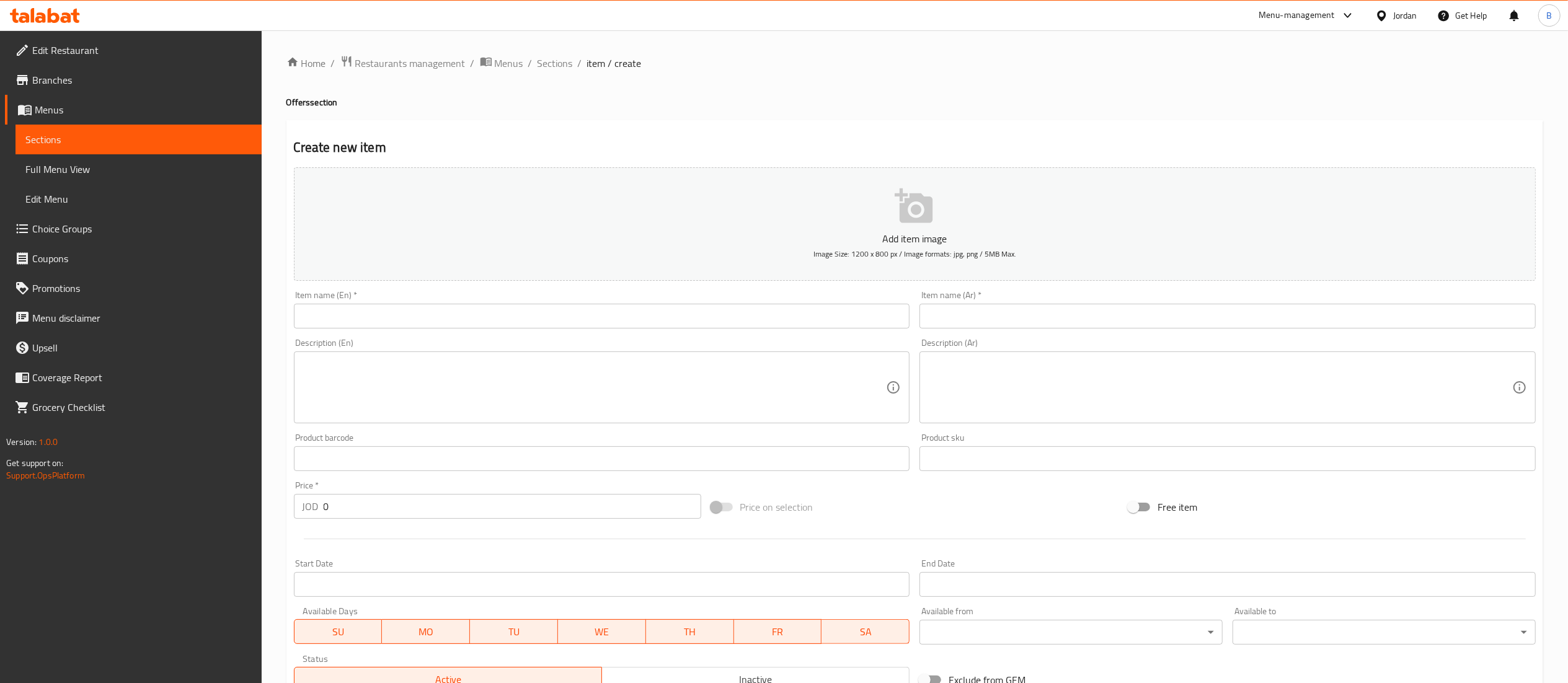
click at [601, 324] on input "text" at bounding box center [602, 316] width 616 height 25
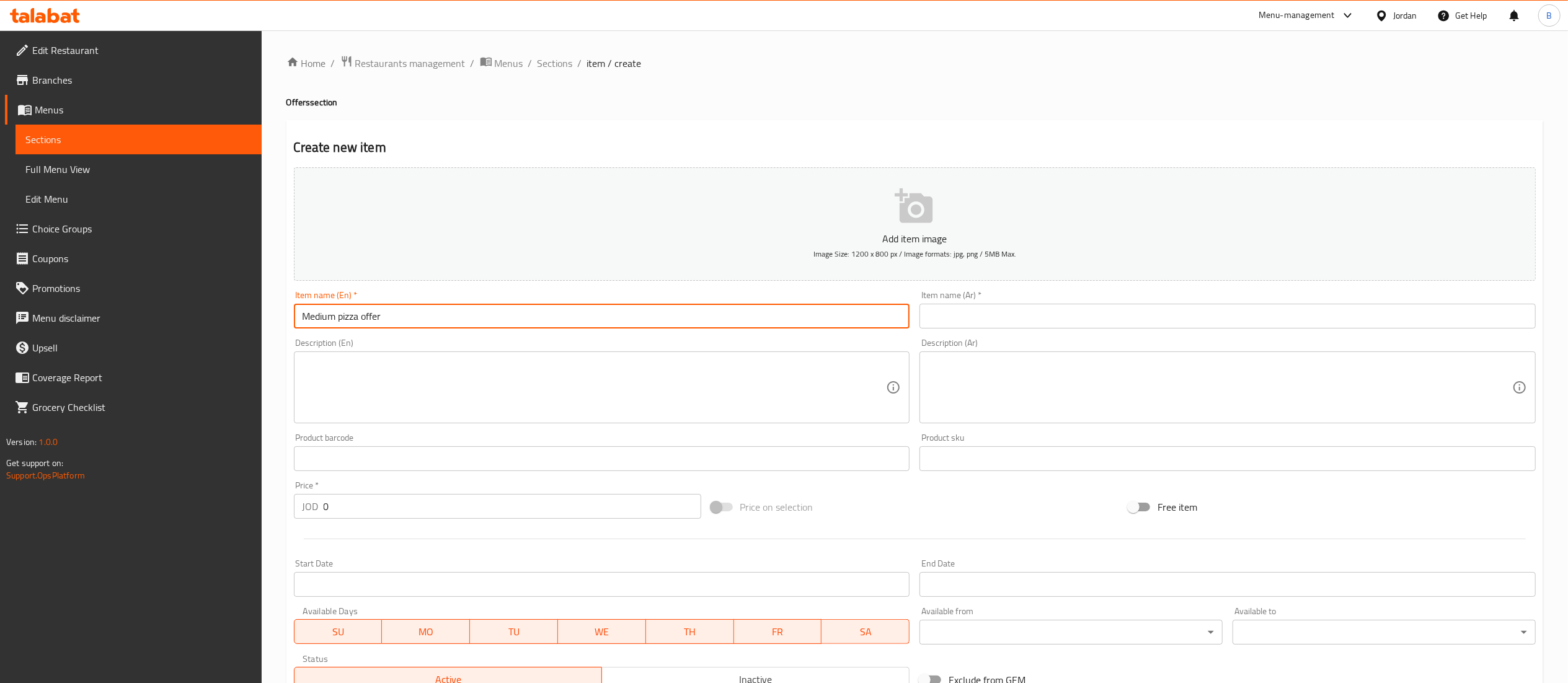
type input "Medium pizza offer"
click at [963, 319] on input "text" at bounding box center [1227, 316] width 616 height 25
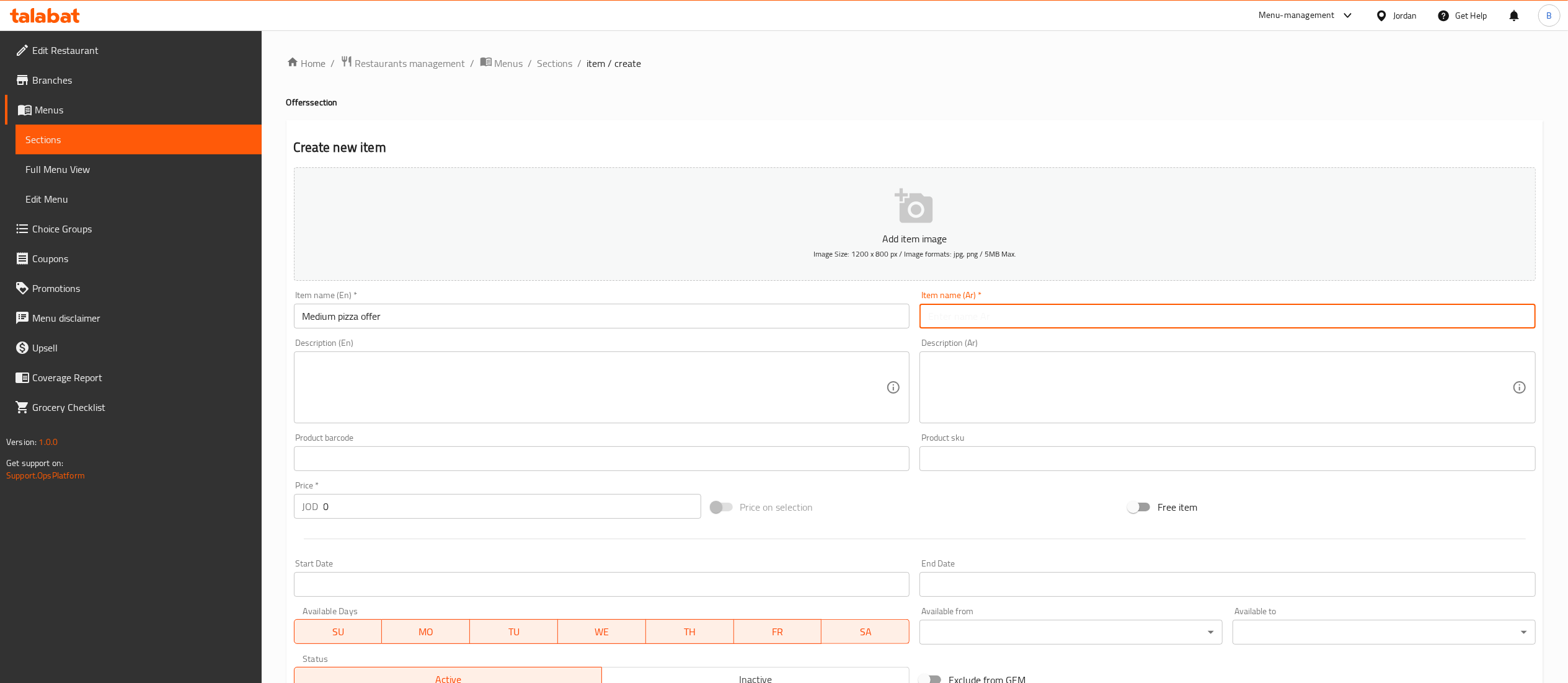
paste input "عرض البيتزا الصغير"
drag, startPoint x: 956, startPoint y: 315, endPoint x: 917, endPoint y: 317, distance: 39.1
click at [917, 317] on div "Item name (Ar)   * عرض البيتزا الصغير Item name (Ar) *" at bounding box center [1227, 309] width 626 height 48
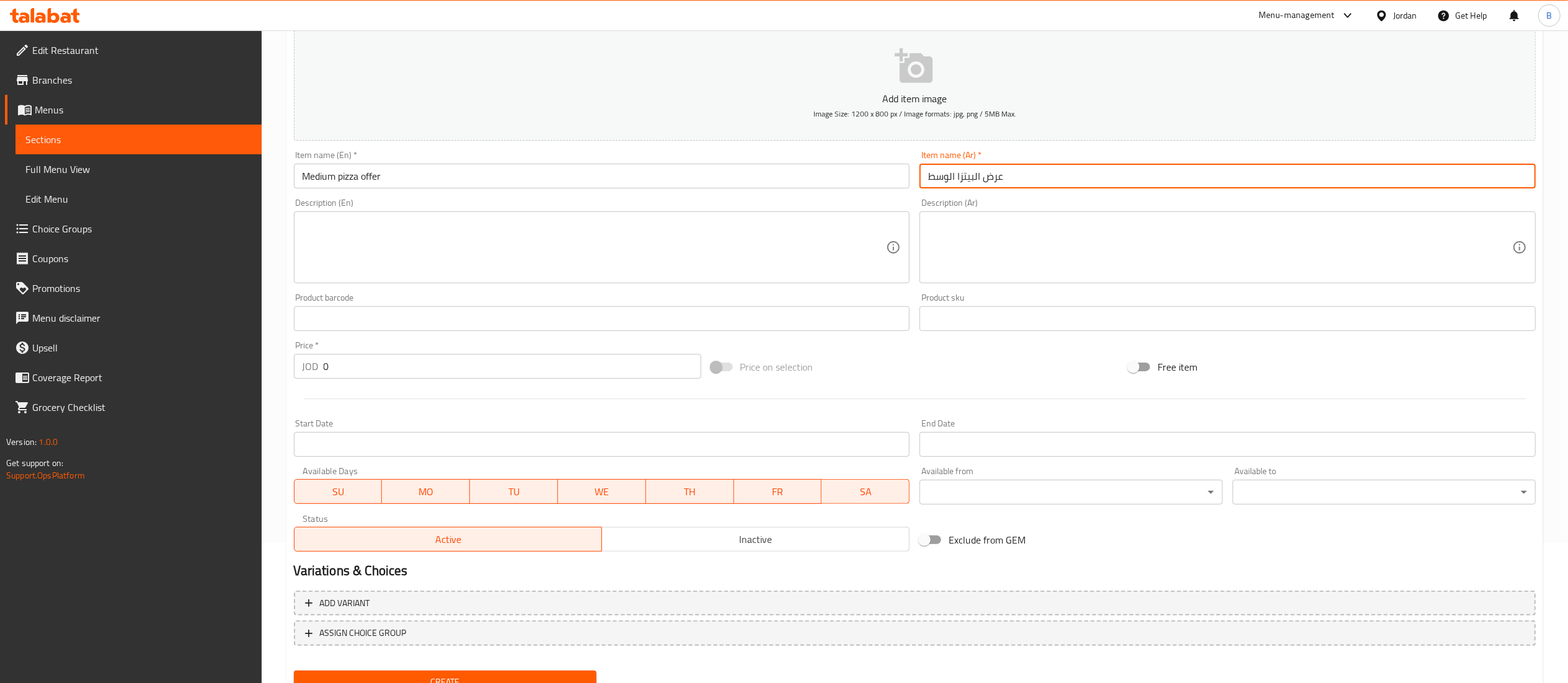
scroll to position [191, 0]
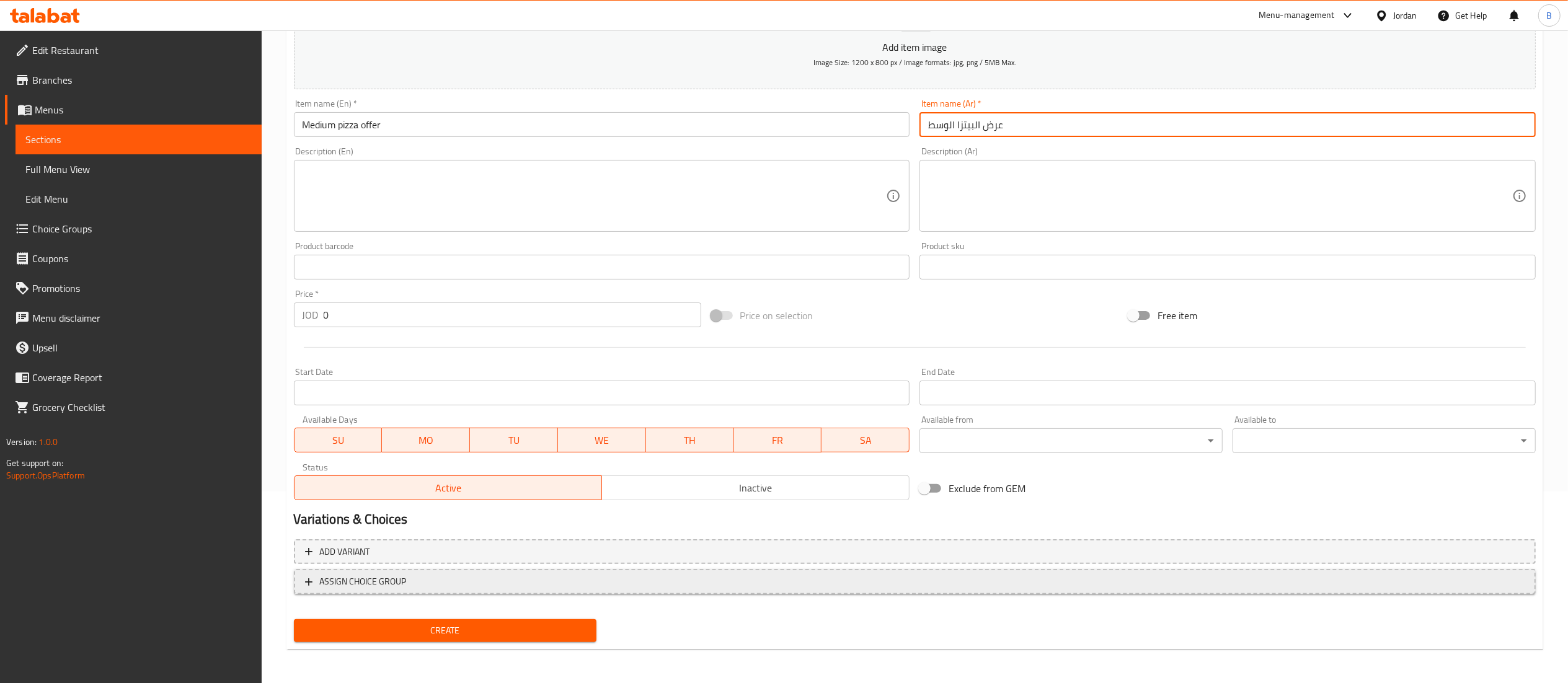
type input "عرض البيتزا الوسط"
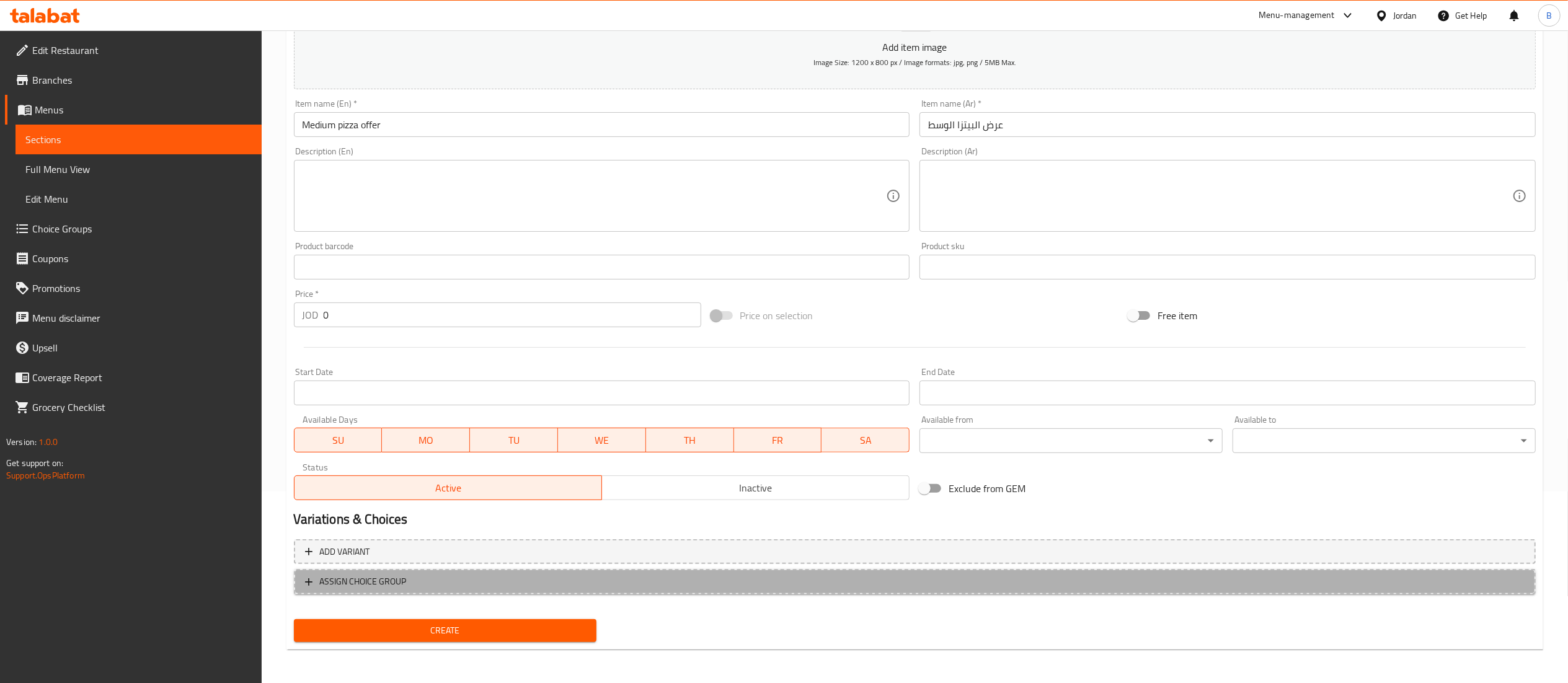
click at [442, 580] on span "ASSIGN CHOICE GROUP" at bounding box center [915, 581] width 1220 height 15
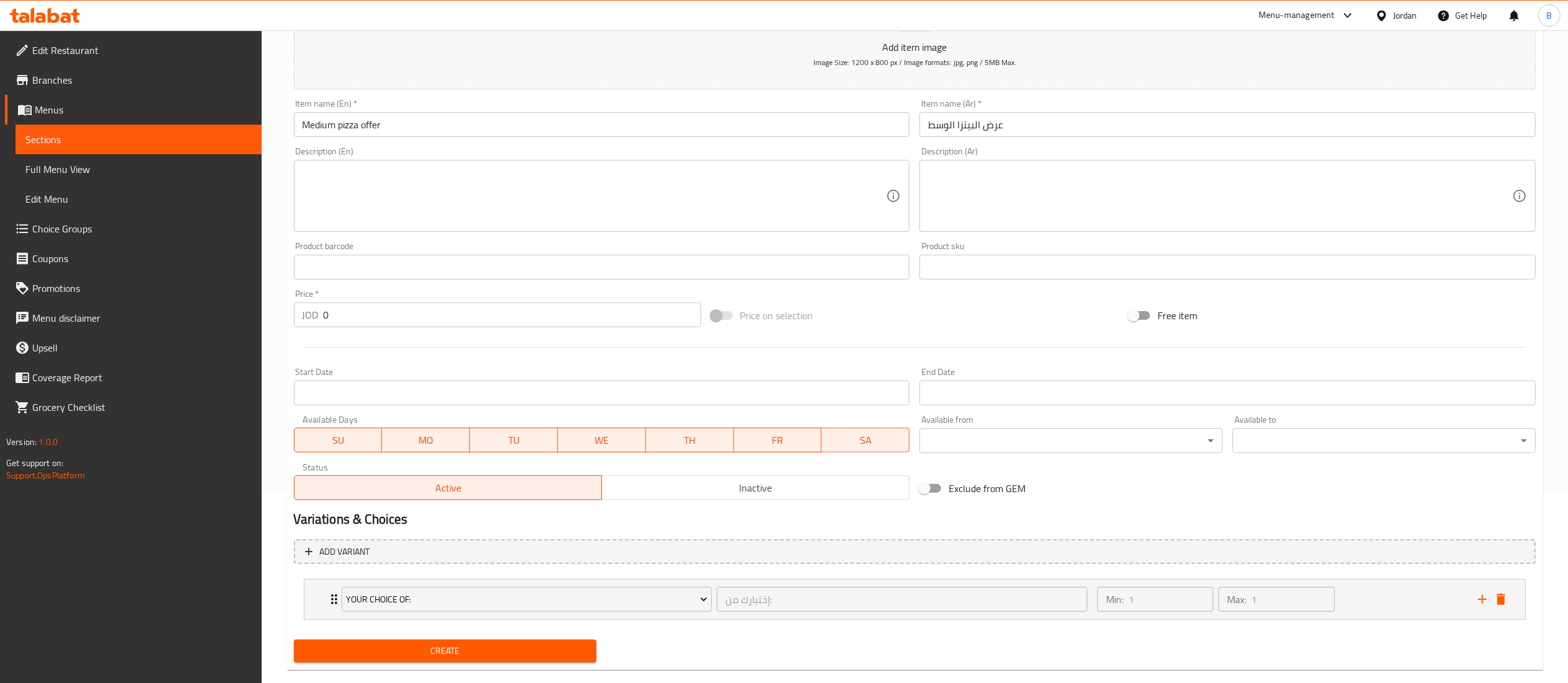
click at [477, 595] on span "Your Choice Of:" at bounding box center [527, 599] width 362 height 15
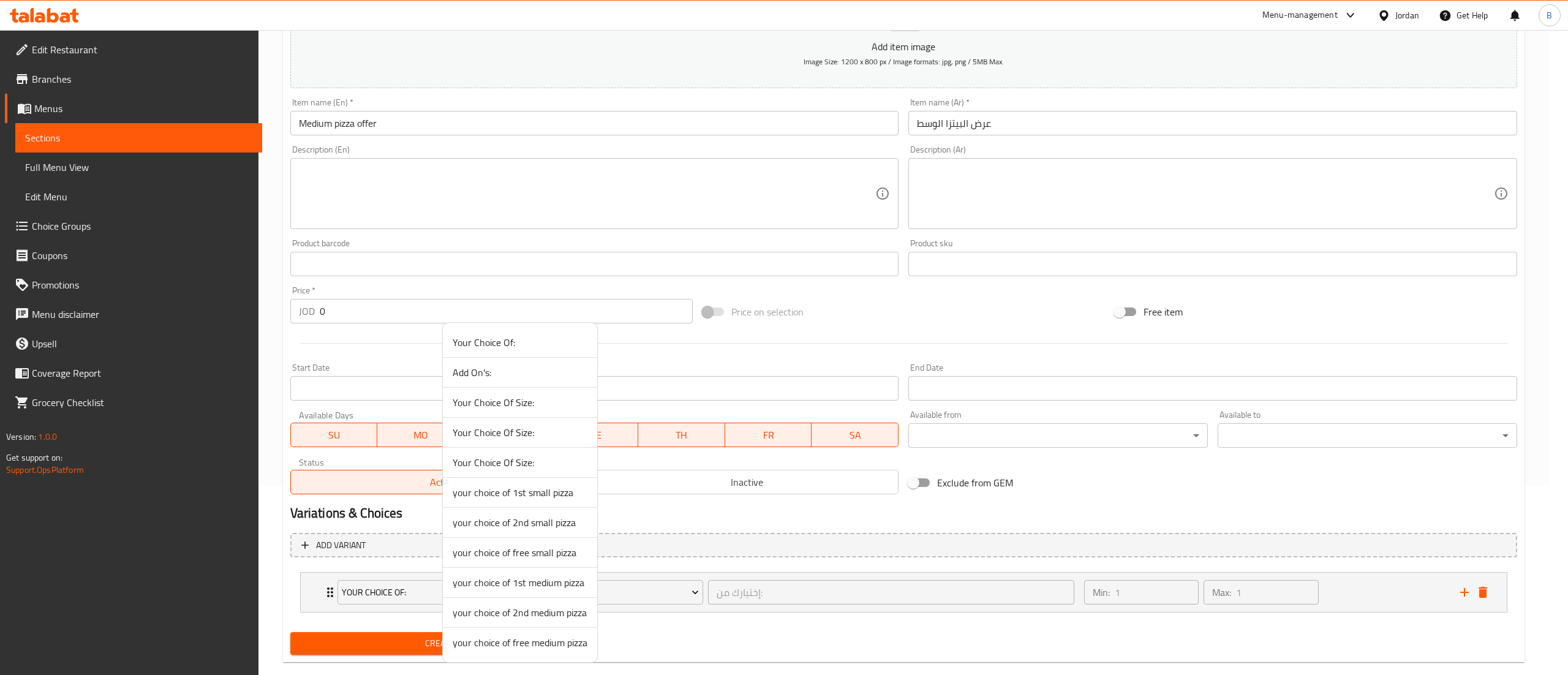
click at [555, 586] on span "your choice of 1st medium pizza" at bounding box center [519, 582] width 135 height 14
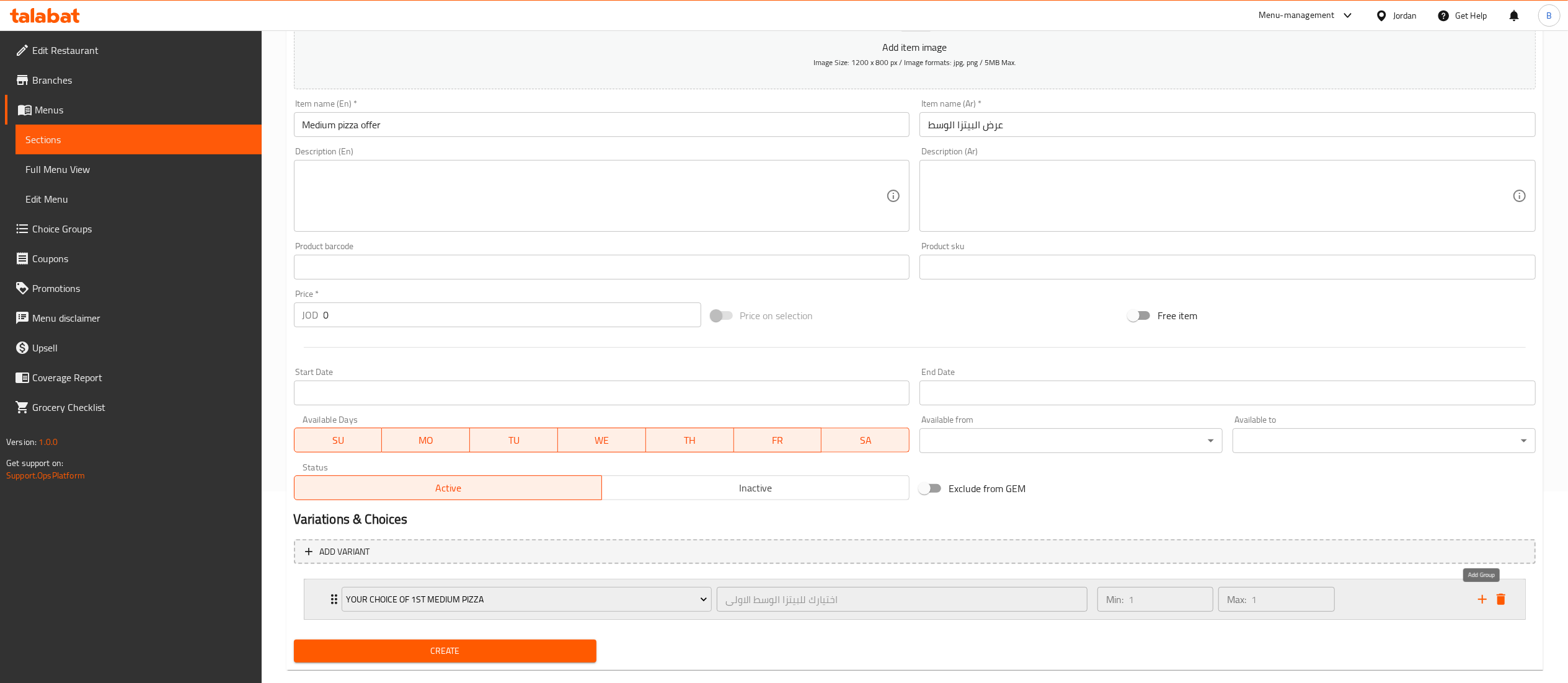
click at [1485, 598] on icon "add" at bounding box center [1482, 599] width 15 height 15
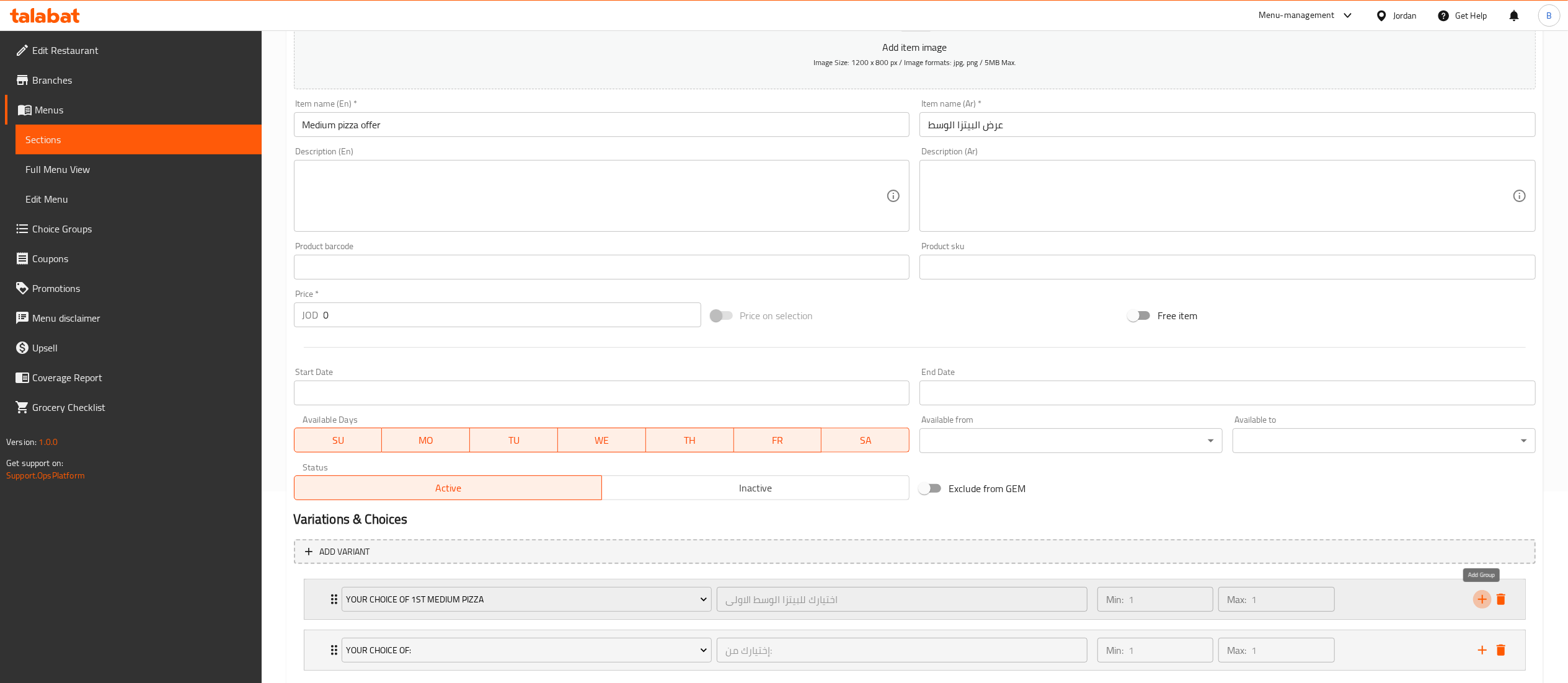
click at [1485, 598] on icon "add" at bounding box center [1482, 599] width 15 height 15
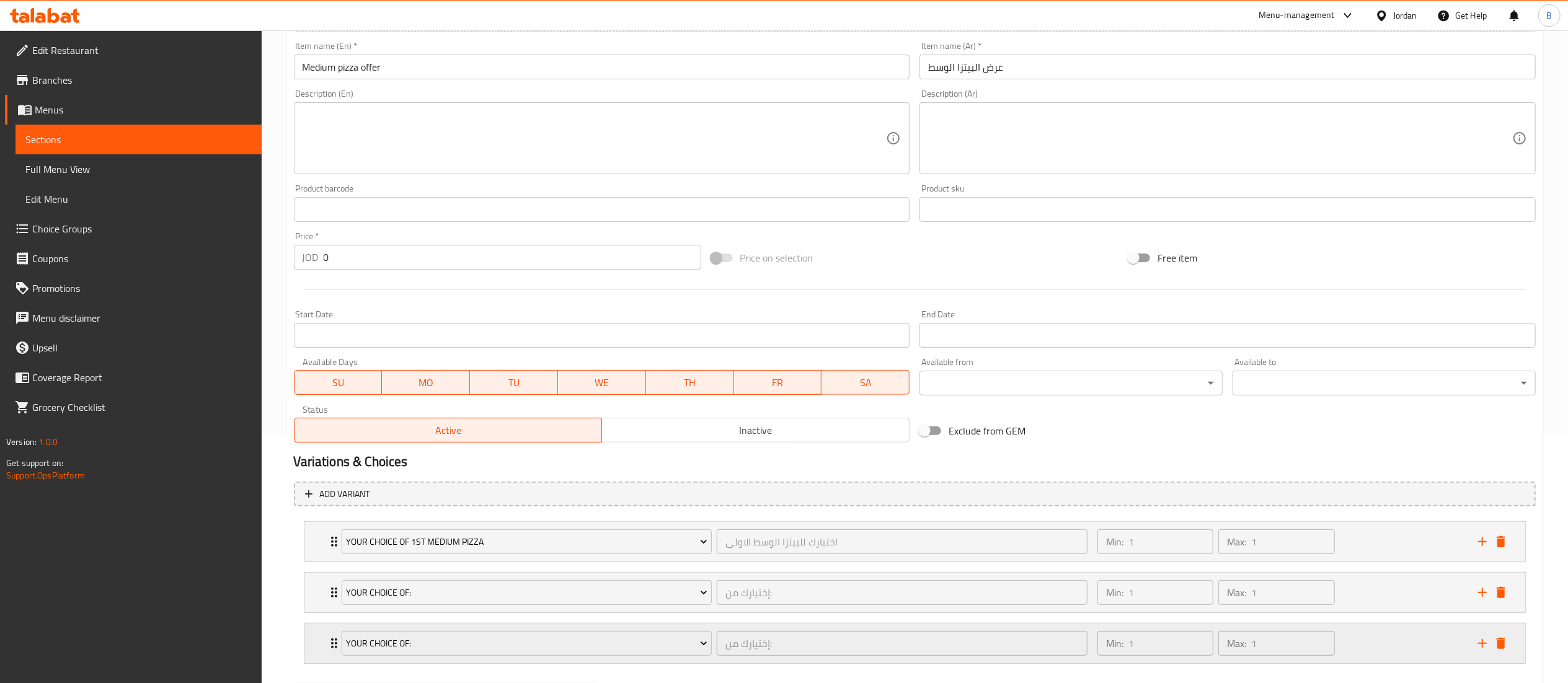
scroll to position [317, 0]
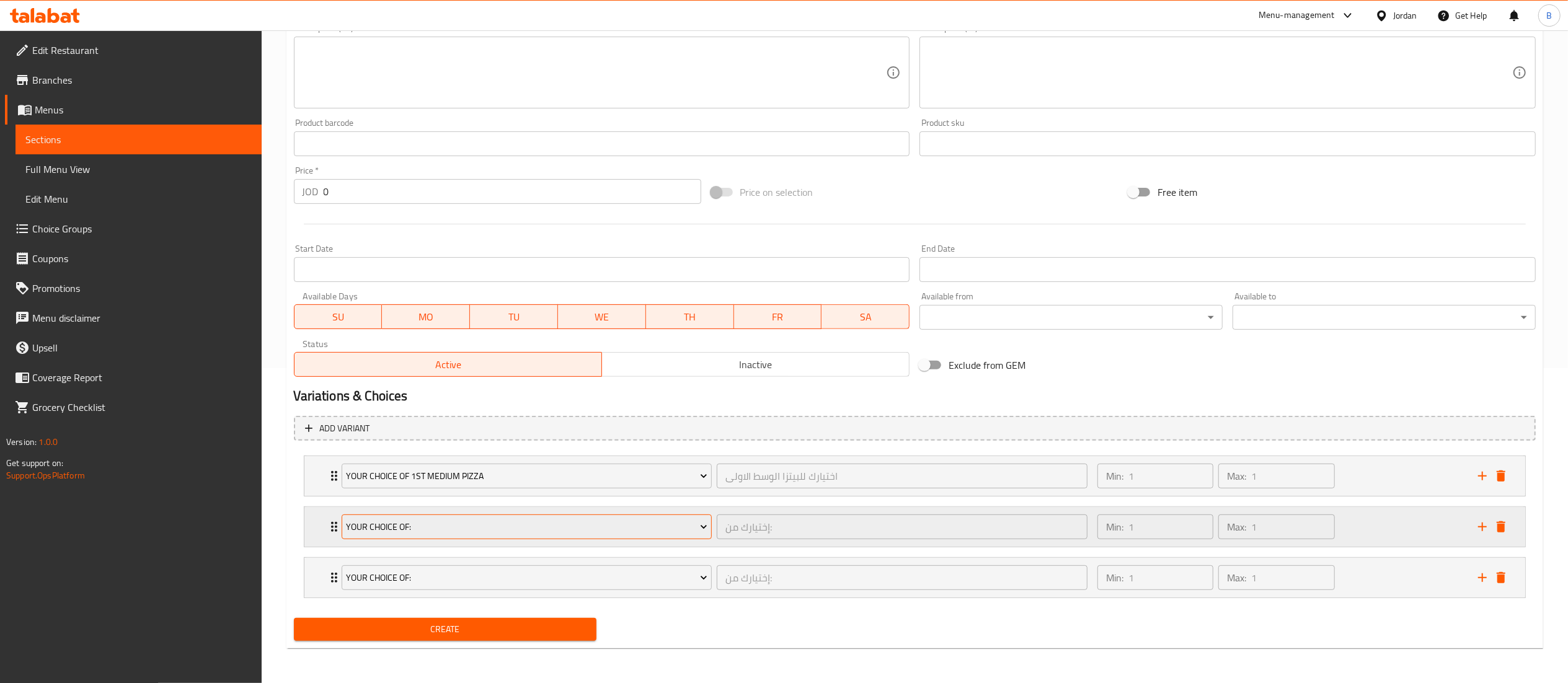
click at [440, 534] on button "Your Choice Of:" at bounding box center [527, 526] width 371 height 25
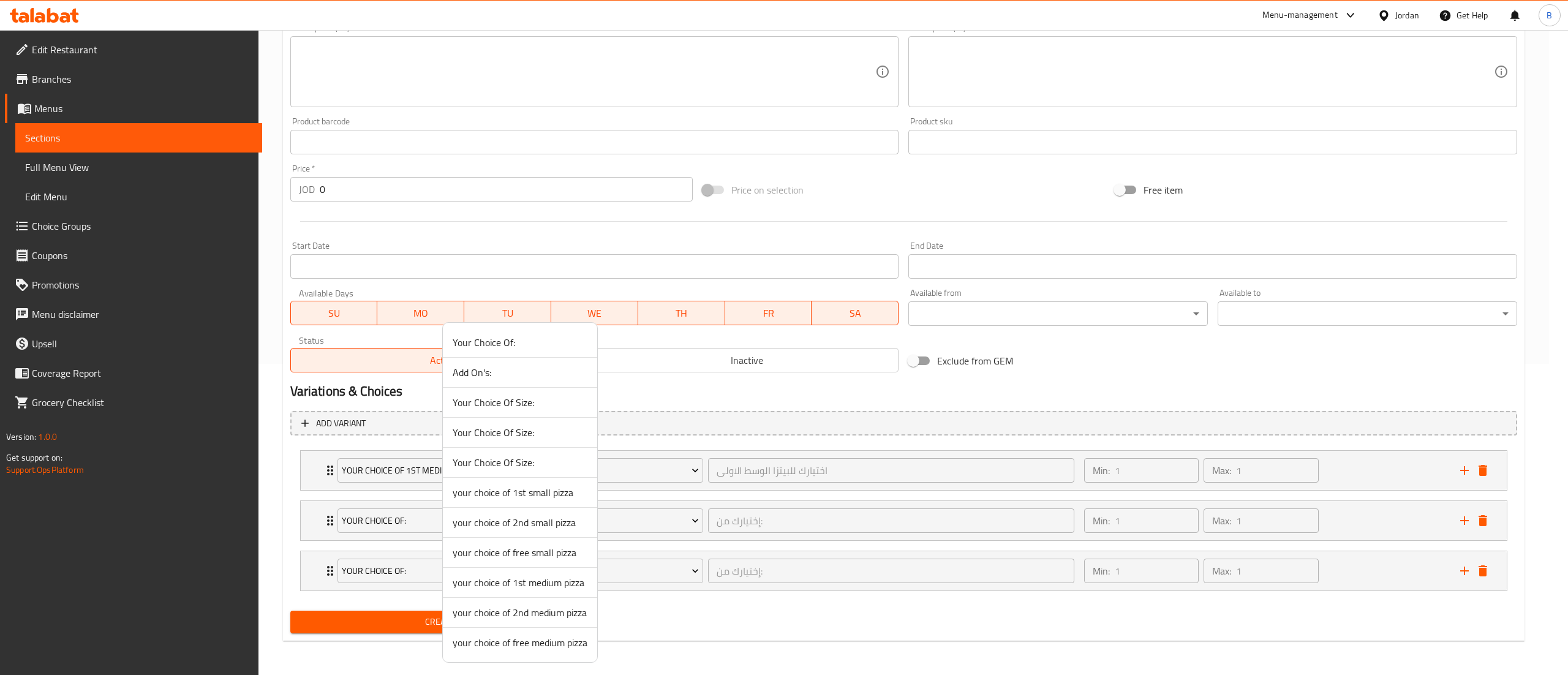
click at [538, 615] on span "your choice of 2nd medium pizza" at bounding box center [519, 612] width 135 height 14
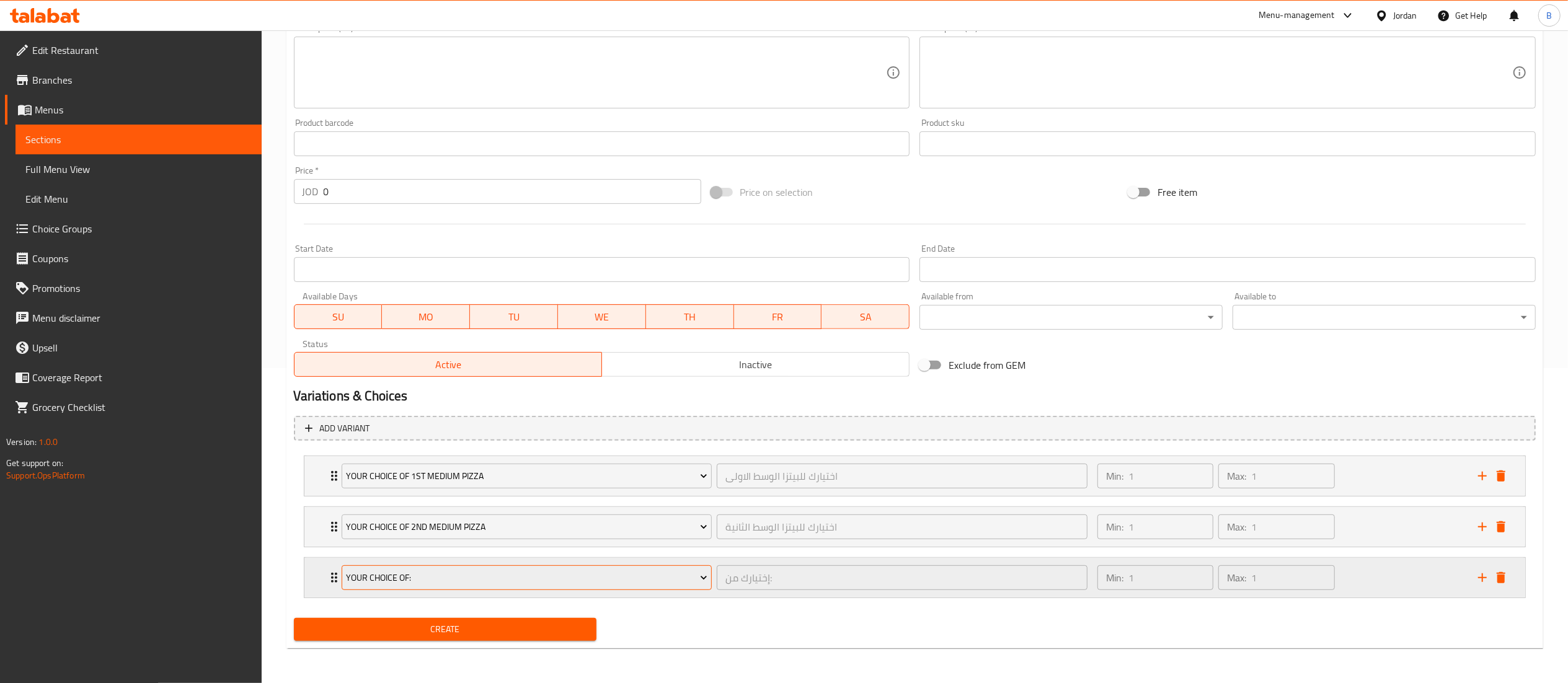
click at [494, 576] on span "Your Choice Of:" at bounding box center [527, 577] width 362 height 15
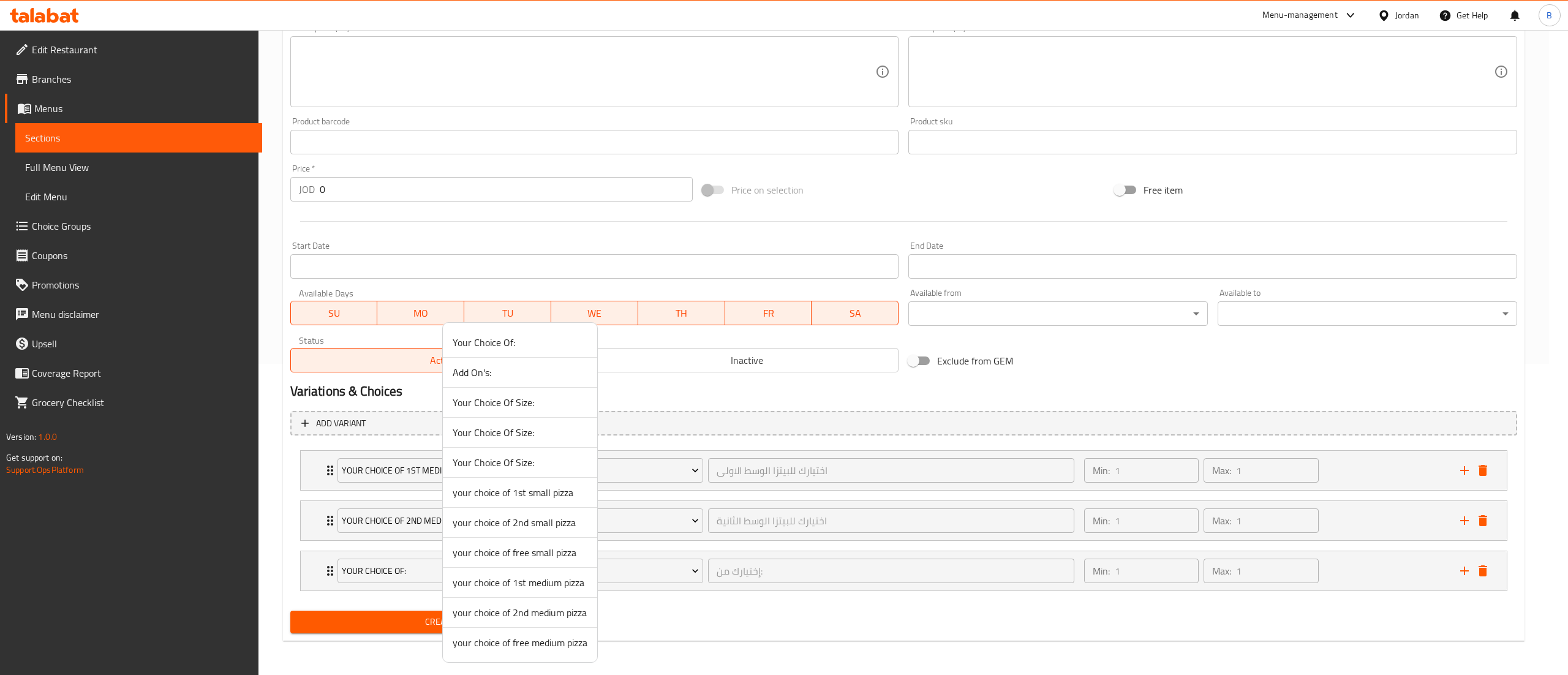
click at [550, 649] on span "your choice of free medium pizza" at bounding box center [519, 642] width 135 height 14
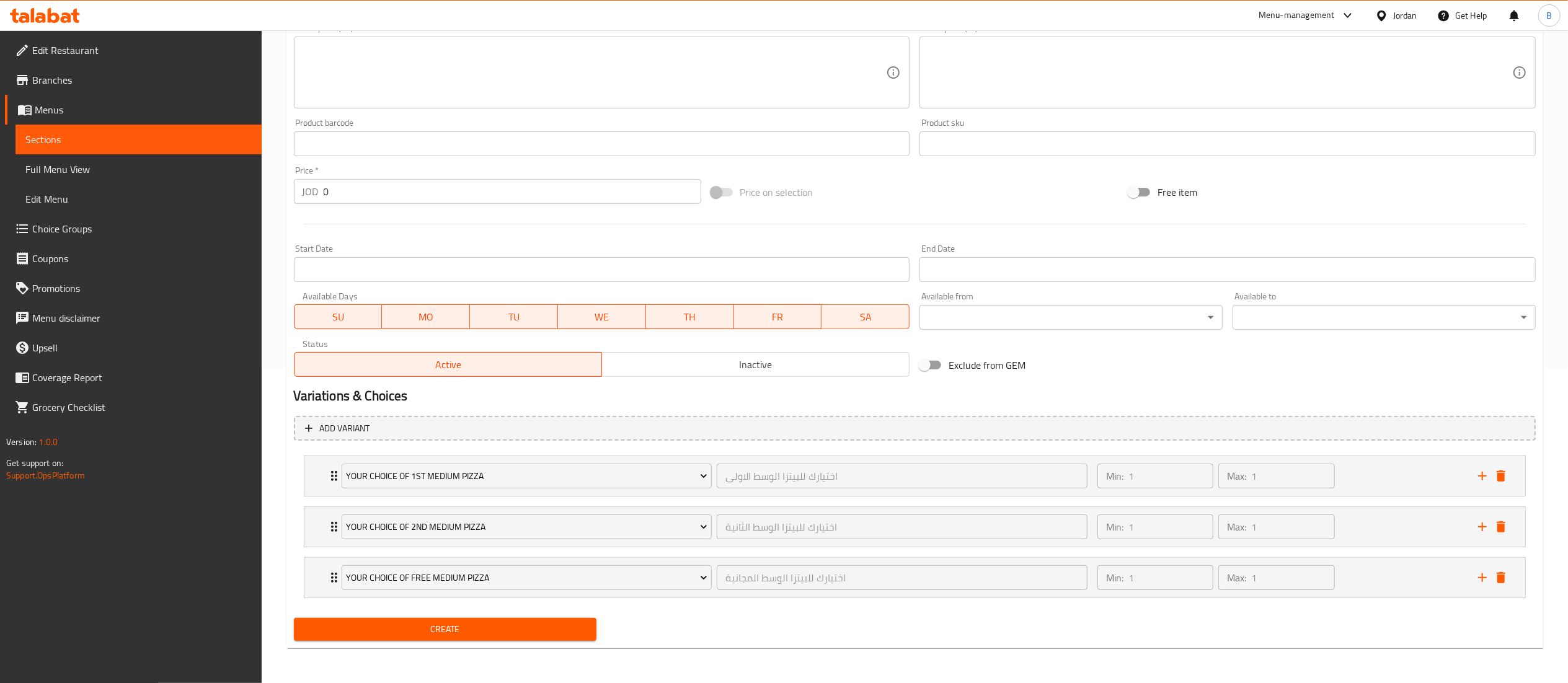
click at [500, 635] on span "Create" at bounding box center [445, 629] width 284 height 15
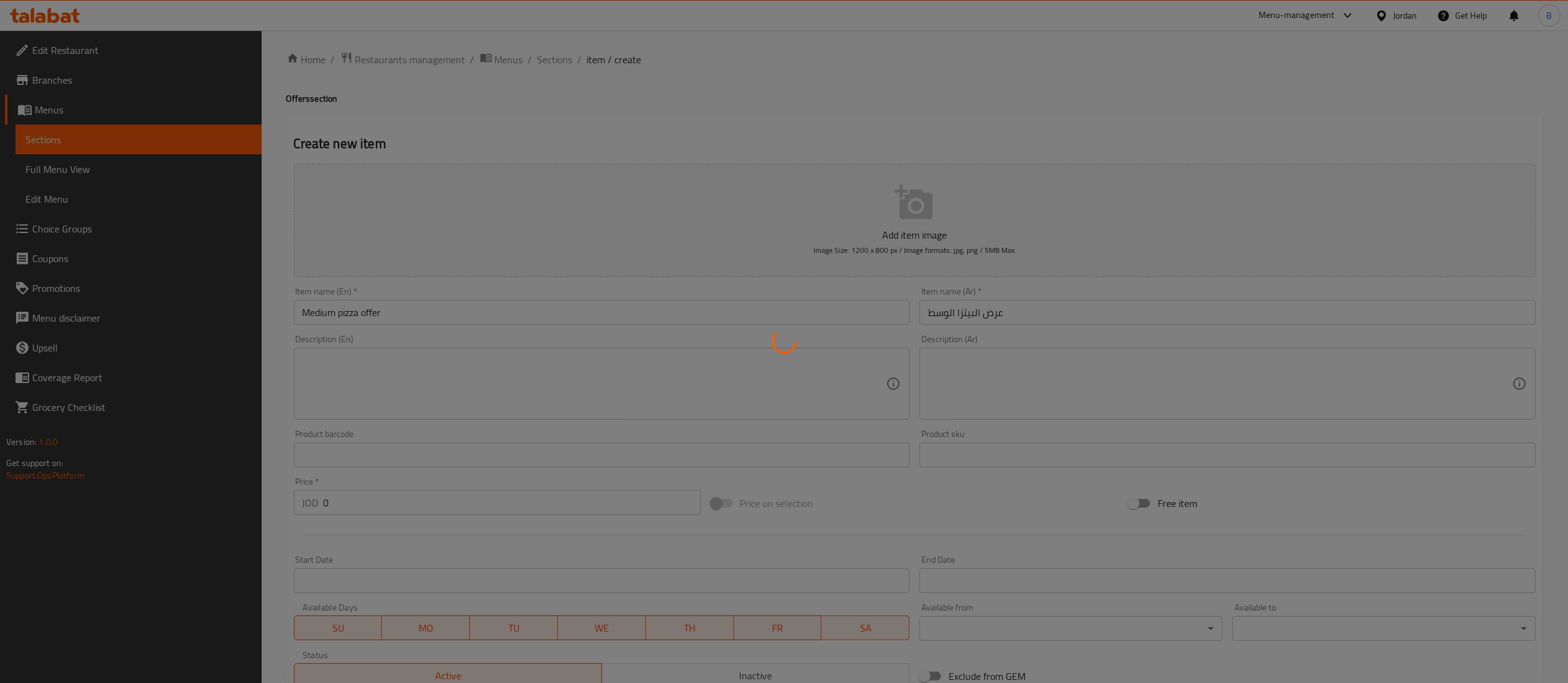
scroll to position [0, 0]
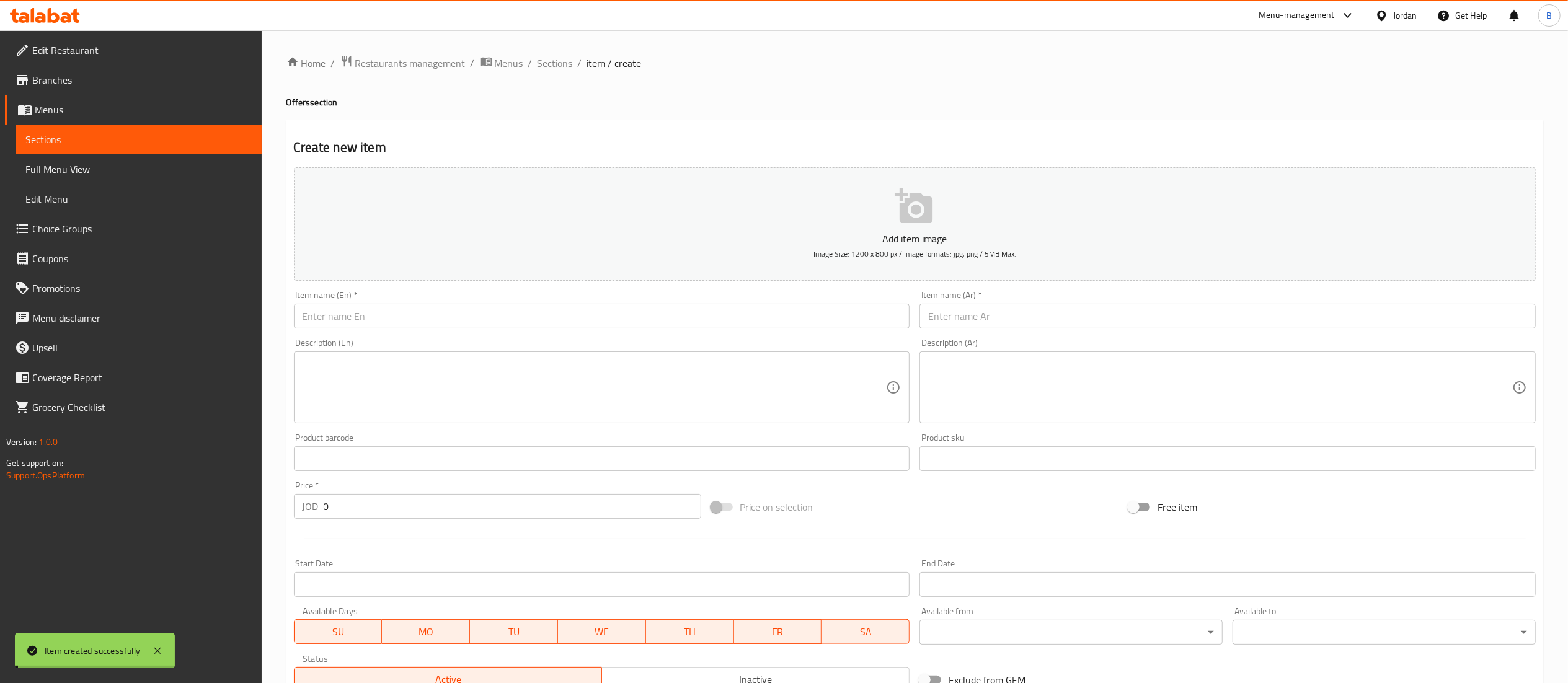
click at [553, 63] on span "Sections" at bounding box center [556, 63] width 36 height 15
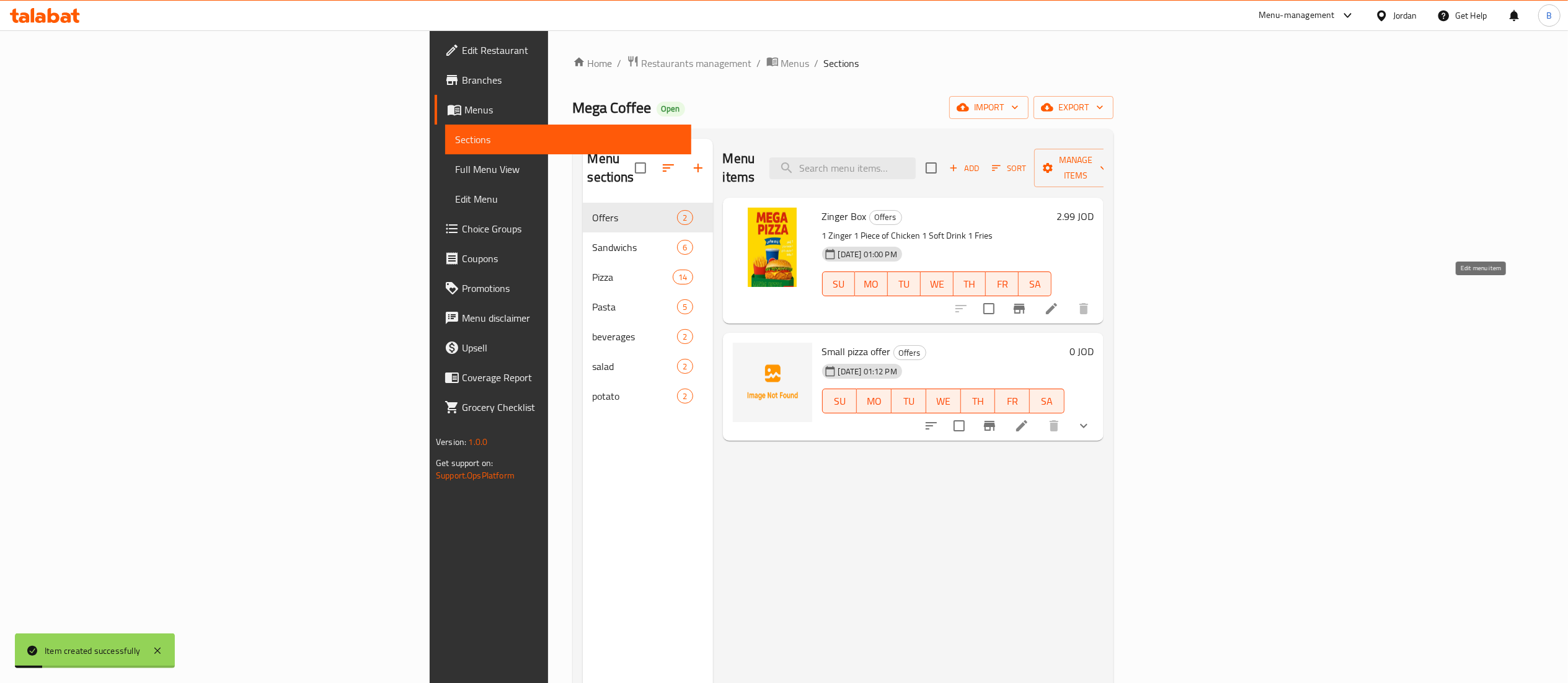
click at [1059, 301] on icon at bounding box center [1052, 308] width 15 height 15
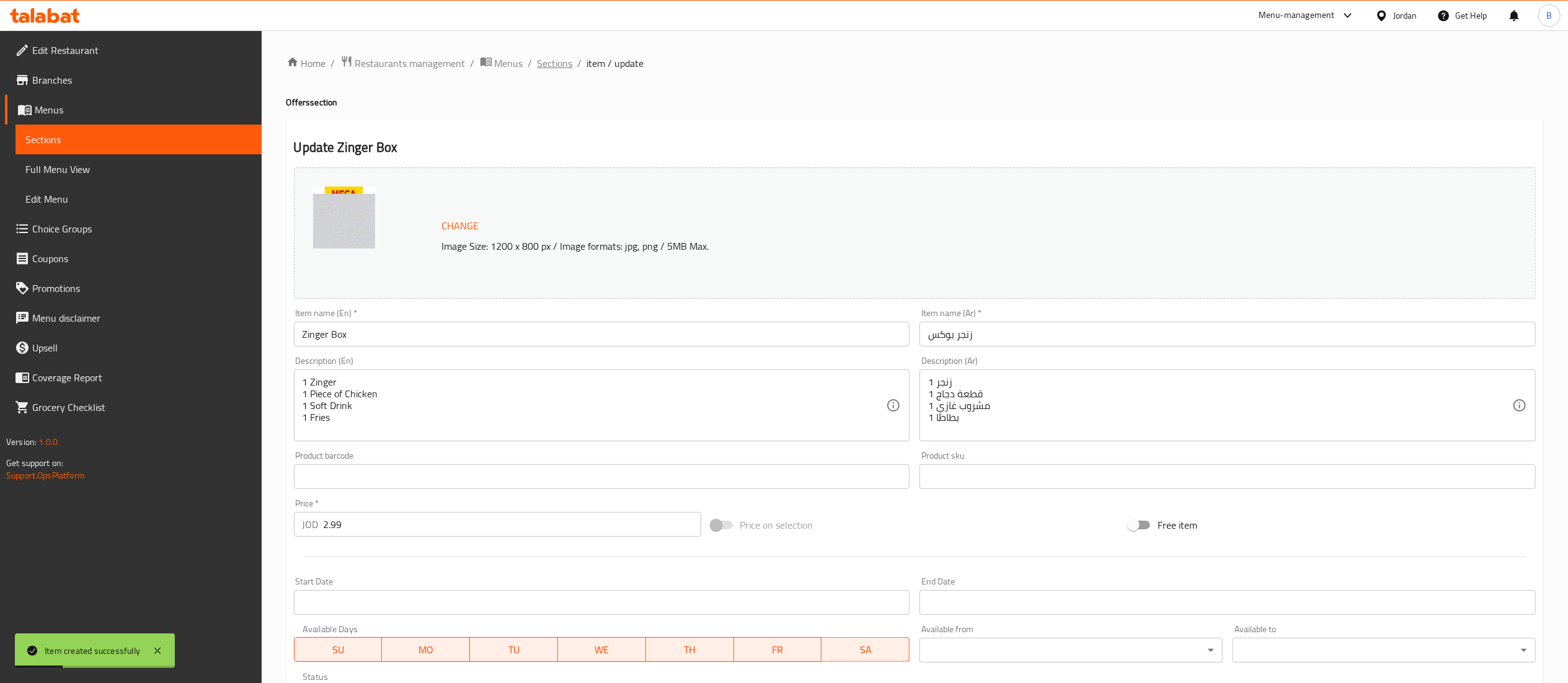
click at [552, 68] on span "Sections" at bounding box center [556, 63] width 36 height 15
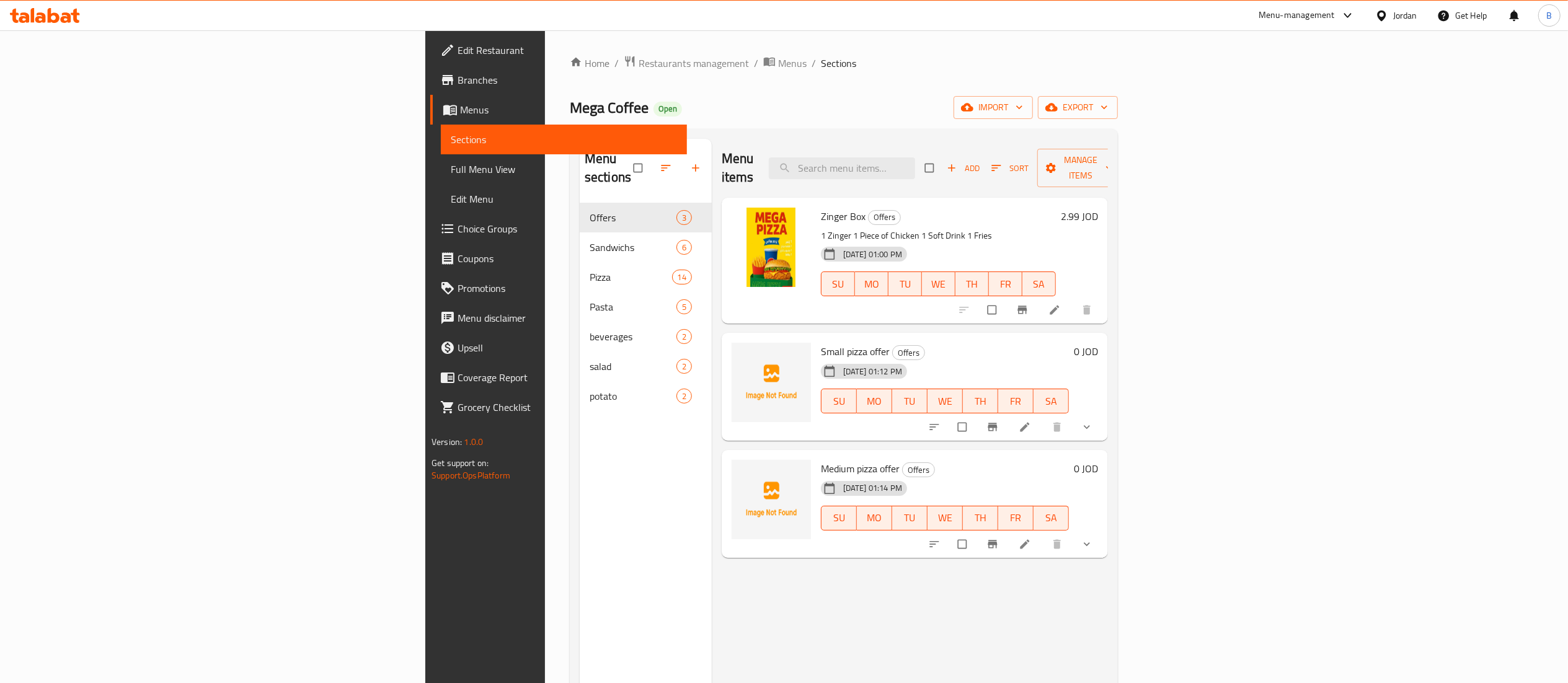
click at [1103, 418] on button "show more" at bounding box center [1088, 427] width 30 height 27
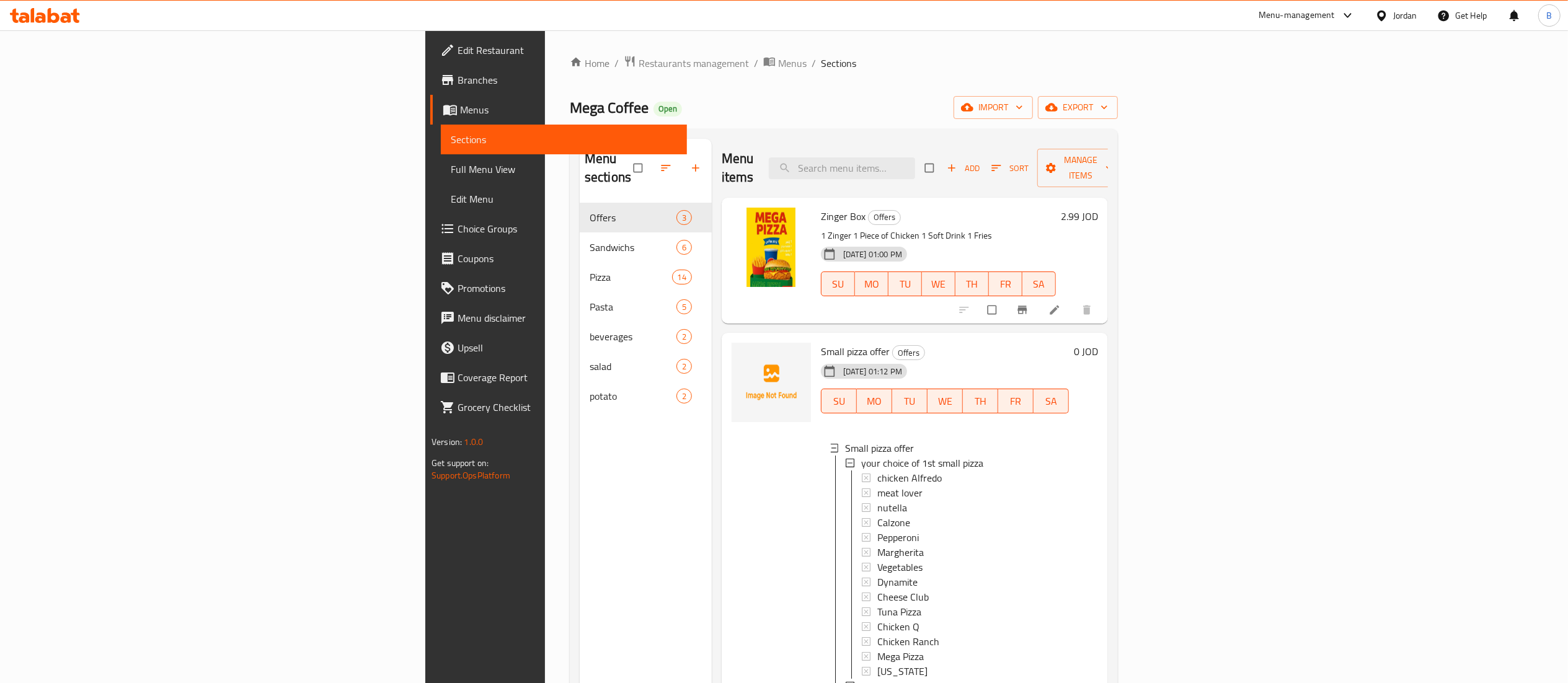
click at [1098, 342] on h6 "0 JOD" at bounding box center [1086, 350] width 24 height 17
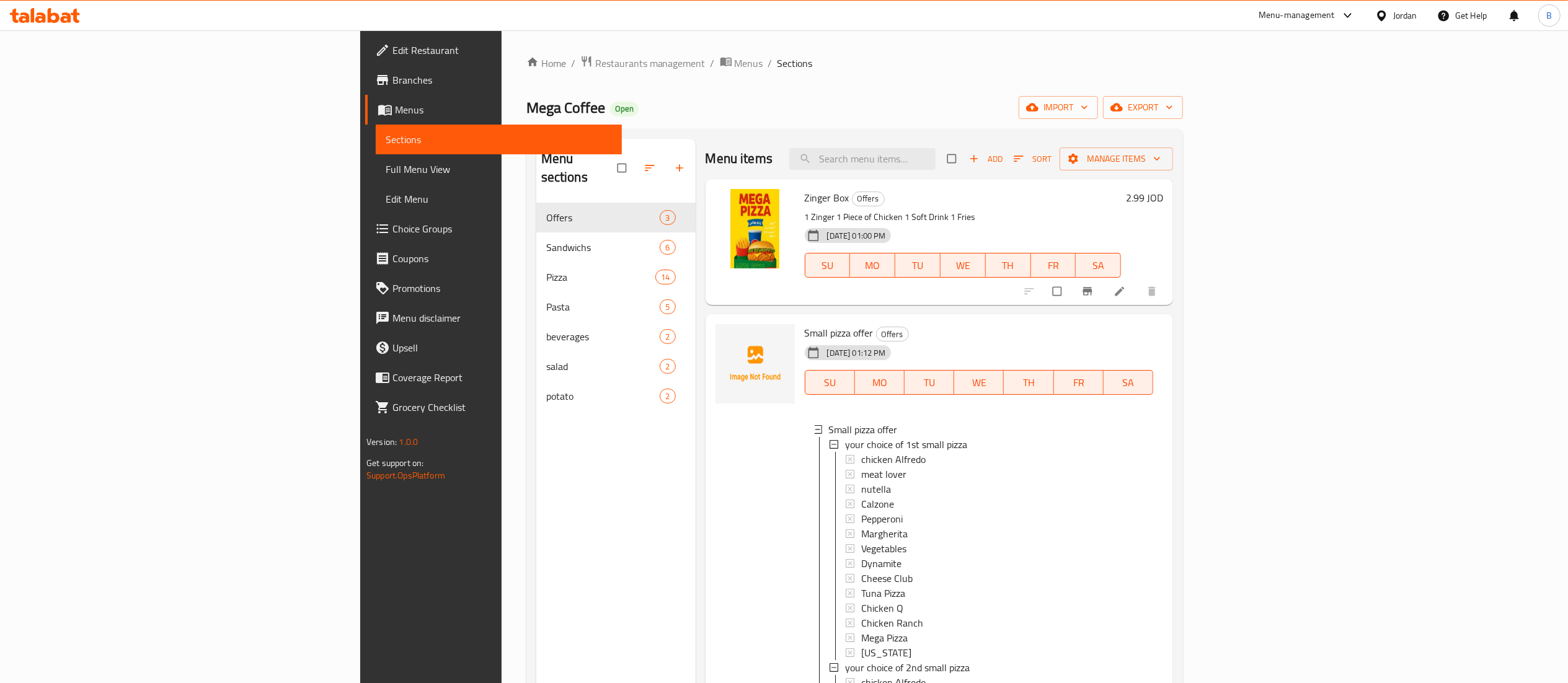
drag, startPoint x: 1490, startPoint y: 326, endPoint x: 1116, endPoint y: 326, distance: 374.0
type input "15"
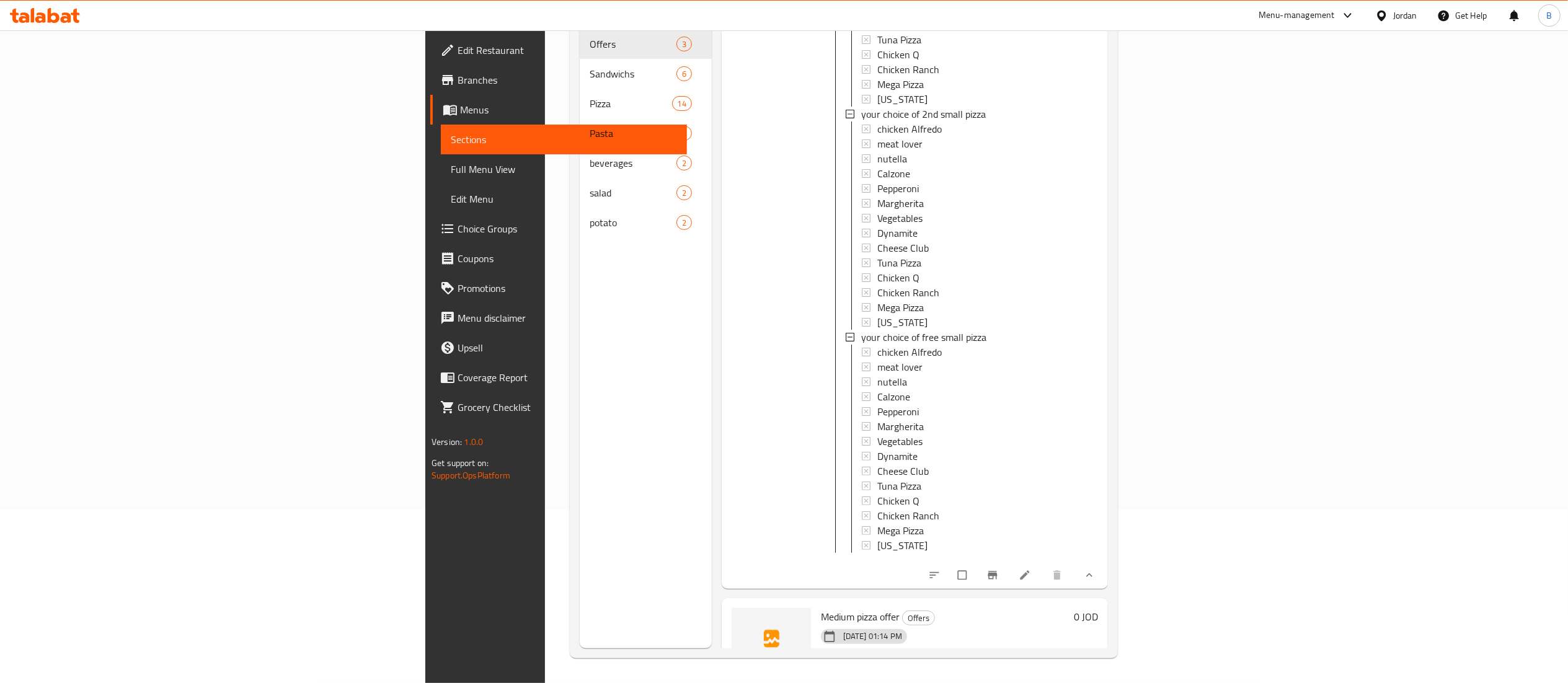
scroll to position [455, 0]
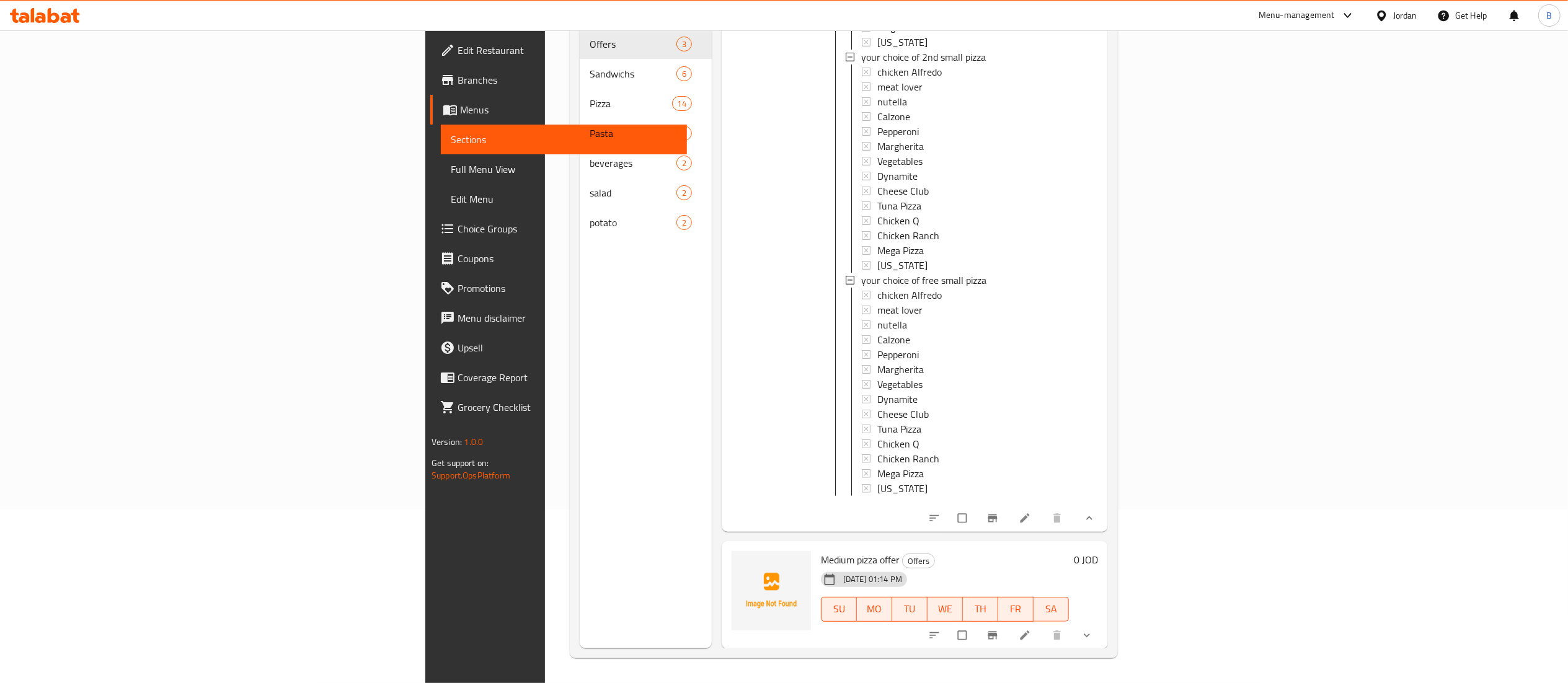
click at [1098, 555] on h6 "0 JOD" at bounding box center [1086, 559] width 24 height 17
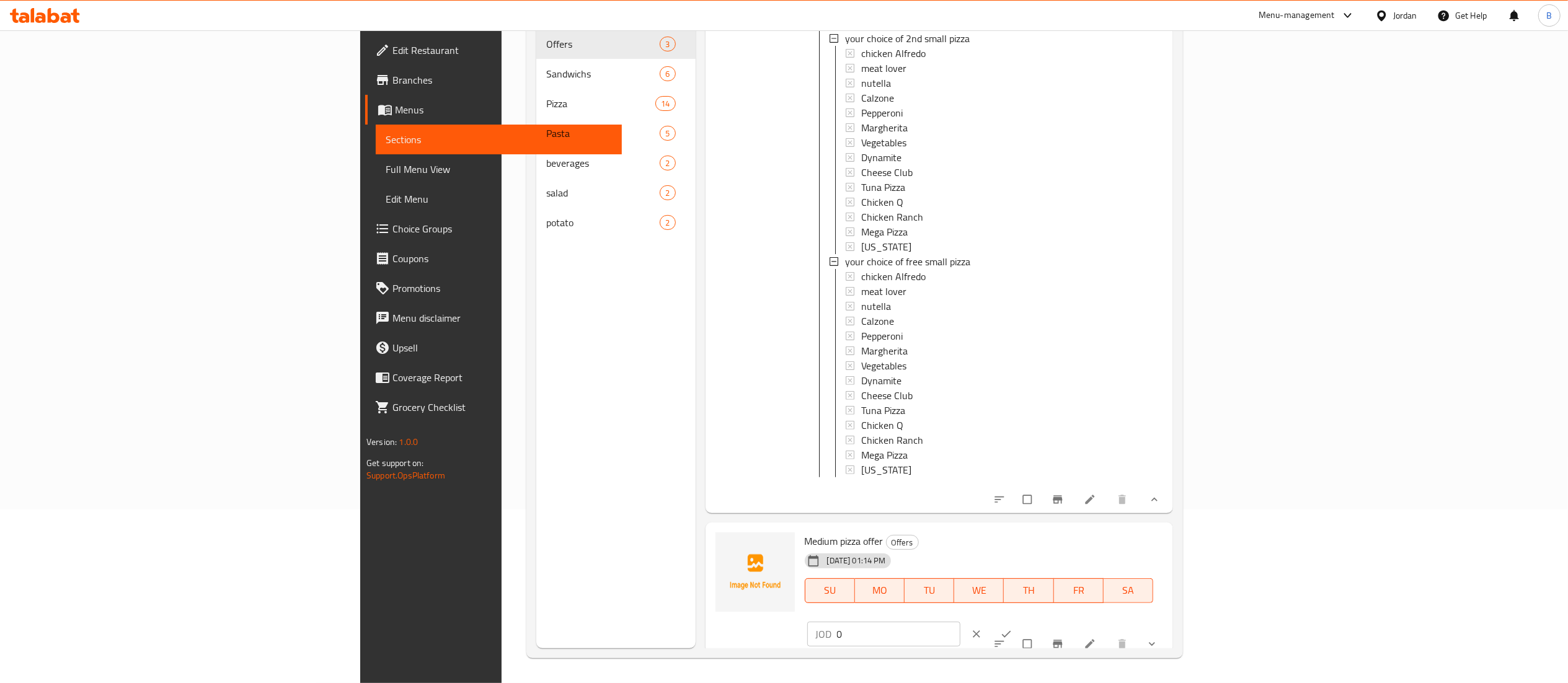
drag, startPoint x: 1211, startPoint y: 559, endPoint x: 992, endPoint y: 556, distance: 219.0
click at [1074, 556] on div "Medium pizza offer Offers [DATE] 01:14 PM SU MO TU WE TH FR SA JOD 0 ​" at bounding box center [984, 589] width 369 height 125
type input "22.5"
click at [1012, 628] on icon "ok" at bounding box center [1006, 634] width 12 height 12
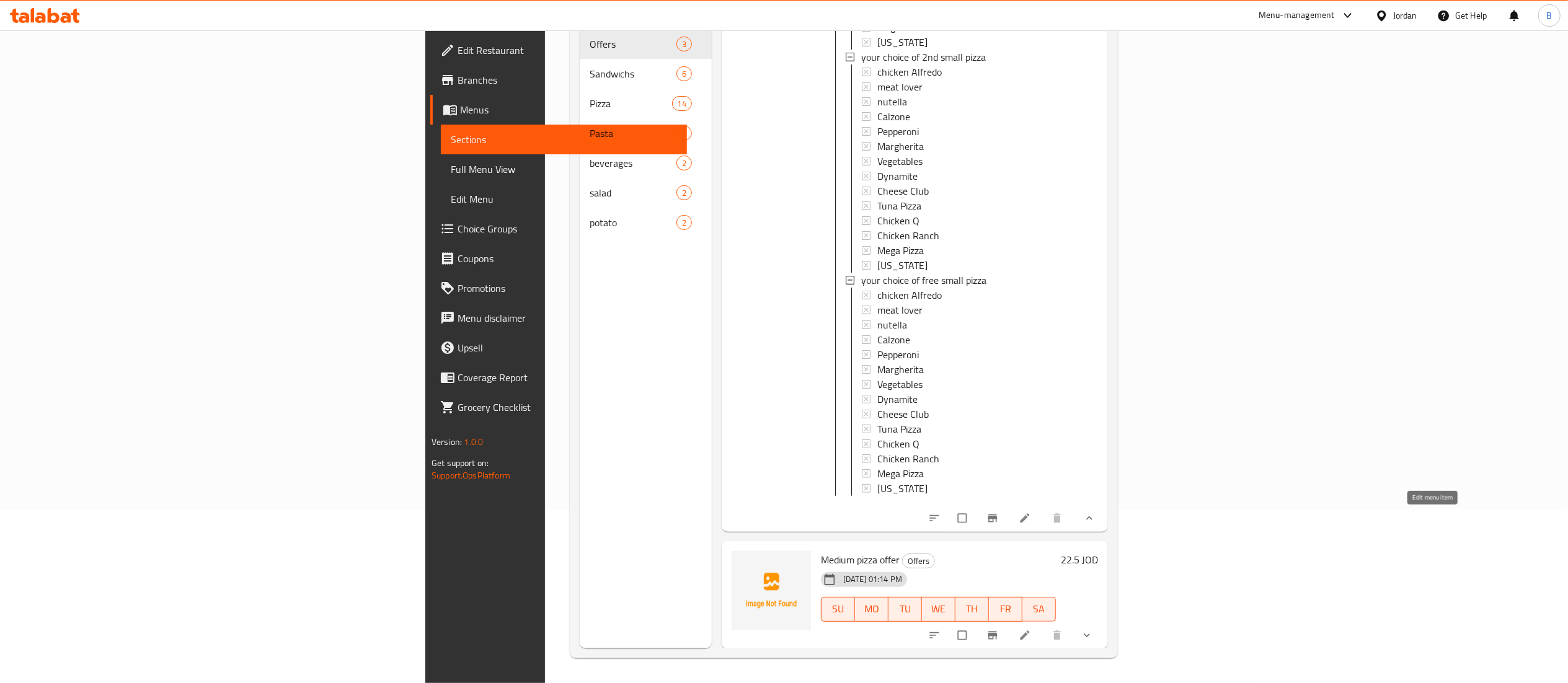
click at [1032, 513] on icon at bounding box center [1024, 517] width 12 height 12
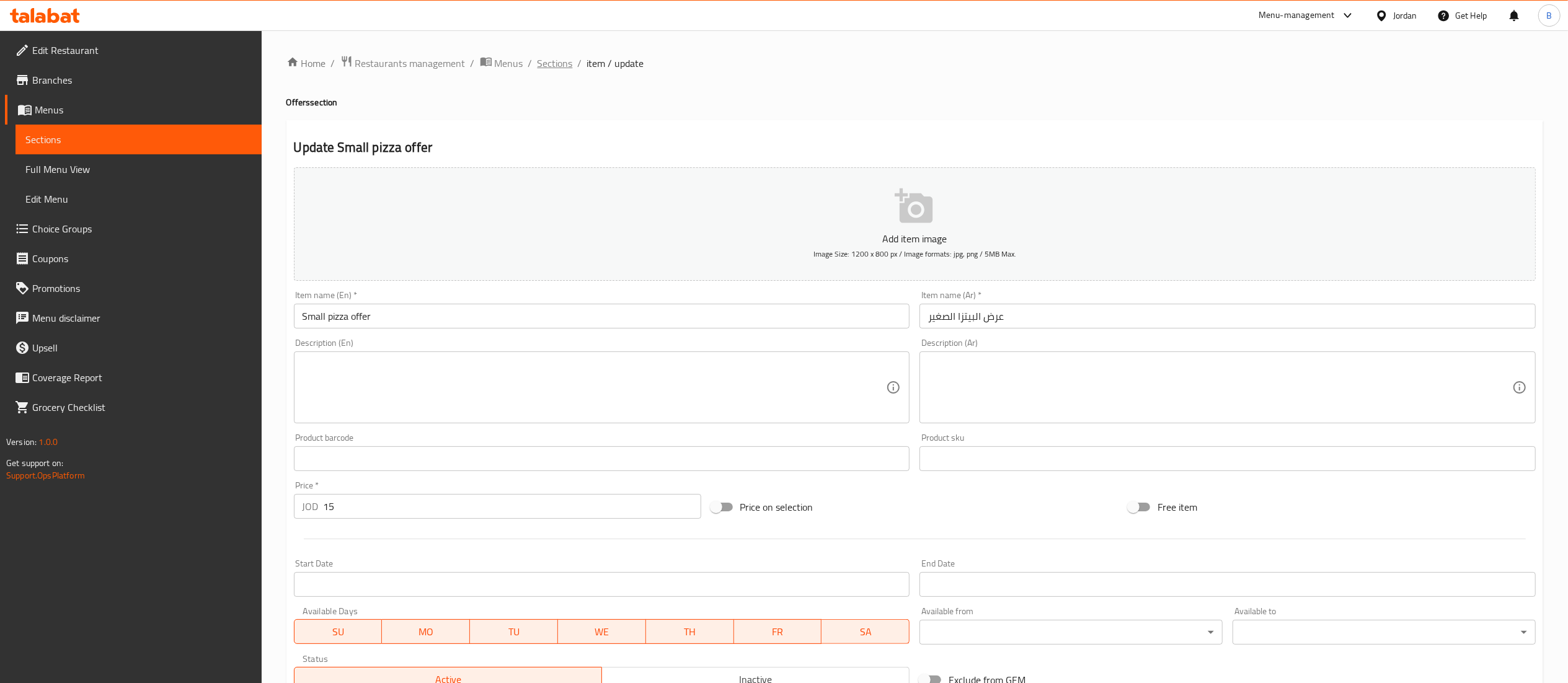
click at [553, 59] on span "Sections" at bounding box center [556, 63] width 36 height 15
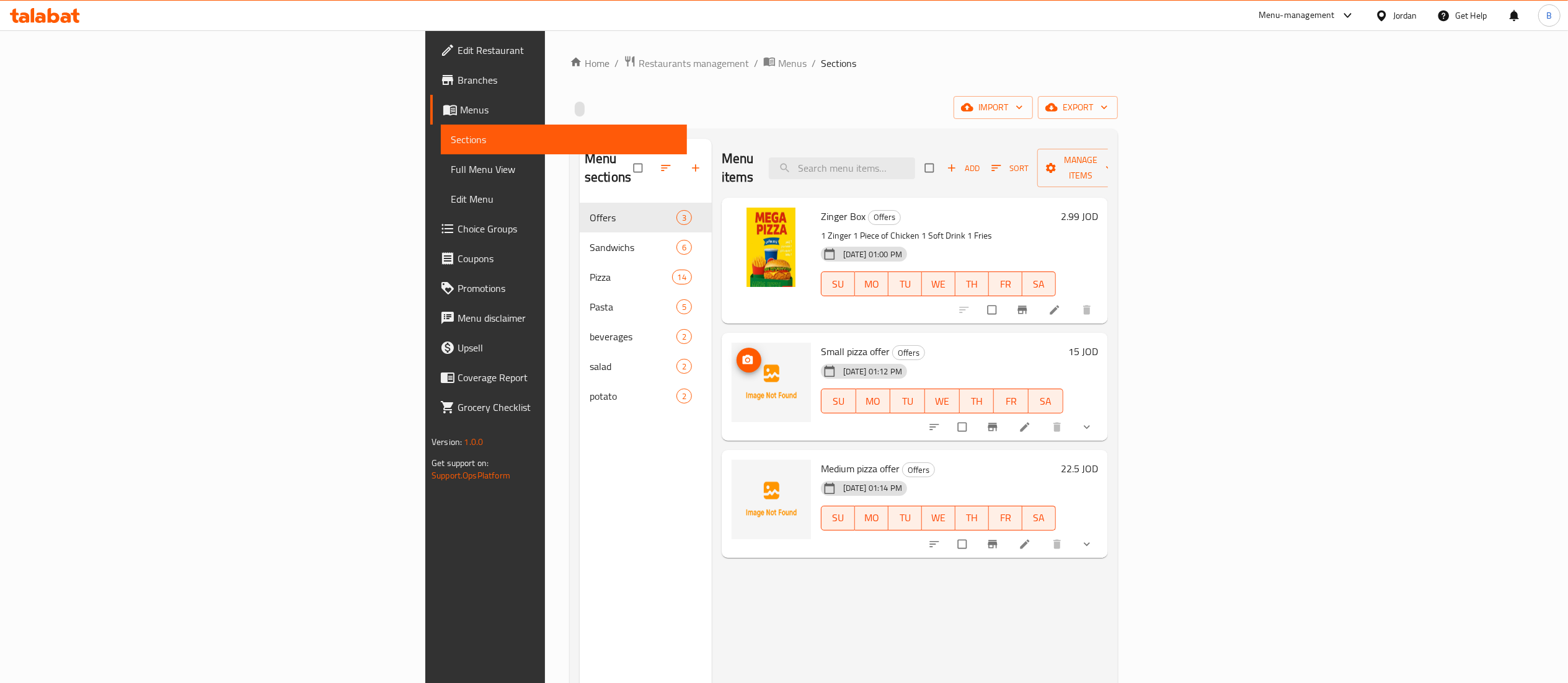
click at [742, 354] on icon "upload picture" at bounding box center [747, 359] width 12 height 12
click at [732, 342] on img at bounding box center [771, 382] width 79 height 79
click at [742, 354] on icon "upload picture" at bounding box center [747, 359] width 12 height 12
click at [743, 472] on icon "upload picture" at bounding box center [748, 477] width 11 height 10
click at [737, 348] on button "upload picture" at bounding box center [749, 360] width 25 height 25
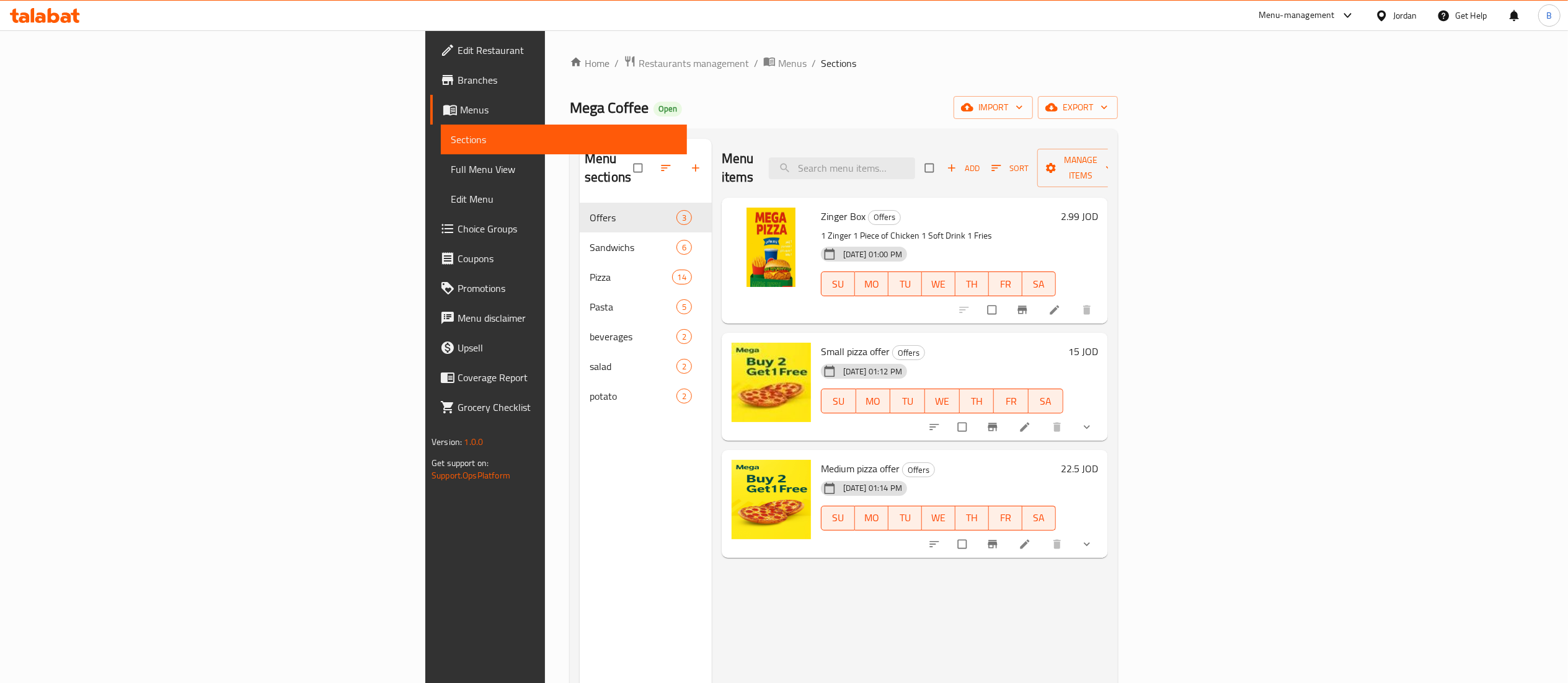
click at [65, 22] on icon at bounding box center [65, 17] width 11 height 10
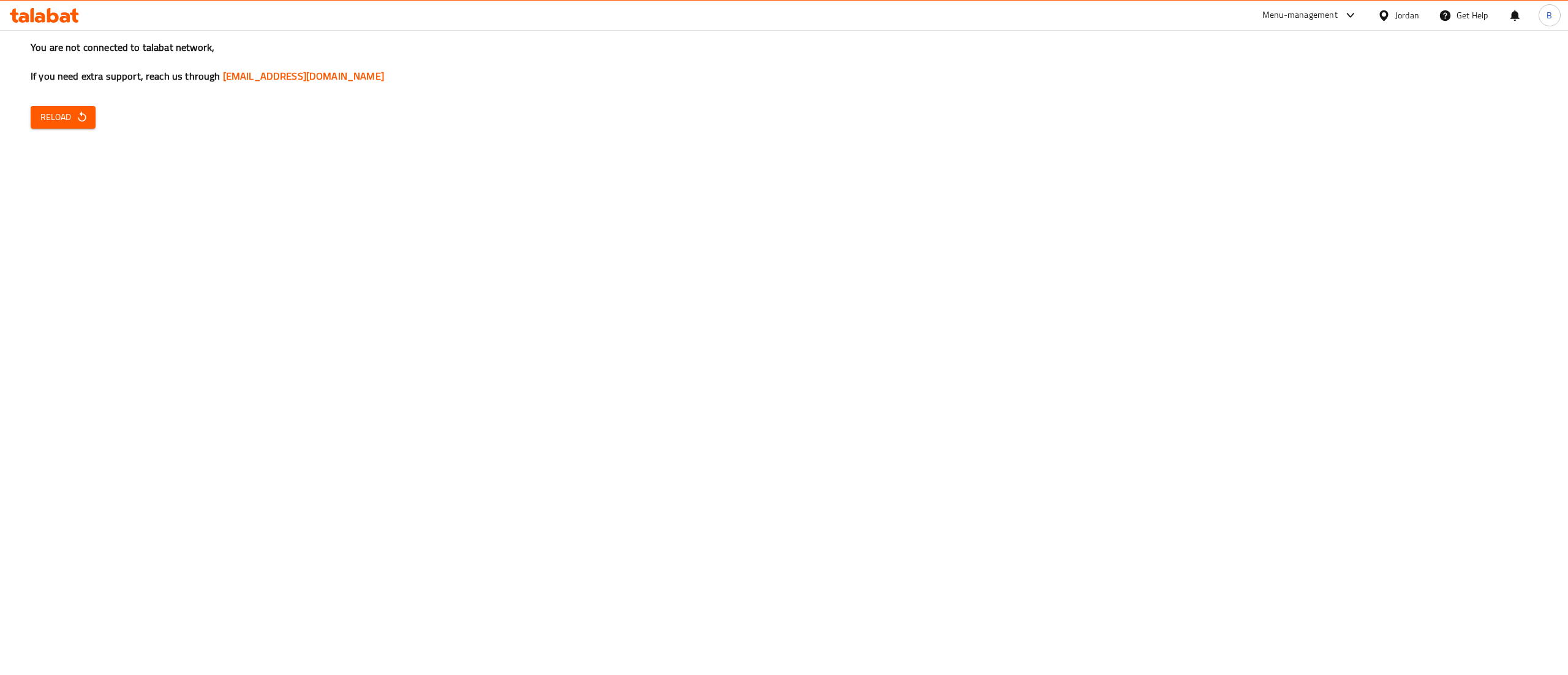
drag, startPoint x: 59, startPoint y: 112, endPoint x: 80, endPoint y: 128, distance: 26.4
click at [59, 112] on span "Reload" at bounding box center [63, 116] width 45 height 15
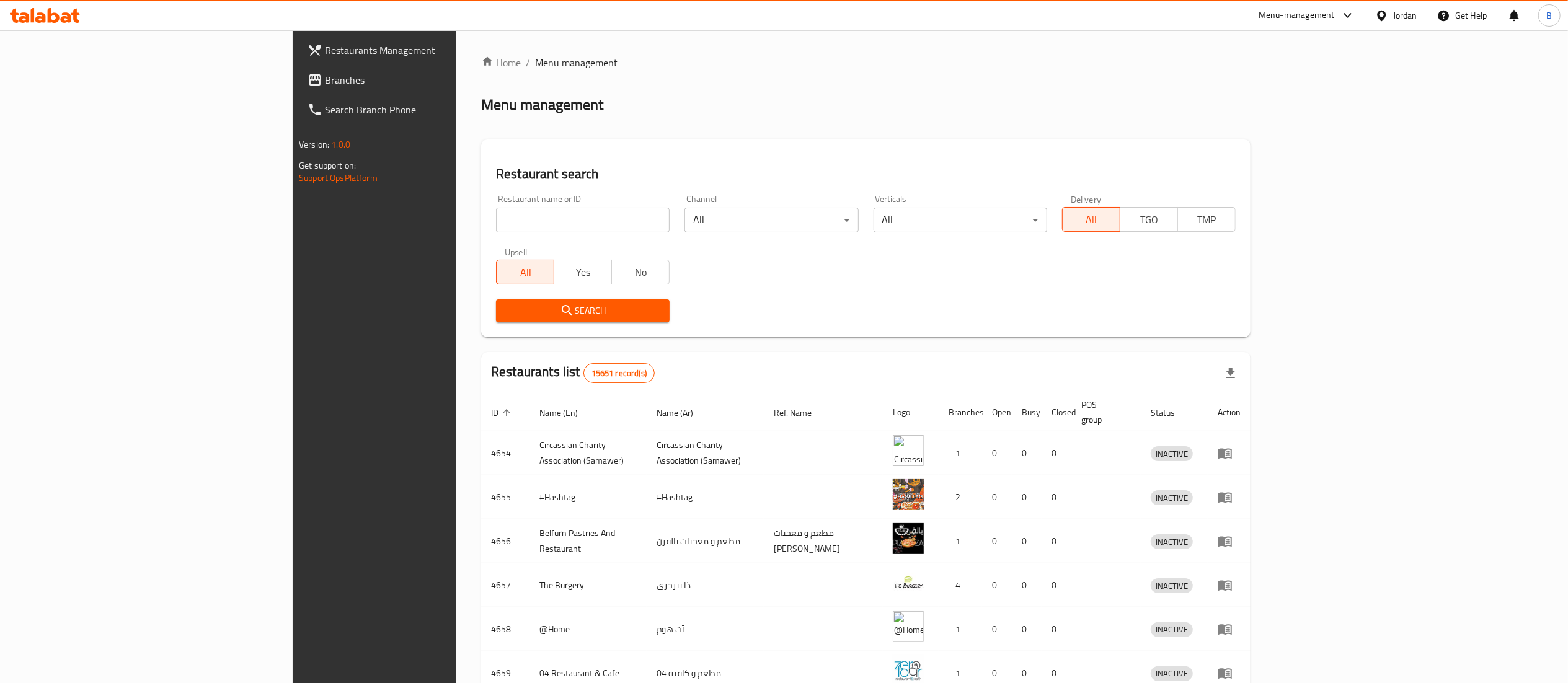
click at [297, 93] on link "Branches" at bounding box center [426, 80] width 257 height 30
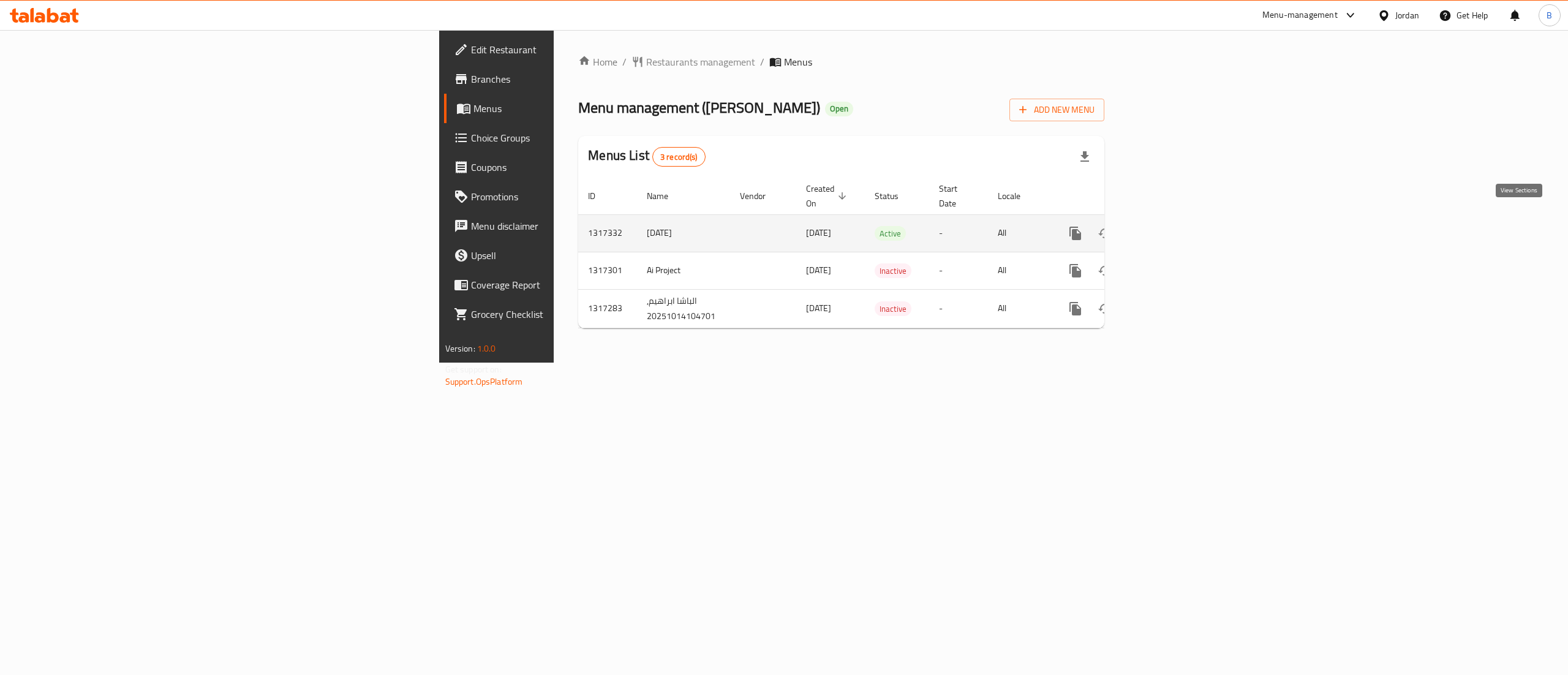
click at [1171, 226] on icon "enhanced table" at bounding box center [1163, 233] width 14 height 14
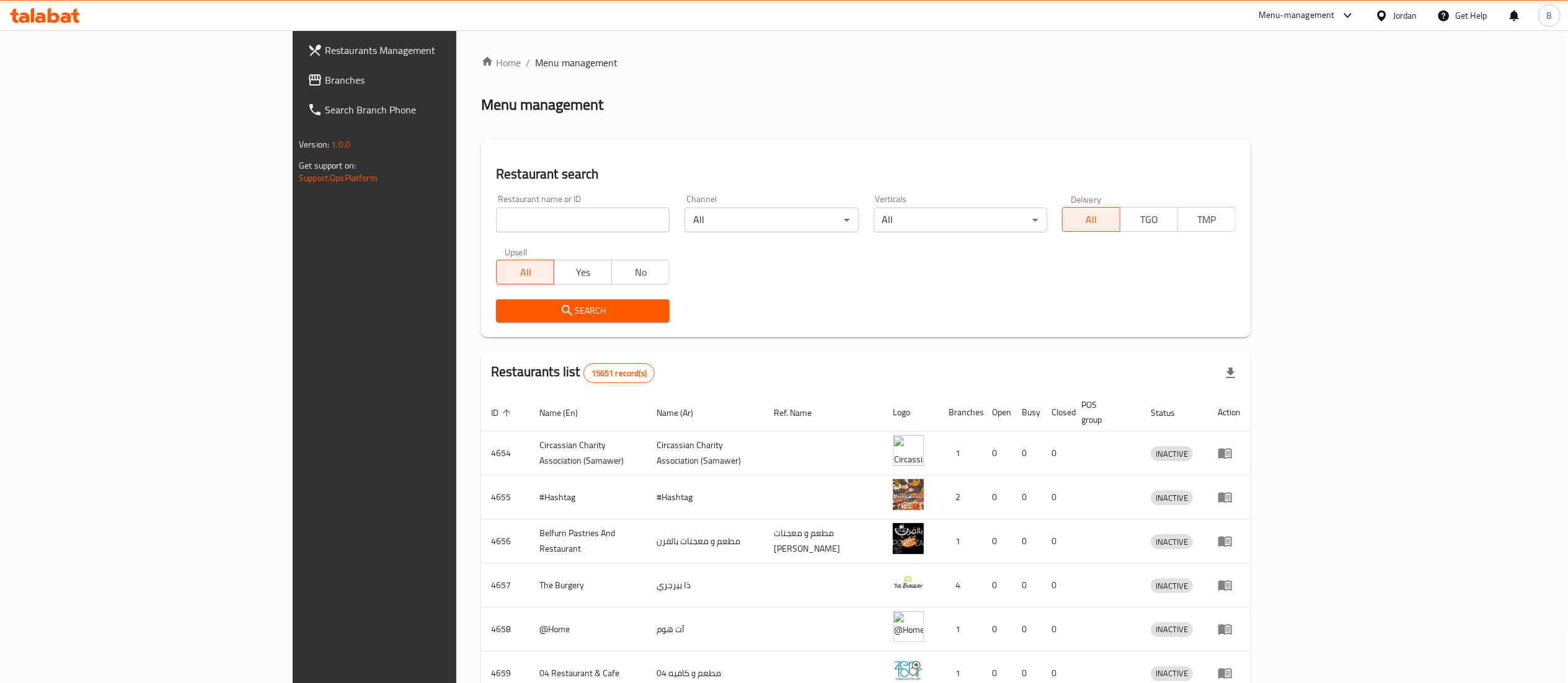
click at [65, 17] on icon at bounding box center [65, 17] width 11 height 10
click at [325, 74] on span "Branches" at bounding box center [435, 80] width 220 height 15
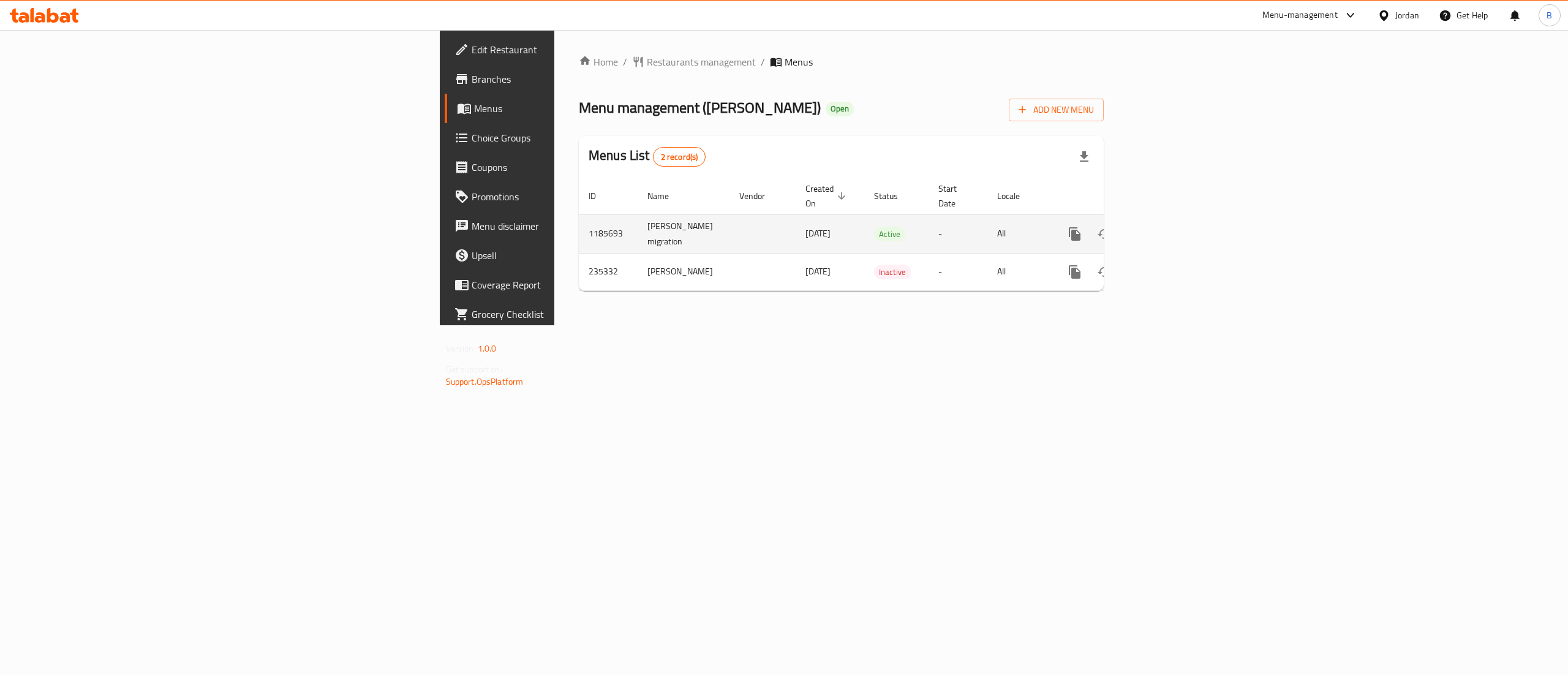
click at [1178, 219] on link "enhanced table" at bounding box center [1163, 234] width 30 height 30
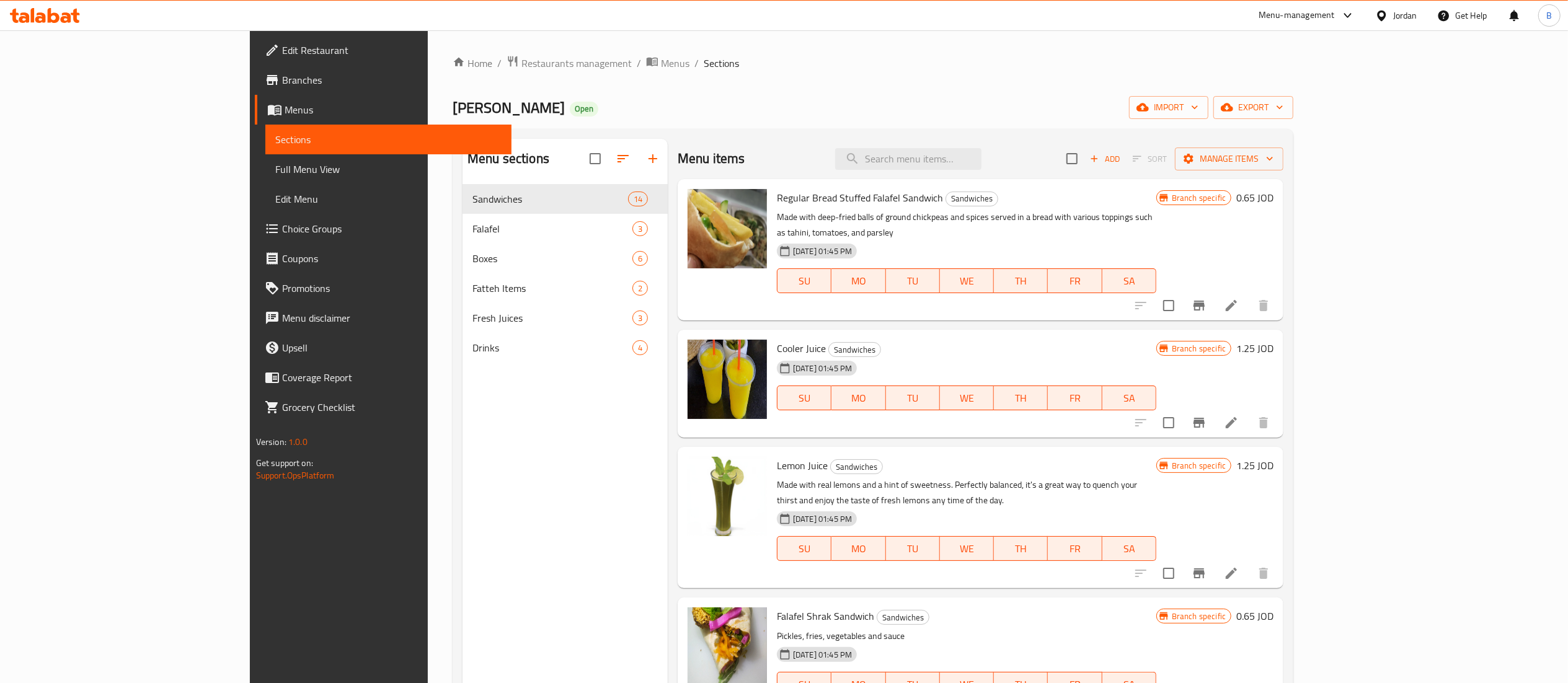
click at [284, 111] on span "Menus" at bounding box center [393, 110] width 217 height 15
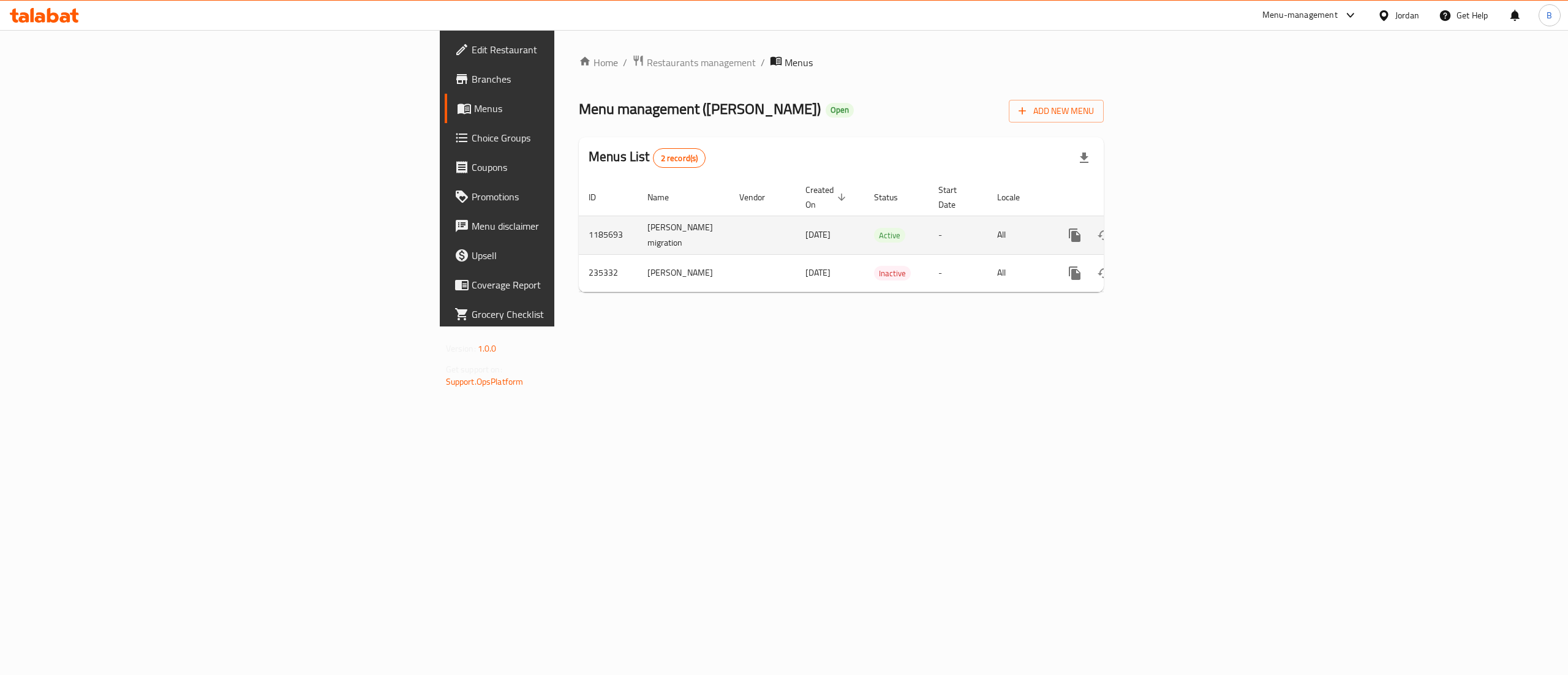
click at [1169, 230] on icon "enhanced table" at bounding box center [1163, 235] width 11 height 11
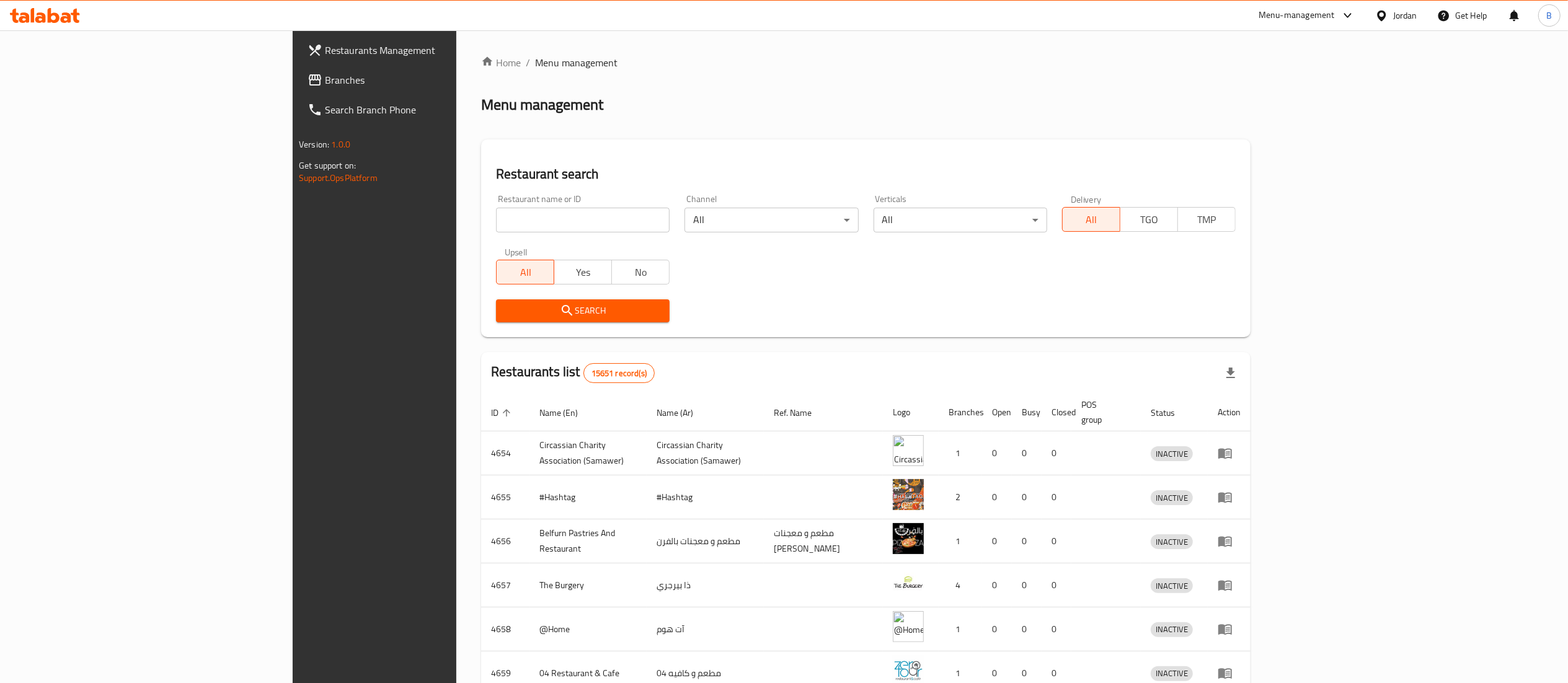
click at [325, 79] on span "Branches" at bounding box center [435, 80] width 220 height 15
click at [325, 82] on span "Branches" at bounding box center [435, 80] width 220 height 15
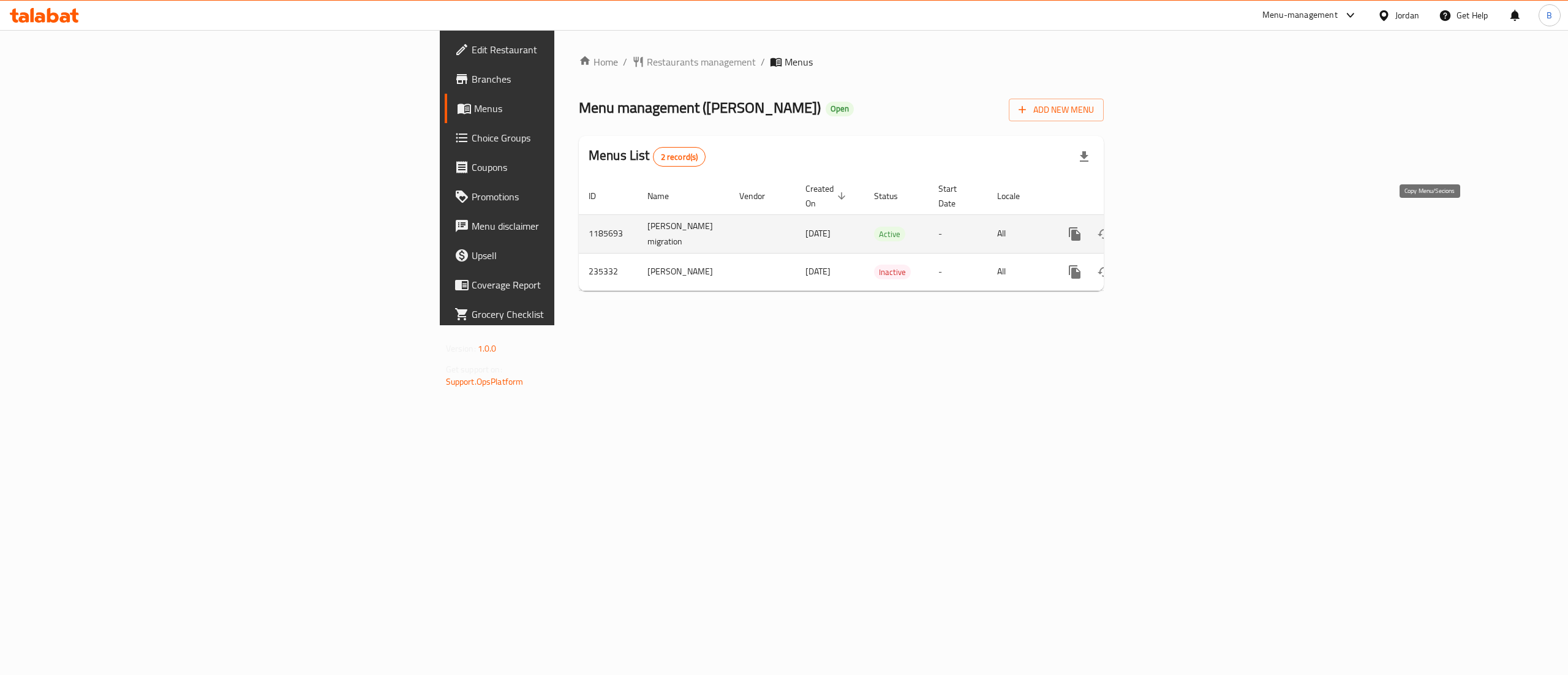
click at [1082, 227] on icon "more" at bounding box center [1075, 234] width 14 height 14
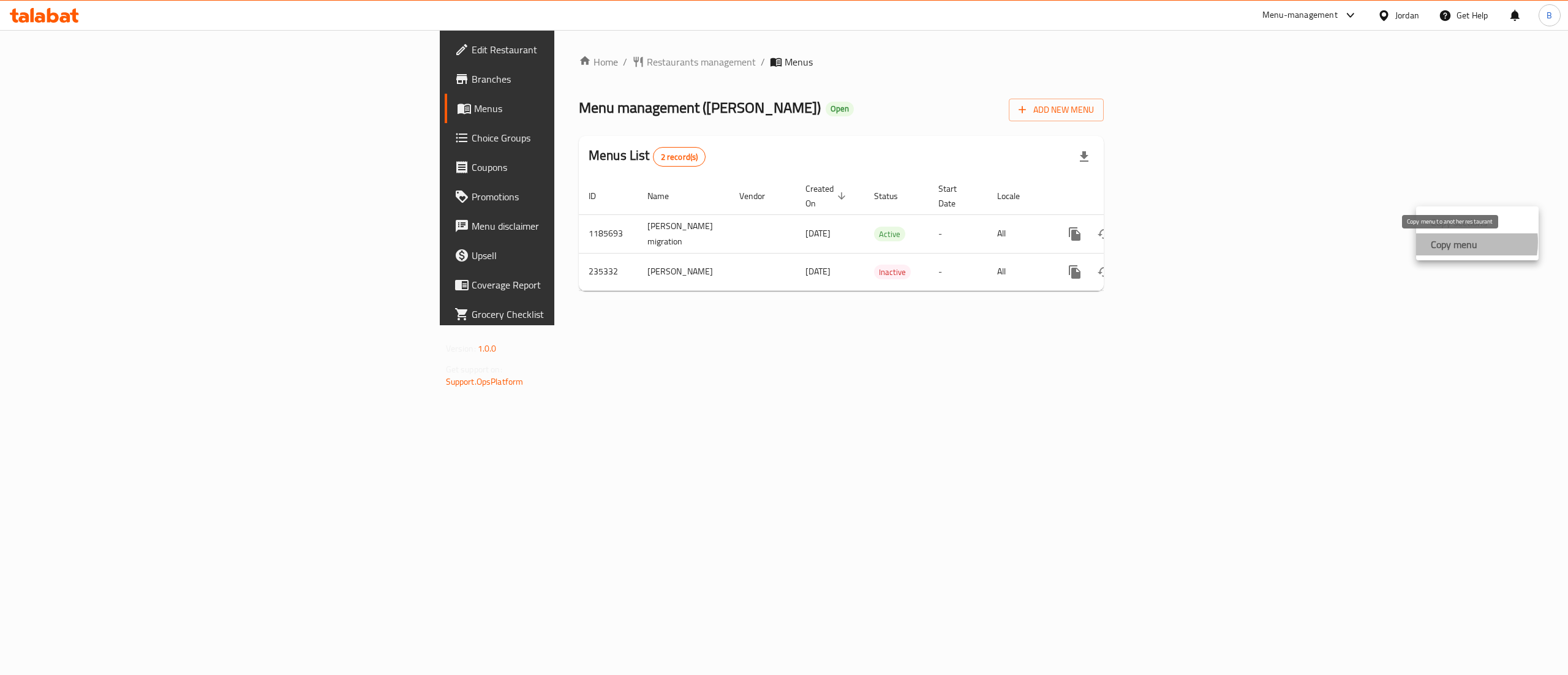
click at [1453, 242] on strong "Copy menu" at bounding box center [1454, 244] width 46 height 14
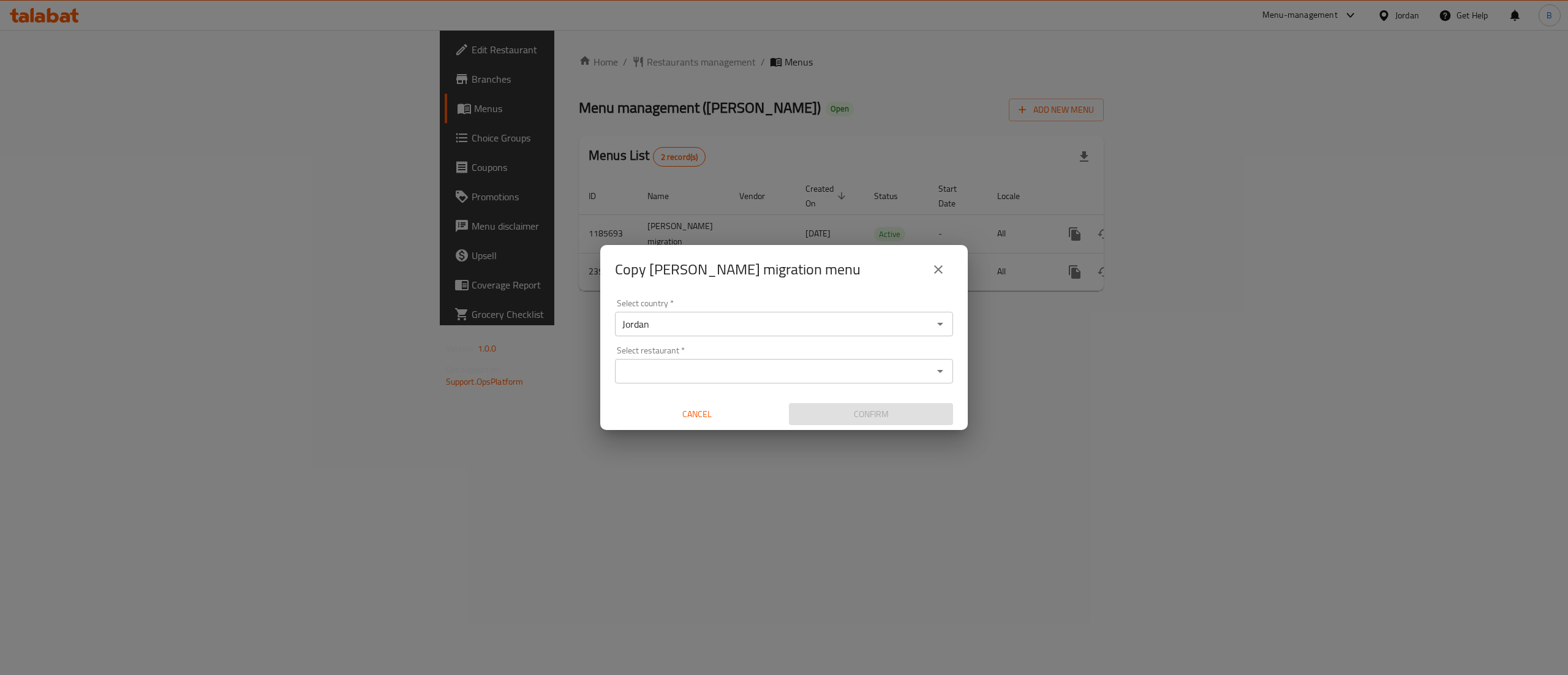
click at [783, 373] on input "Select restaurant   *" at bounding box center [773, 370] width 310 height 17
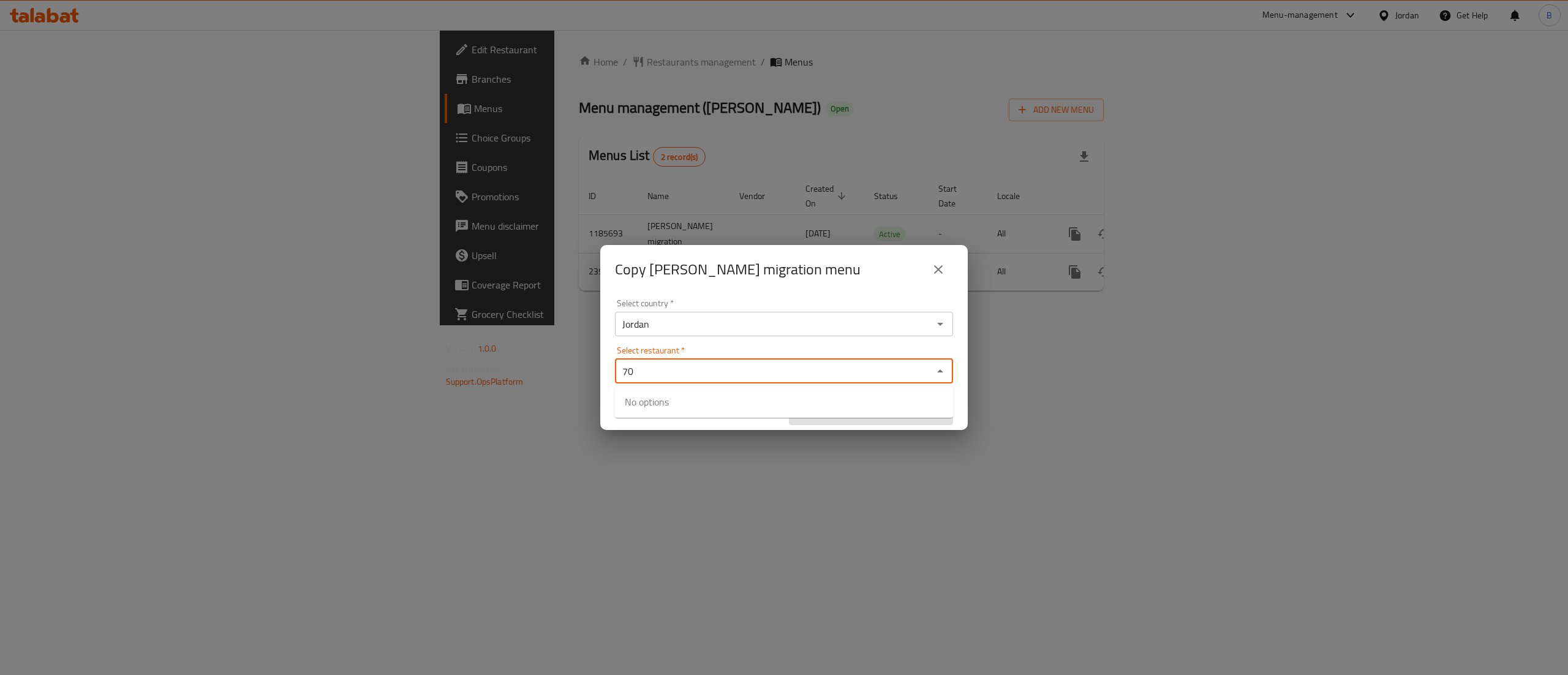
type input "7"
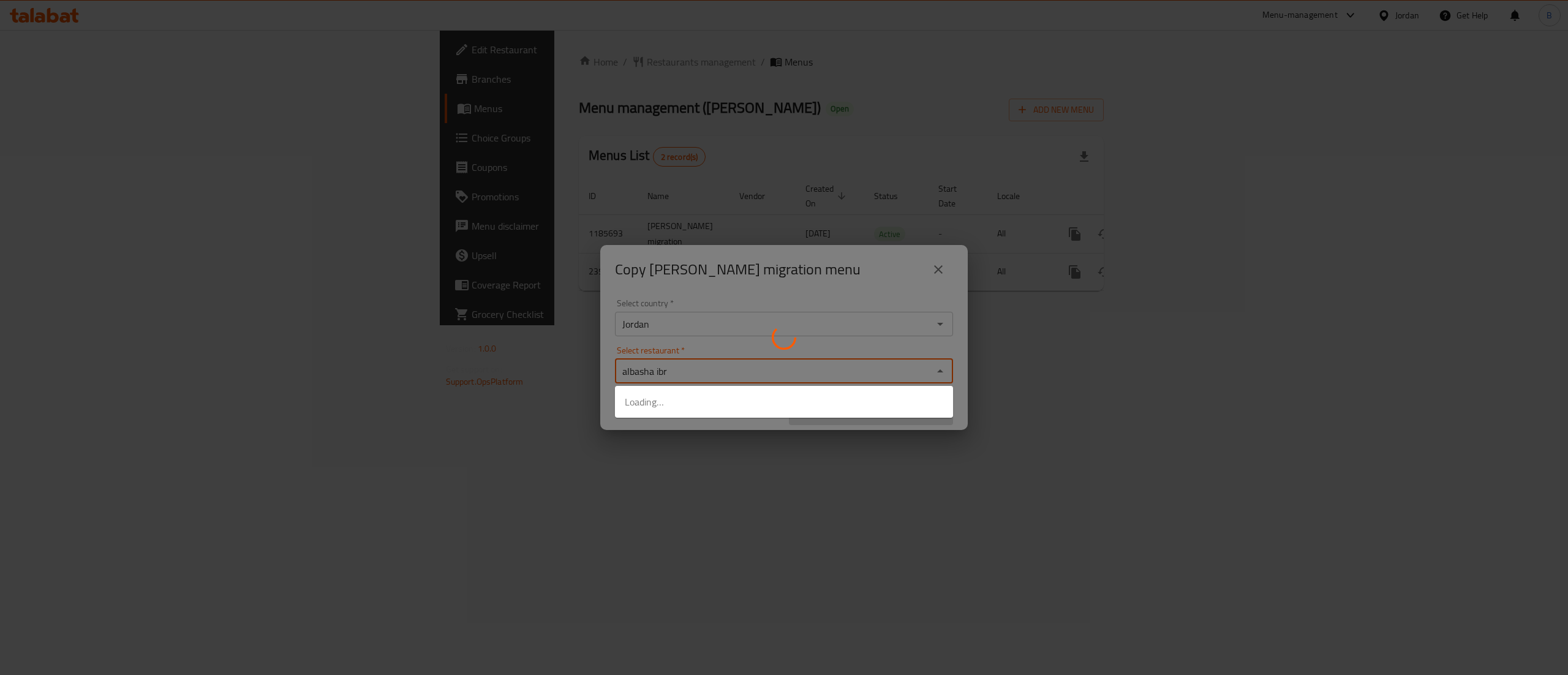
type input "albasha ibra"
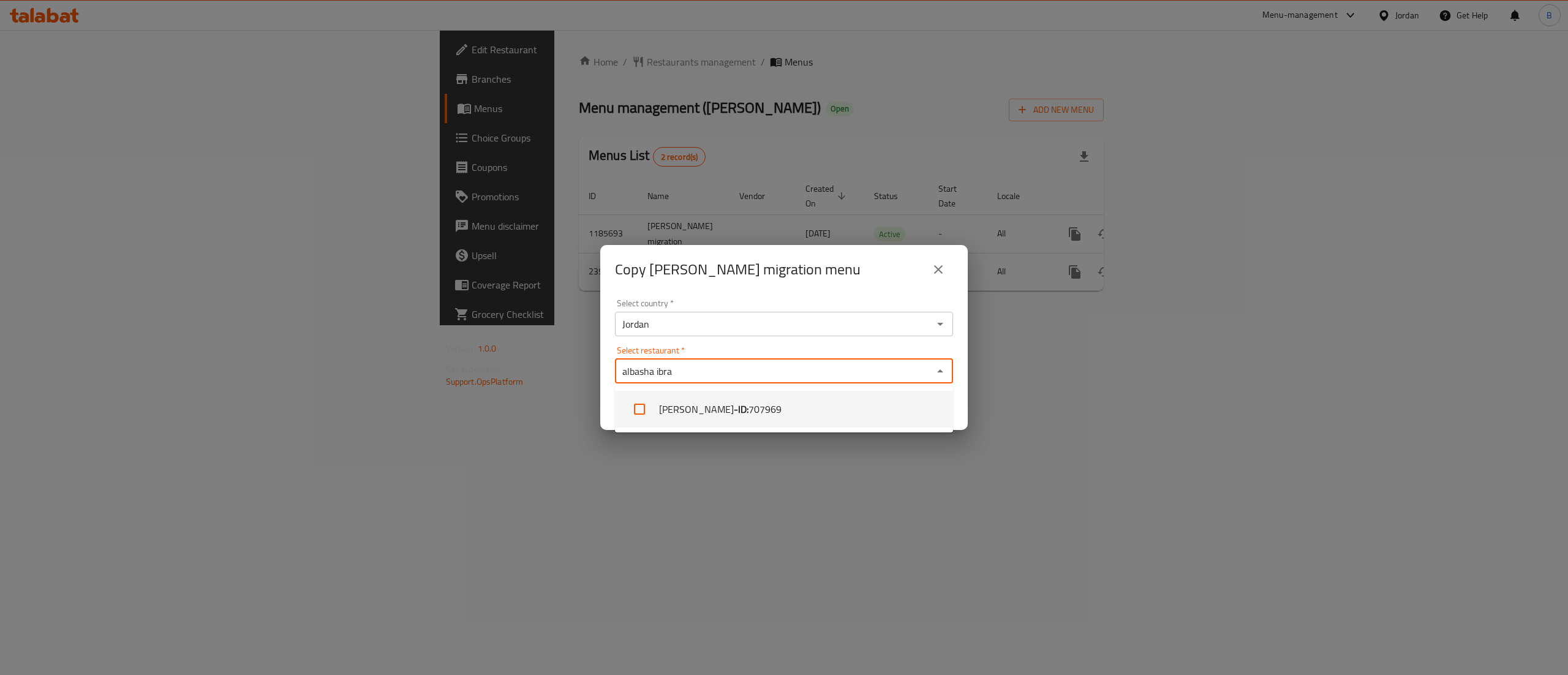
click at [833, 414] on li "AlBasha Ibrahim - ID: 707969" at bounding box center [784, 409] width 338 height 37
checkbox input "true"
click at [1008, 489] on div "Copy Al-Haj Ibrahim-cg migration menu Select country   * Jordan Select country …" at bounding box center [784, 338] width 1568 height 675
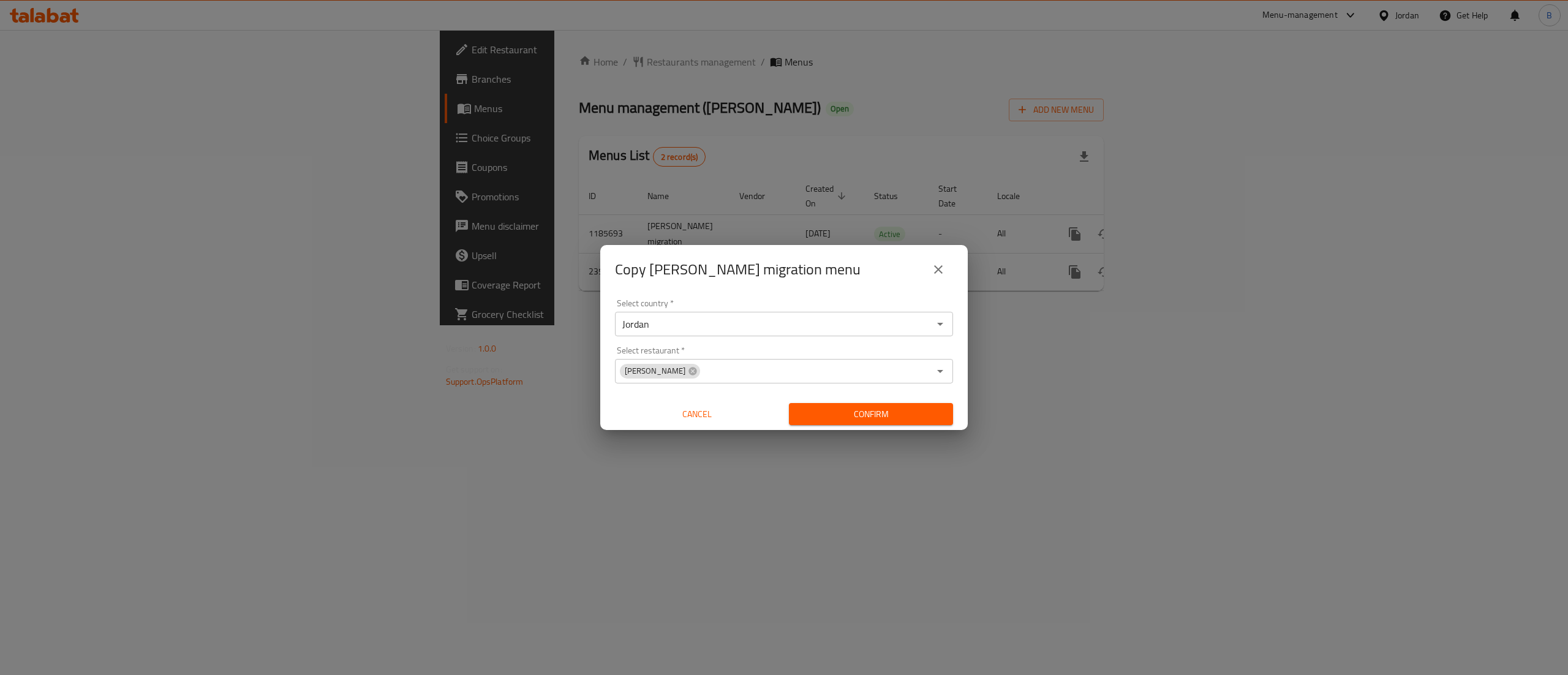
click at [927, 418] on span "Confirm" at bounding box center [871, 414] width 144 height 15
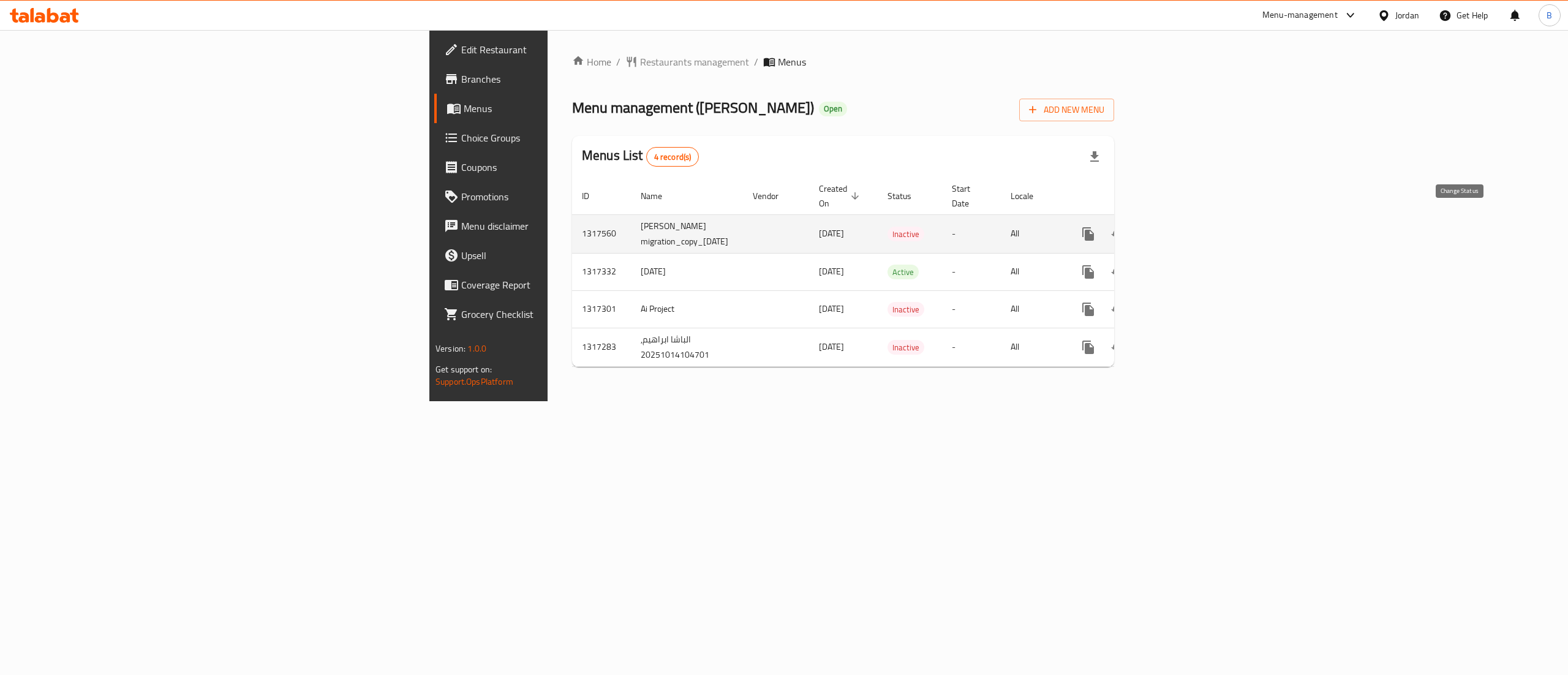
click at [1125, 227] on icon "enhanced table" at bounding box center [1118, 234] width 14 height 14
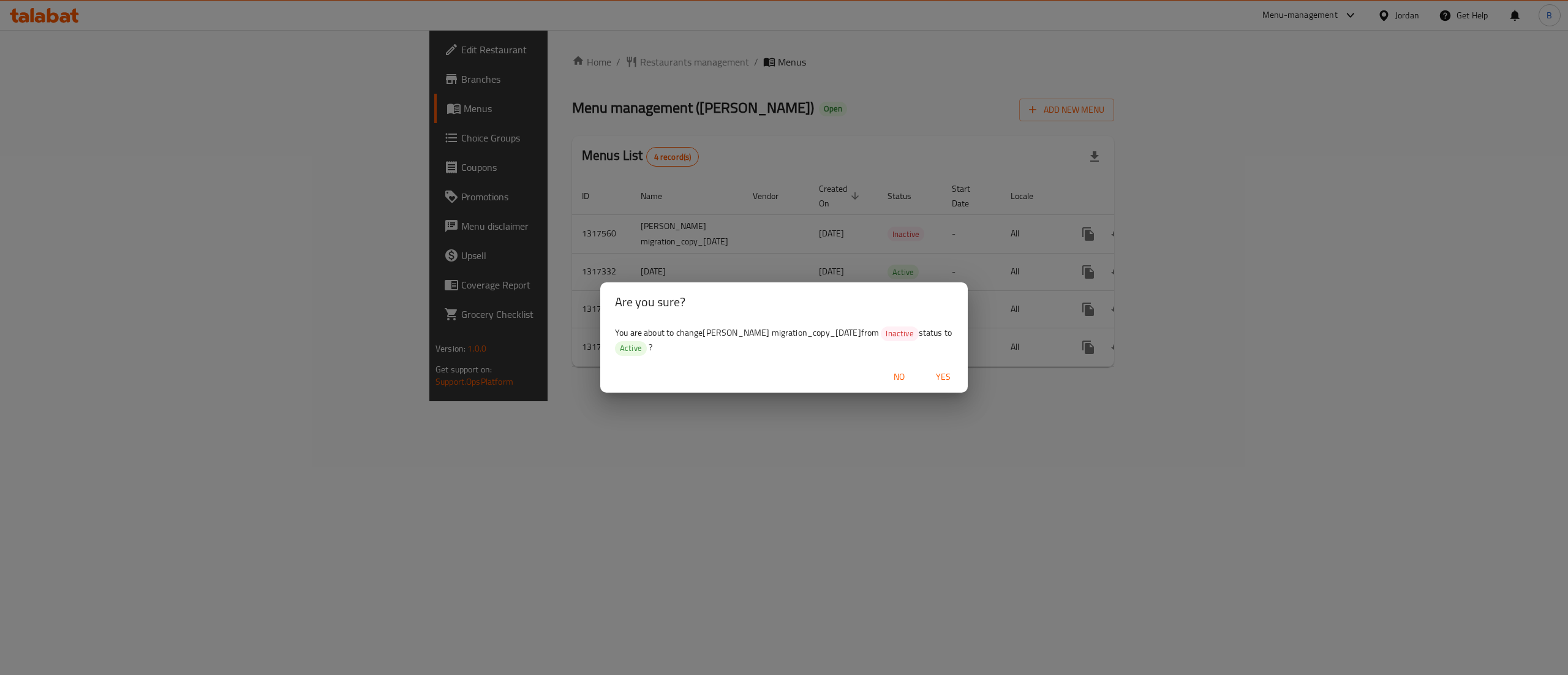
click at [952, 389] on div "No Yes" at bounding box center [784, 377] width 368 height 33
click at [952, 377] on span "Yes" at bounding box center [943, 377] width 30 height 15
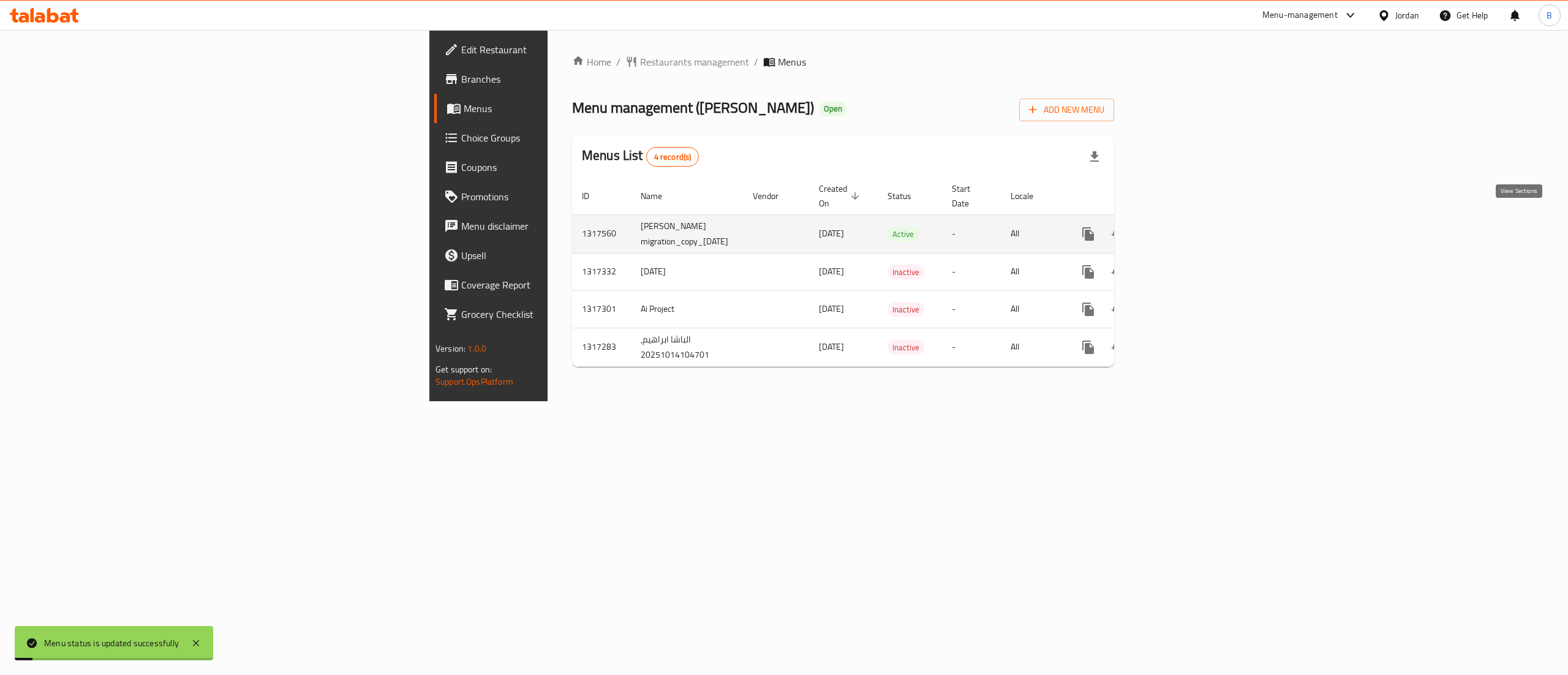
click at [1184, 227] on icon "enhanced table" at bounding box center [1176, 234] width 14 height 14
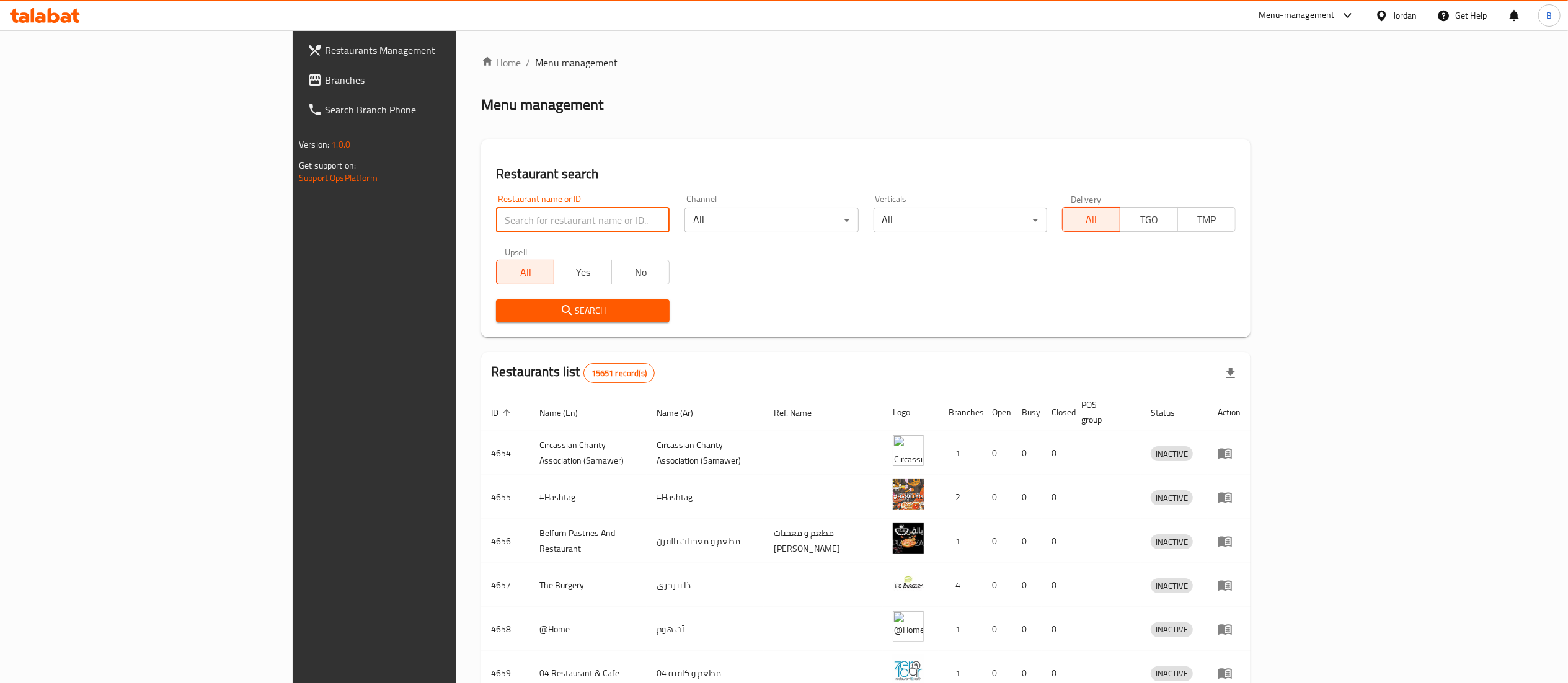
click at [496, 217] on input "search" at bounding box center [582, 220] width 174 height 25
paste input "780543"
type input "780543"
click button "Search" at bounding box center [582, 311] width 174 height 23
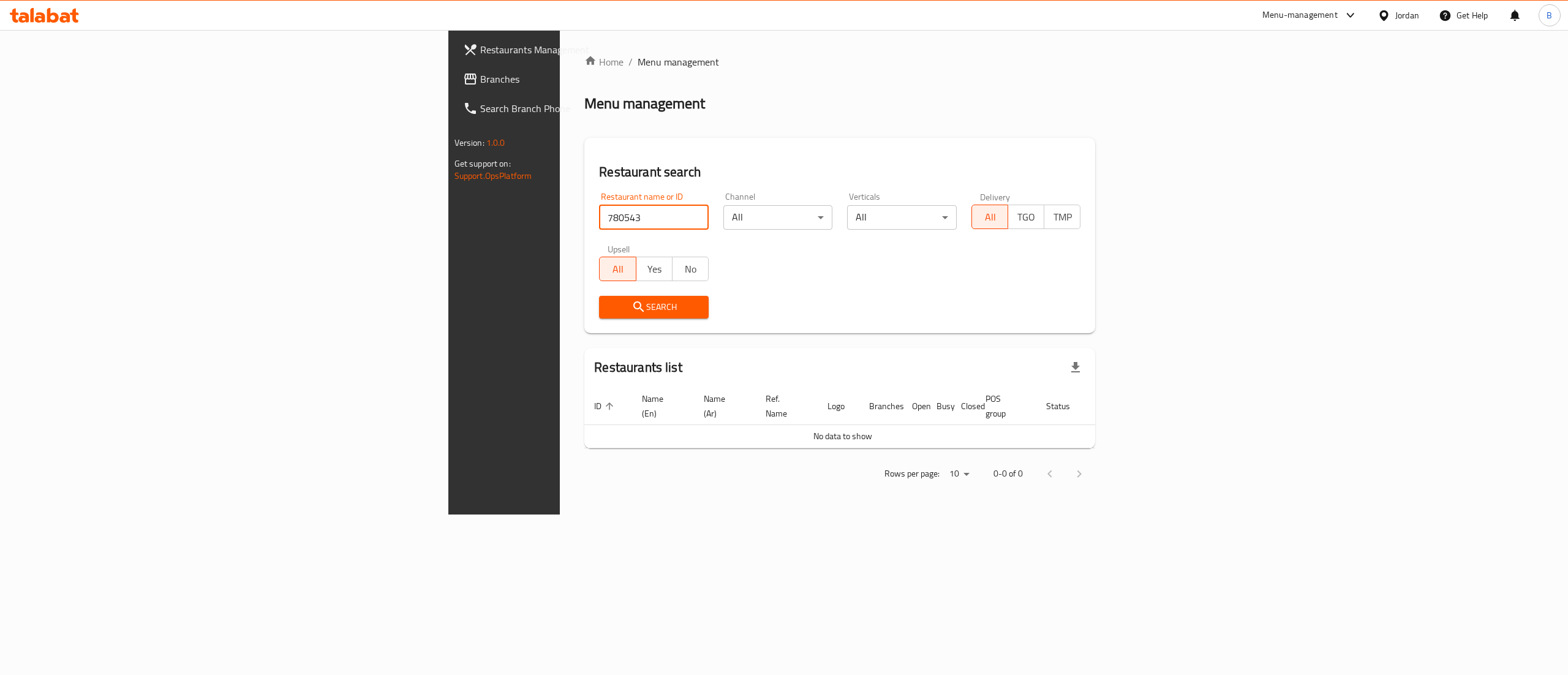
click at [480, 78] on span "Branches" at bounding box center [590, 79] width 220 height 14
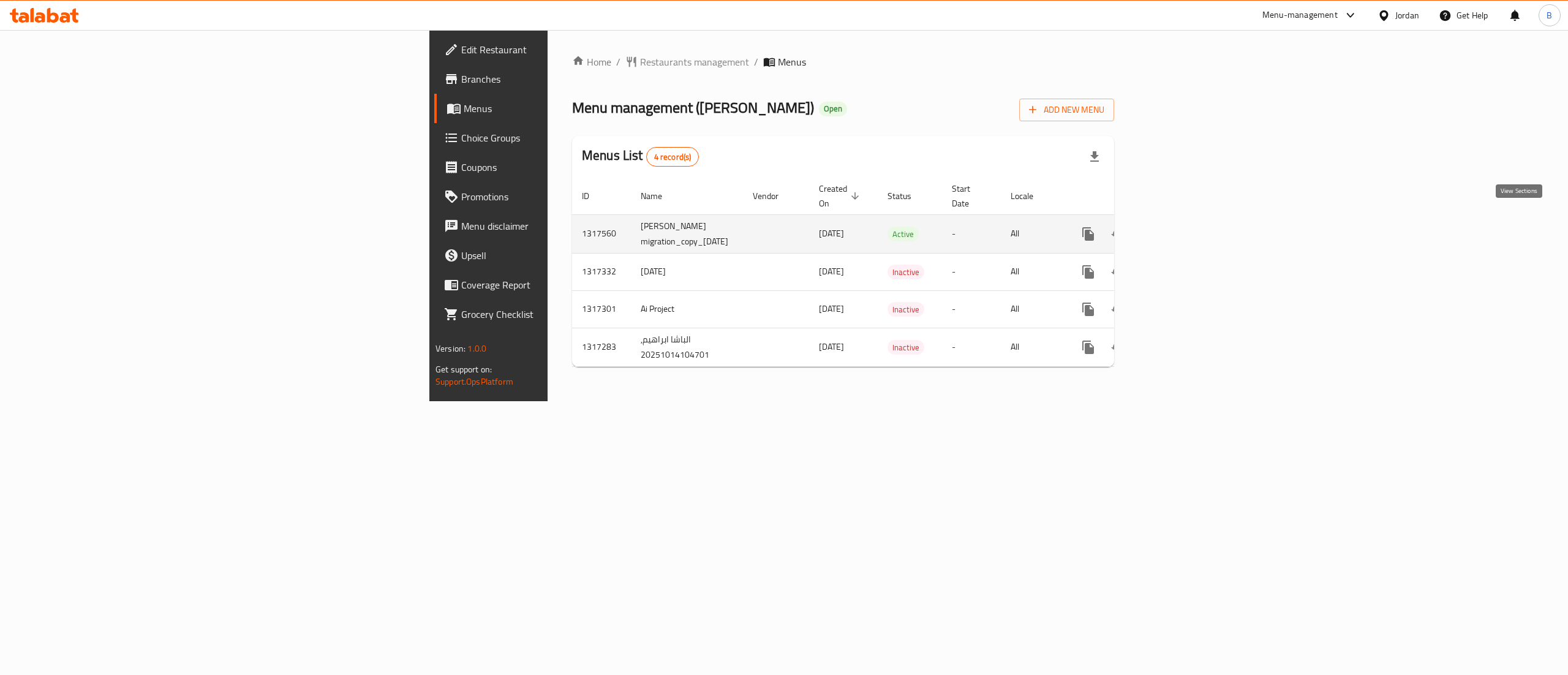
click at [1184, 227] on icon "enhanced table" at bounding box center [1176, 234] width 14 height 14
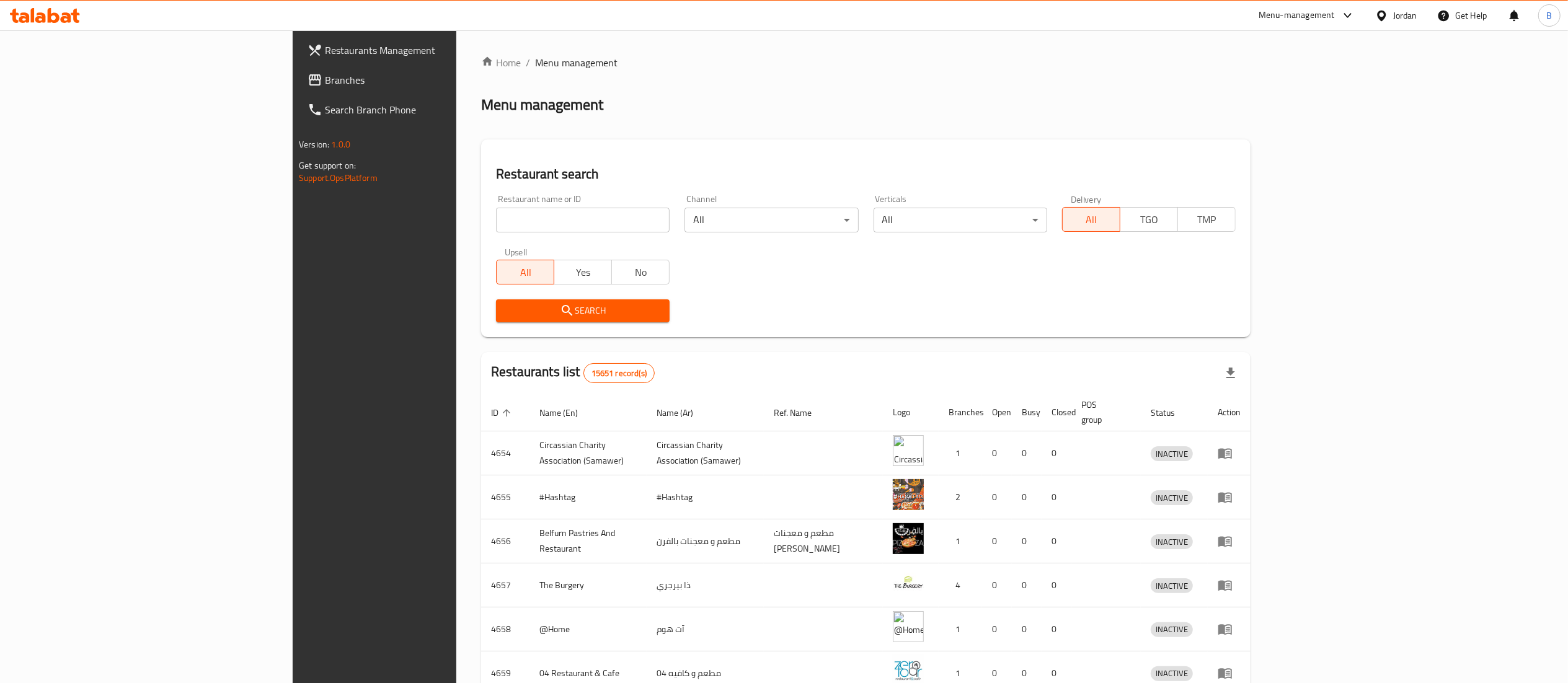
click at [325, 82] on span "Branches" at bounding box center [435, 80] width 220 height 15
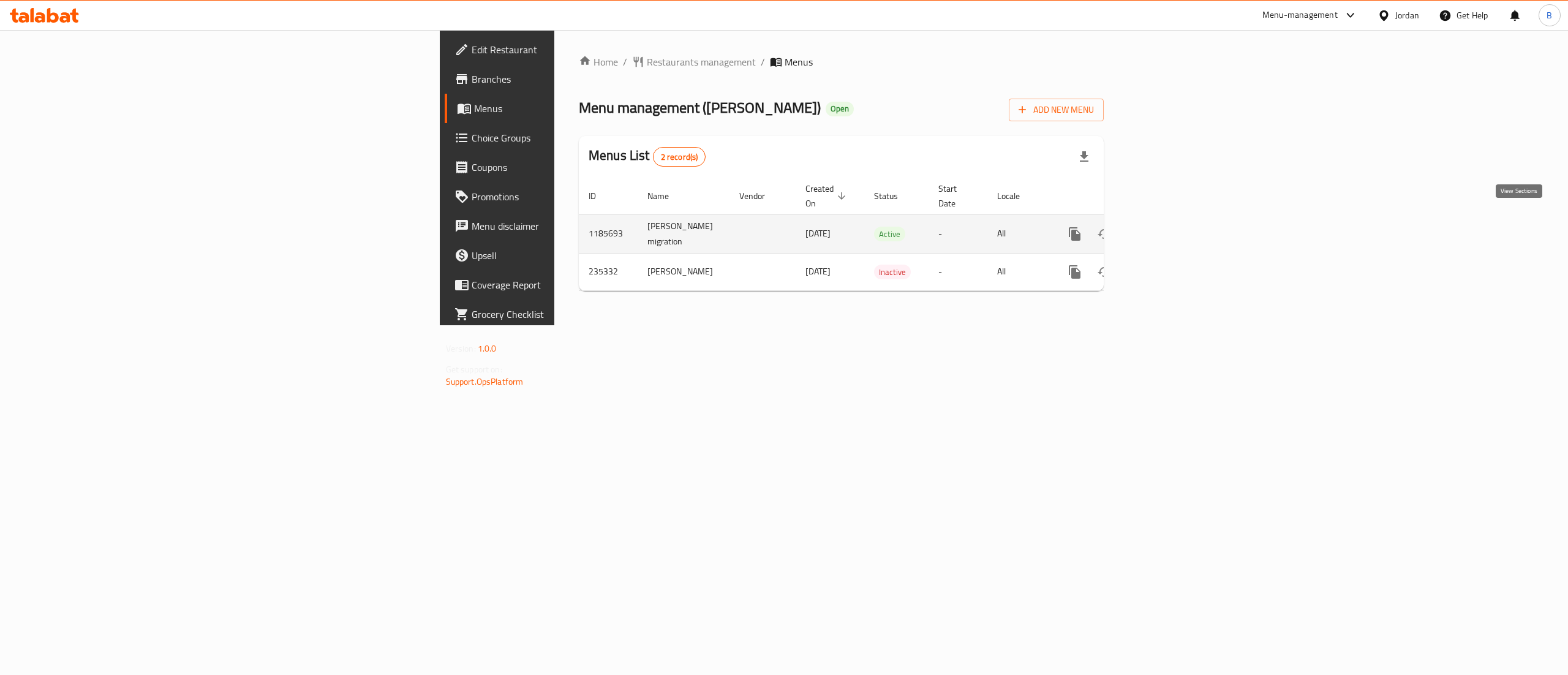
click at [1178, 219] on link "enhanced table" at bounding box center [1163, 234] width 30 height 30
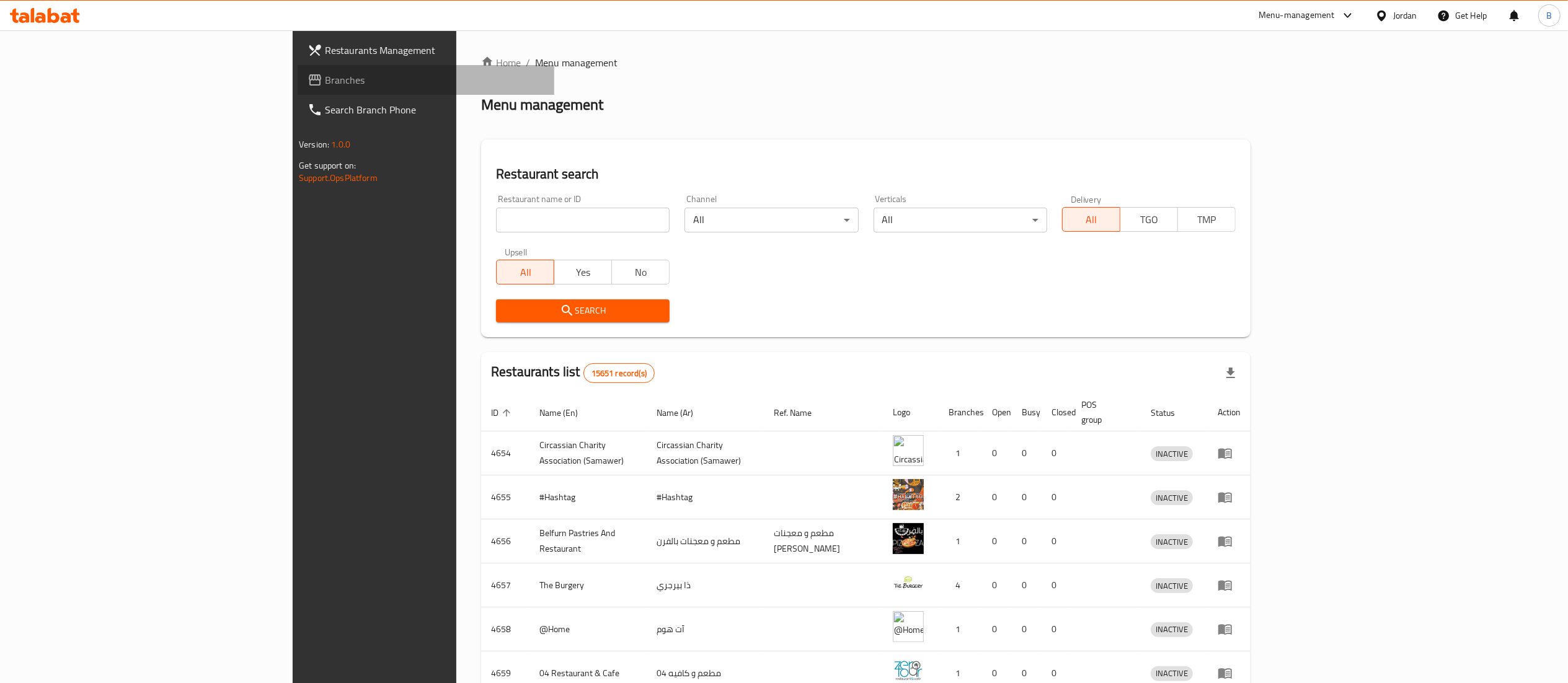
click at [297, 89] on link "Branches" at bounding box center [426, 80] width 257 height 30
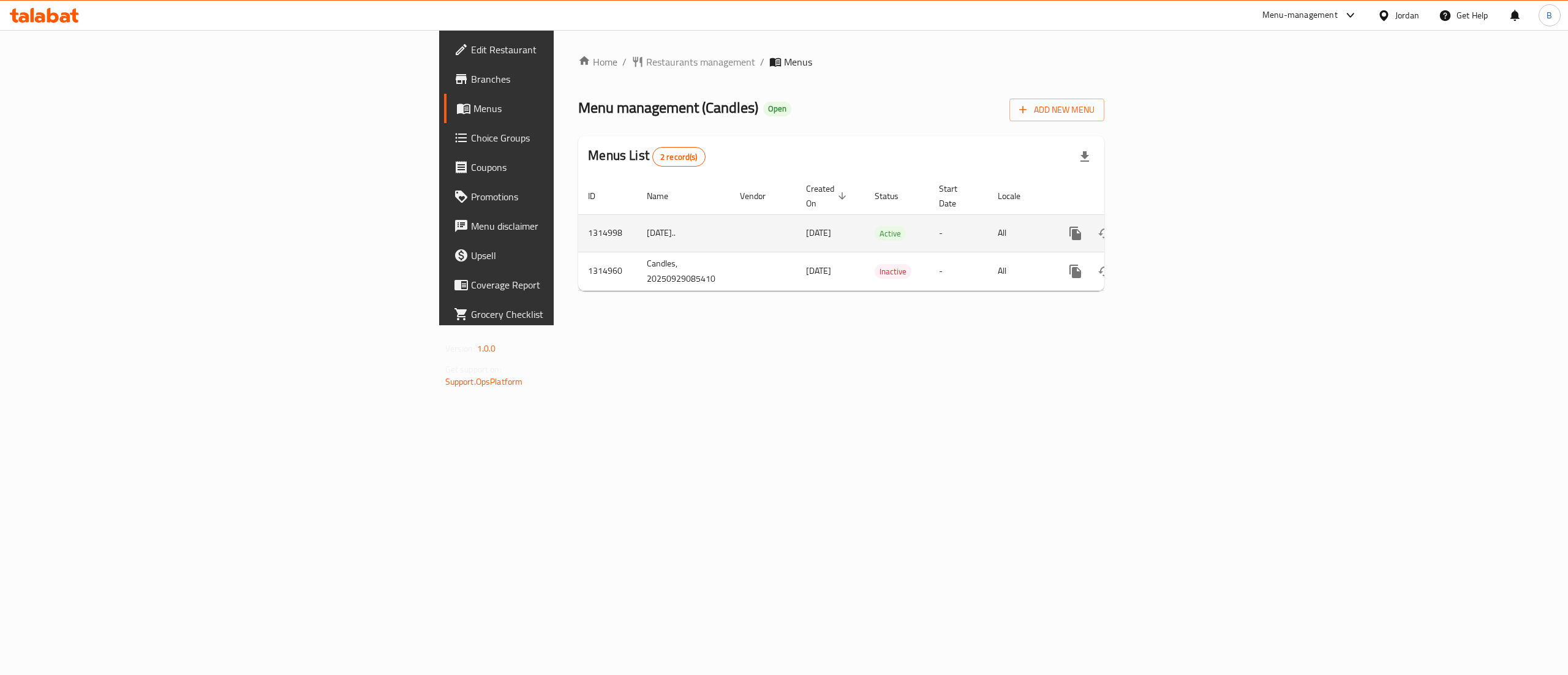
click at [1171, 226] on icon "enhanced table" at bounding box center [1163, 233] width 14 height 14
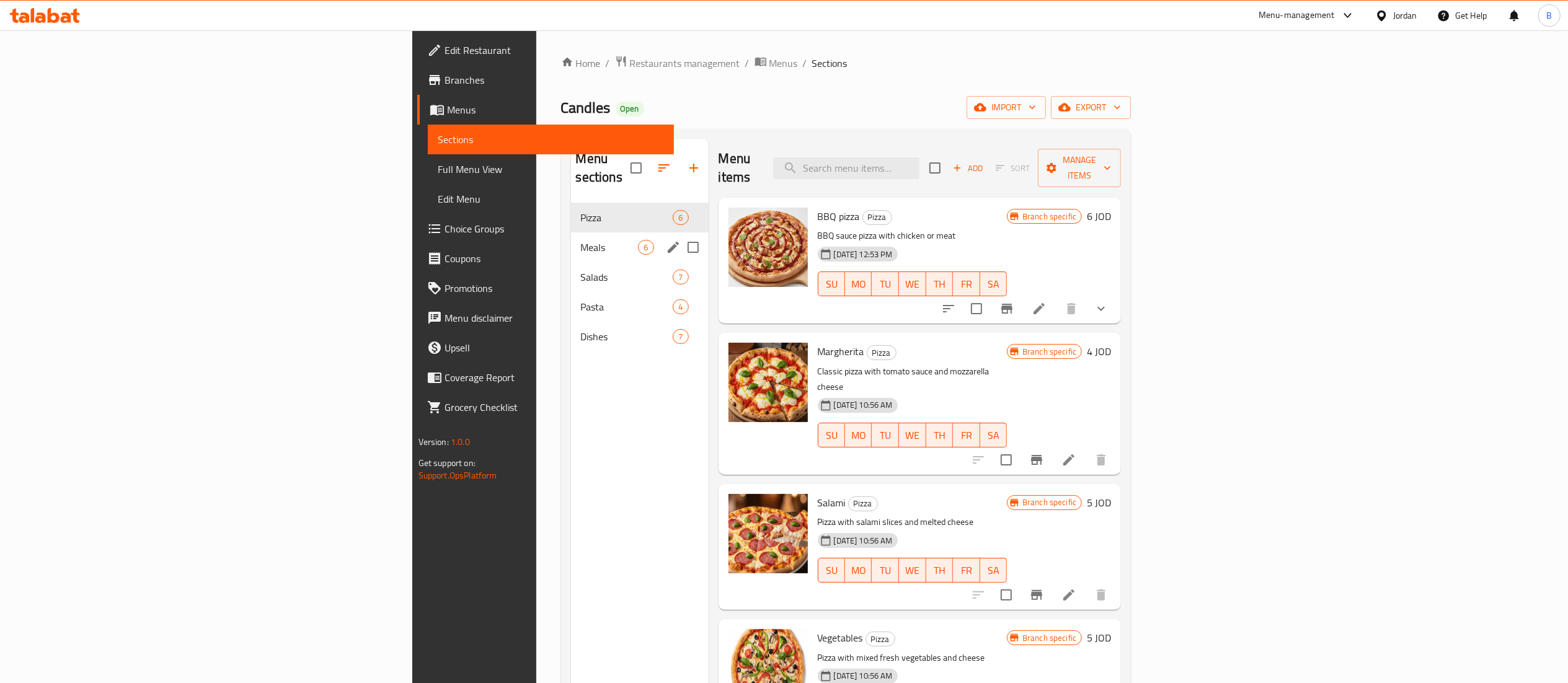
click at [581, 240] on span "Meals" at bounding box center [609, 247] width 57 height 15
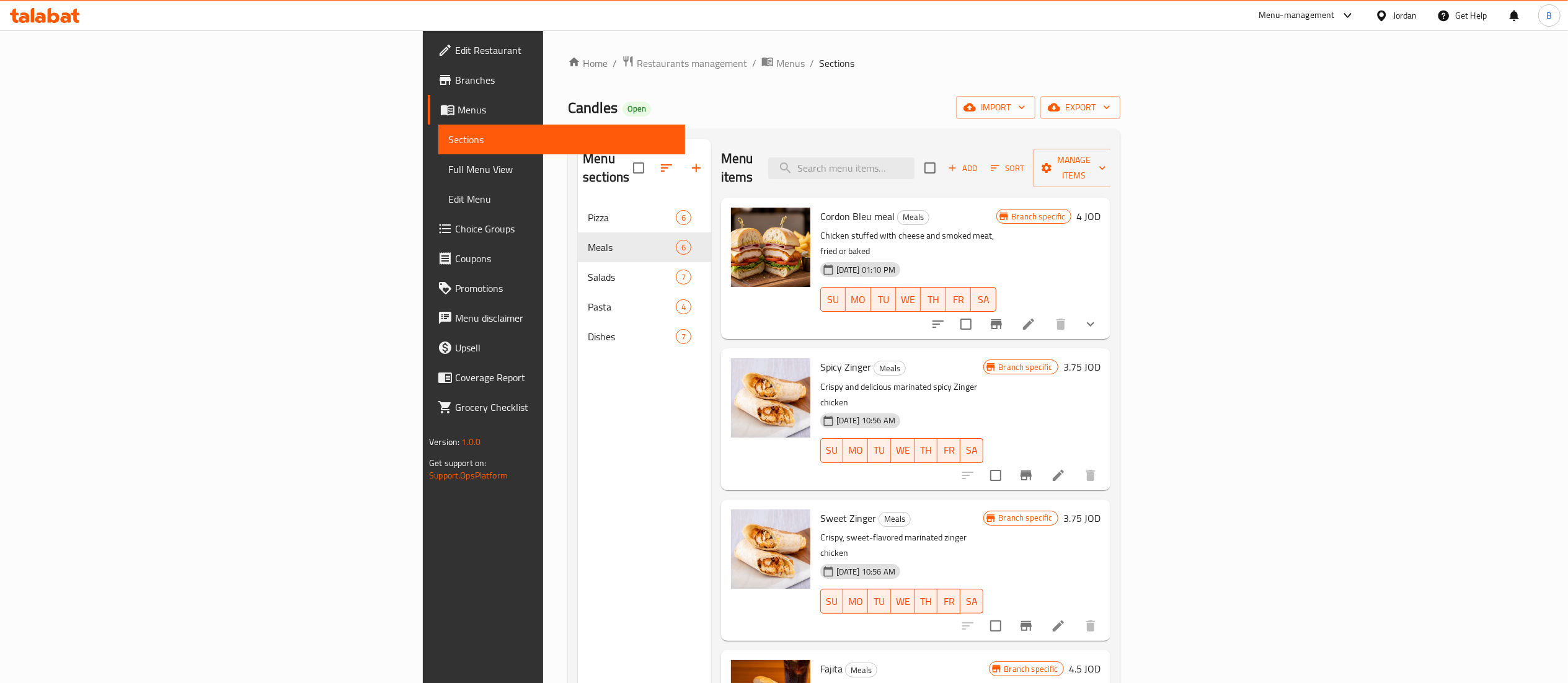
click at [980, 166] on span "Add" at bounding box center [962, 169] width 33 height 15
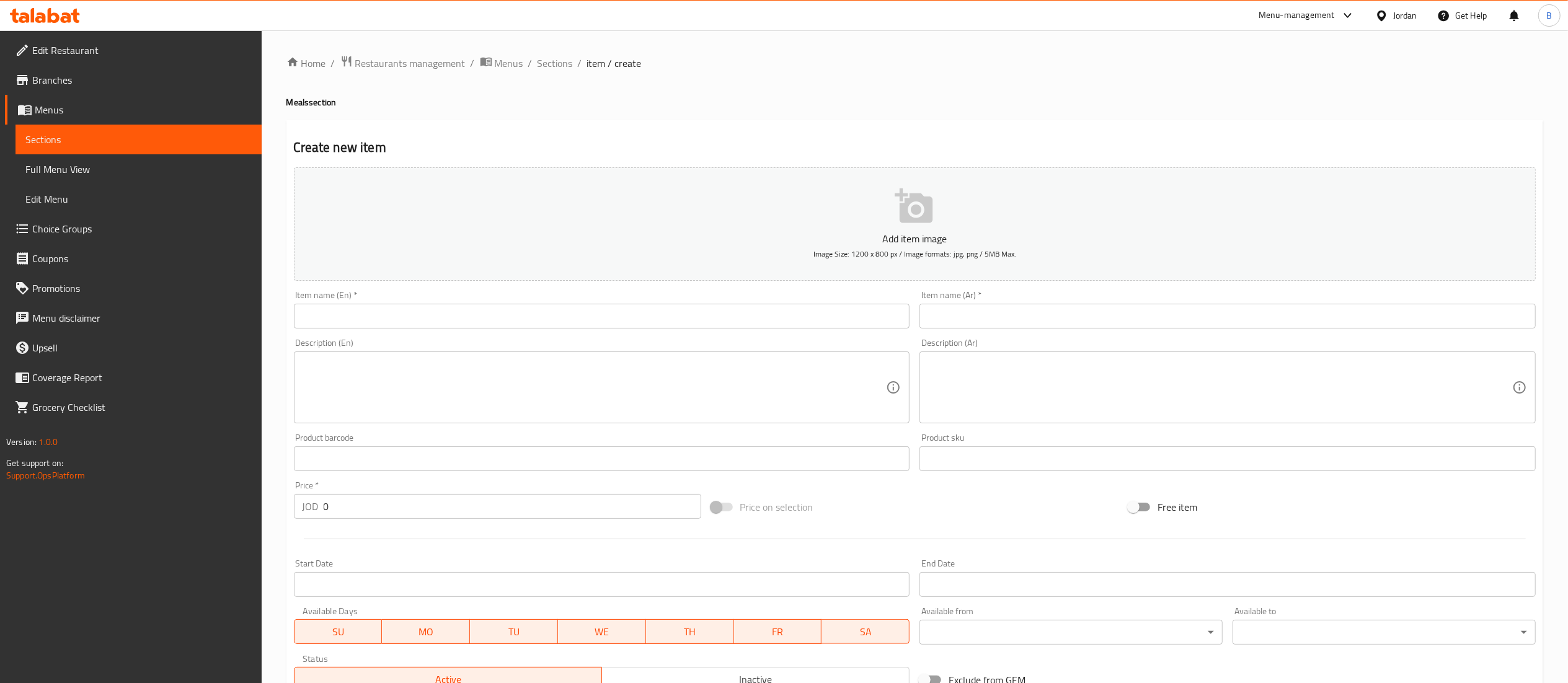
click at [1146, 304] on div "Item name (Ar)   * Item name (Ar) *" at bounding box center [1227, 309] width 616 height 38
click at [1161, 311] on input "text" at bounding box center [1227, 316] width 616 height 25
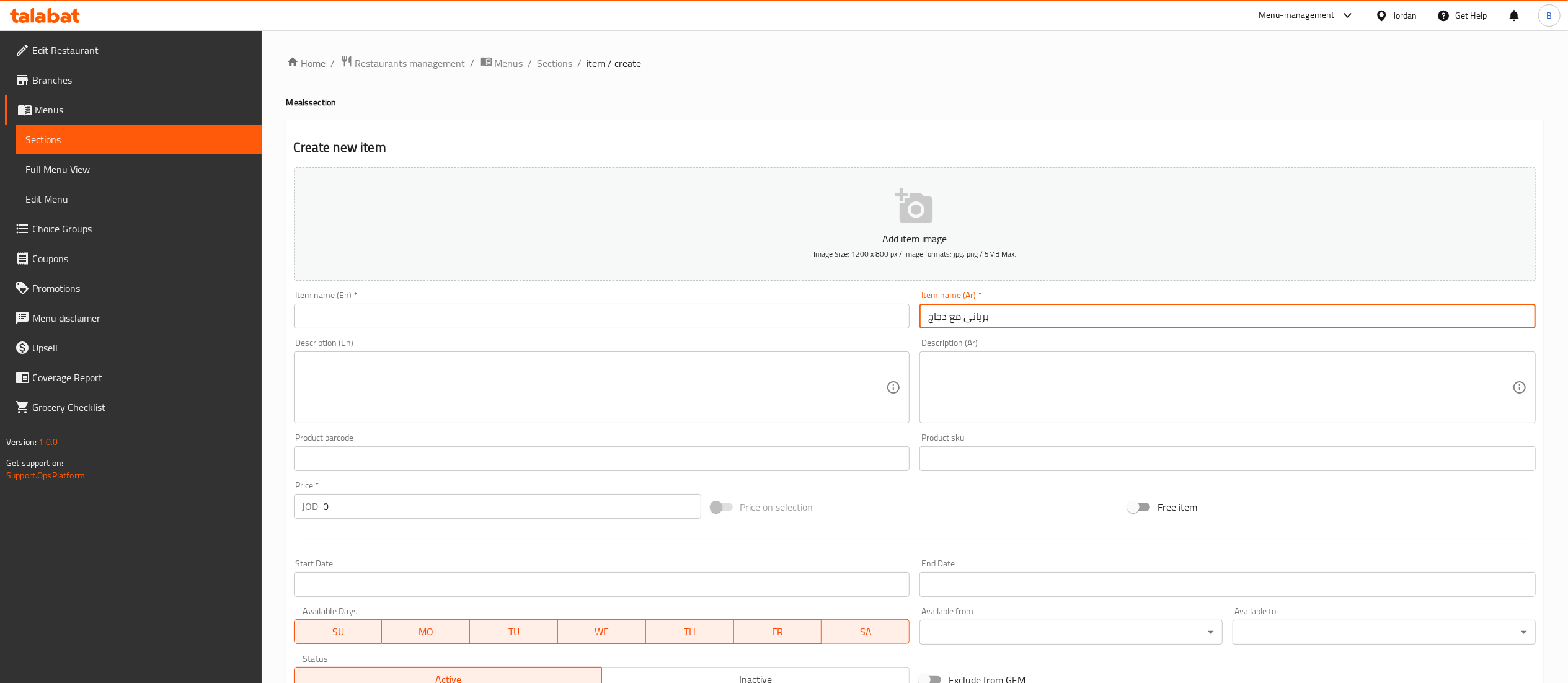
type input "برياني مع دجاج"
click at [841, 327] on input "text" at bounding box center [602, 316] width 616 height 25
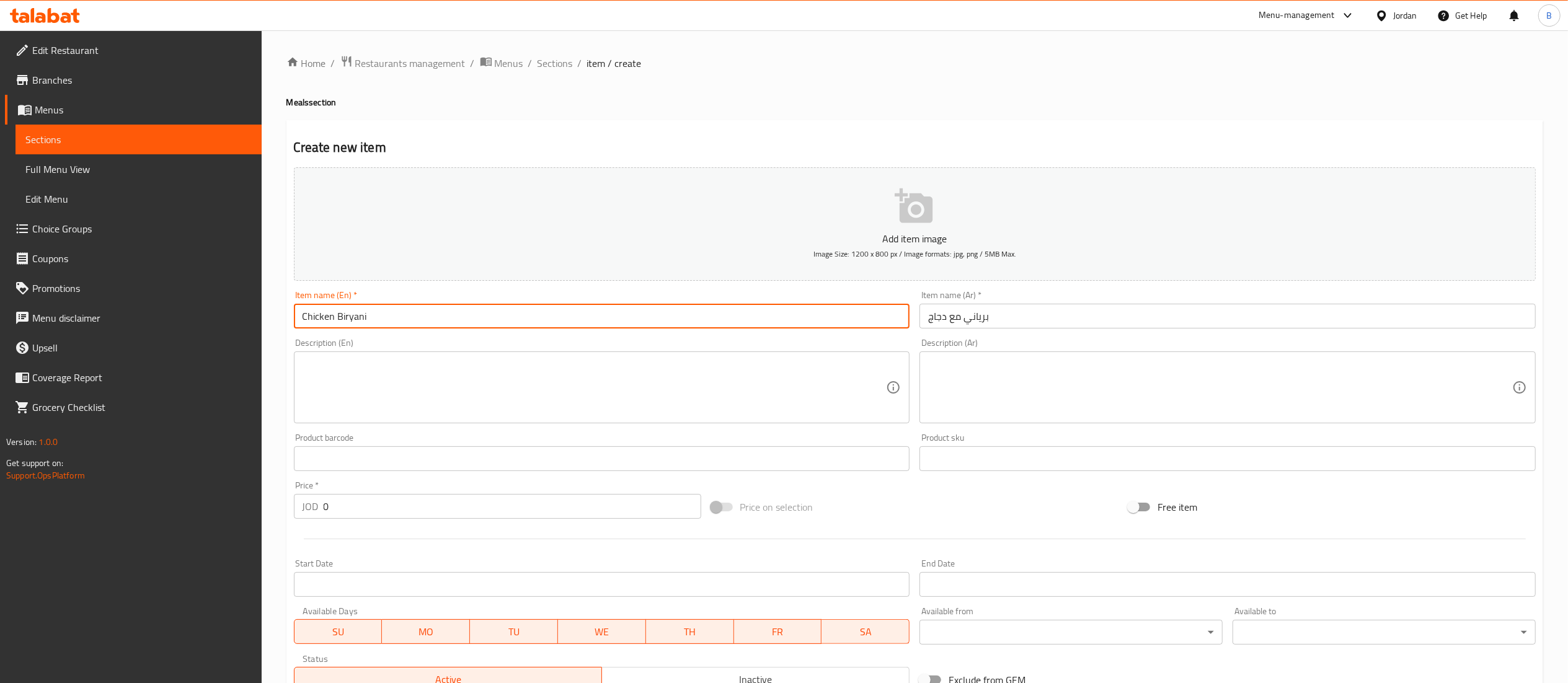
type input "Chicken Biryani"
drag, startPoint x: 424, startPoint y: 505, endPoint x: 68, endPoint y: 465, distance: 358.2
click at [115, 473] on div "Edit Restaurant Branches Menus Sections Full Menu View Edit Menu Choice Groups …" at bounding box center [784, 453] width 1568 height 845
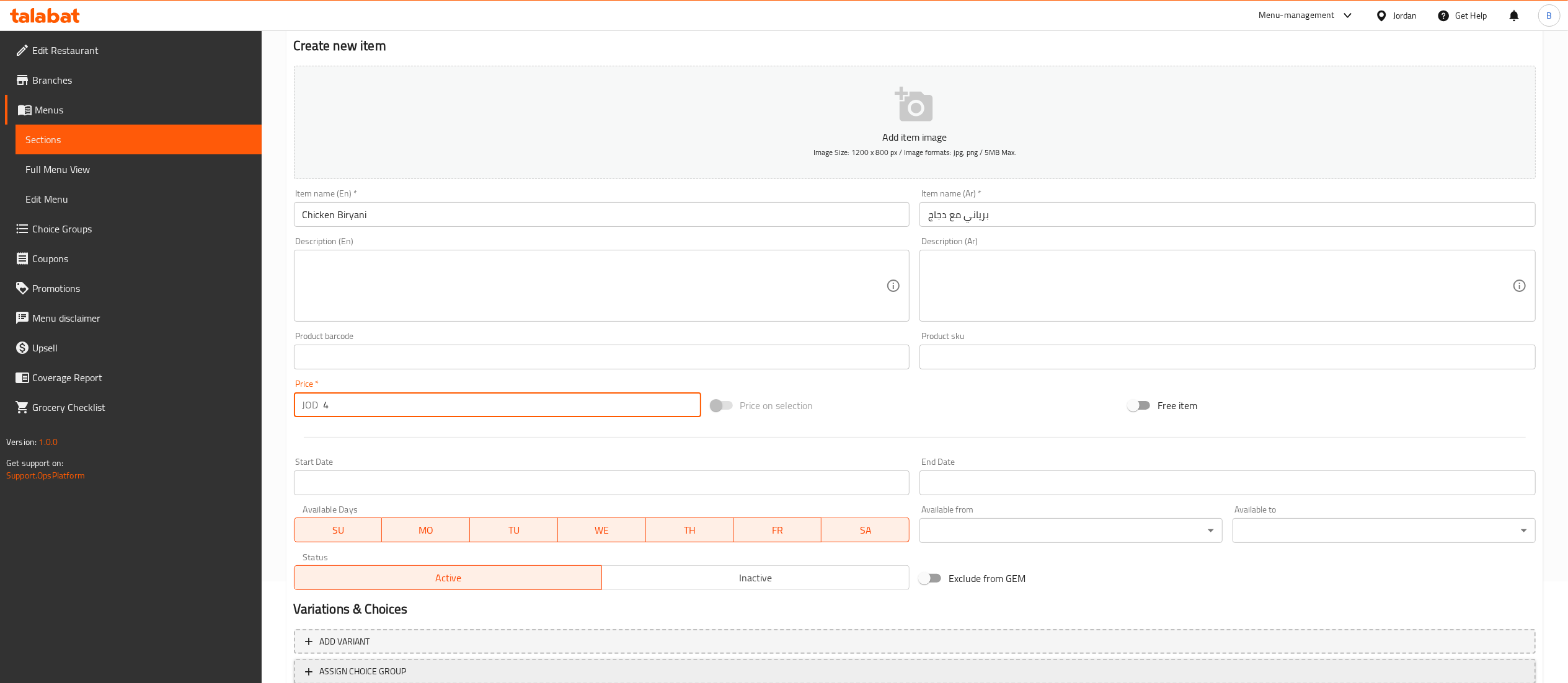
scroll to position [191, 0]
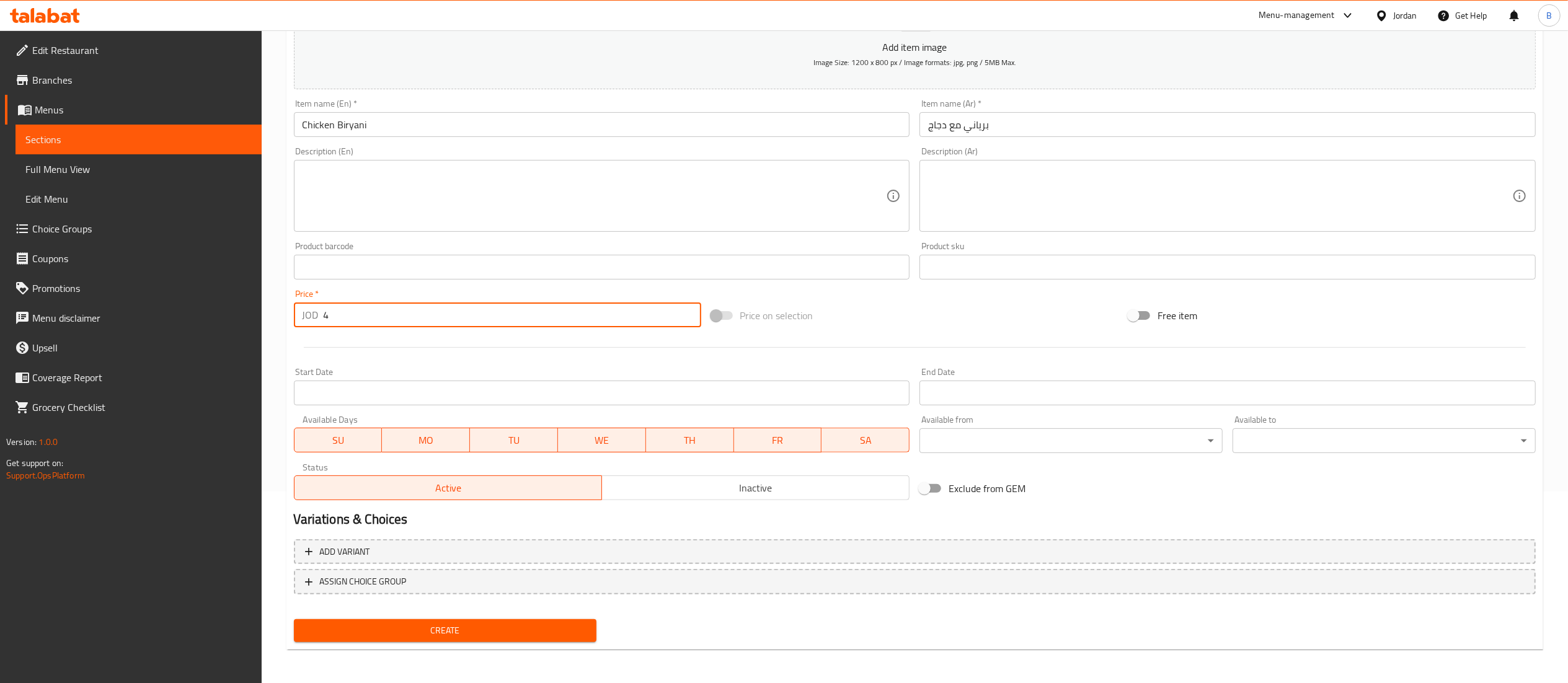
type input "4"
drag, startPoint x: 448, startPoint y: 628, endPoint x: 482, endPoint y: 636, distance: 34.9
click at [448, 628] on span "Create" at bounding box center [445, 630] width 284 height 15
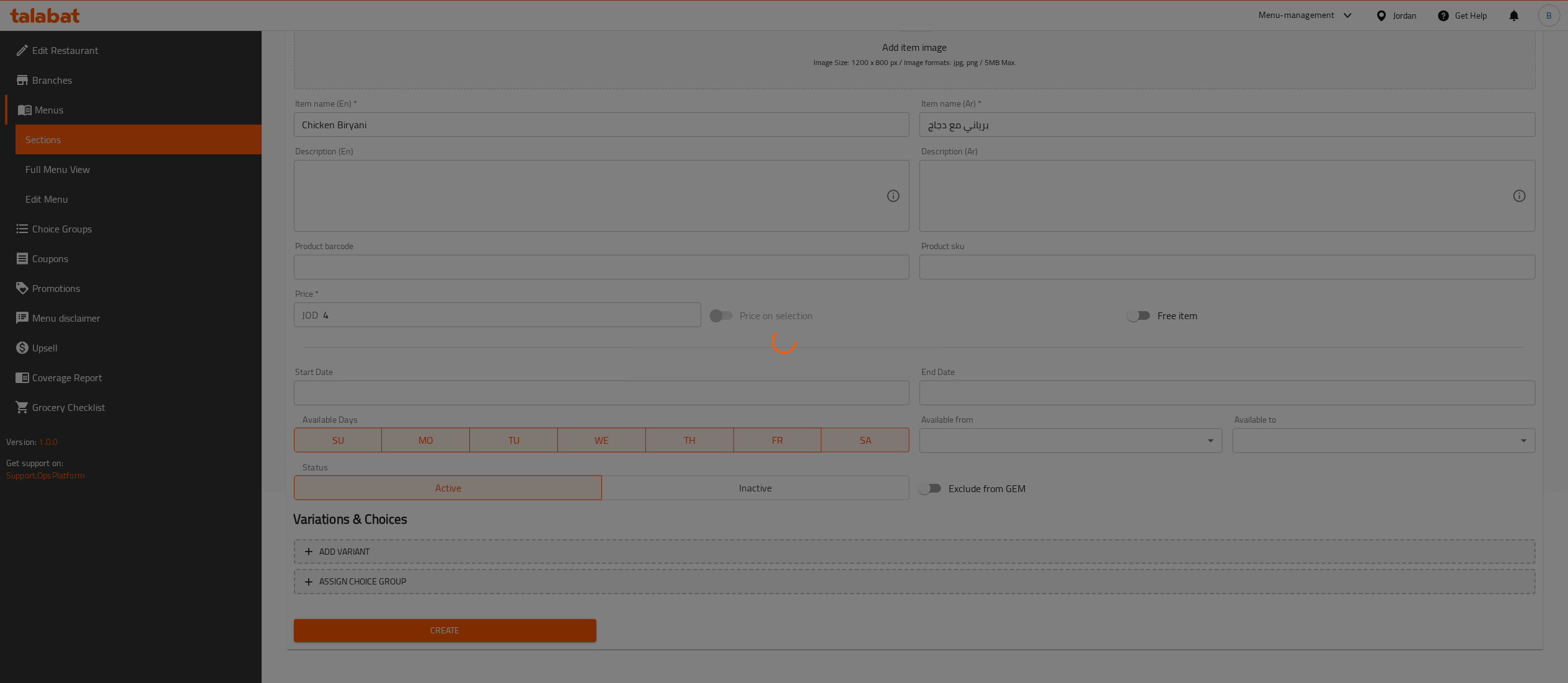
type input "0"
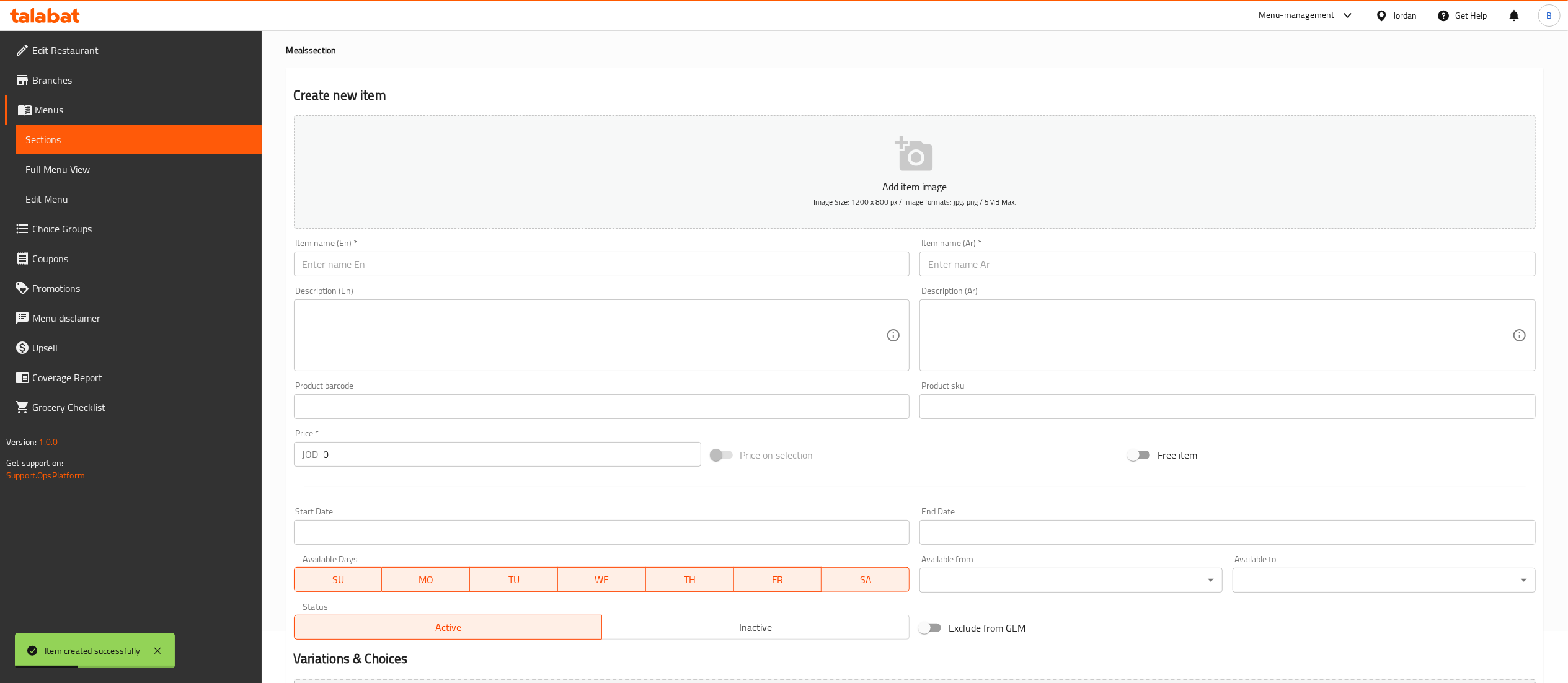
scroll to position [0, 0]
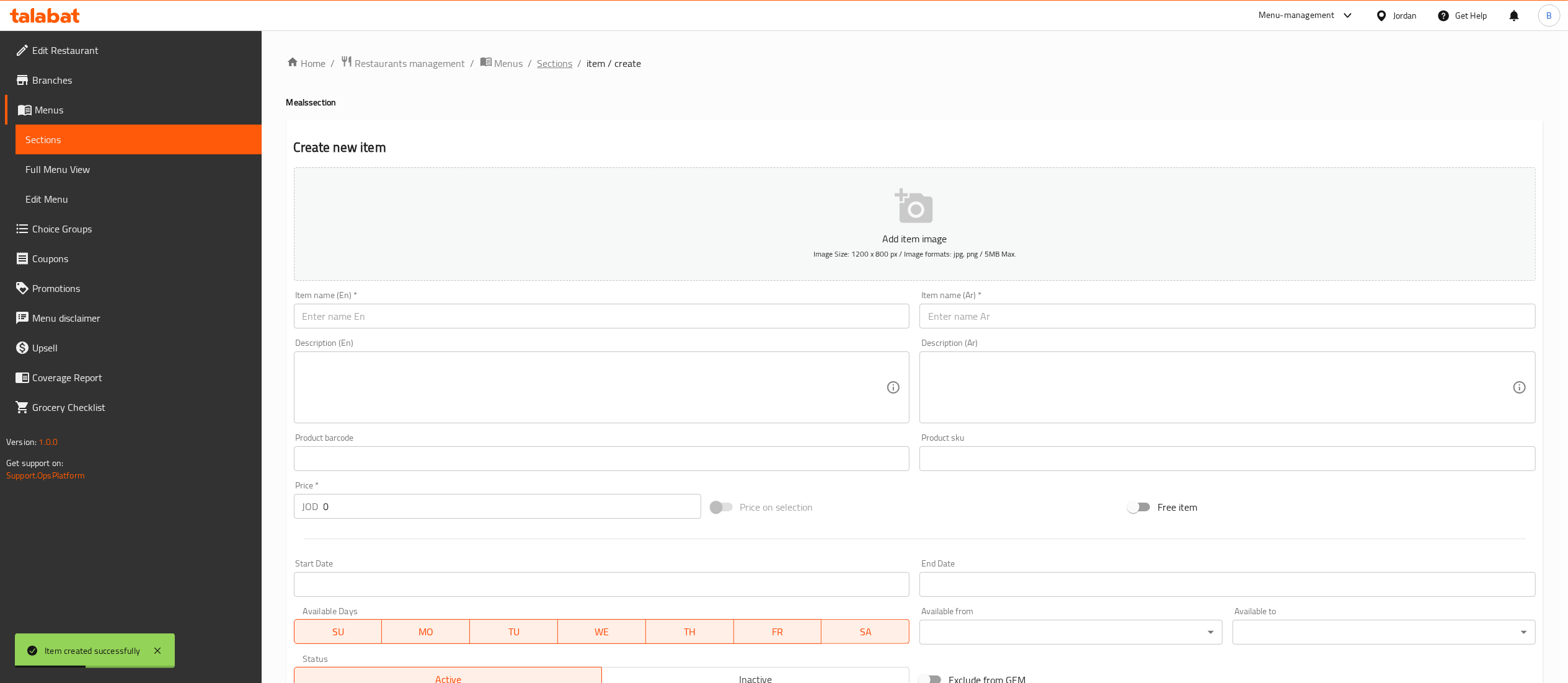
drag, startPoint x: 559, startPoint y: 58, endPoint x: 580, endPoint y: 86, distance: 35.0
click at [559, 58] on span "Sections" at bounding box center [556, 63] width 36 height 15
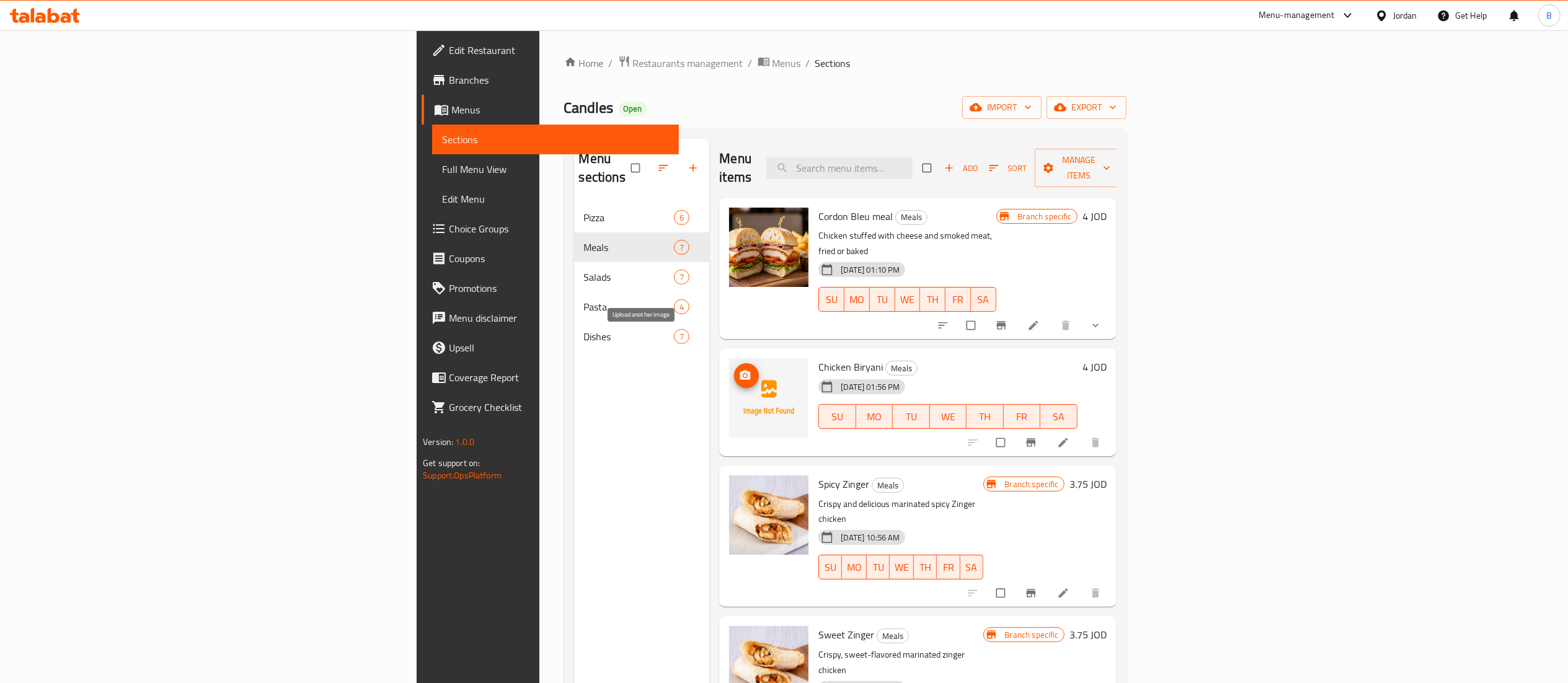
click at [739, 369] on icon "upload picture" at bounding box center [745, 375] width 12 height 12
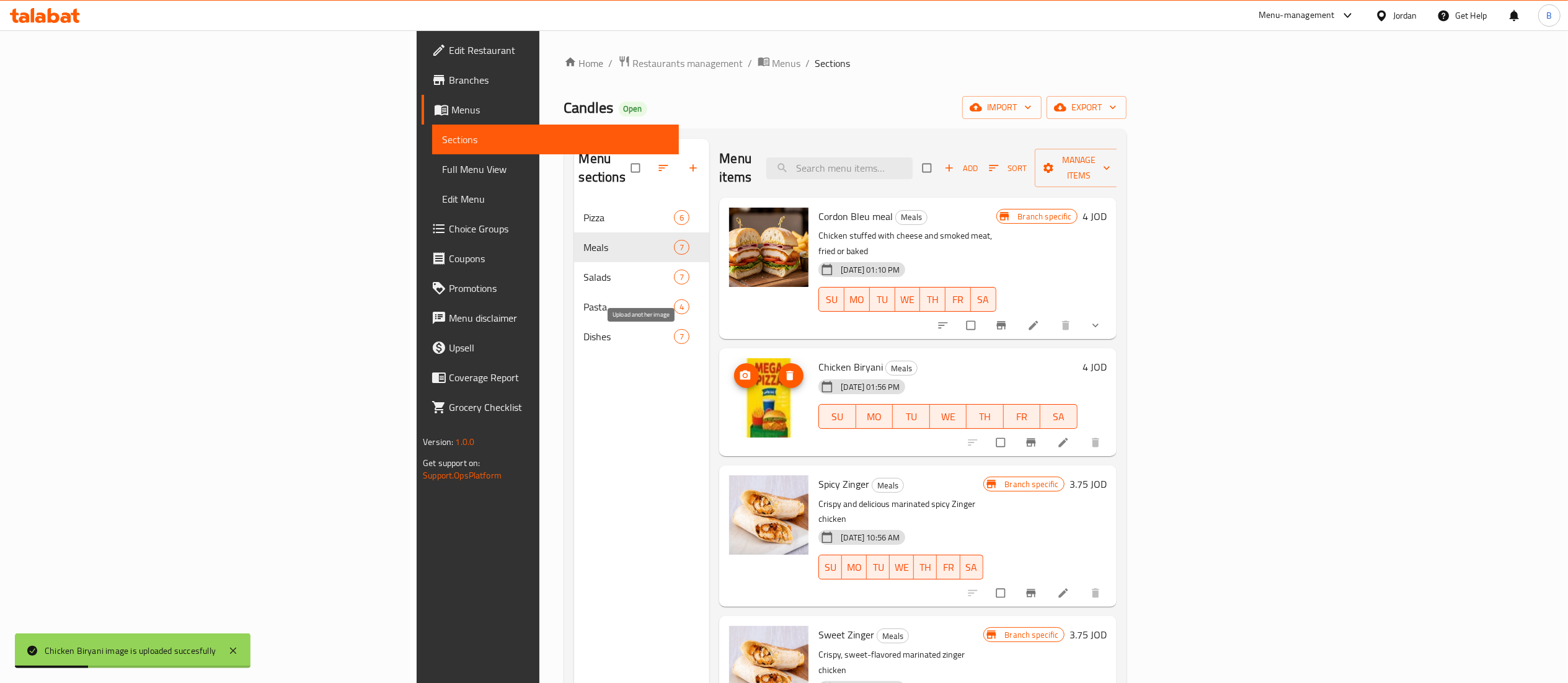
click at [734, 369] on span "upload picture" at bounding box center [746, 375] width 25 height 12
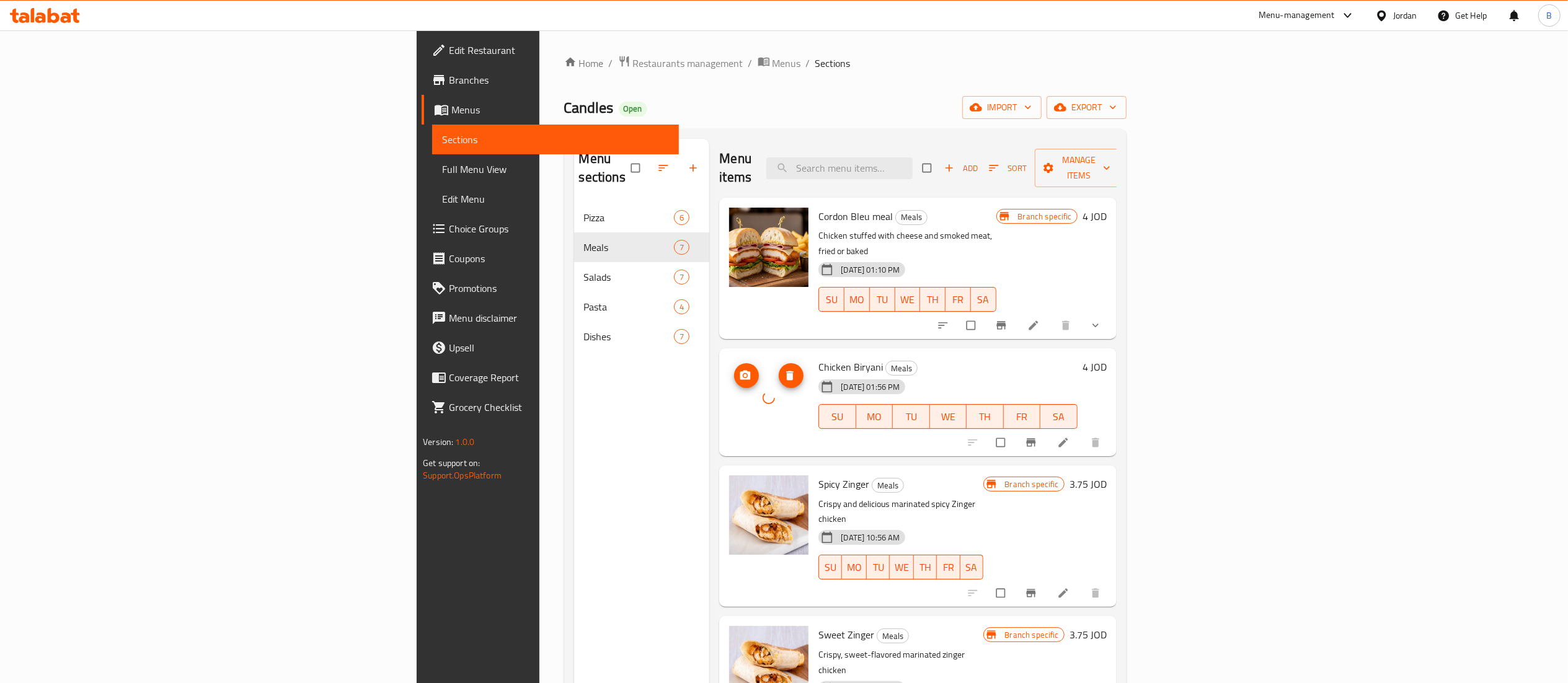
click at [739, 369] on icon "upload picture" at bounding box center [745, 375] width 12 height 12
